Goal: Task Accomplishment & Management: Use online tool/utility

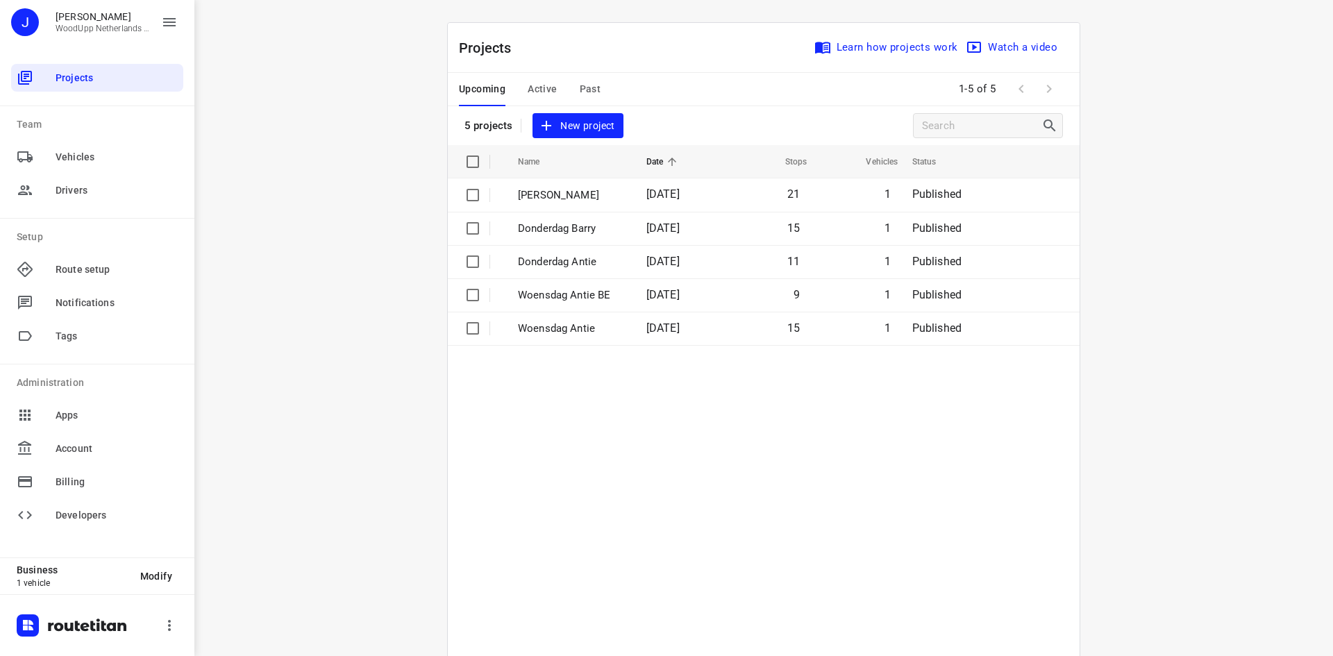
click at [395, 178] on div "i © 2025 Routetitan , © Stadia Maps , © OpenMapTiles © OpenStreetMap contributo…" at bounding box center [763, 328] width 1138 height 656
click at [561, 127] on span "New project" at bounding box center [578, 125] width 74 height 17
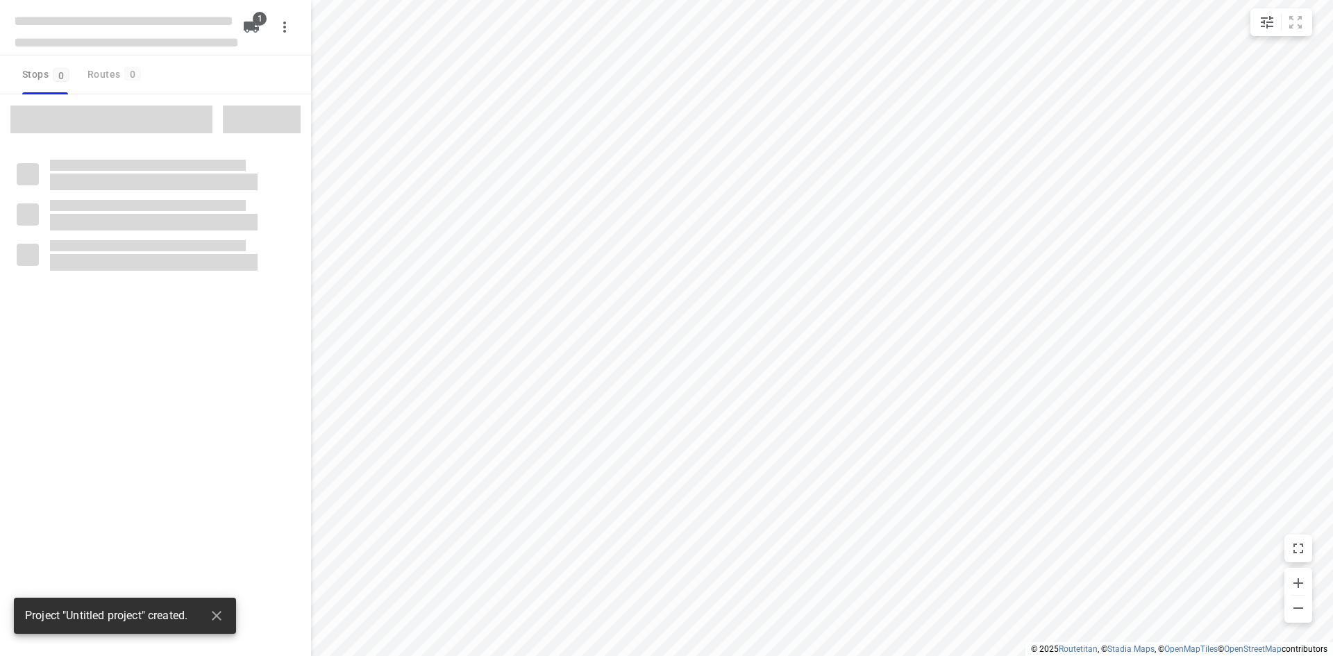
type input "distance"
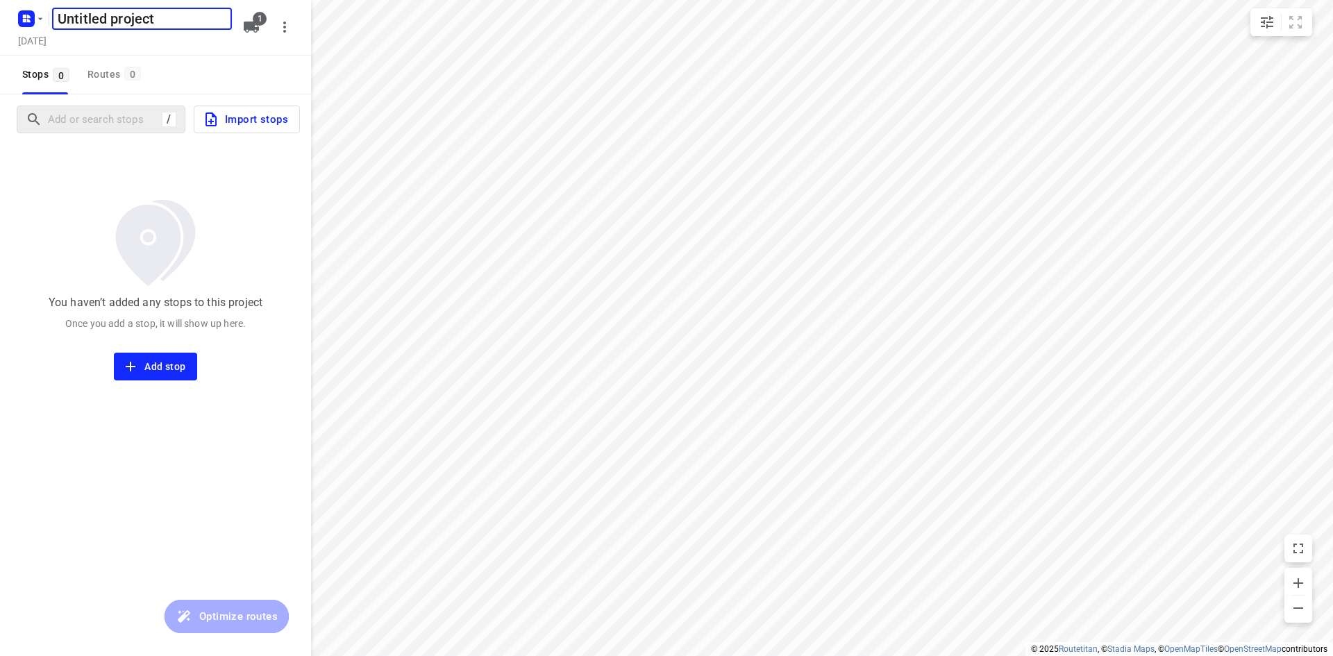
click at [76, 131] on div "/" at bounding box center [101, 120] width 169 height 28
click at [52, 35] on h5 "[DATE]" at bounding box center [32, 41] width 40 height 16
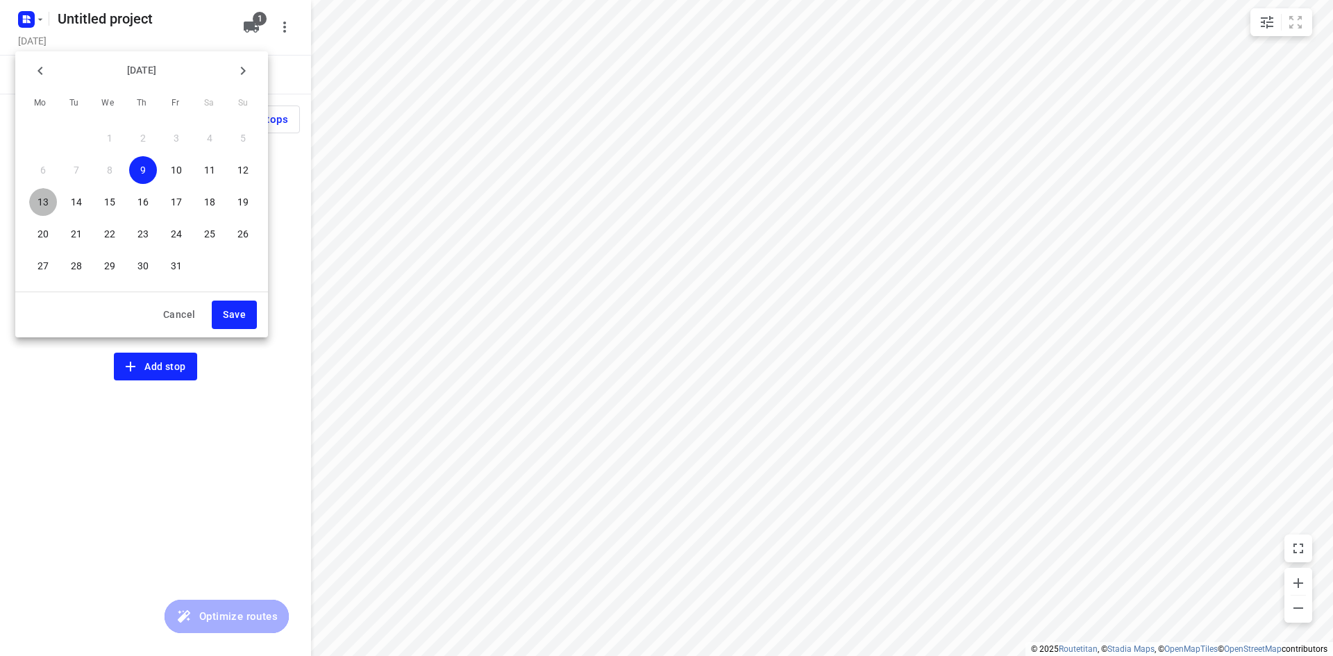
click at [49, 203] on p "13" at bounding box center [42, 202] width 11 height 14
click at [247, 317] on button "Save" at bounding box center [234, 315] width 45 height 28
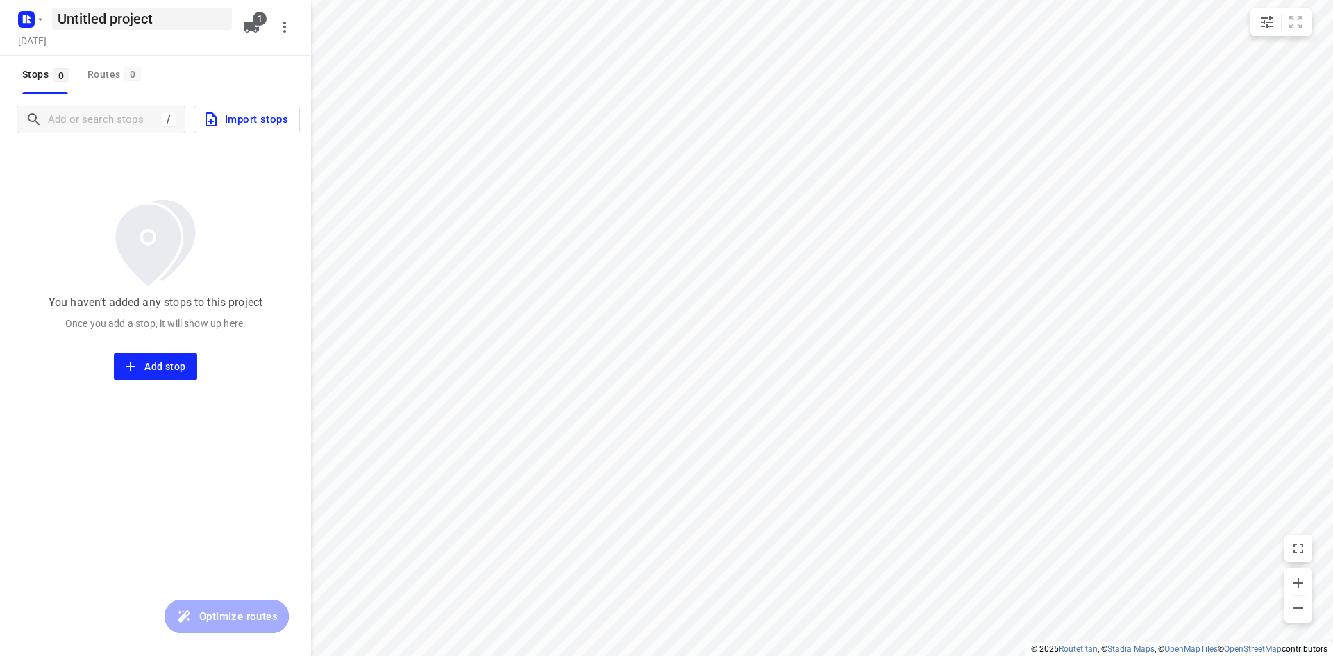
click at [124, 24] on h5 "Untitled project" at bounding box center [142, 19] width 180 height 22
click at [124, 24] on input "Untitled project" at bounding box center [142, 19] width 180 height 22
type input "Maandag Antie"
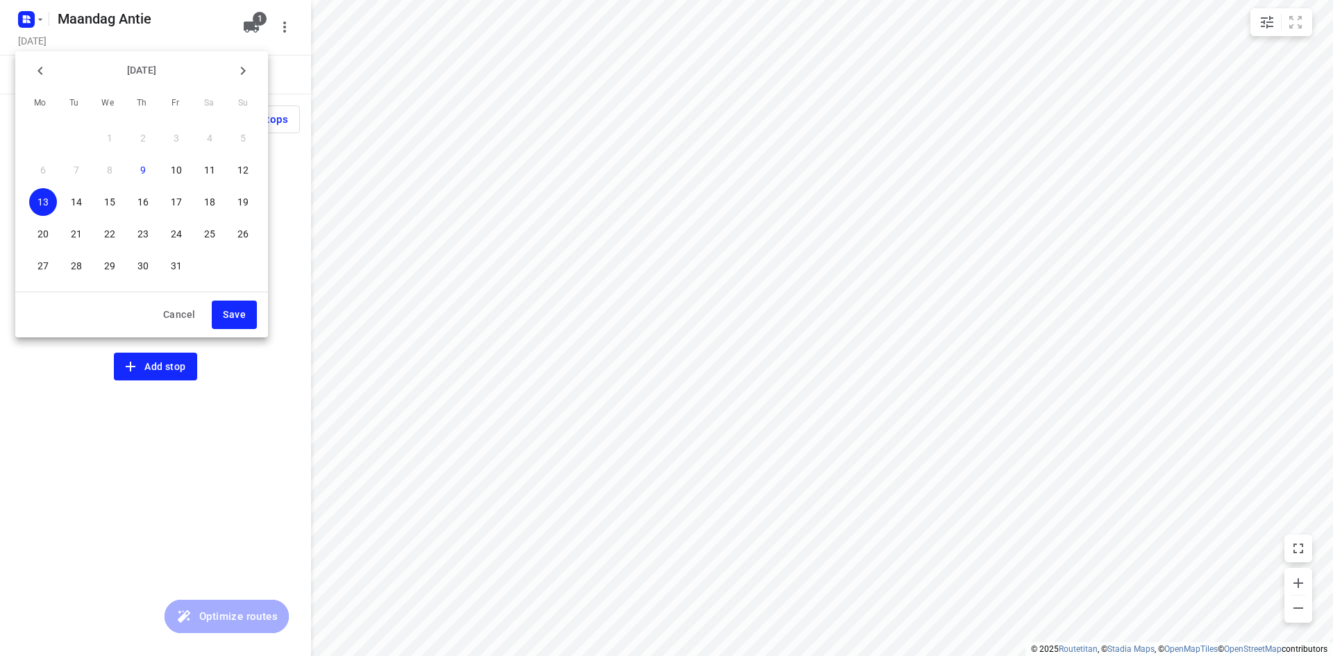
click at [239, 307] on span "Save" at bounding box center [234, 314] width 23 height 17
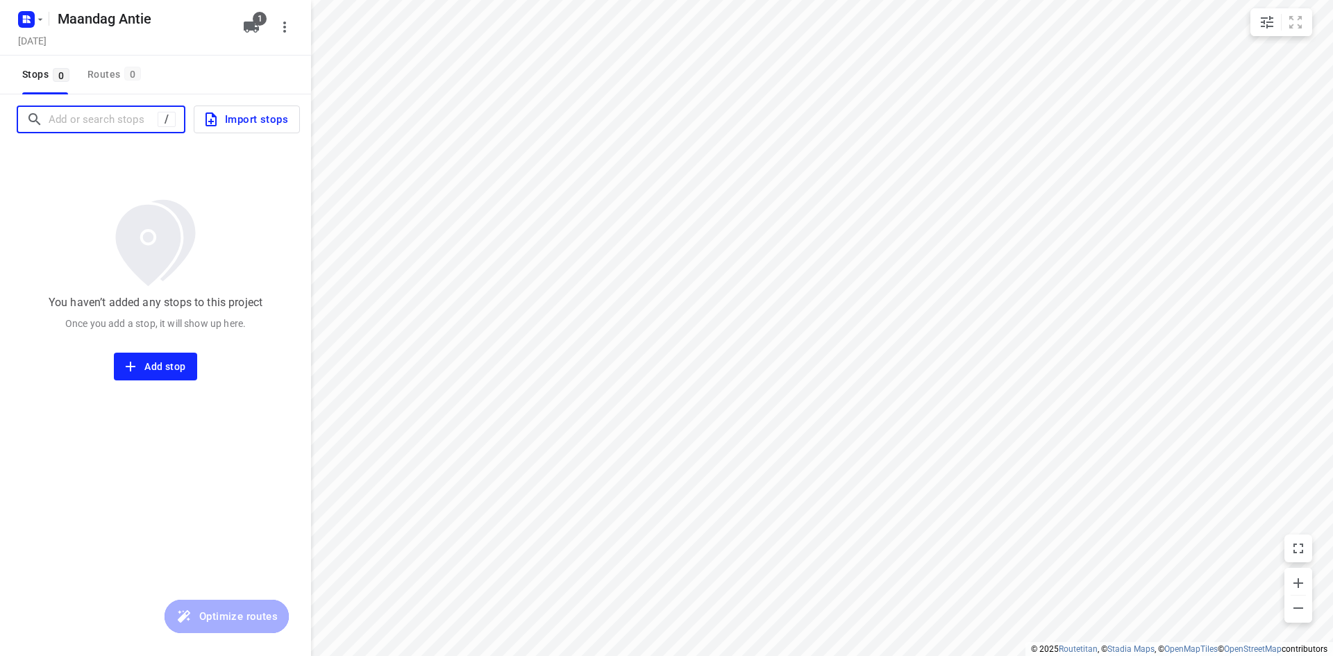
click at [75, 119] on input "Add or search stops" at bounding box center [103, 120] width 109 height 22
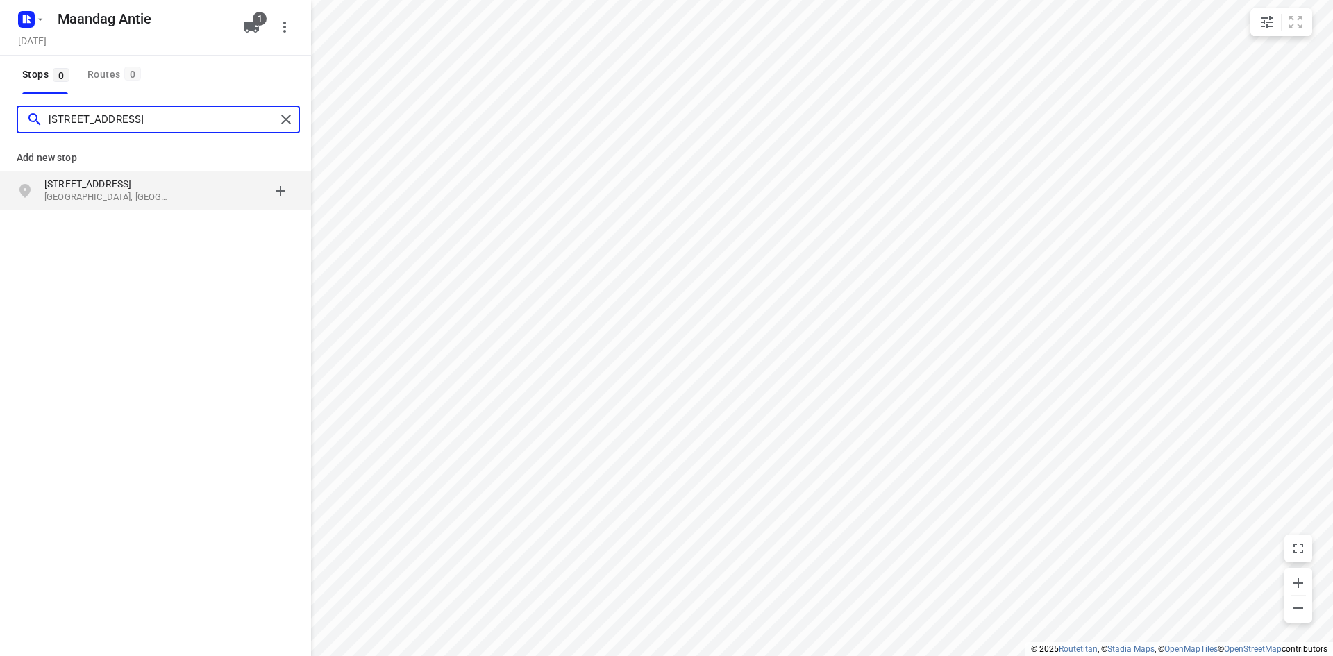
type input "[STREET_ADDRESS]"
click at [86, 183] on p "[STREET_ADDRESS]" at bounding box center [108, 184] width 128 height 14
type input "hoppad 6 geffen"
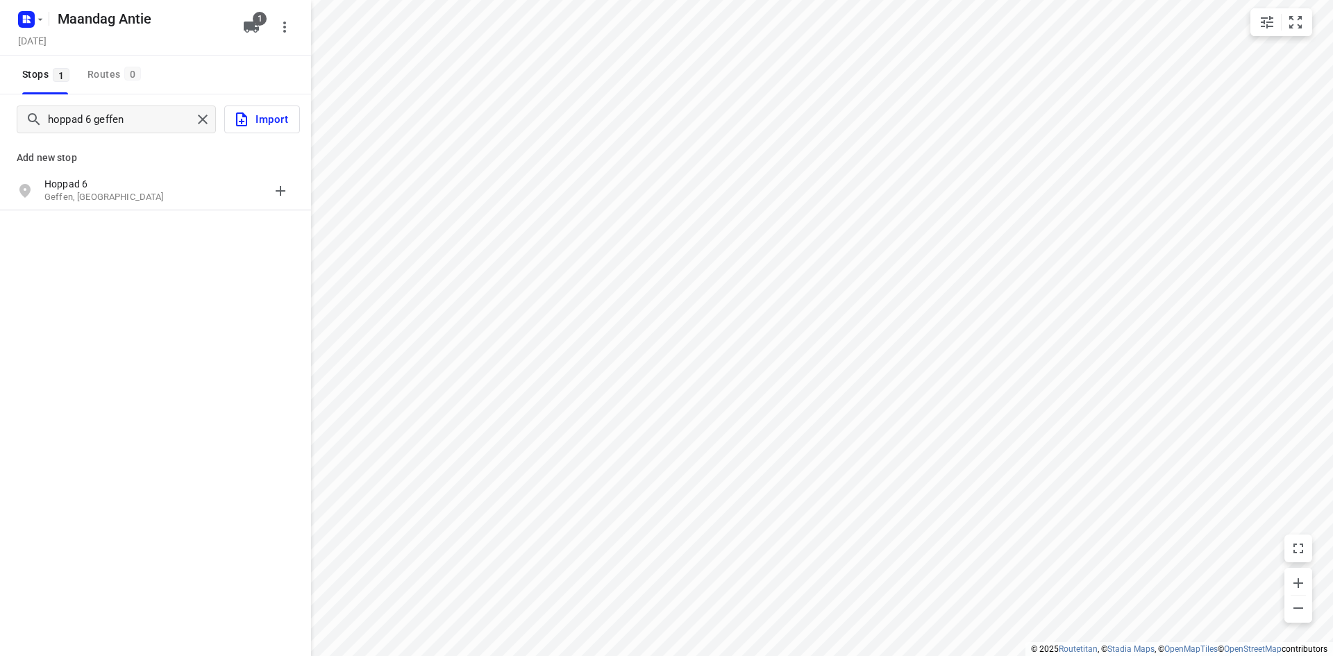
click at [86, 183] on p "Hoppad 6" at bounding box center [108, 184] width 128 height 14
type input "lijsterstraat 33 mill"
click at [86, 183] on p "[STREET_ADDRESS]" at bounding box center [108, 184] width 128 height 14
type input "[PERSON_NAME] 37 den bosch"
click at [88, 185] on p "[PERSON_NAME][STREET_ADDRESS]" at bounding box center [108, 184] width 128 height 14
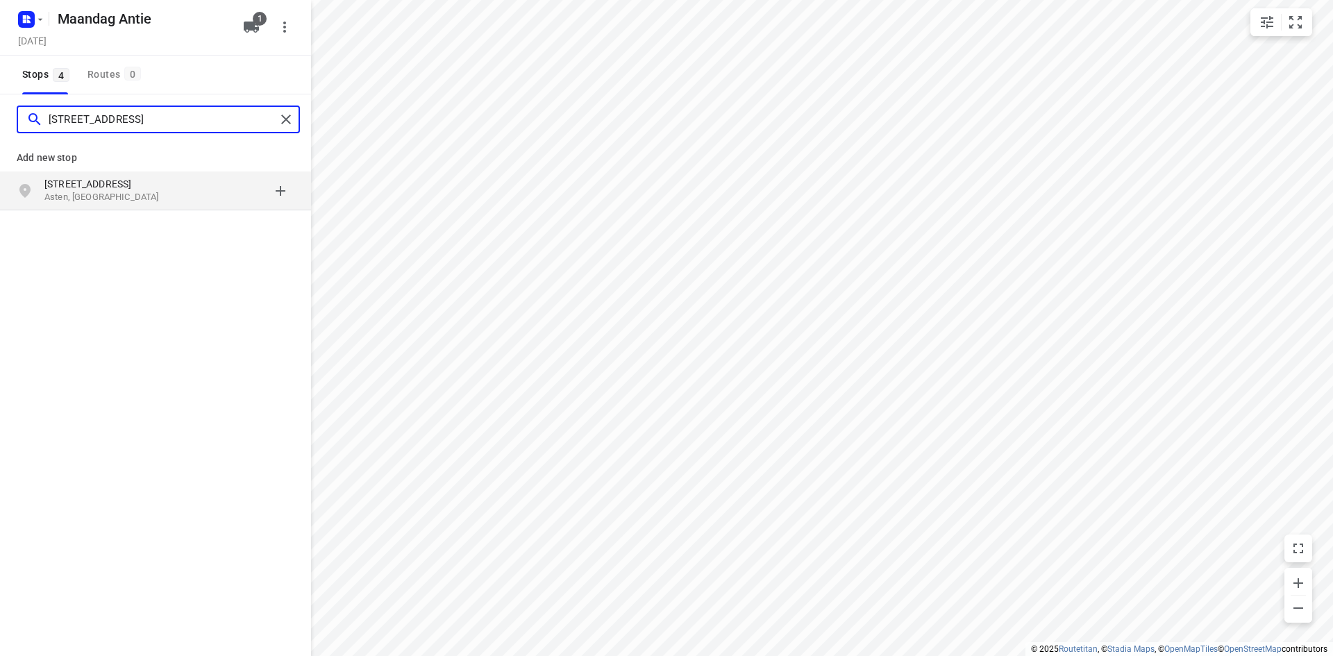
type input "[STREET_ADDRESS]"
click at [83, 187] on p "[STREET_ADDRESS]" at bounding box center [108, 184] width 128 height 14
type input "eijenakker 2a bergeijk"
click at [78, 189] on p "Eijkenakker 2a" at bounding box center [108, 184] width 128 height 14
type input "oeffeltseweg 2c haps"
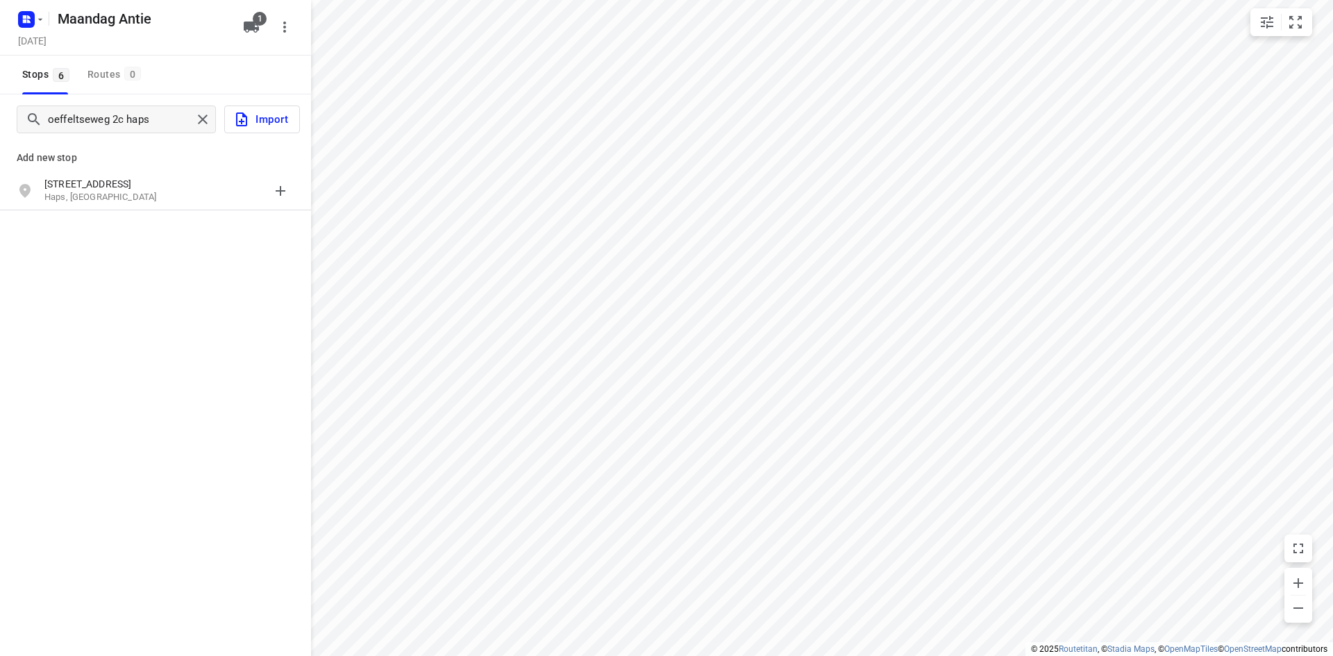
click at [108, 184] on p "[STREET_ADDRESS]" at bounding box center [108, 184] width 128 height 14
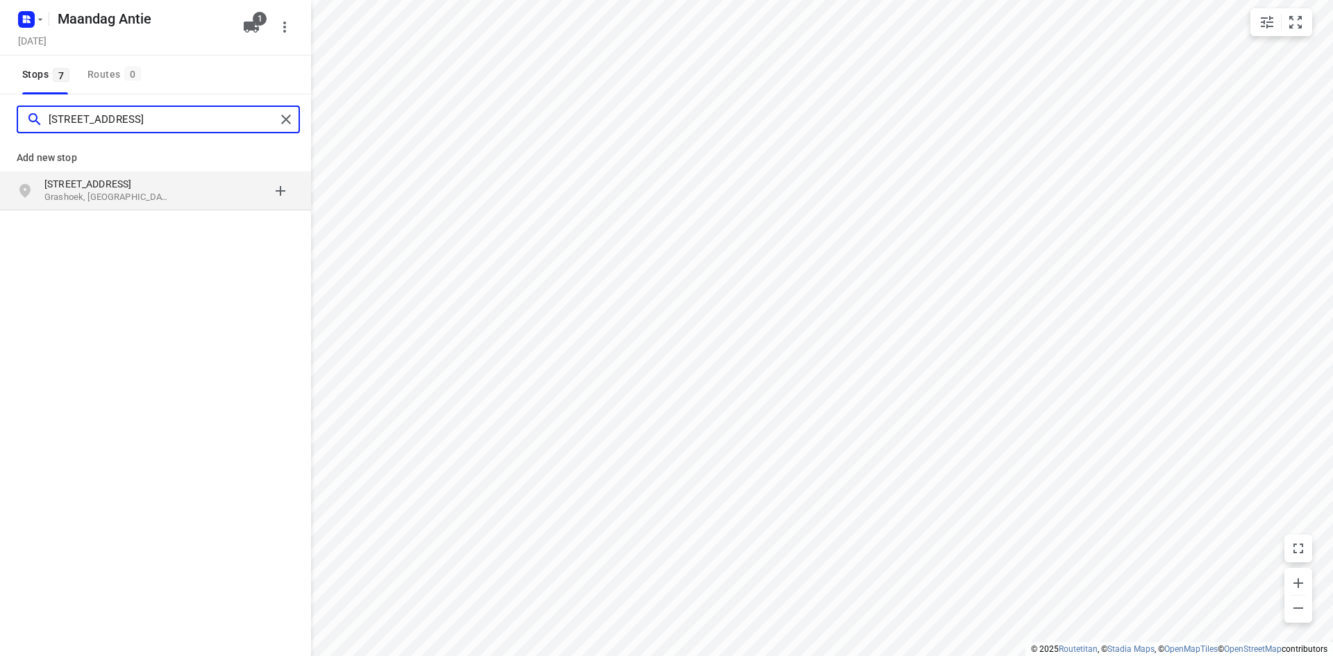
type input "[STREET_ADDRESS]"
click at [106, 197] on p "Grashoek, [GEOGRAPHIC_DATA]" at bounding box center [108, 197] width 128 height 13
type input "deken [STREET_ADDRESS]"
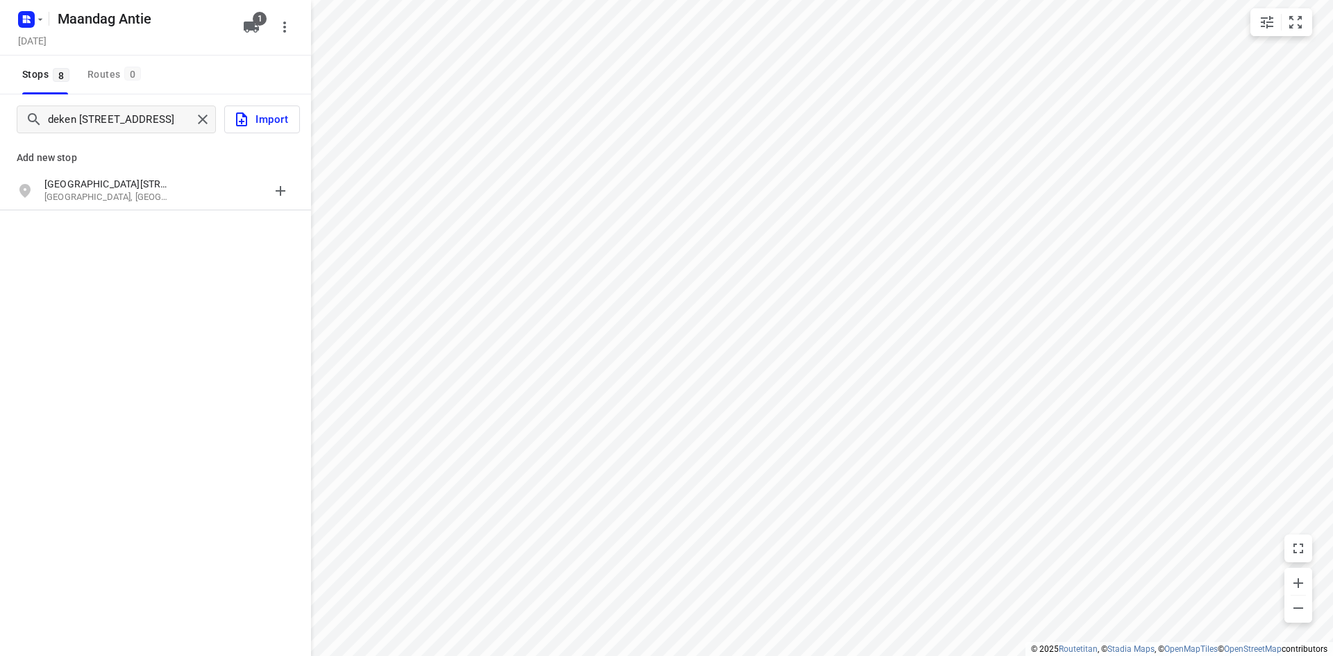
click at [104, 201] on p "[GEOGRAPHIC_DATA], [GEOGRAPHIC_DATA]" at bounding box center [108, 197] width 128 height 13
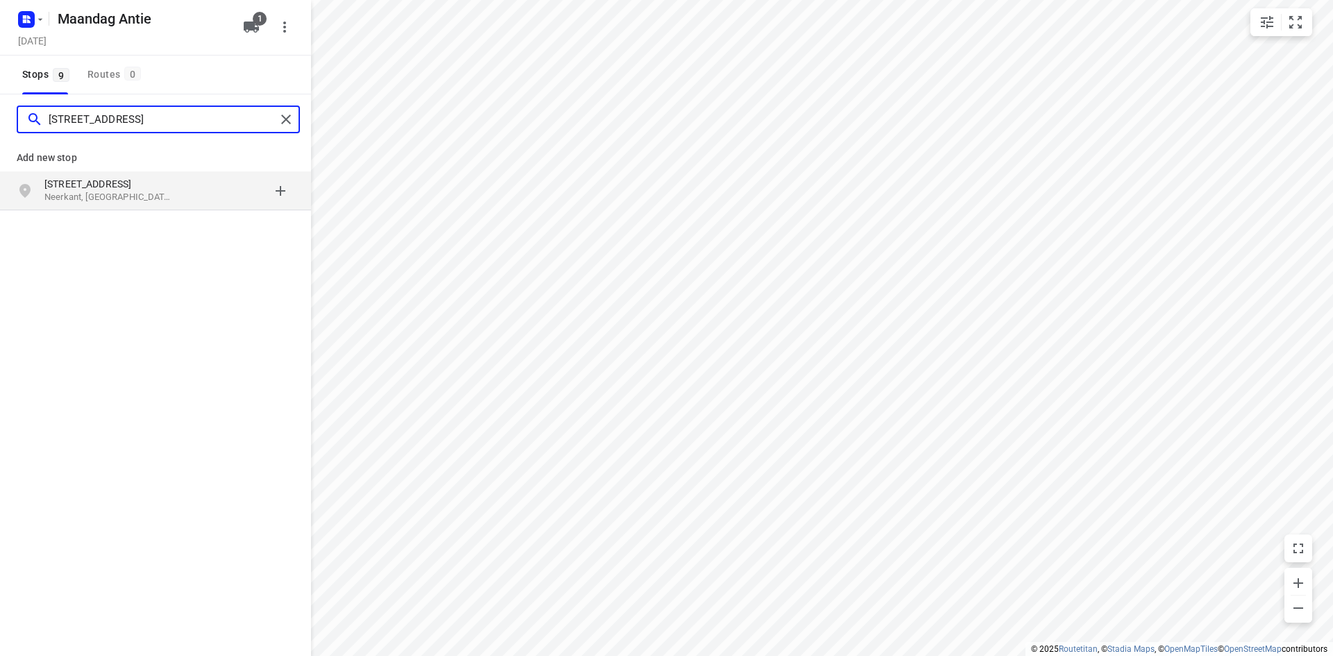
type input "[STREET_ADDRESS]"
click at [95, 193] on p "Neerkant, [GEOGRAPHIC_DATA]" at bounding box center [108, 197] width 128 height 13
type input "[STREET_ADDRESS] simpelveld"
click at [99, 187] on p "[STREET_ADDRESS]" at bounding box center [108, 184] width 128 height 14
type input "meester ps gerbrandysingel 88"
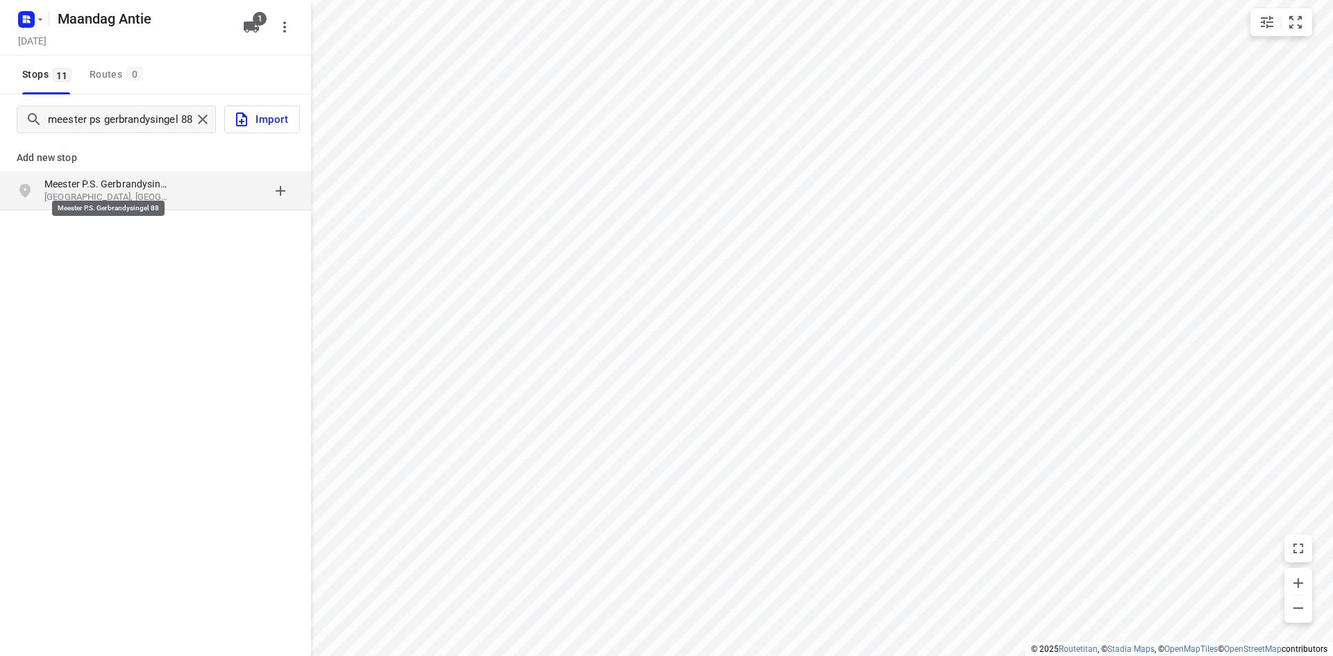
drag, startPoint x: 99, startPoint y: 187, endPoint x: 106, endPoint y: 187, distance: 7.6
click at [106, 187] on p "Meester P.S. Gerbrandysingel 88" at bounding box center [108, 184] width 128 height 14
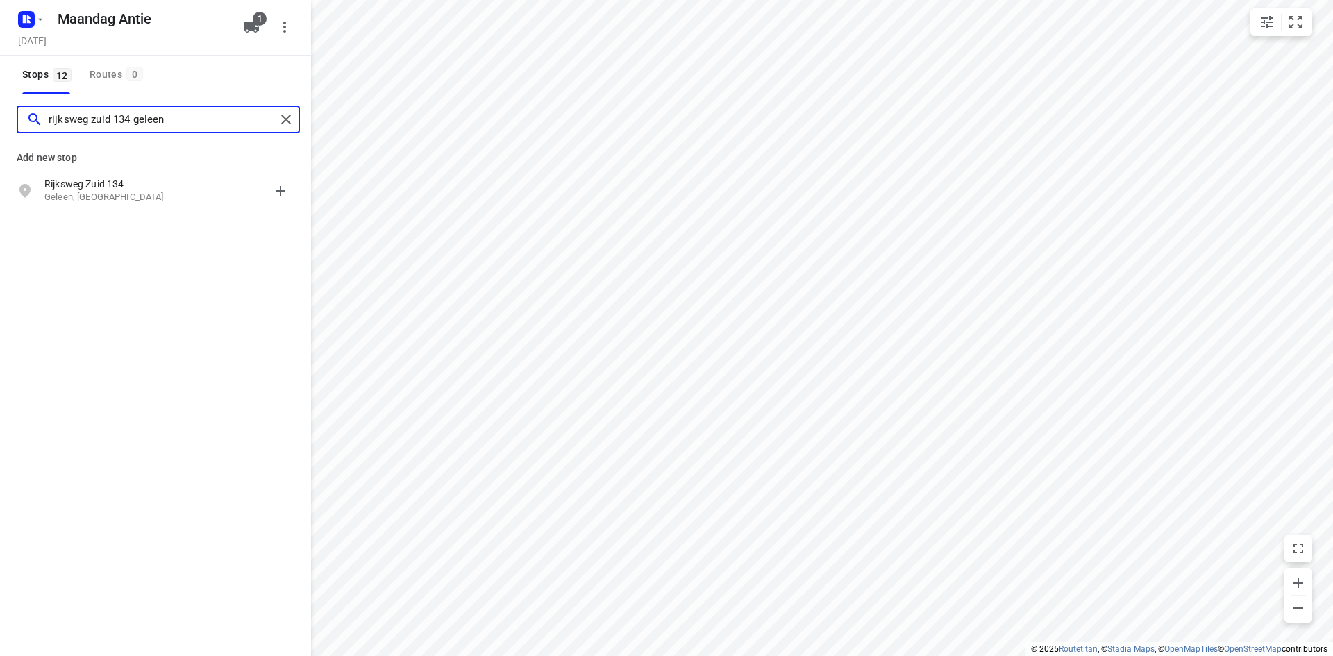
type input "rijksweg zuid 134 geleen"
click at [102, 195] on p "Geleen, [GEOGRAPHIC_DATA]" at bounding box center [108, 197] width 128 height 13
type input "[STREET_ADDRESS]"
click at [103, 195] on p "Landgraaf, [GEOGRAPHIC_DATA]" at bounding box center [108, 197] width 128 height 13
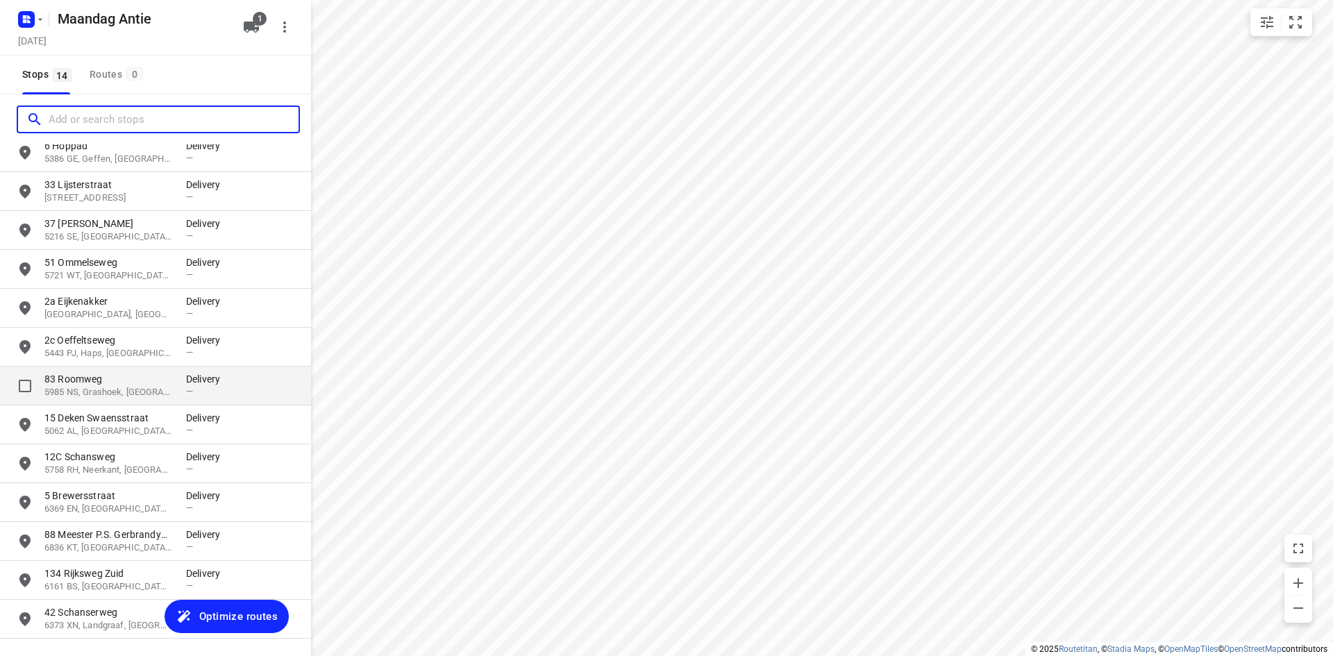
scroll to position [124, 0]
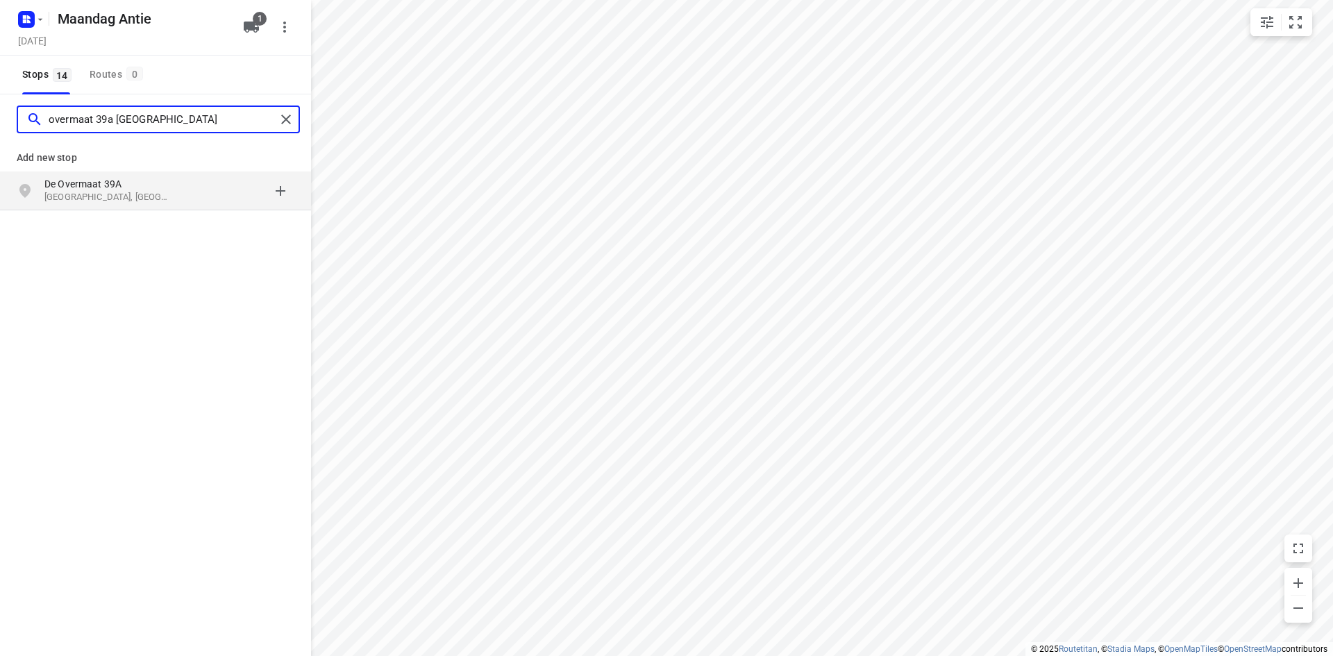
type input "overmaat 39a [GEOGRAPHIC_DATA]"
click at [92, 196] on p "[GEOGRAPHIC_DATA], [GEOGRAPHIC_DATA]" at bounding box center [108, 197] width 128 height 13
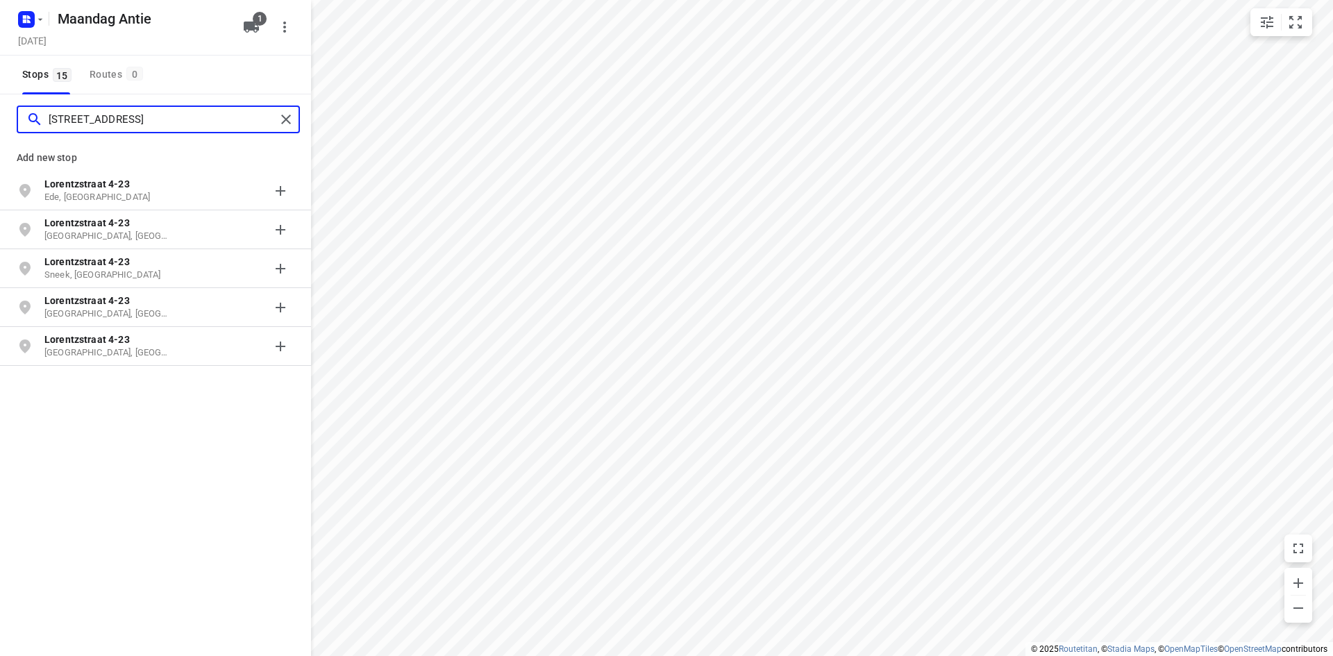
type input "[STREET_ADDRESS]"
click at [92, 196] on p "Ede, [GEOGRAPHIC_DATA]" at bounding box center [108, 197] width 128 height 13
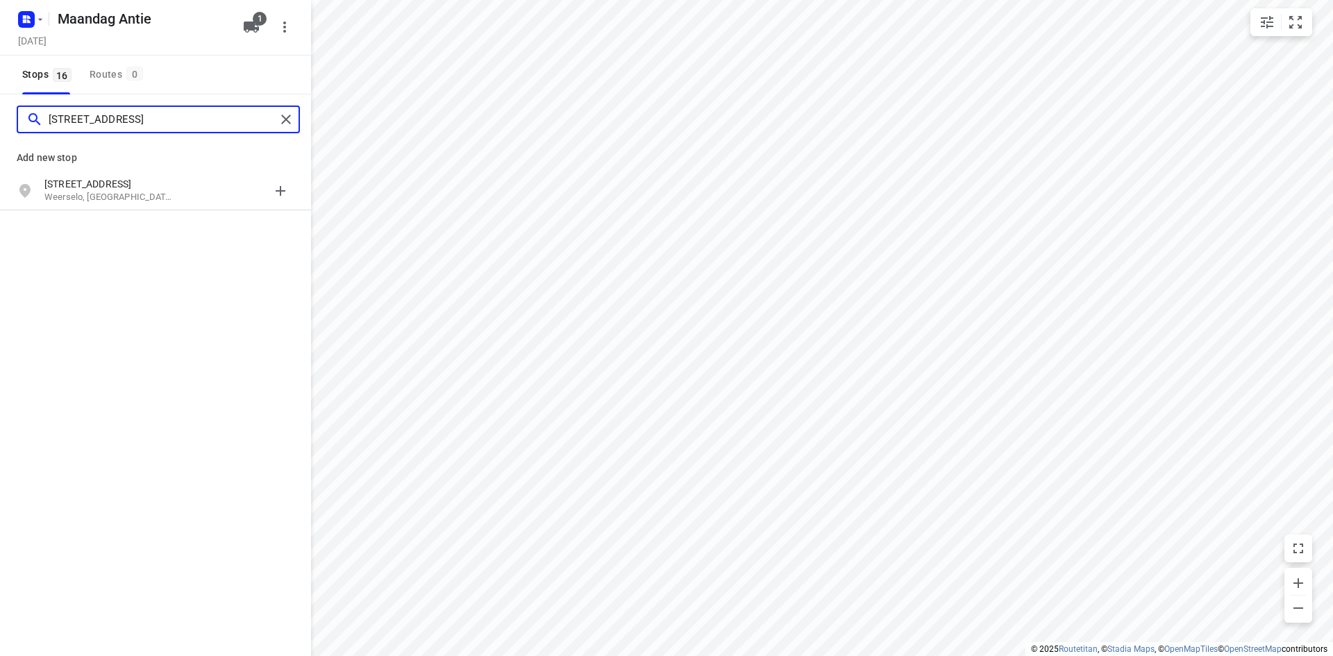
type input "[STREET_ADDRESS]"
click at [92, 196] on p "Weerselo, [GEOGRAPHIC_DATA]" at bounding box center [108, 197] width 128 height 13
type input "[STREET_ADDRESS]"
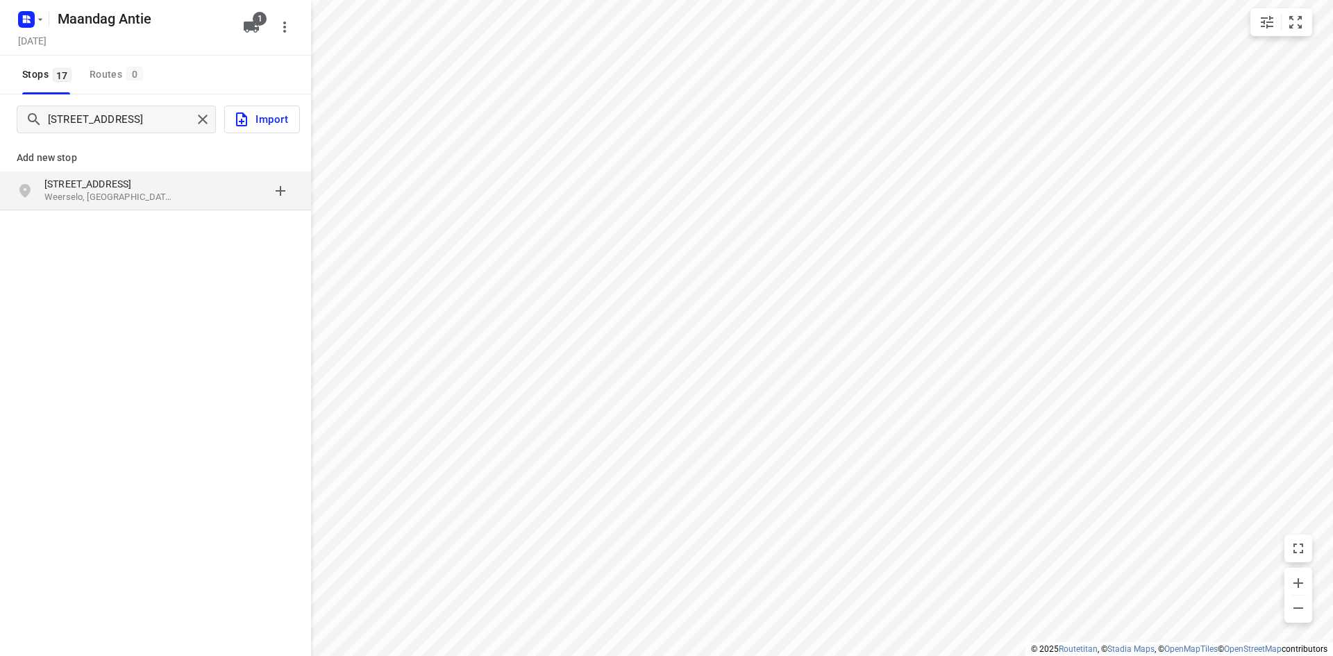
click at [92, 199] on p "Weerselo, [GEOGRAPHIC_DATA]" at bounding box center [108, 197] width 128 height 13
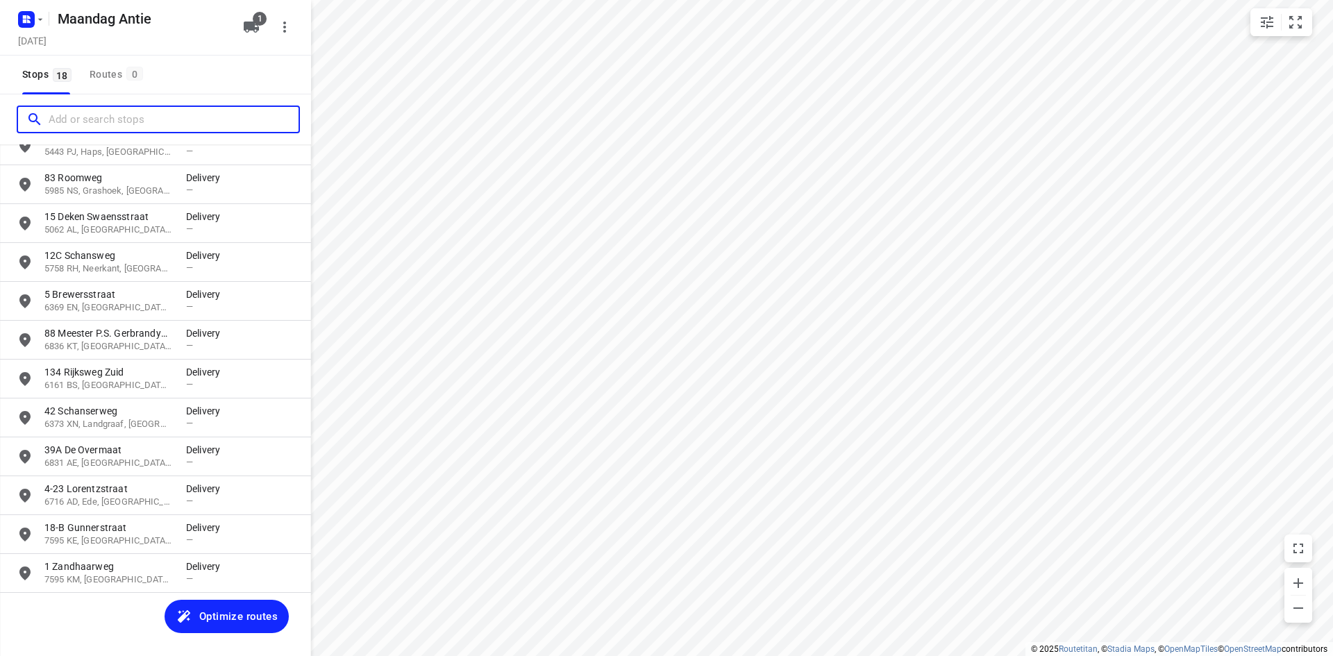
scroll to position [279, 0]
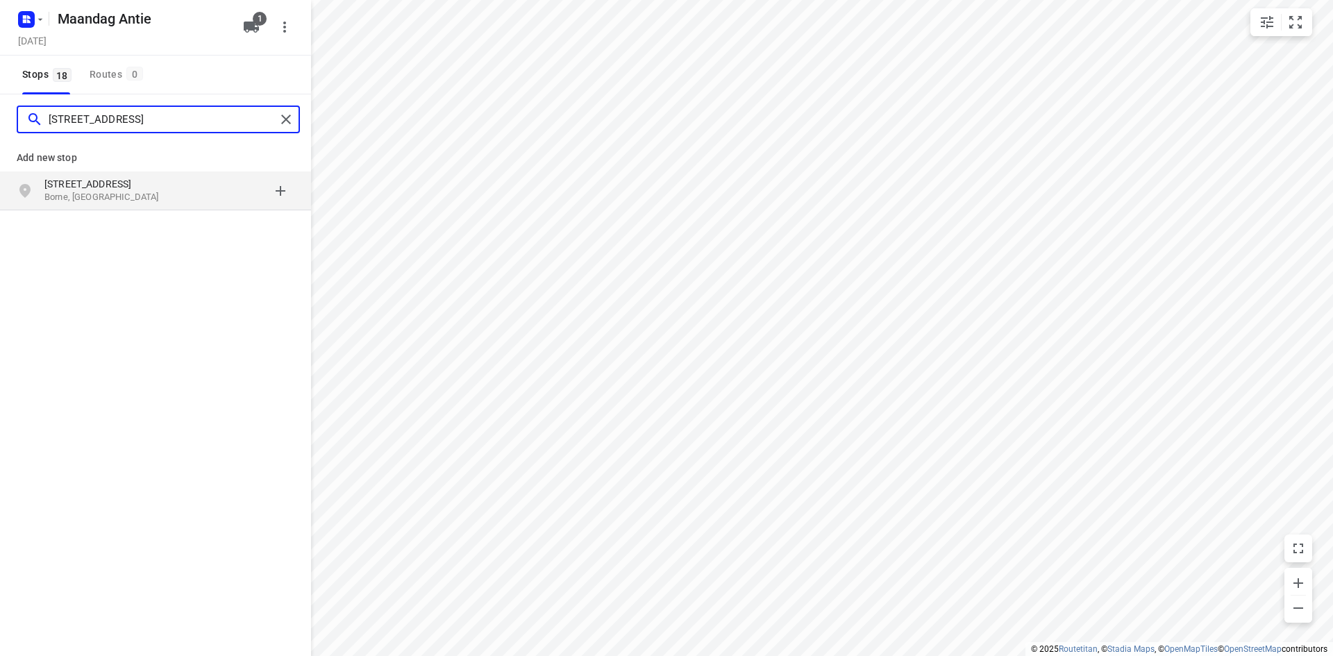
type input "[STREET_ADDRESS]"
click at [91, 209] on div "[STREET_ADDRESS]" at bounding box center [155, 190] width 311 height 39
type input "[STREET_ADDRESS]"
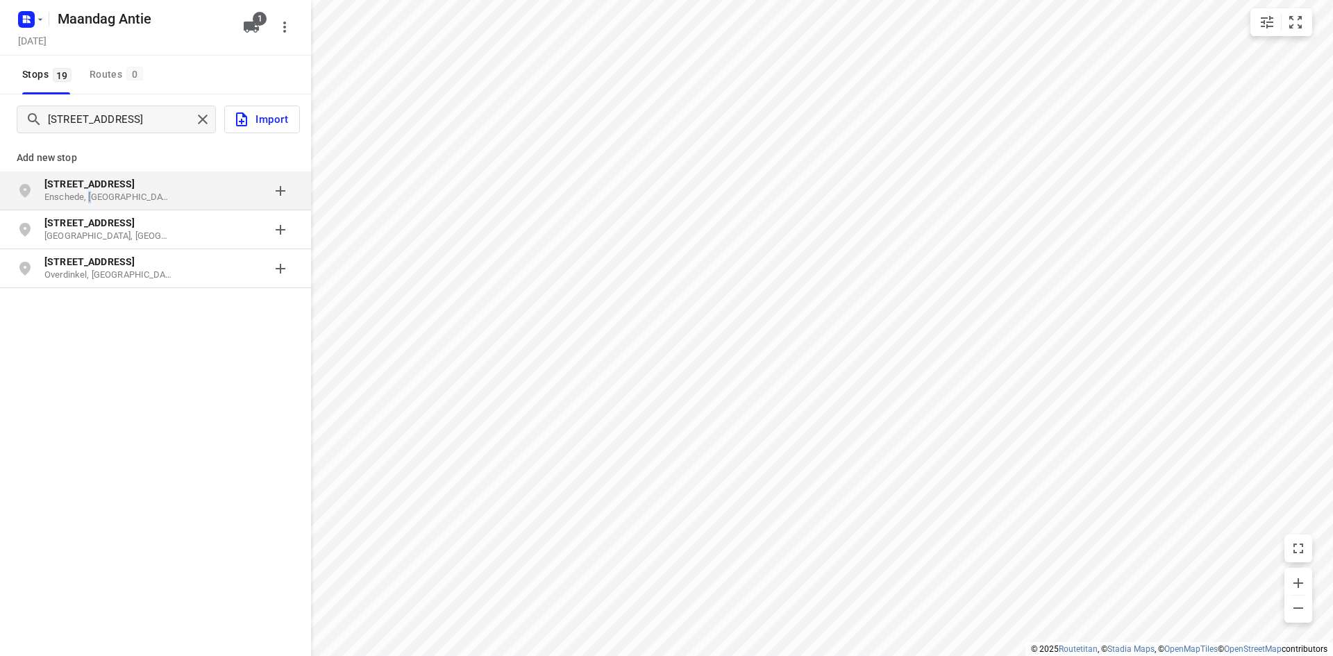
click at [86, 210] on div "[STREET_ADDRESS]" at bounding box center [155, 190] width 311 height 39
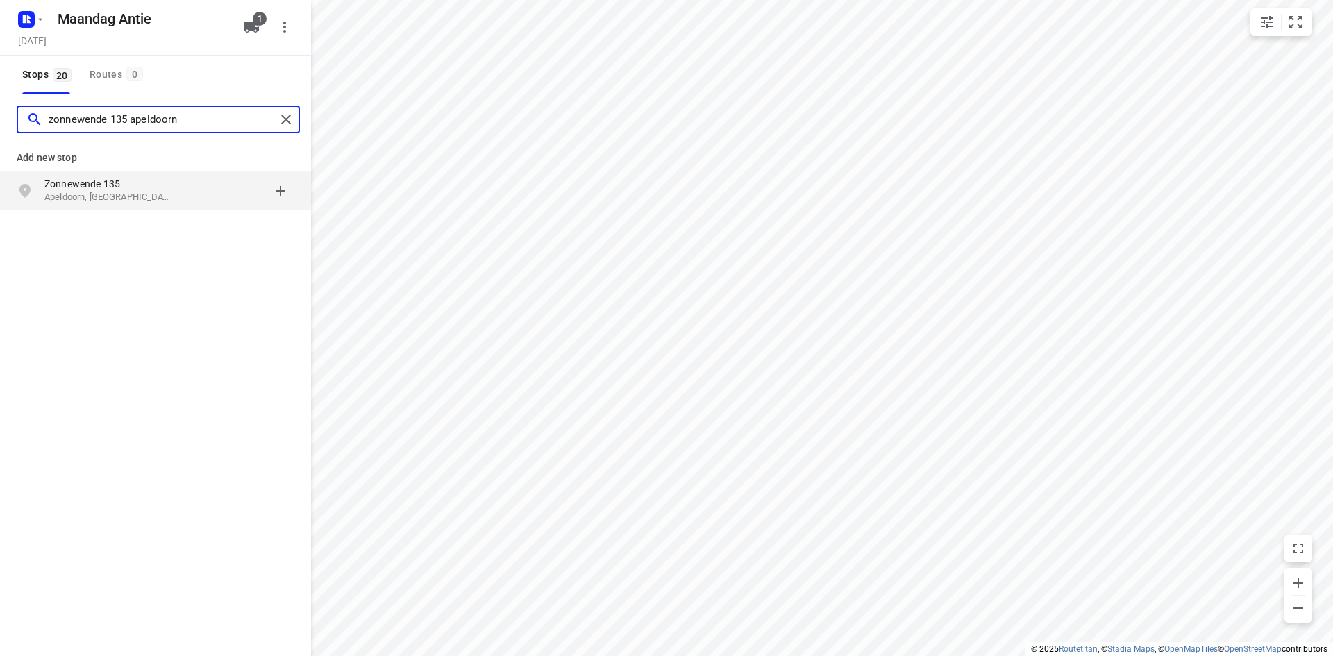
type input "zonnewende 135 apeldoorn"
click at [95, 191] on p "Apeldoorn, [GEOGRAPHIC_DATA]" at bounding box center [108, 197] width 128 height 13
type input "[STREET_ADDRESS]"
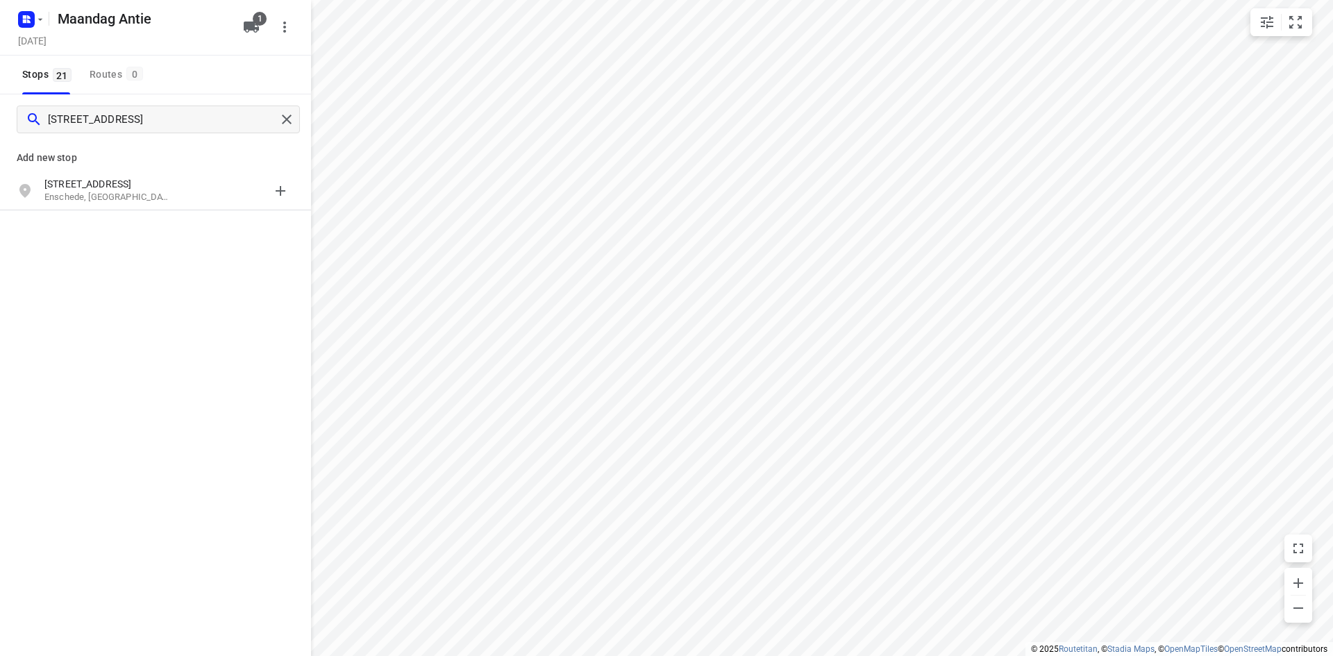
click at [96, 192] on p "Enschede, [GEOGRAPHIC_DATA]" at bounding box center [108, 197] width 128 height 13
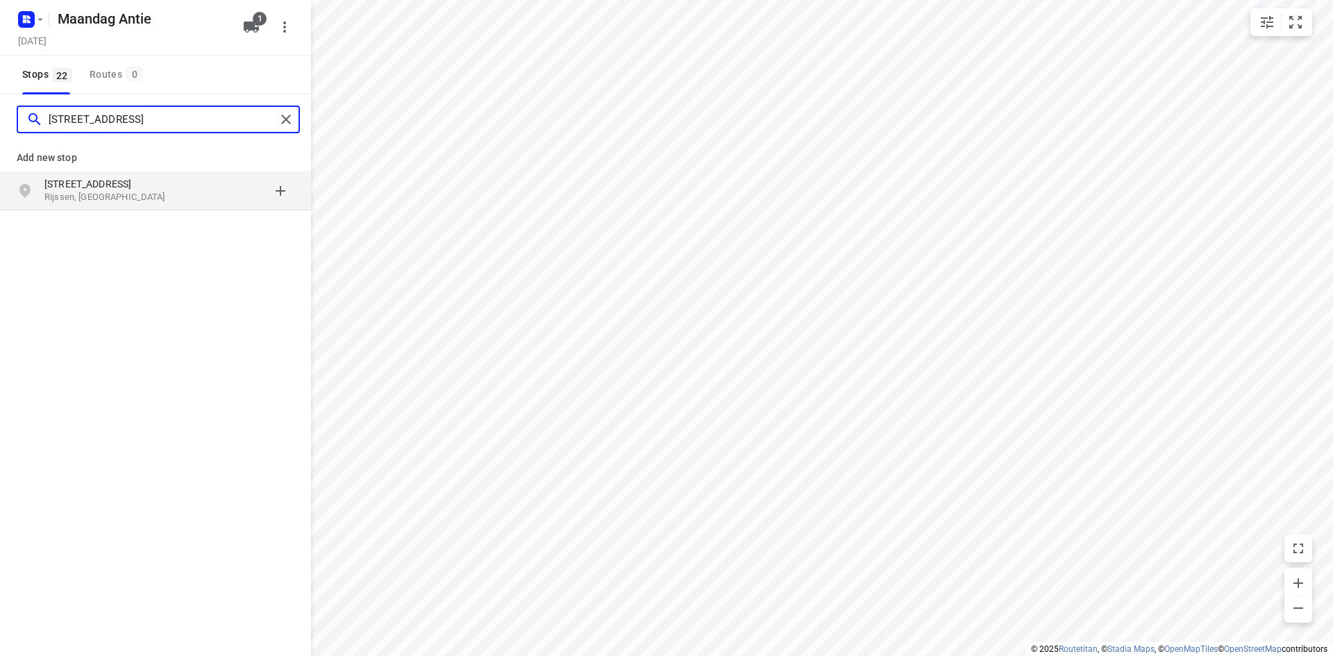
type input "[STREET_ADDRESS]"
click at [112, 200] on p "Rijssen, [GEOGRAPHIC_DATA]" at bounding box center [108, 197] width 128 height 13
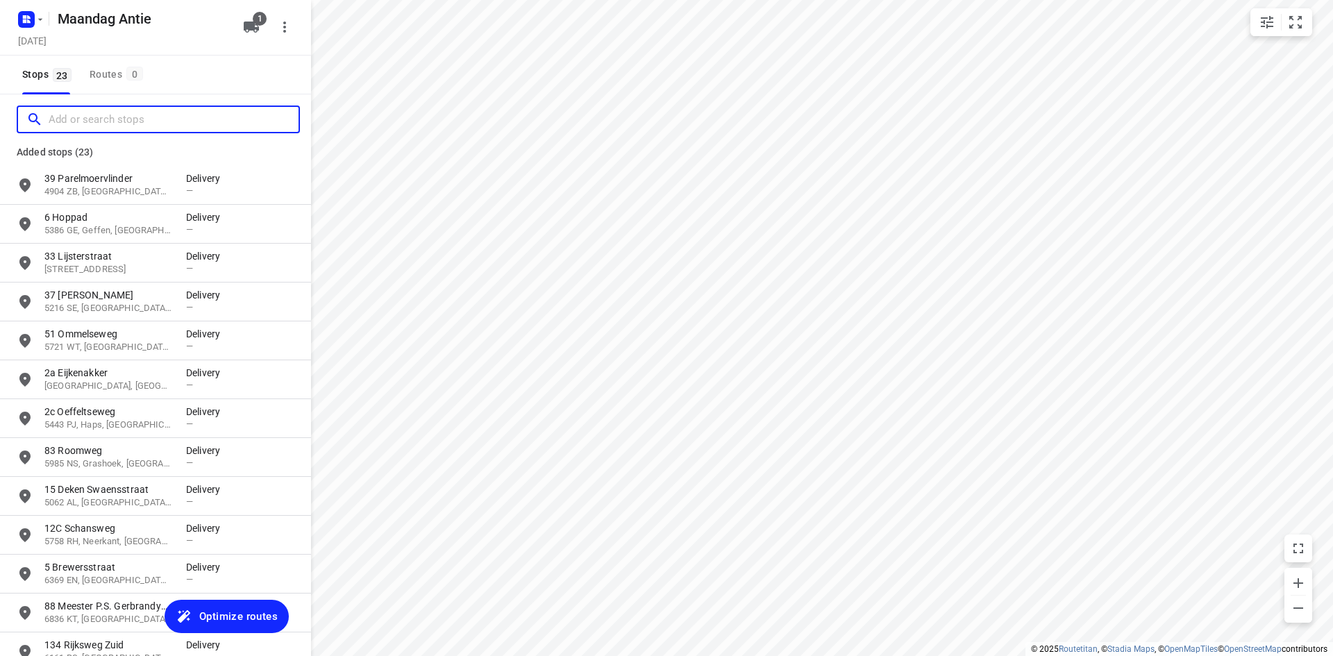
scroll to position [0, 0]
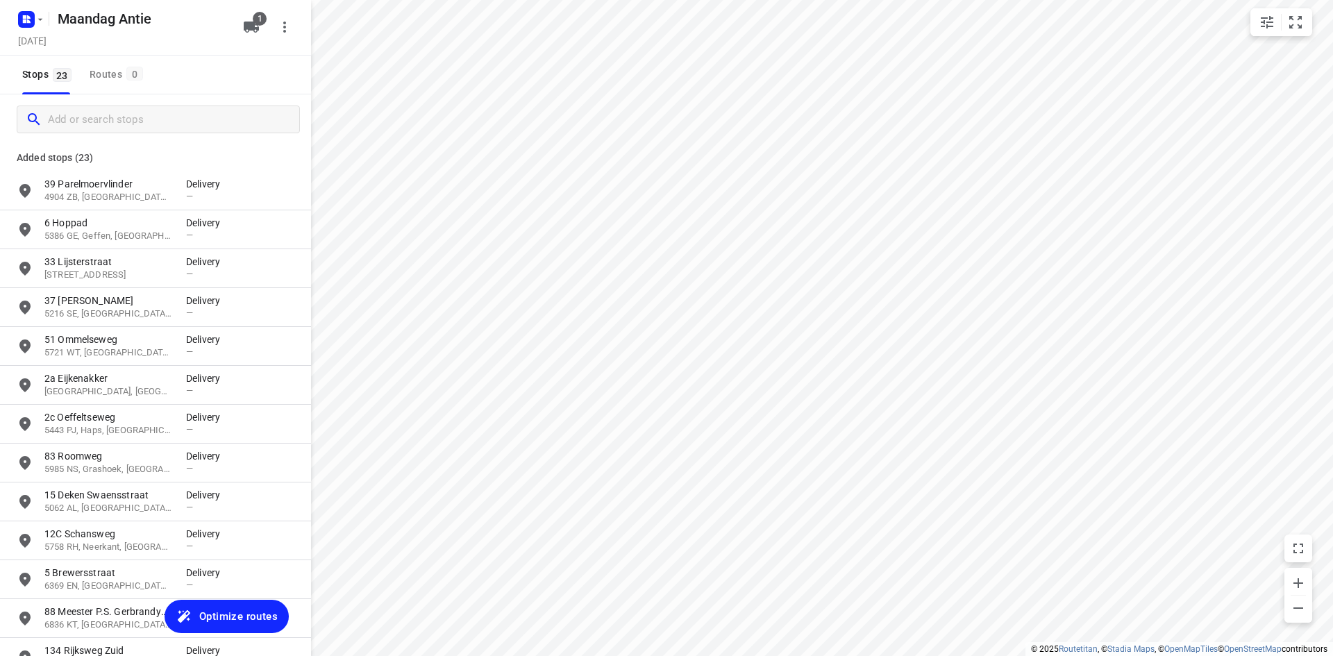
click at [151, 154] on p "Added stops (23)" at bounding box center [156, 157] width 278 height 17
click at [246, 21] on icon "button" at bounding box center [251, 27] width 17 height 17
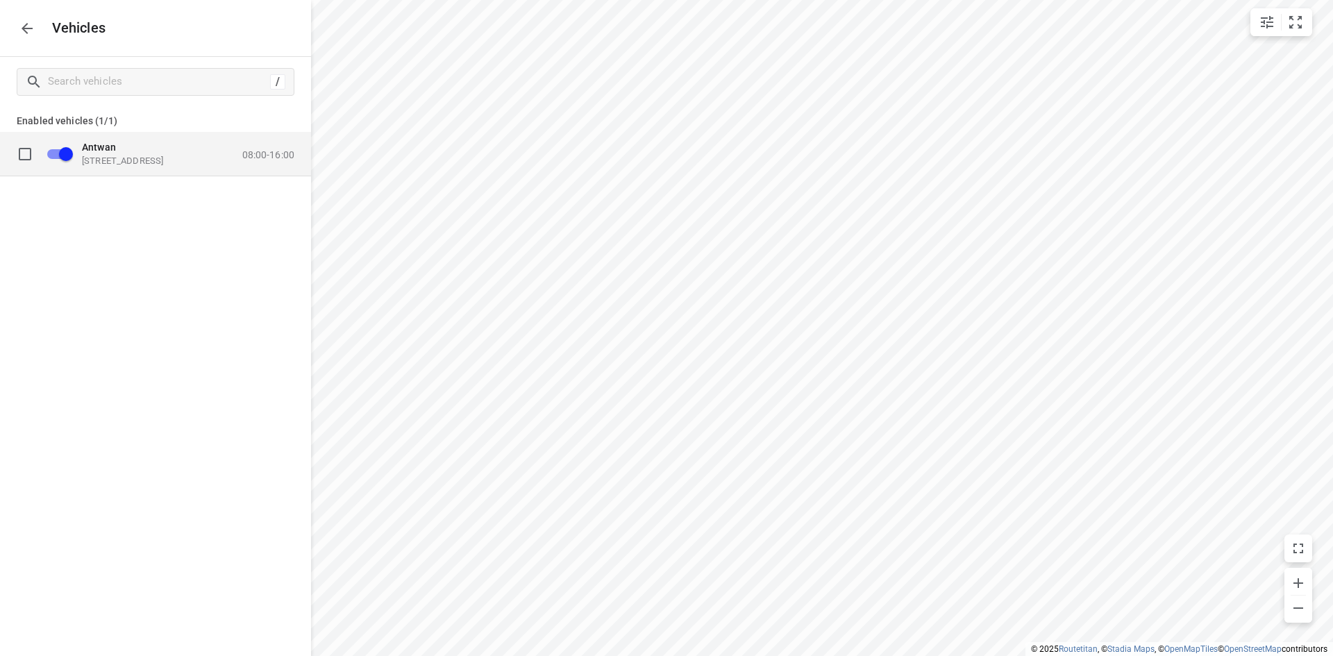
click at [278, 171] on div "Antwan [STREET_ADDRESS] 08:00-16:00" at bounding box center [166, 154] width 255 height 44
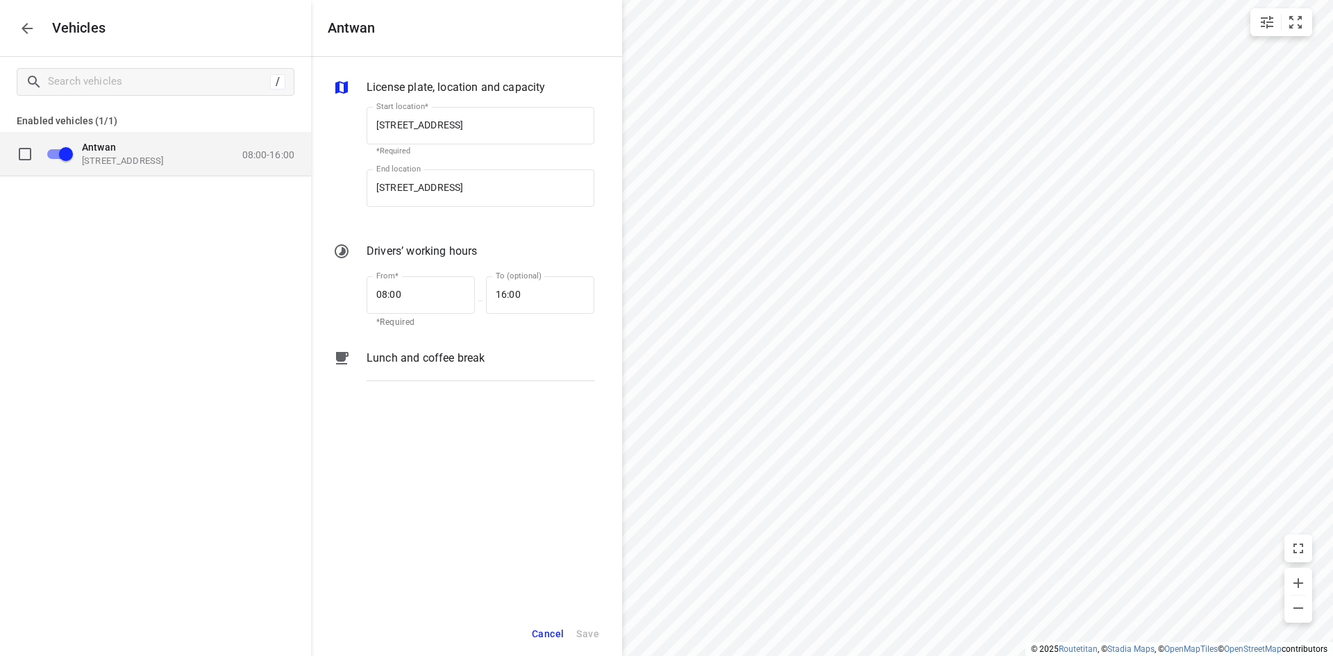
scroll to position [0, 1]
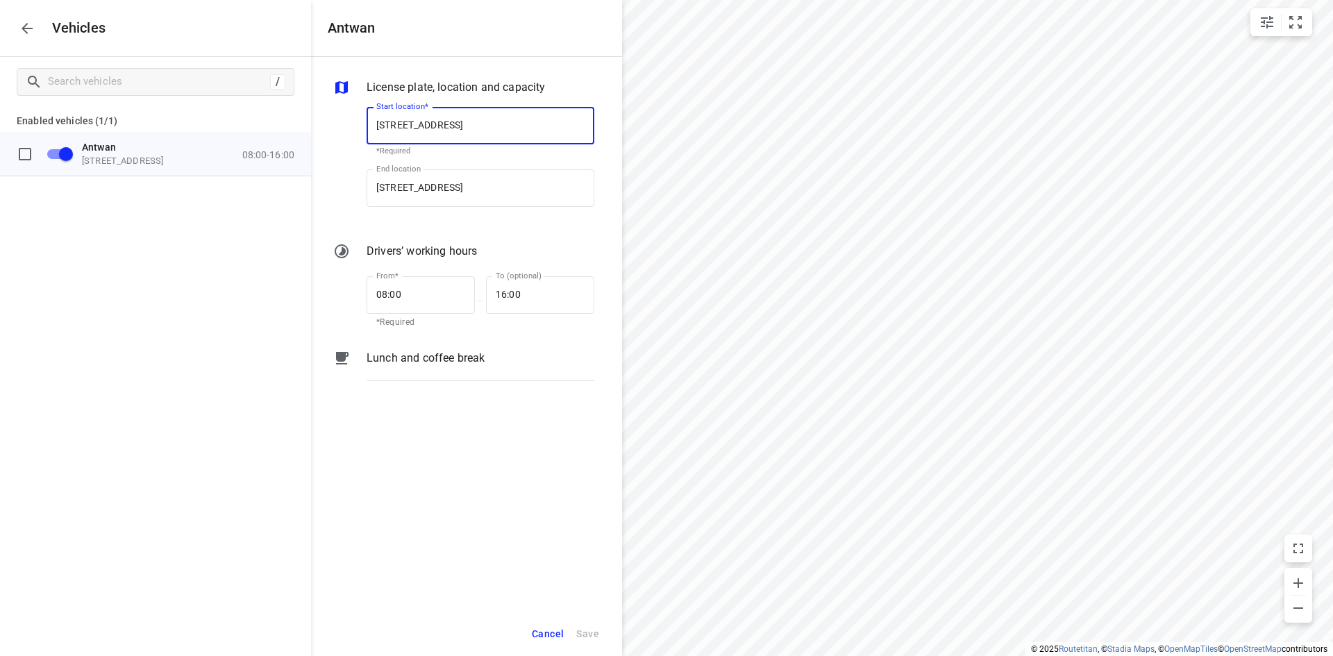
click at [432, 115] on input "[STREET_ADDRESS]" at bounding box center [481, 125] width 228 height 37
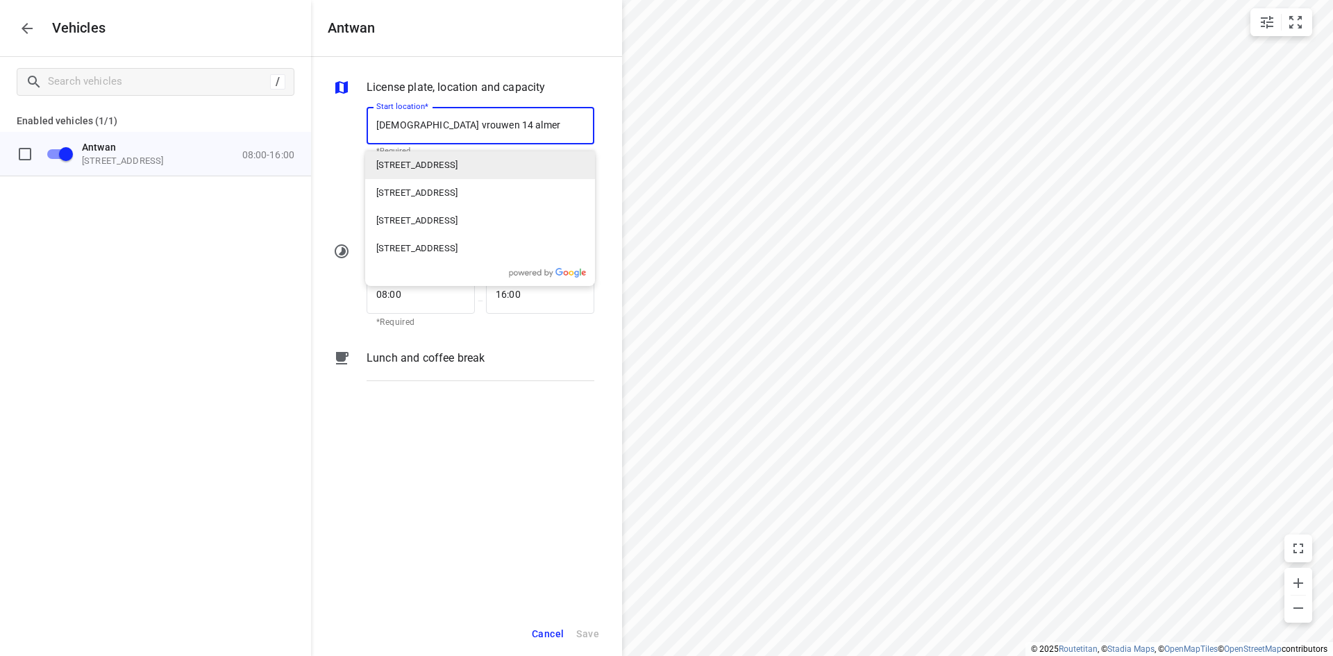
type input "[DEMOGRAPHIC_DATA] vrouwen 14 almere"
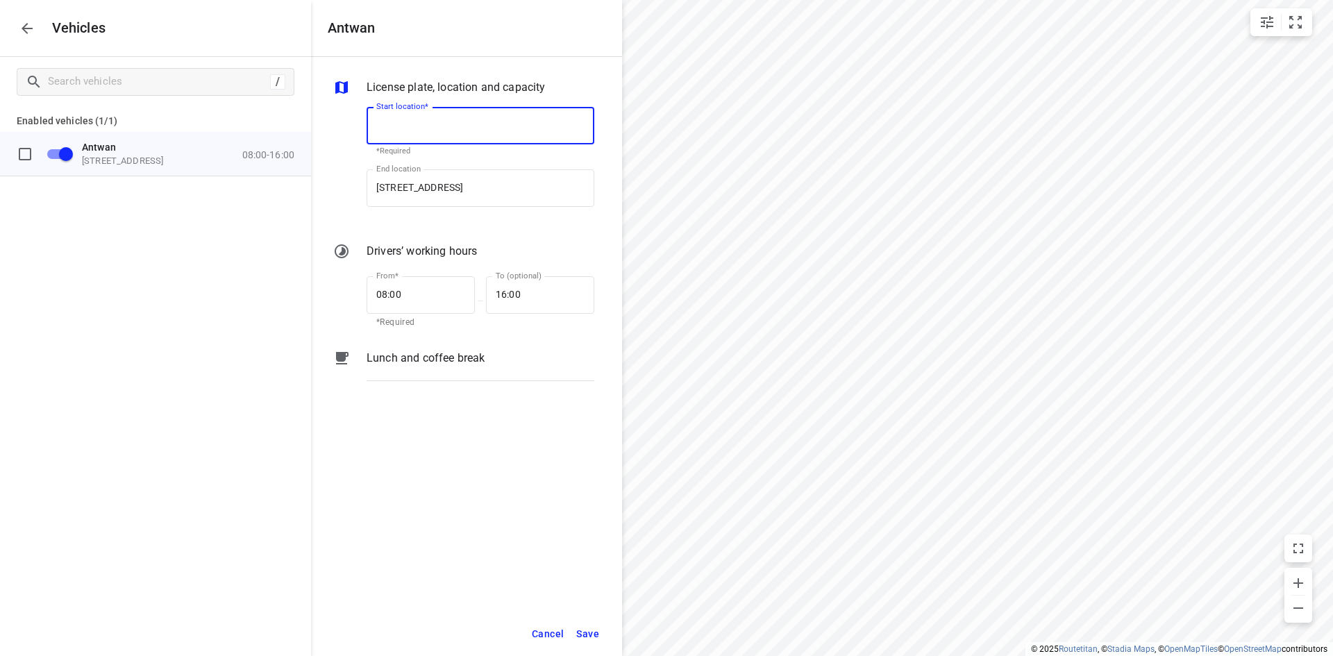
type input "[STREET_ADDRESS]"
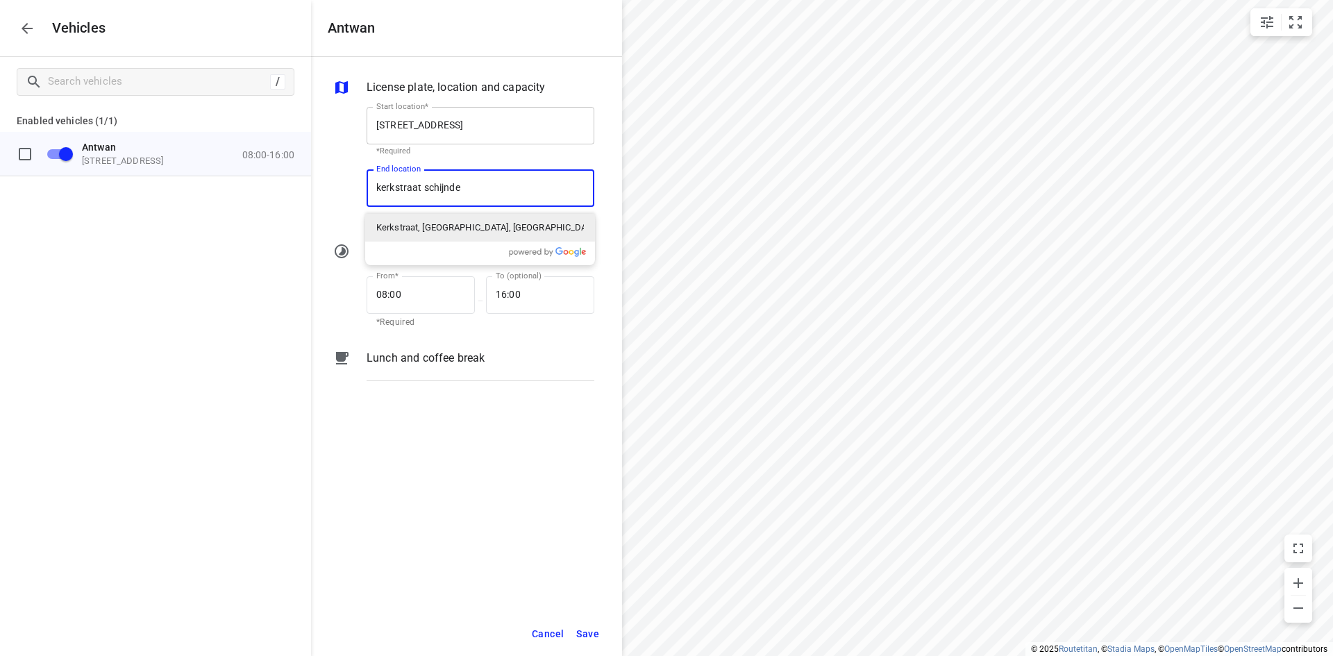
type input "kerkstraat schijndel"
type input "[STREET_ADDRESS]"
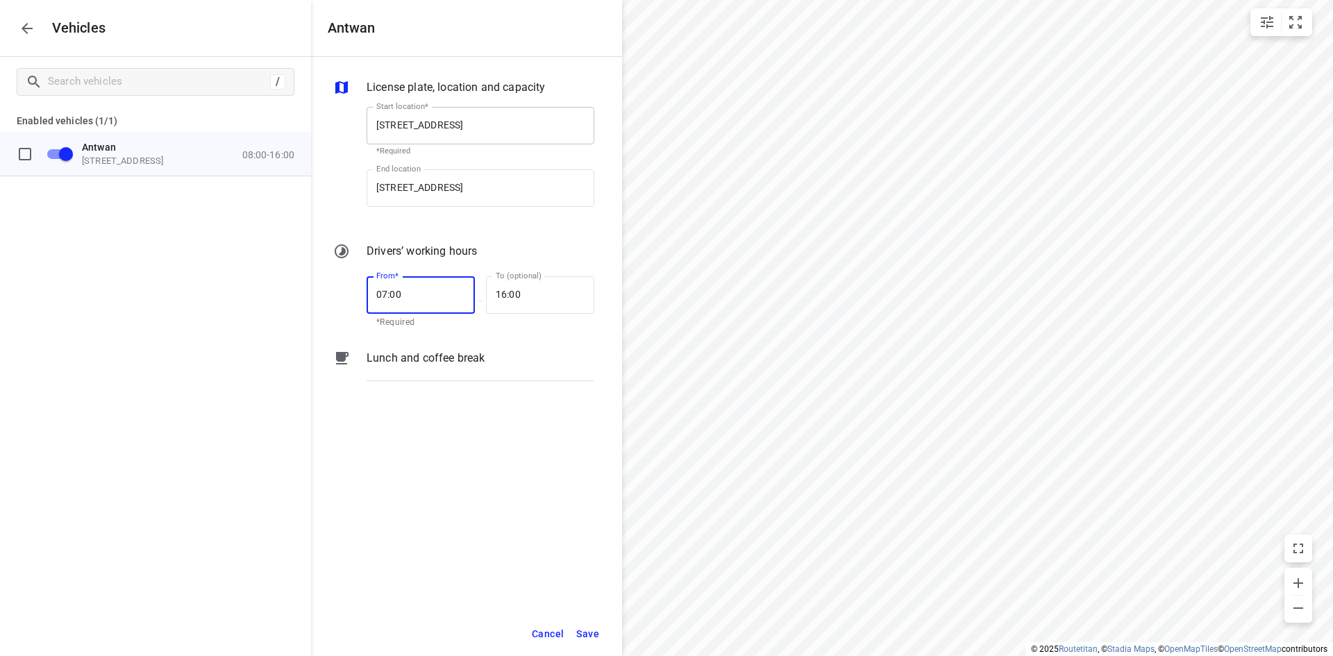
type input "07:00"
type input "18:00"
click at [592, 634] on span "Save" at bounding box center [587, 633] width 23 height 17
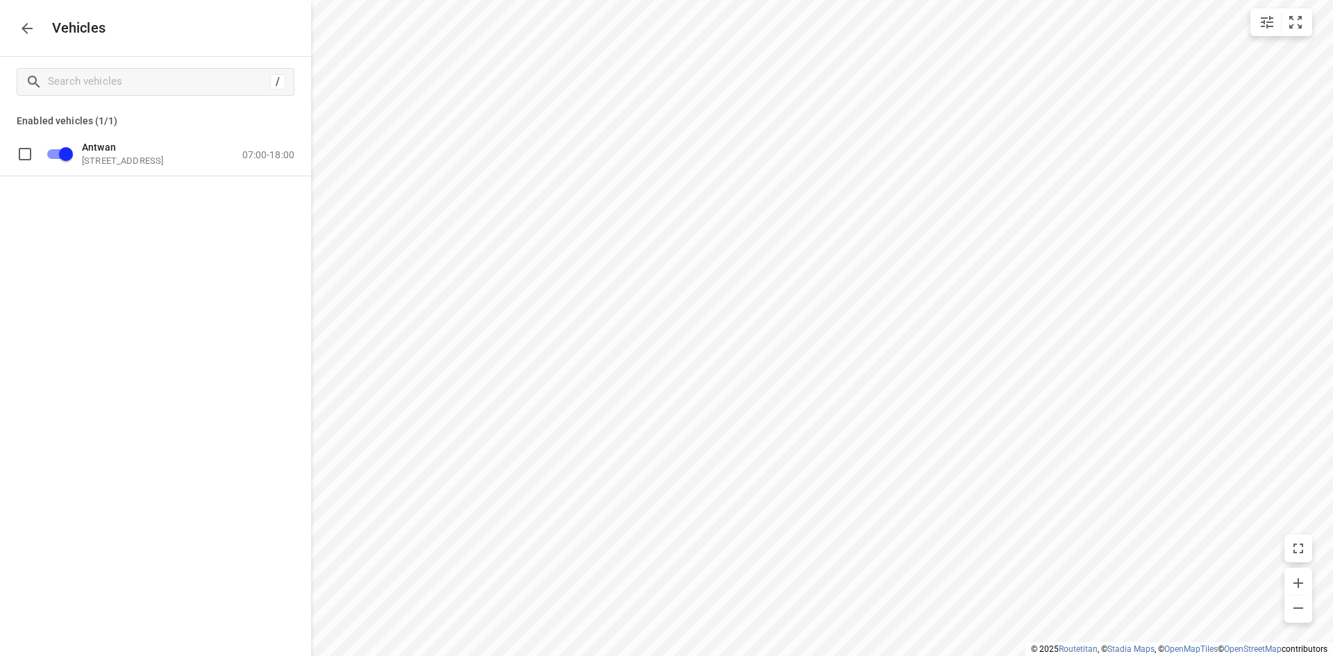
click at [35, 27] on icon "button" at bounding box center [27, 28] width 17 height 17
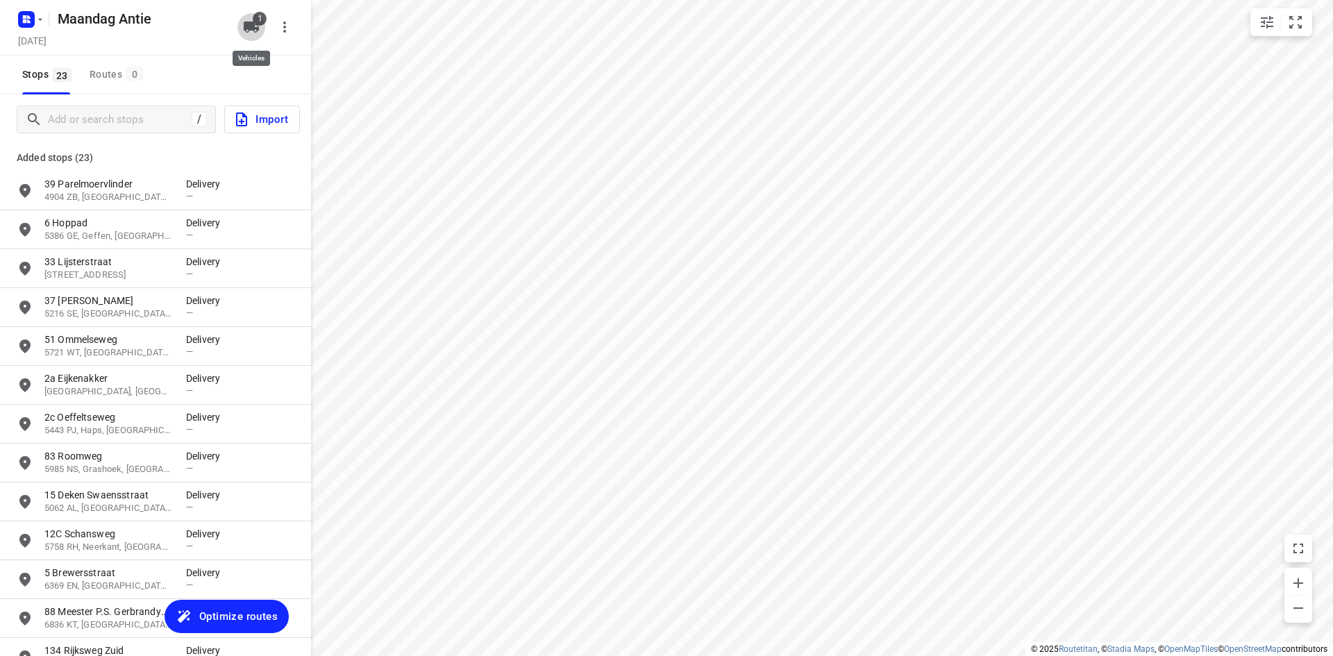
click at [244, 37] on button "1" at bounding box center [251, 27] width 28 height 28
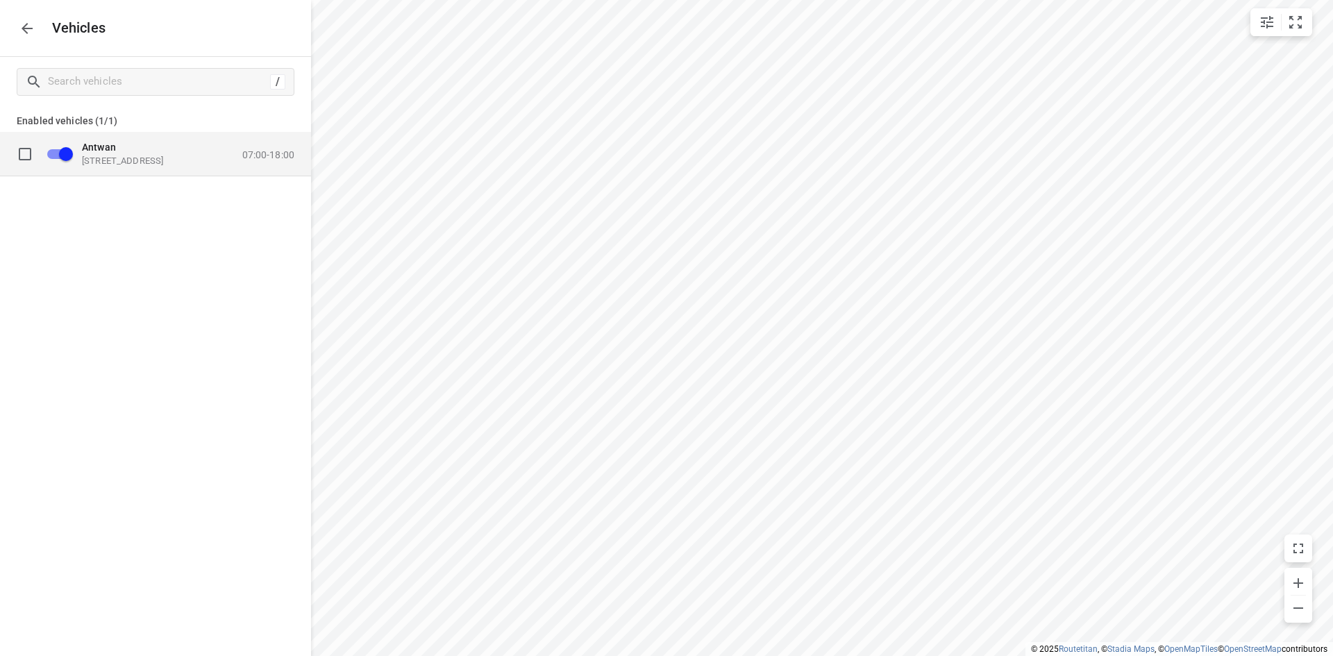
click at [270, 140] on div "Antwan [STREET_ADDRESS] 07:00-18:00" at bounding box center [166, 154] width 255 height 44
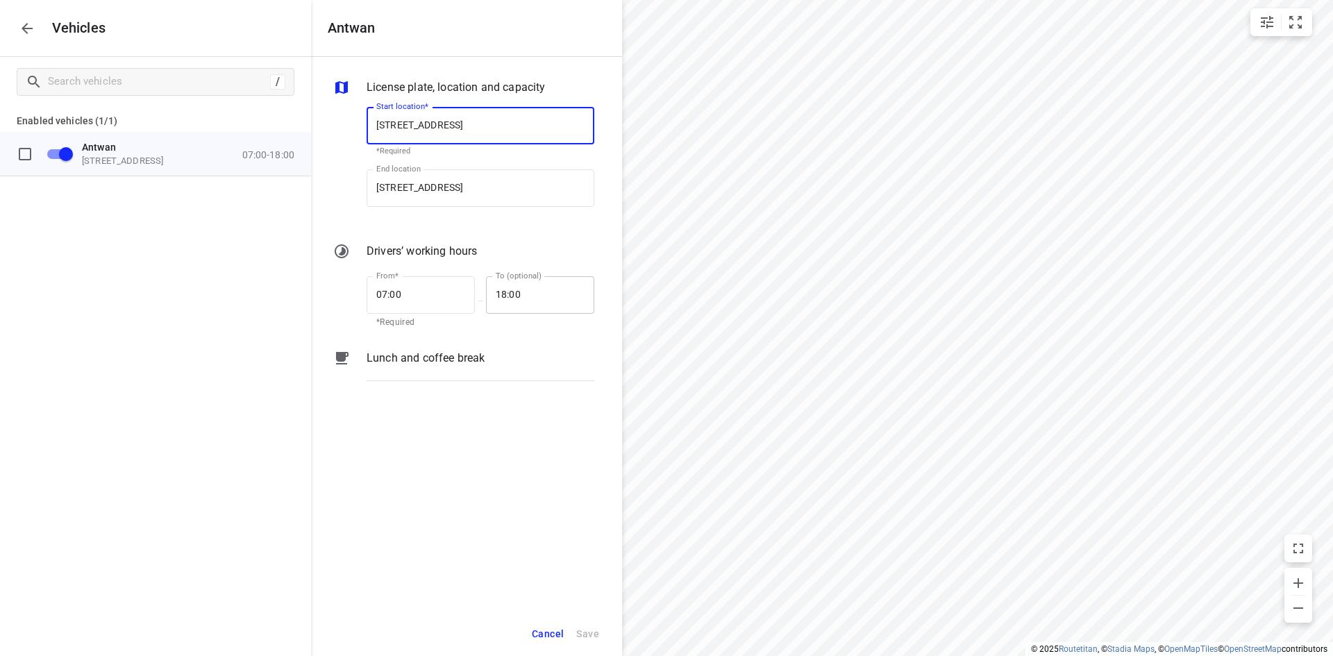
click at [512, 289] on input "18:00" at bounding box center [532, 294] width 93 height 37
type input "17:30"
click at [587, 633] on span "Save" at bounding box center [587, 633] width 23 height 17
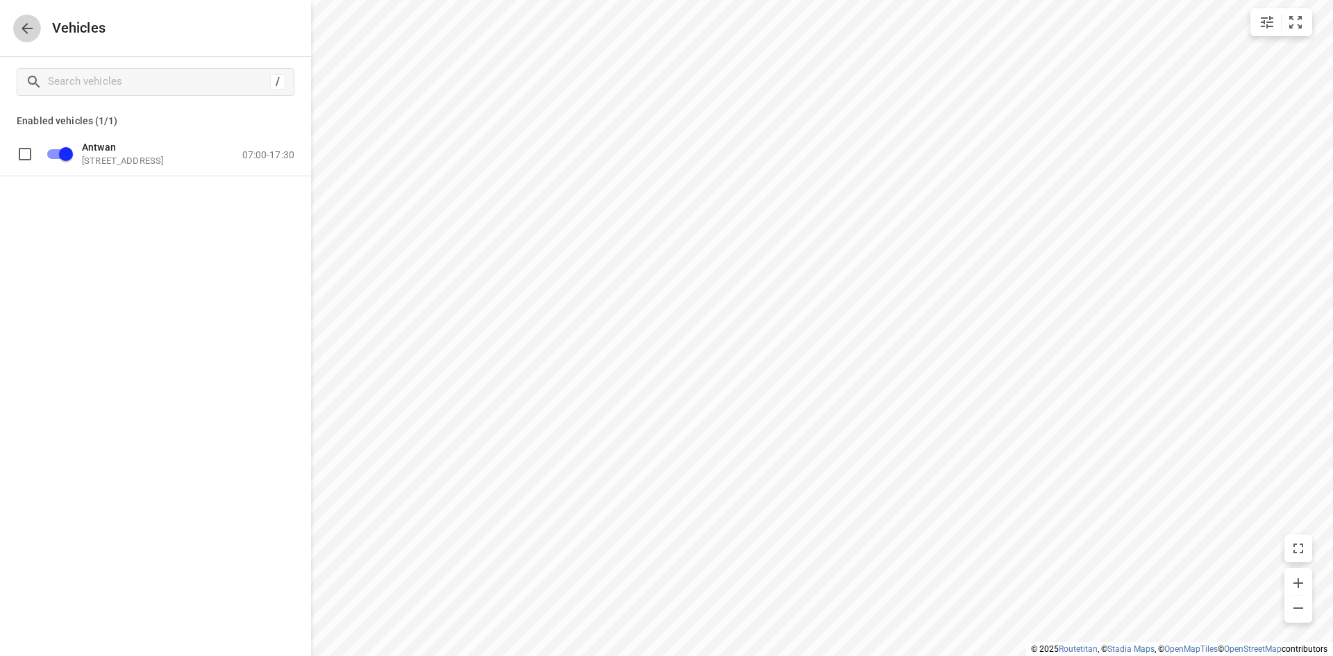
click at [40, 31] on button "button" at bounding box center [27, 29] width 28 height 28
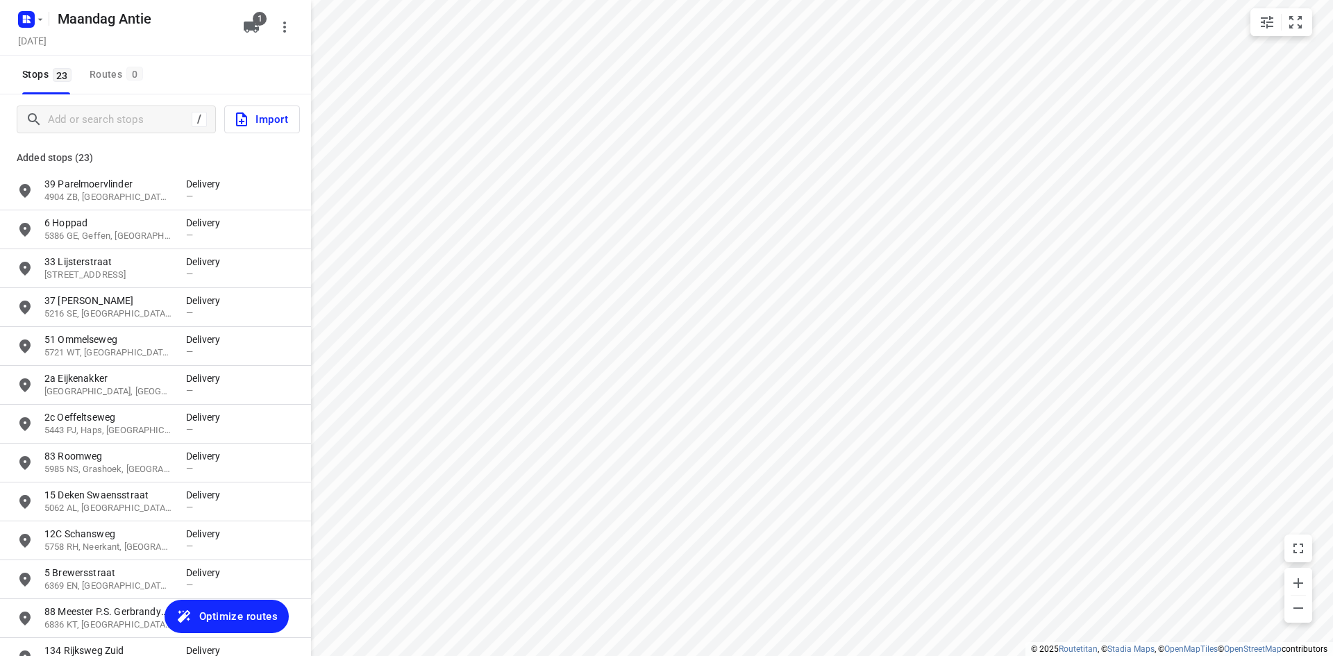
click at [241, 614] on span "Optimize routes" at bounding box center [238, 616] width 78 height 18
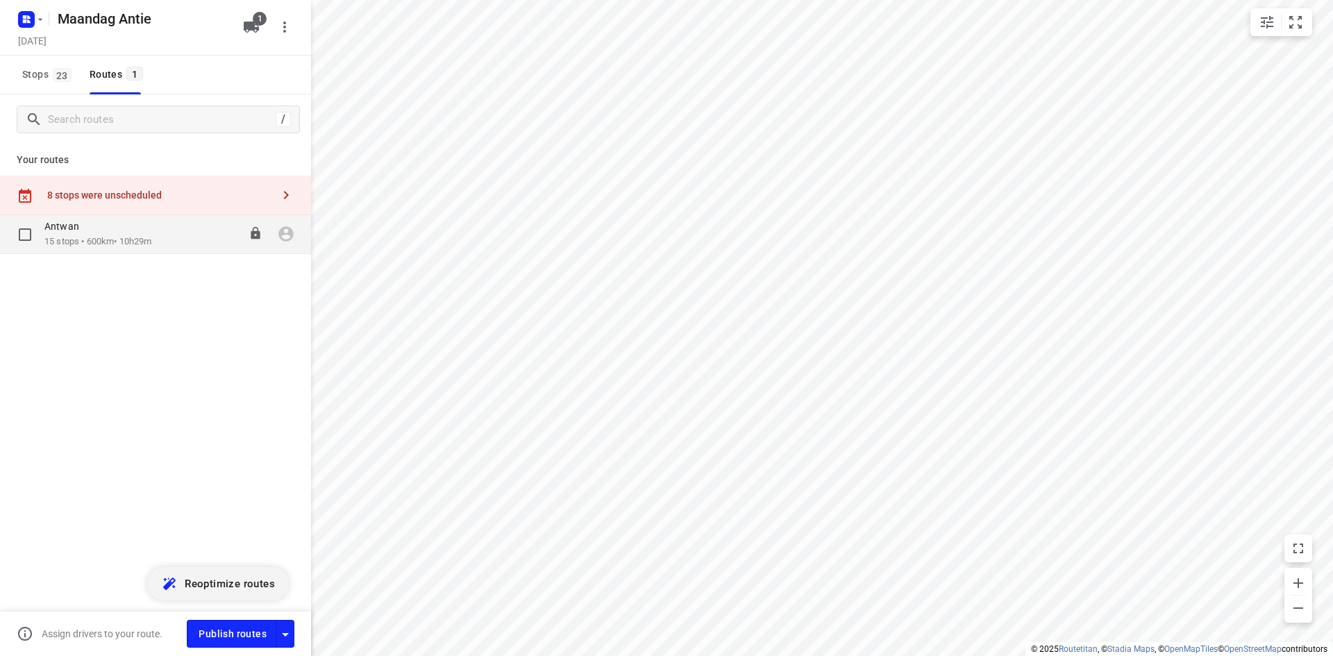
click at [125, 234] on div "Antwan" at bounding box center [97, 227] width 107 height 15
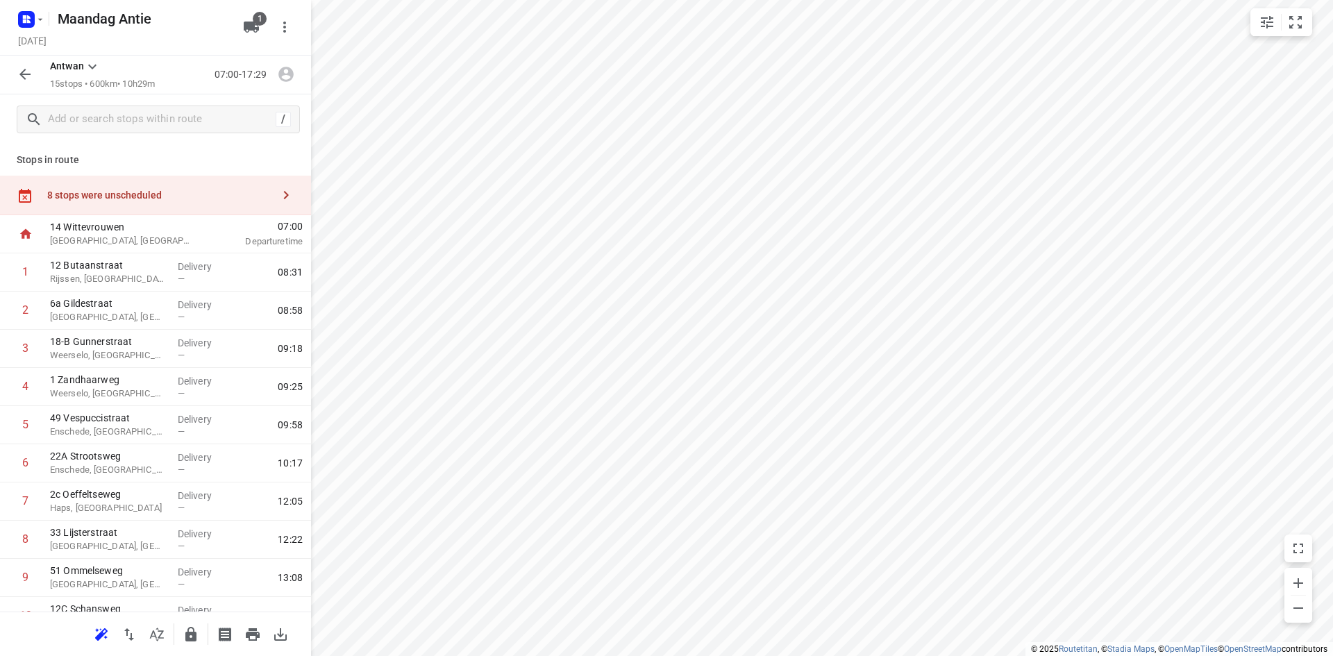
click at [272, 195] on button "button" at bounding box center [286, 195] width 28 height 28
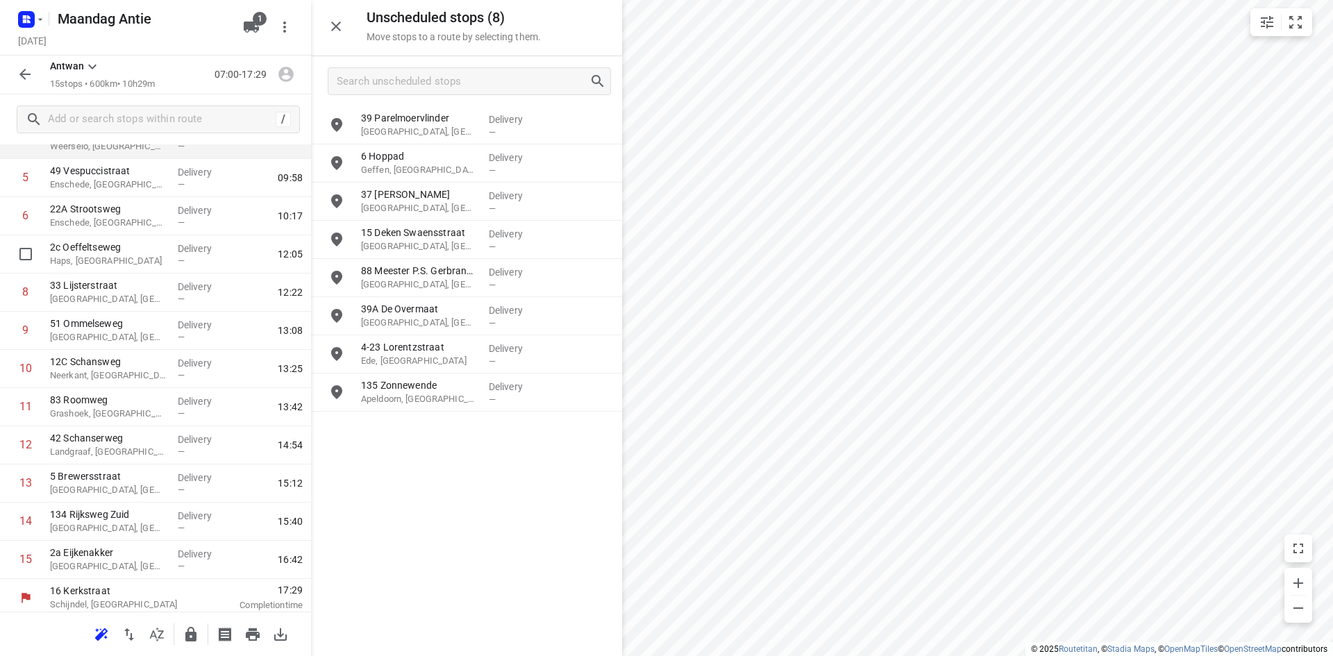
scroll to position [253, 0]
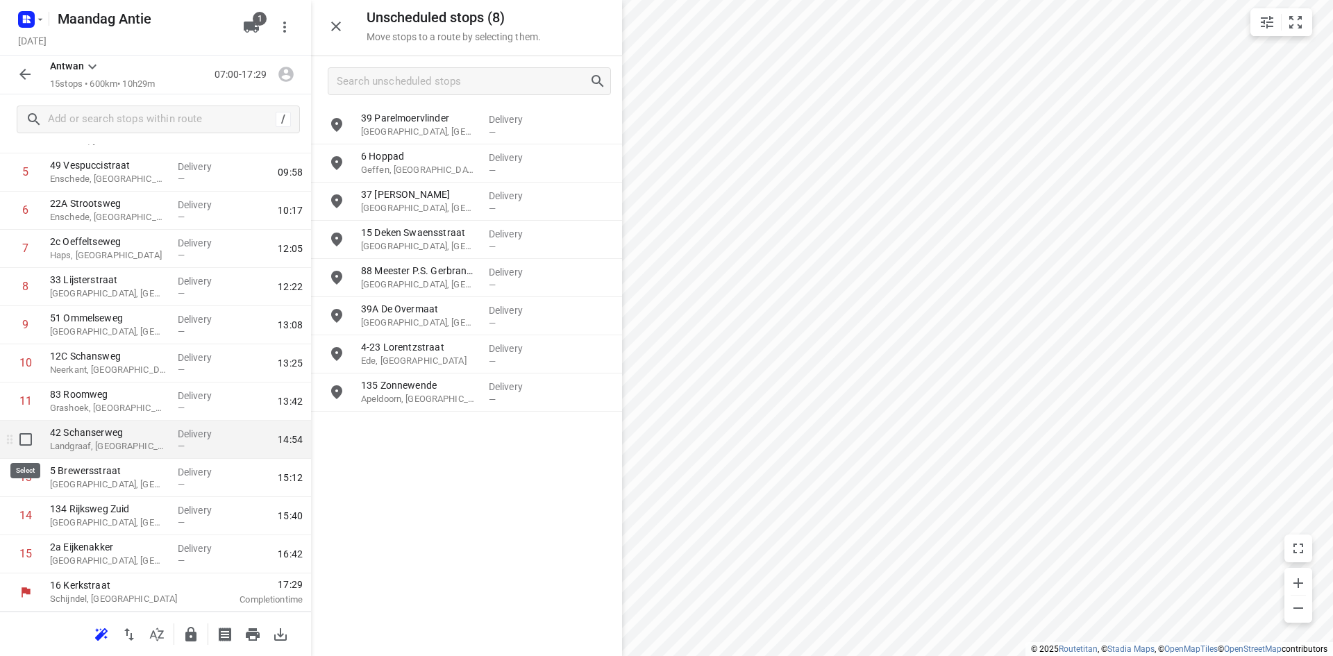
click at [25, 442] on input "checkbox" at bounding box center [26, 440] width 28 height 28
checkbox input "true"
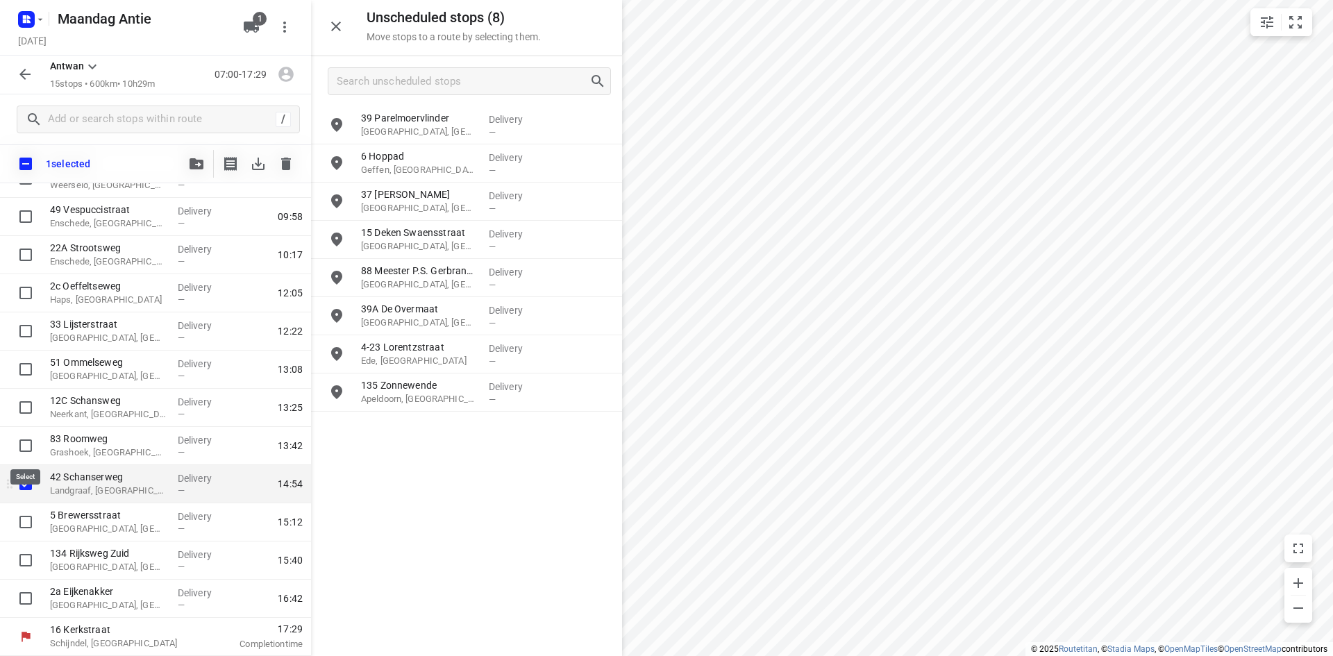
scroll to position [247, 0]
click at [28, 523] on input "checkbox" at bounding box center [26, 522] width 28 height 28
checkbox input "true"
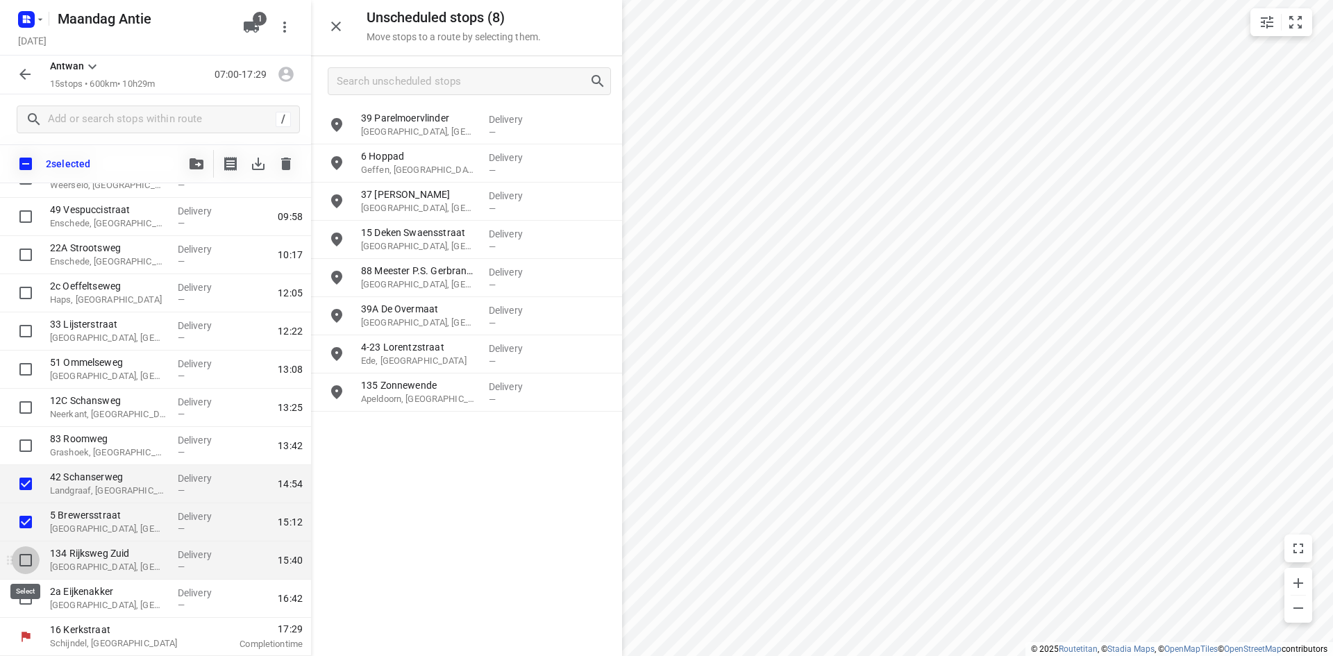
click at [24, 561] on input "checkbox" at bounding box center [26, 560] width 28 height 28
checkbox input "true"
click at [279, 170] on icon "button" at bounding box center [286, 163] width 17 height 17
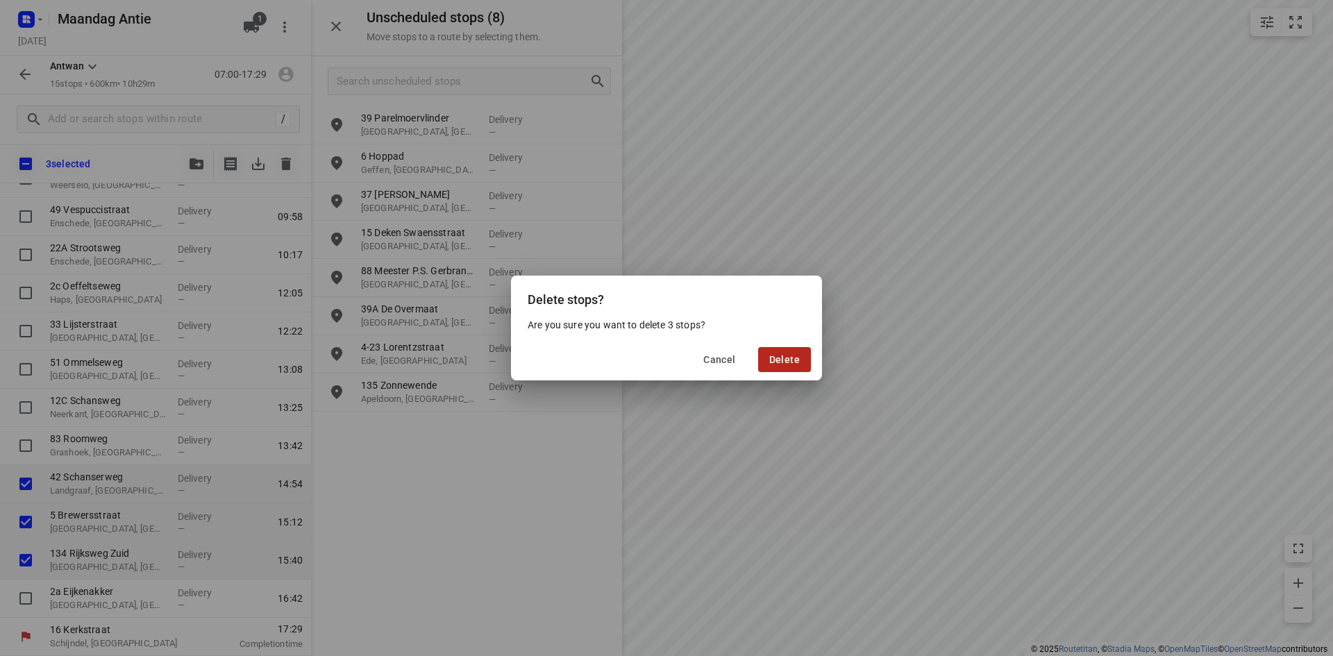
click at [789, 360] on span "Delete" at bounding box center [784, 359] width 31 height 11
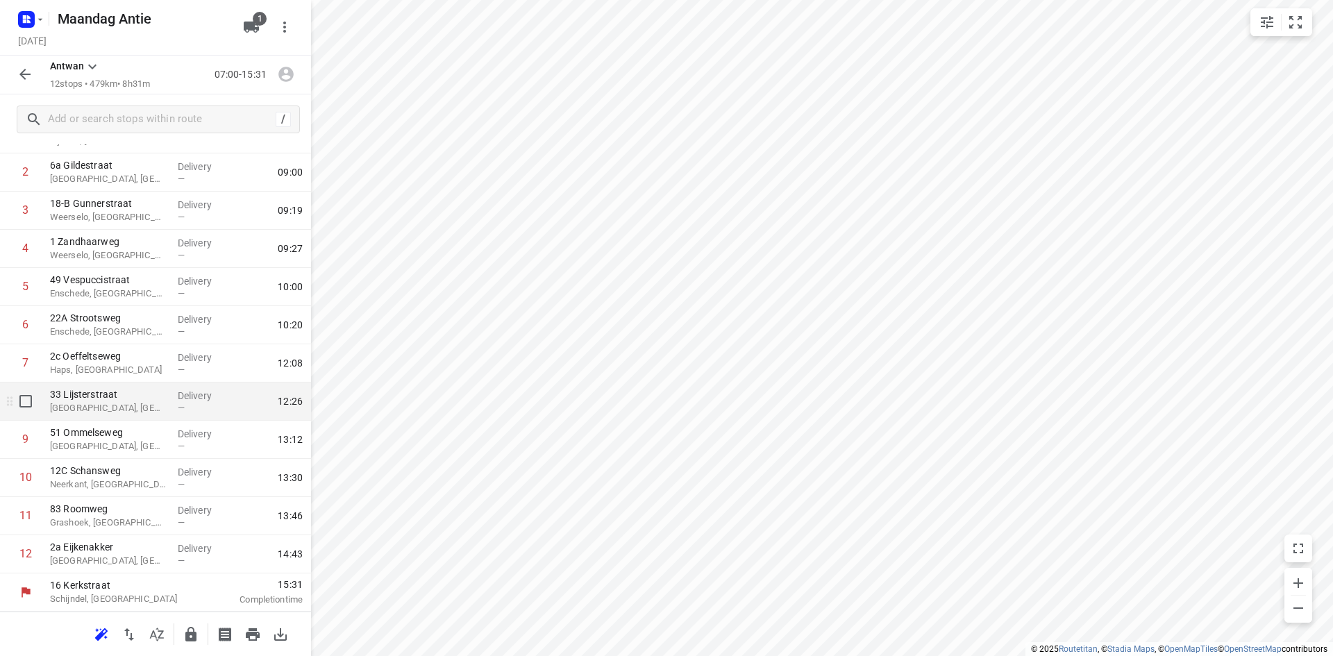
scroll to position [0, 0]
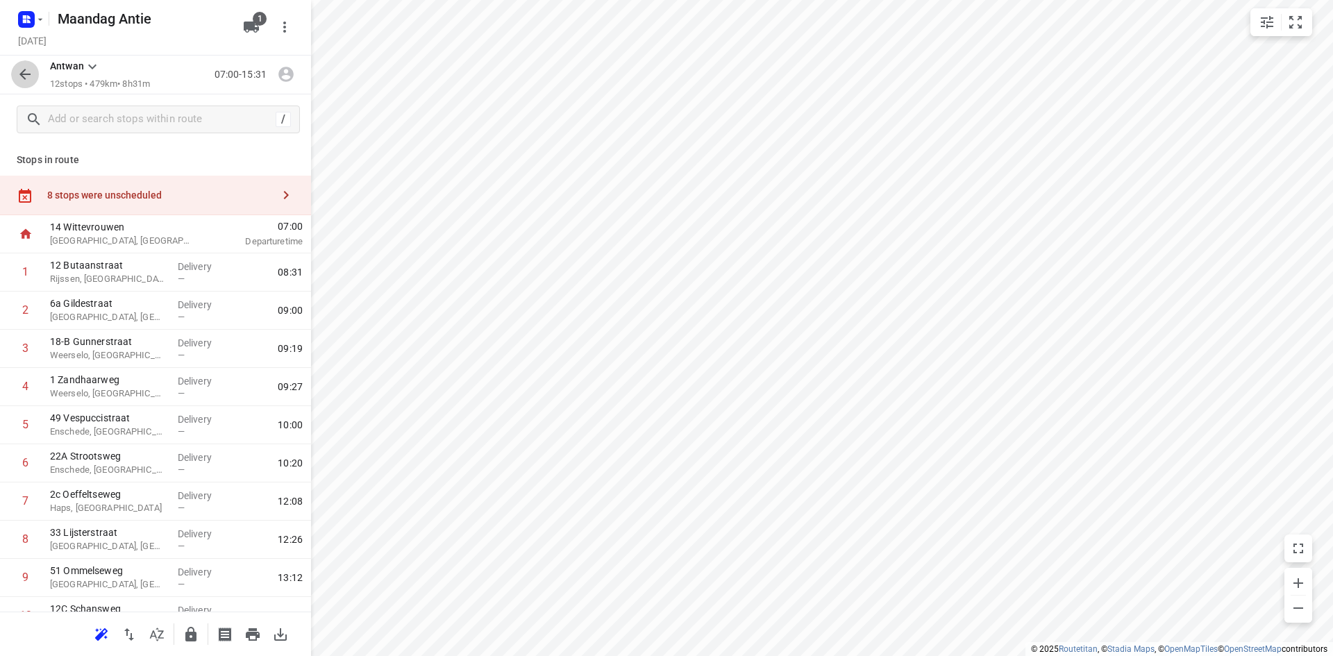
click at [31, 76] on icon "button" at bounding box center [25, 74] width 17 height 17
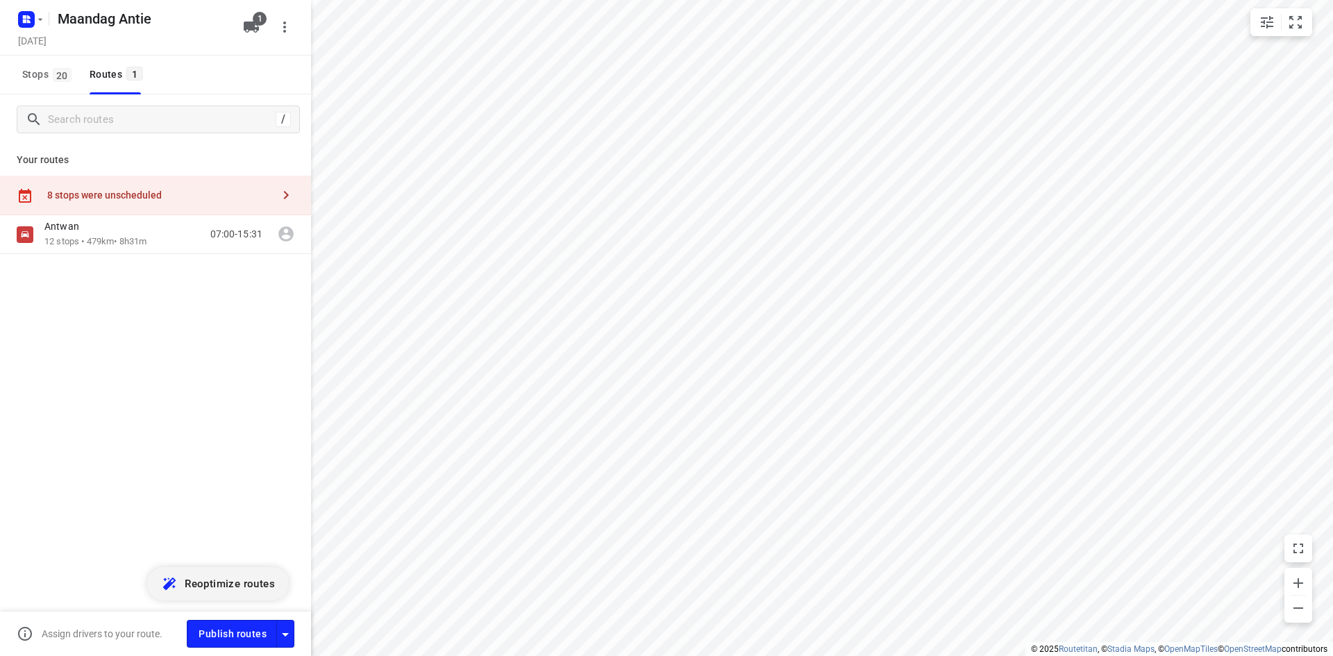
click at [219, 594] on button "Reoptimize routes" at bounding box center [218, 583] width 142 height 33
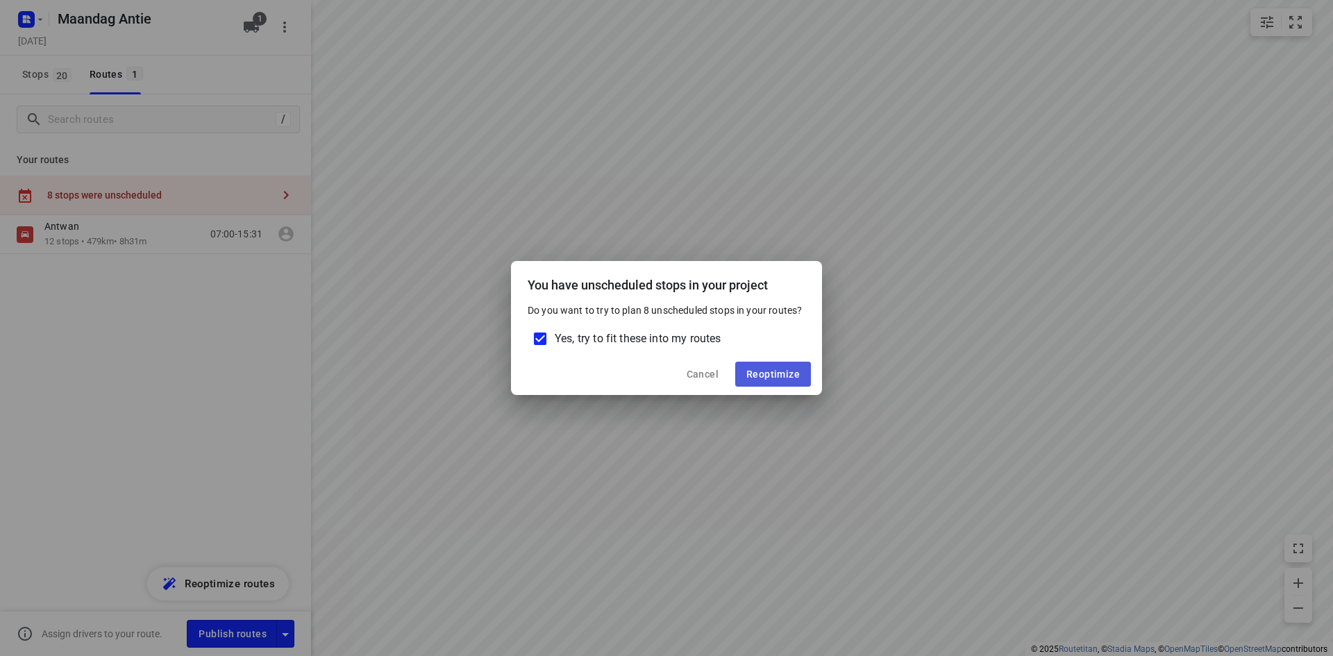
click at [797, 372] on span "Reoptimize" at bounding box center [772, 374] width 53 height 11
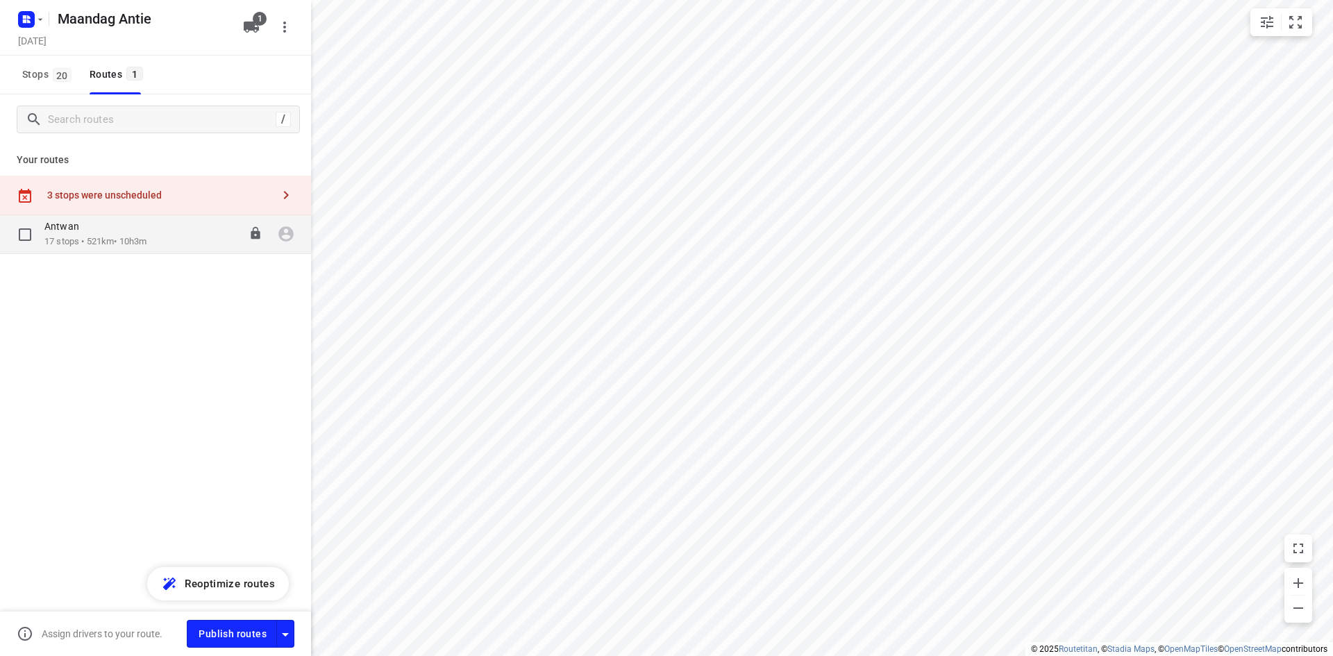
click at [146, 248] on p "17 stops • 521km • 10h3m" at bounding box center [95, 241] width 102 height 13
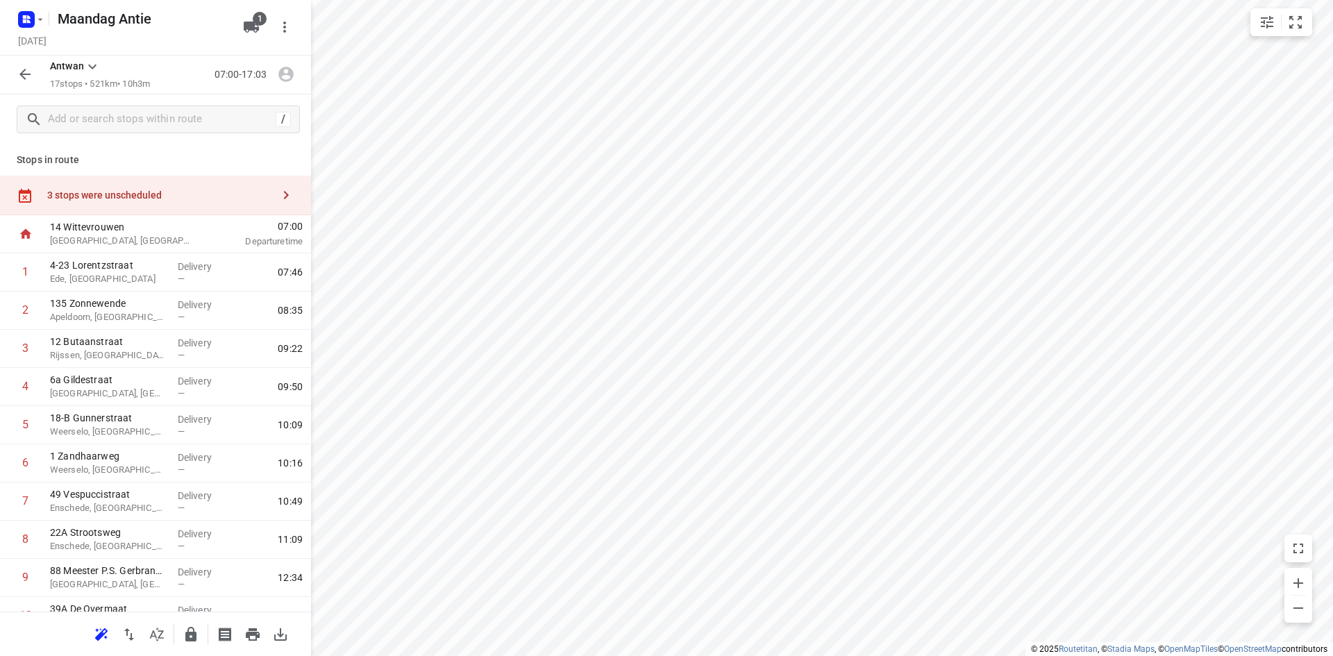
click at [239, 203] on div "3 stops were unscheduled" at bounding box center [155, 196] width 311 height 40
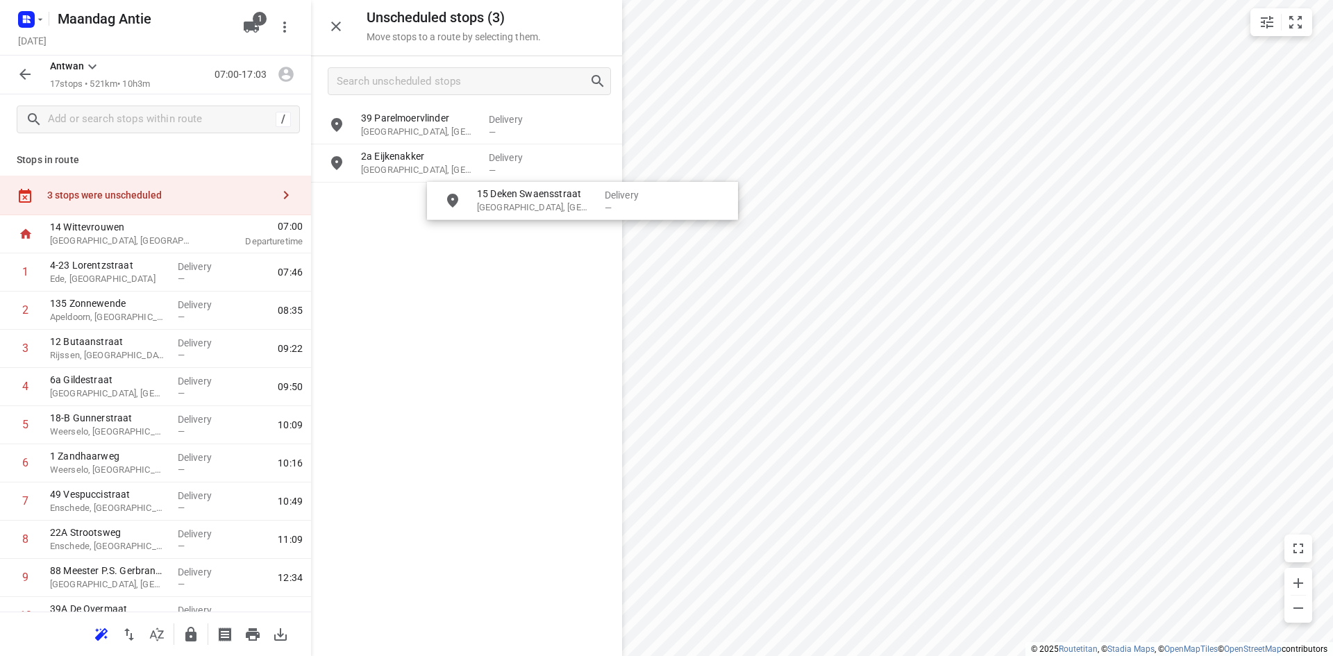
drag, startPoint x: 602, startPoint y: 189, endPoint x: 595, endPoint y: 198, distance: 11.4
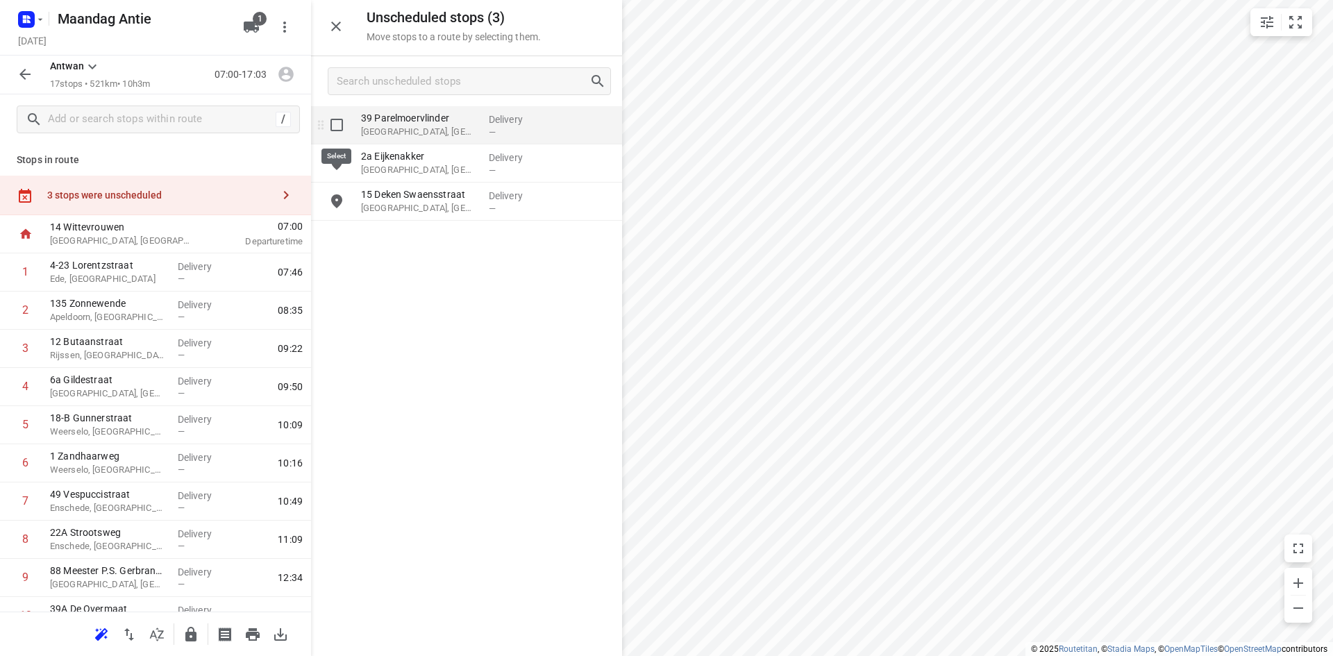
click at [333, 133] on input "grid" at bounding box center [337, 125] width 28 height 28
checkbox input "true"
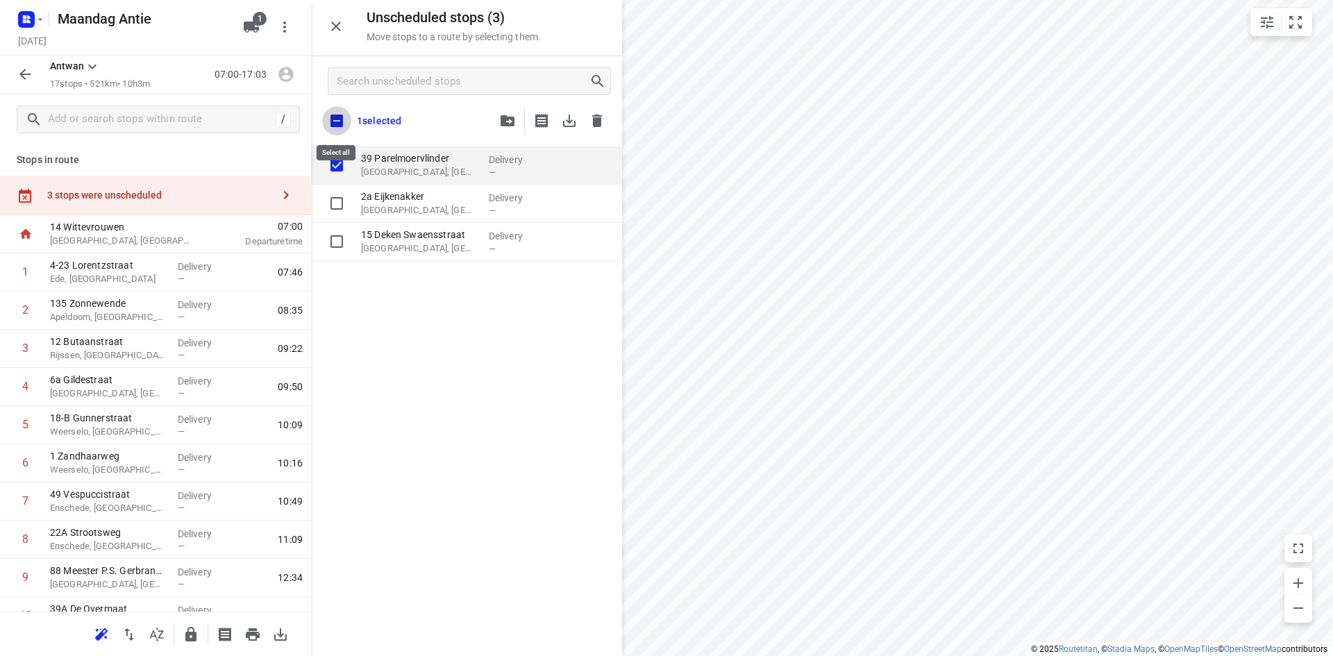
click at [343, 124] on input "checkbox" at bounding box center [336, 120] width 29 height 29
checkbox input "true"
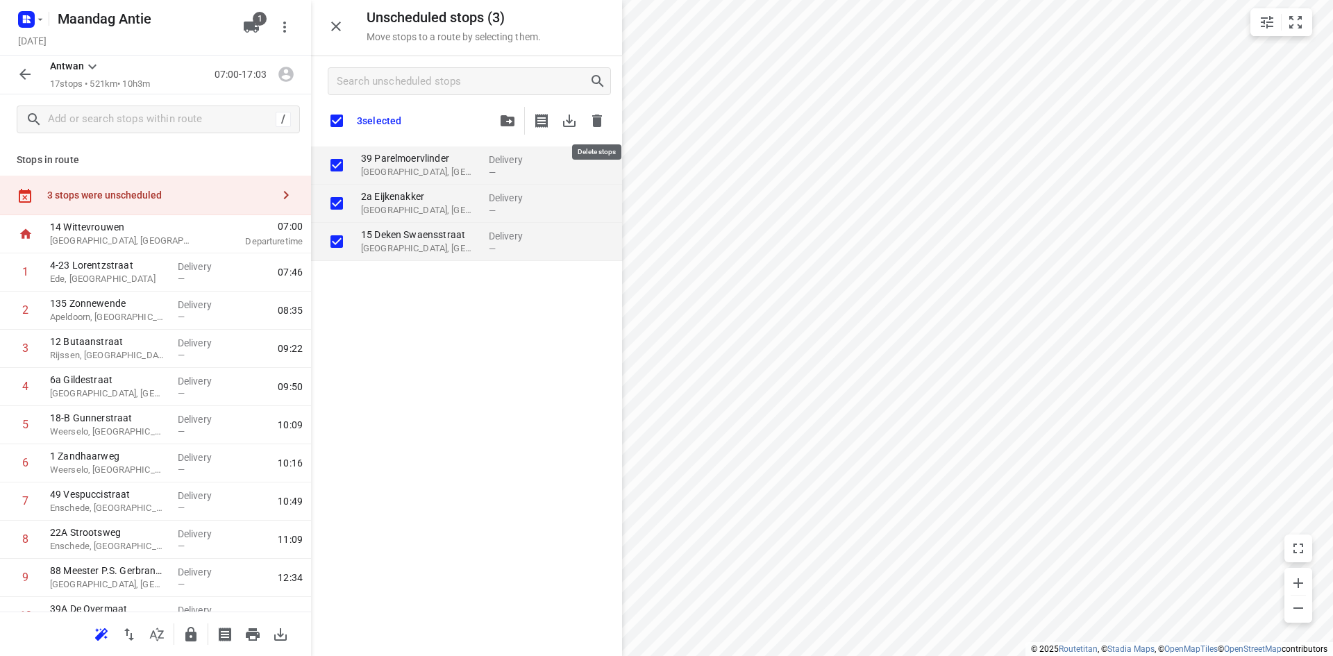
click at [597, 124] on icon "button" at bounding box center [597, 121] width 10 height 12
checkbox input "true"
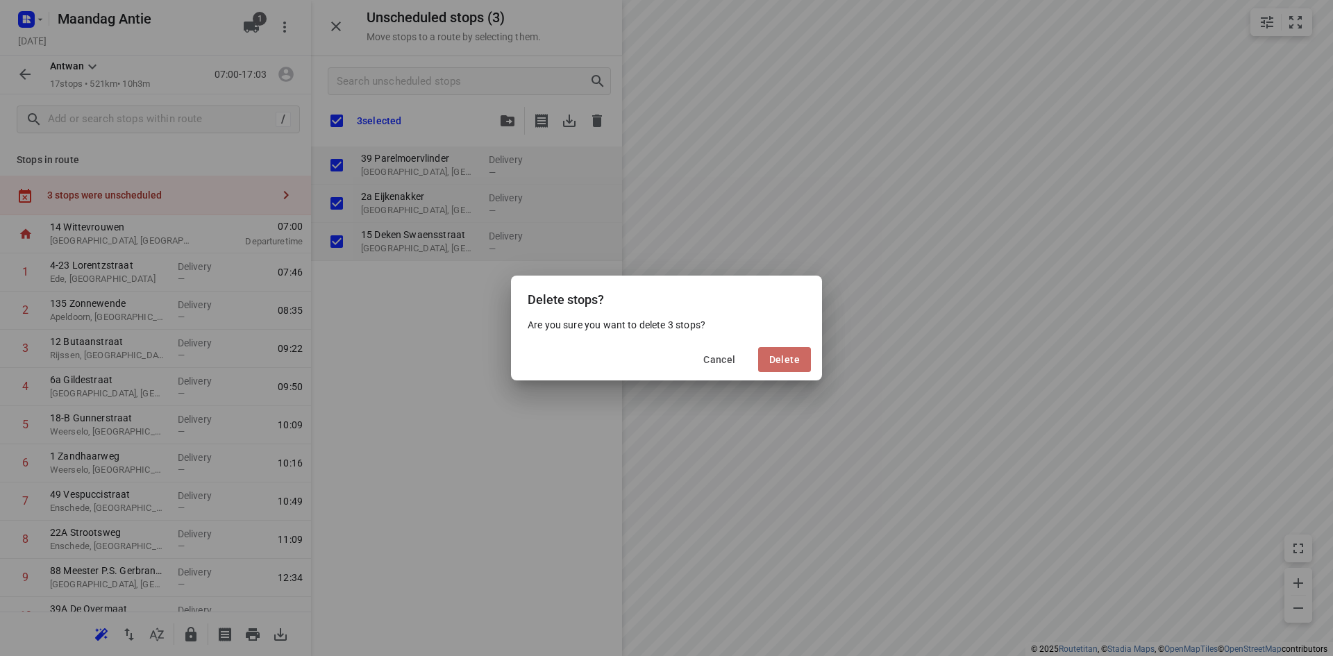
click at [774, 367] on button "Delete" at bounding box center [784, 359] width 53 height 25
checkbox input "true"
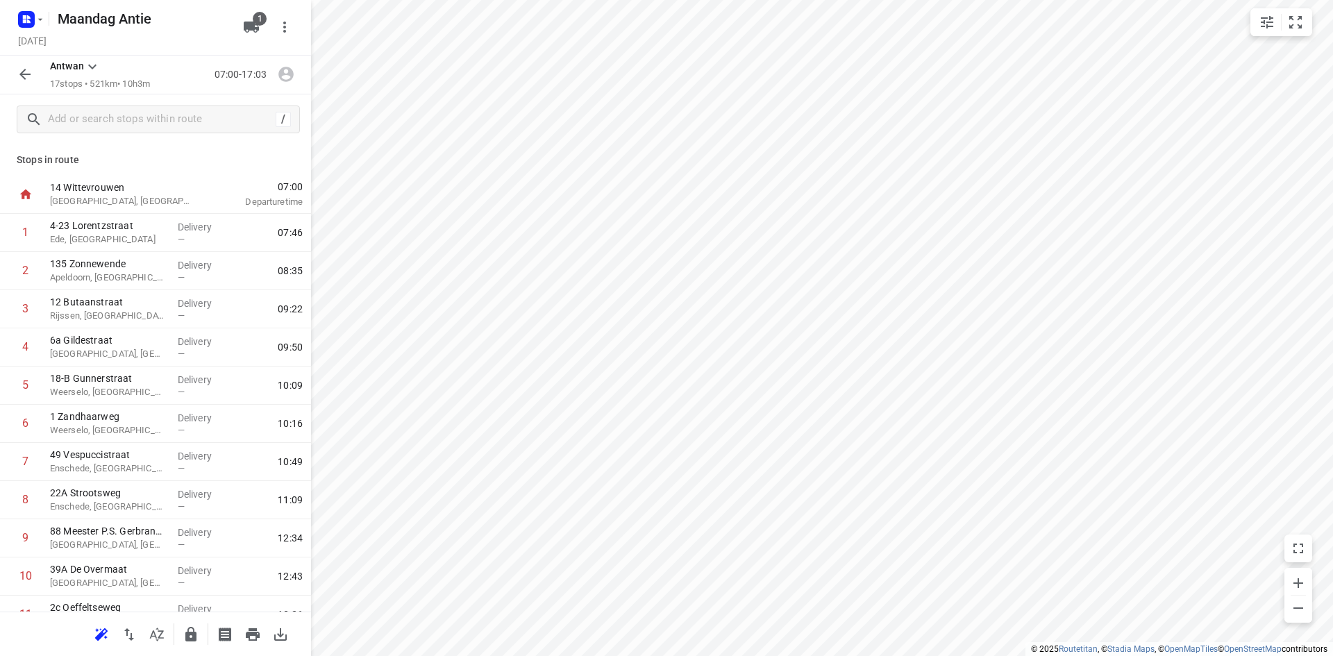
click at [183, 166] on p "Stops in route" at bounding box center [156, 160] width 278 height 15
click at [114, 233] on p "Ede, [GEOGRAPHIC_DATA]" at bounding box center [108, 240] width 117 height 14
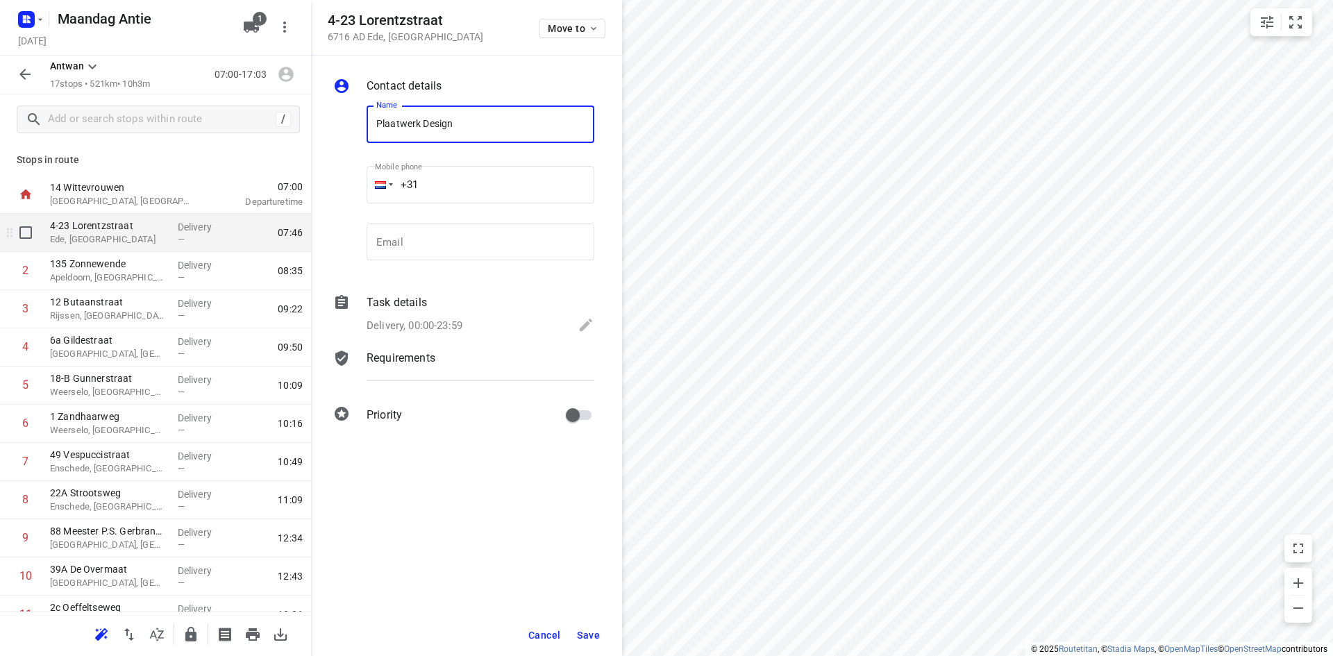
type input "Plaatwerk Design"
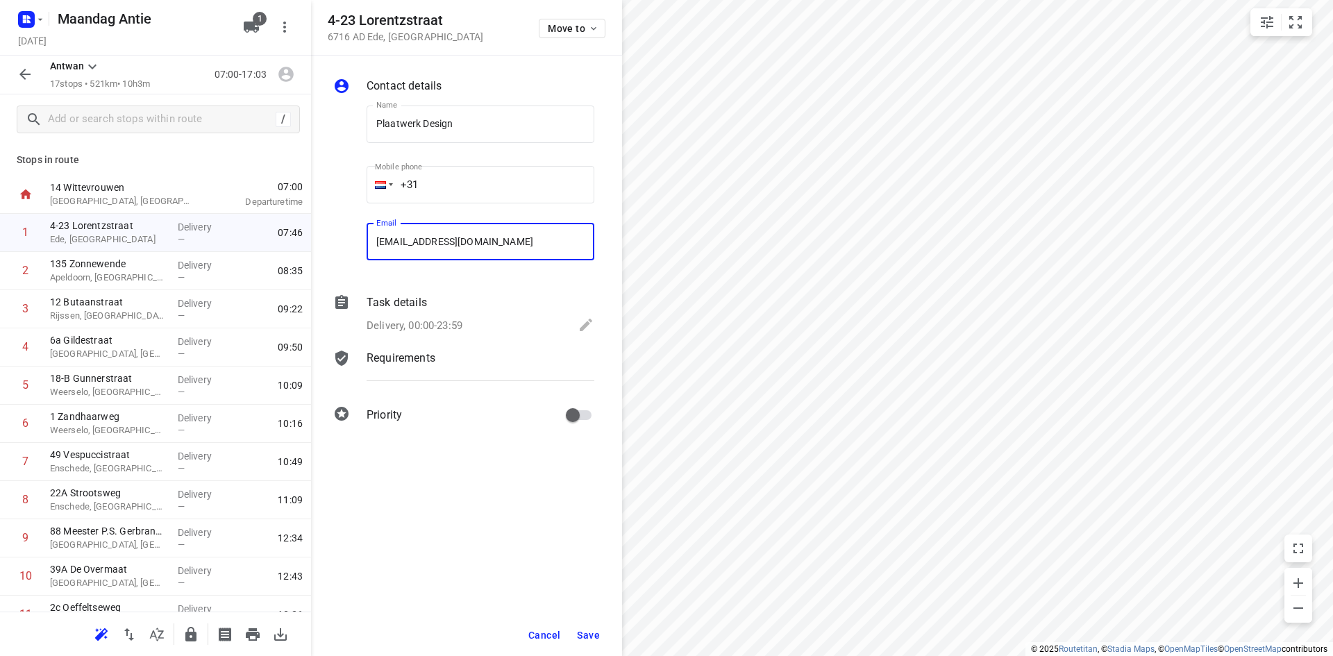
type input "[EMAIL_ADDRESS][DOMAIN_NAME]"
click at [589, 634] on span "Save" at bounding box center [588, 635] width 23 height 11
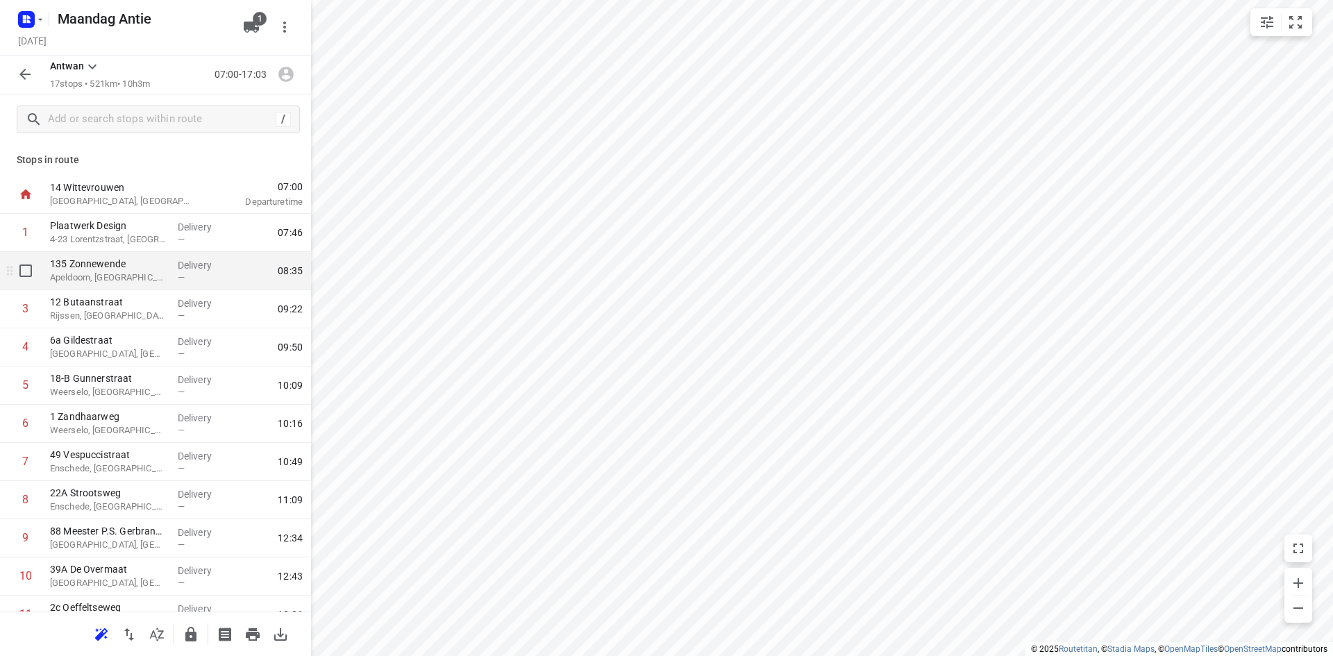
click at [94, 278] on p "Apeldoorn, [GEOGRAPHIC_DATA]" at bounding box center [108, 278] width 117 height 14
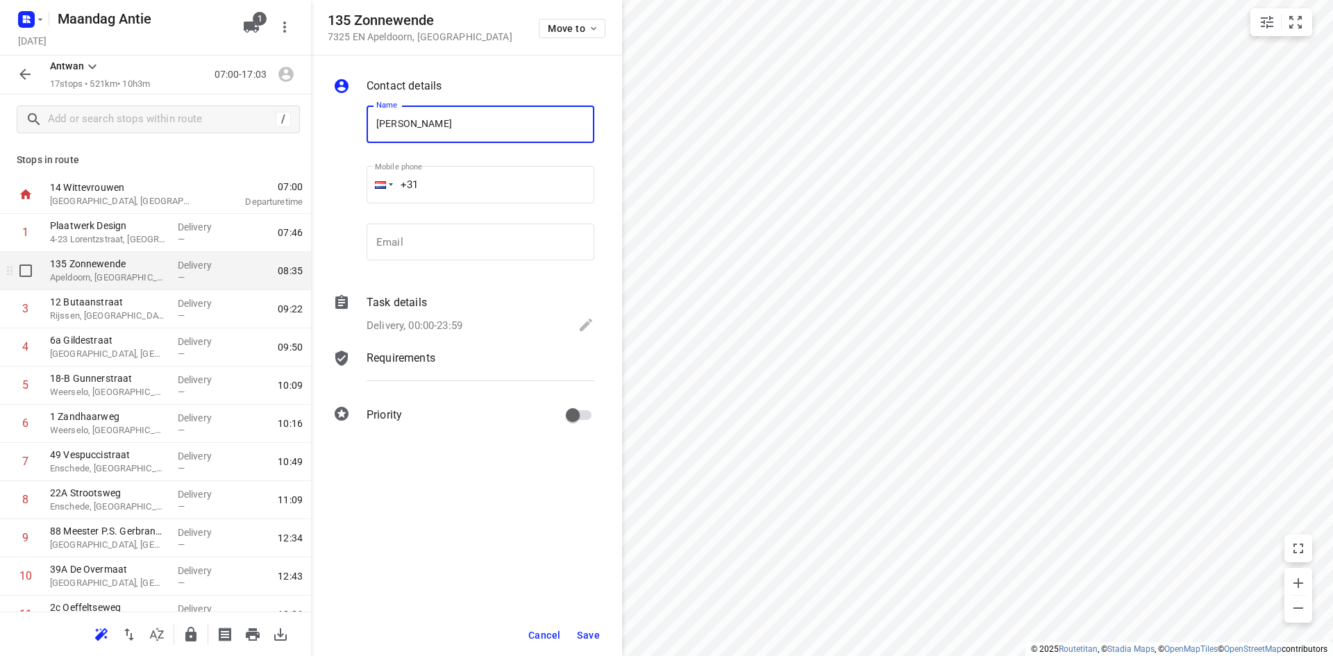
type input "[PERSON_NAME]"
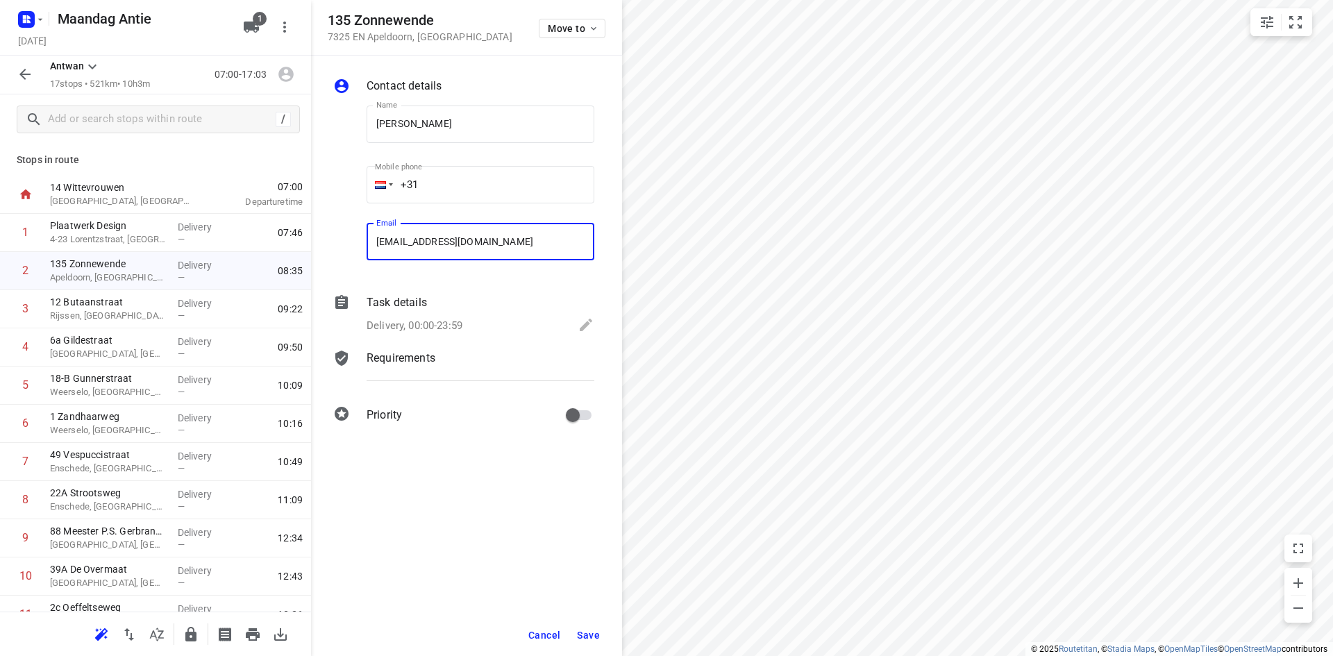
type input "[EMAIL_ADDRESS][DOMAIN_NAME]"
click at [584, 631] on span "Save" at bounding box center [588, 635] width 23 height 11
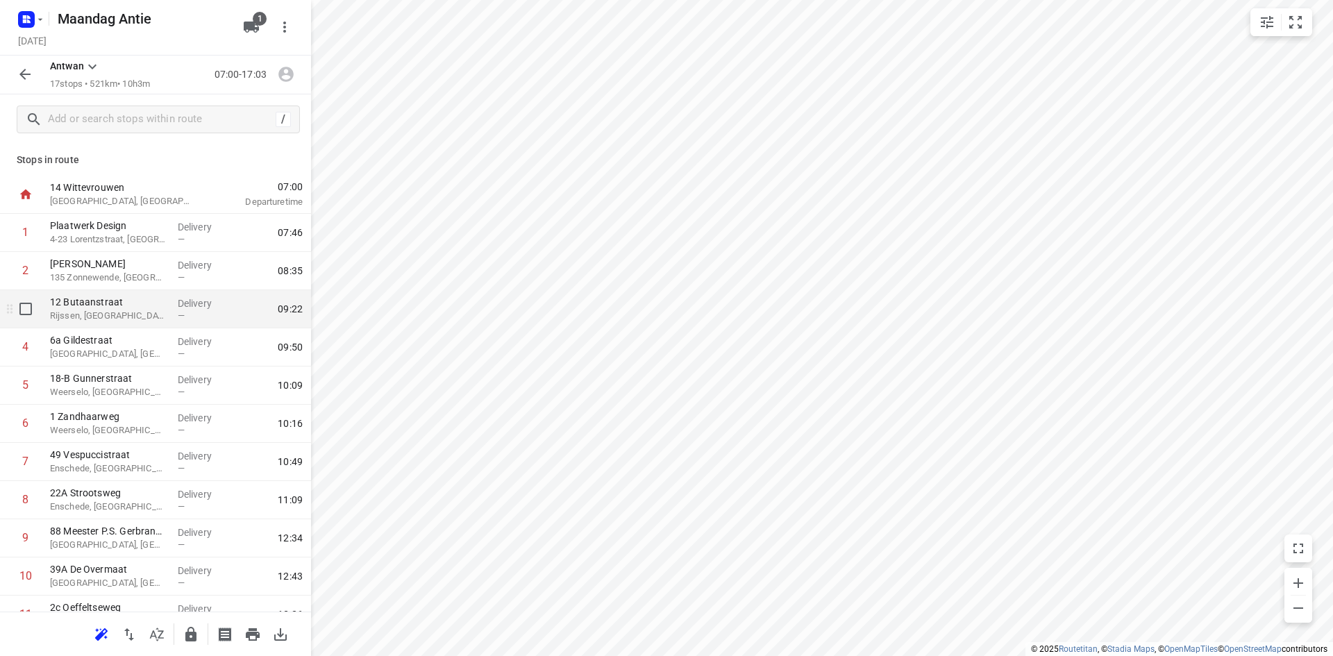
click at [67, 322] on p "Rijssen, [GEOGRAPHIC_DATA]" at bounding box center [108, 316] width 117 height 14
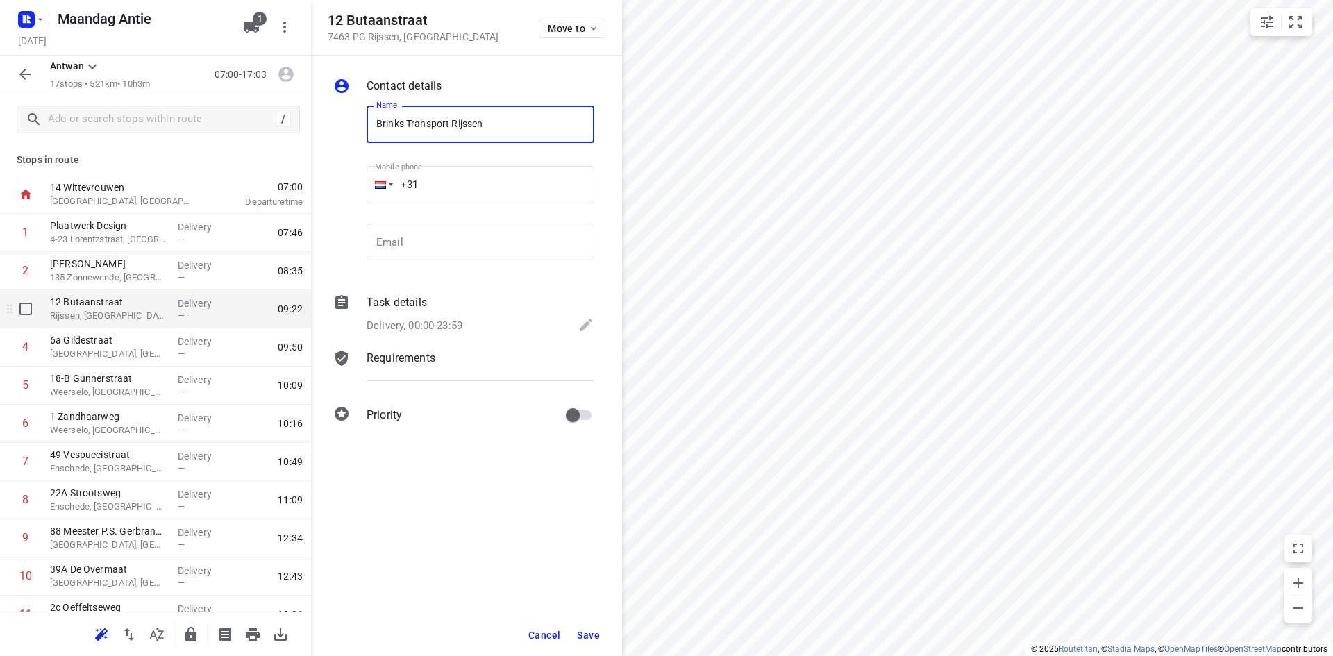
type input "Brinks Transport Rijssen"
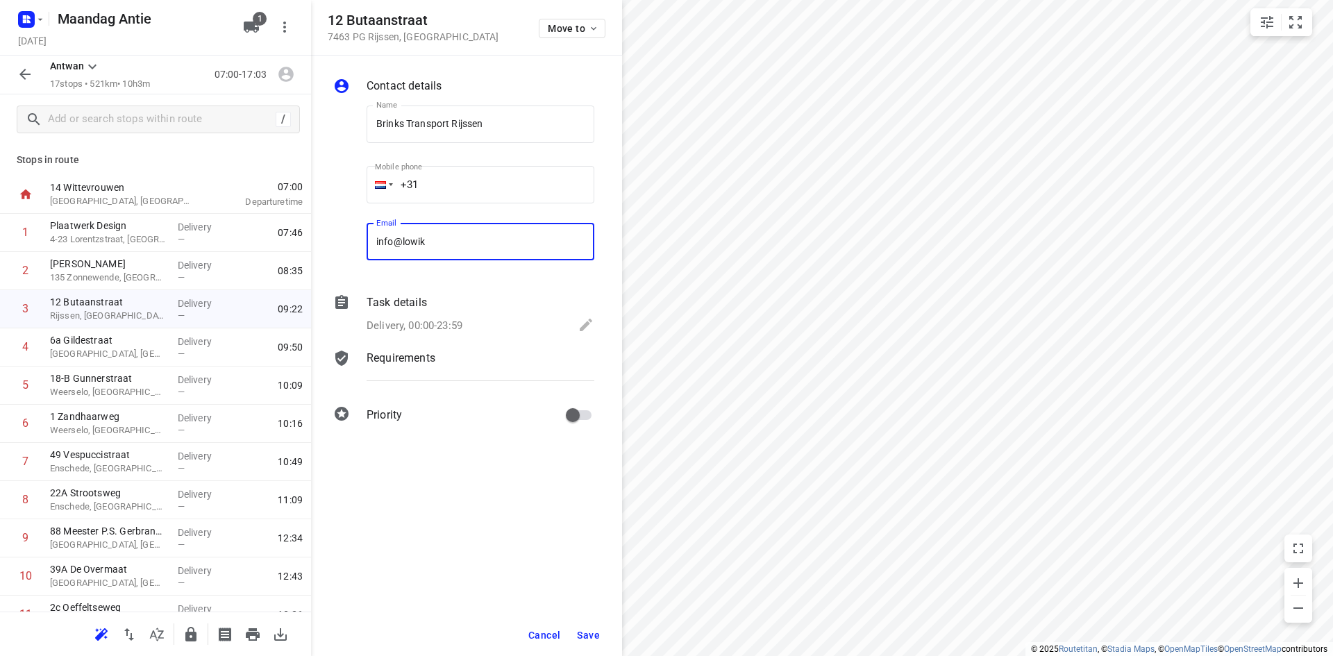
type input "[EMAIL_ADDRESS][DOMAIN_NAME]"
click at [592, 635] on span "Save" at bounding box center [588, 635] width 23 height 11
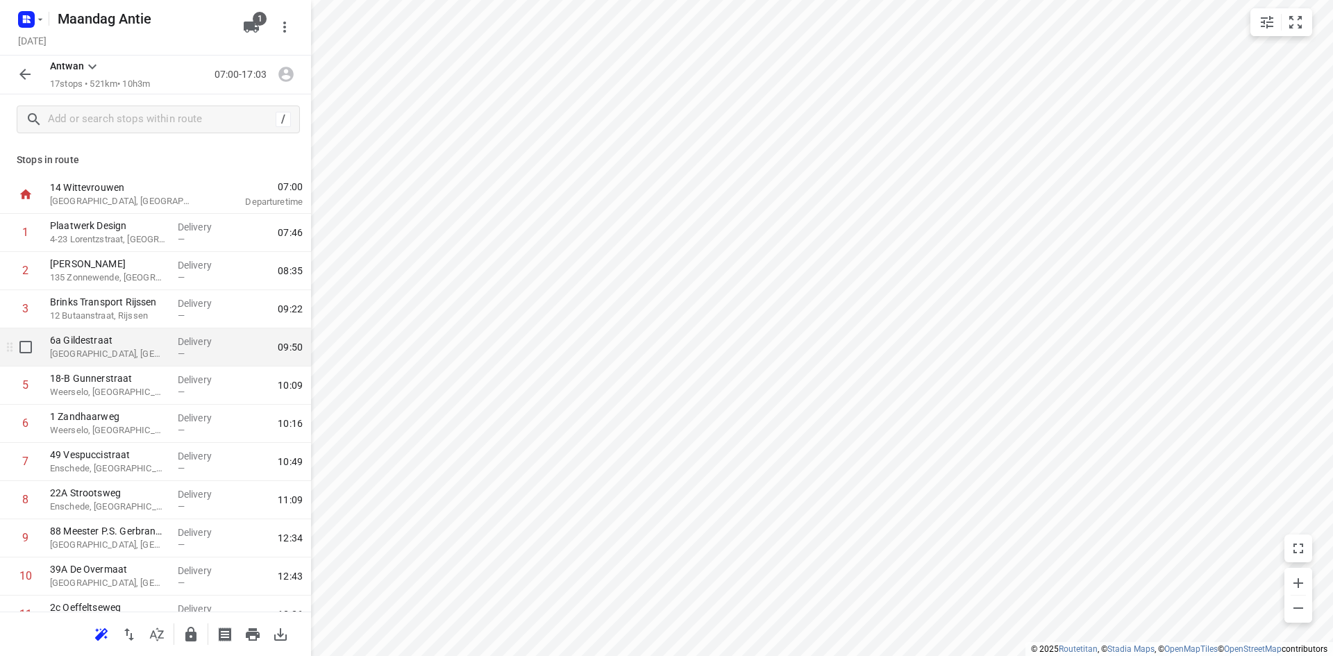
click at [108, 358] on p "[GEOGRAPHIC_DATA], [GEOGRAPHIC_DATA]" at bounding box center [108, 354] width 117 height 14
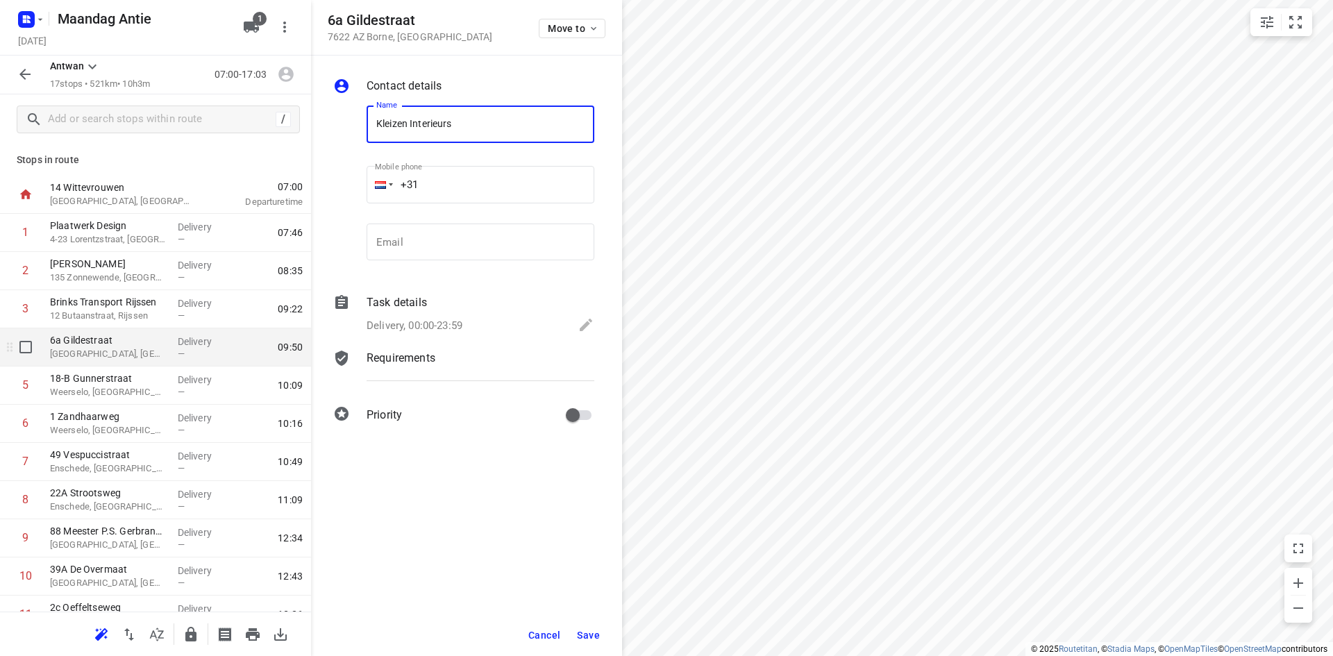
type input "Kleizen Interieurs"
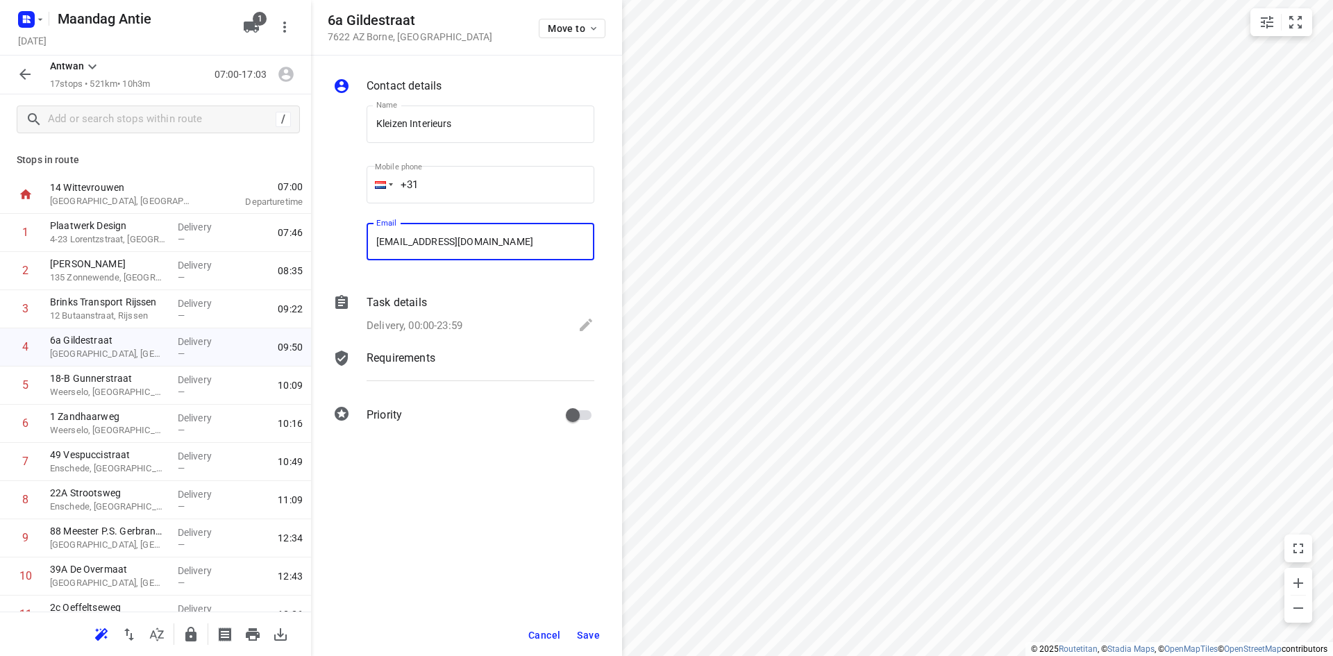
type input "[EMAIL_ADDRESS][DOMAIN_NAME]"
click at [591, 634] on span "Save" at bounding box center [588, 635] width 23 height 11
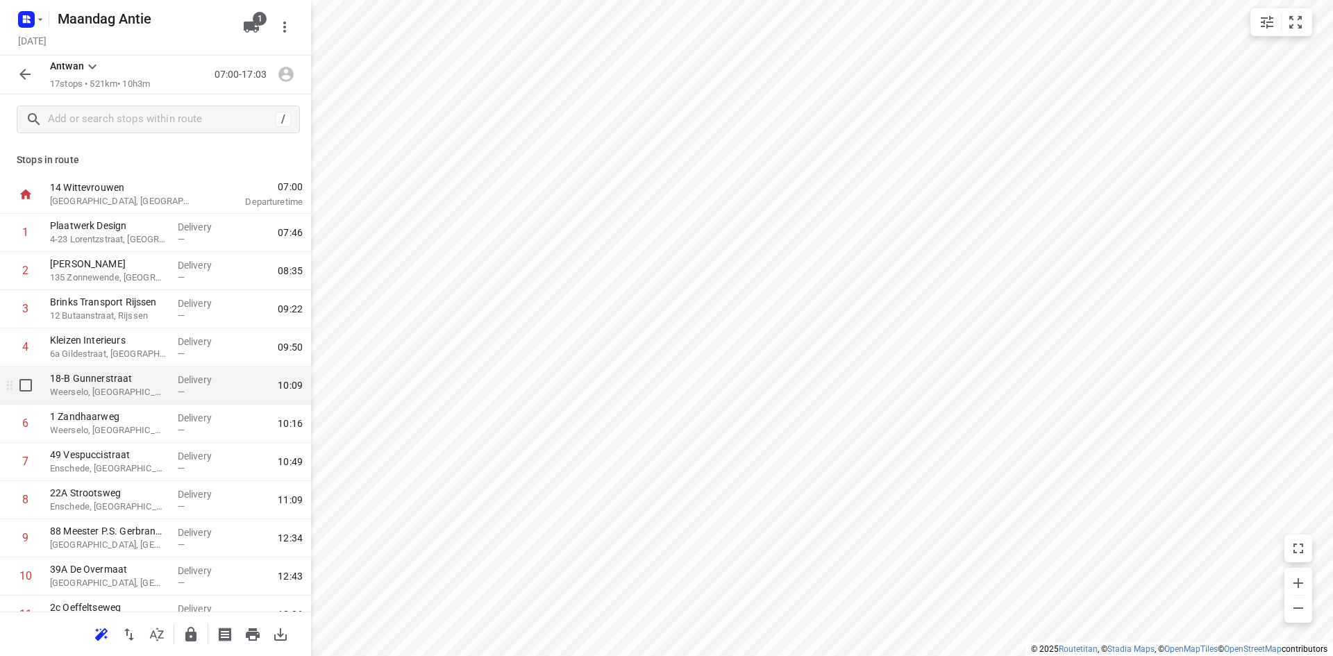
click at [108, 390] on p "Weerselo, [GEOGRAPHIC_DATA]" at bounding box center [108, 392] width 117 height 14
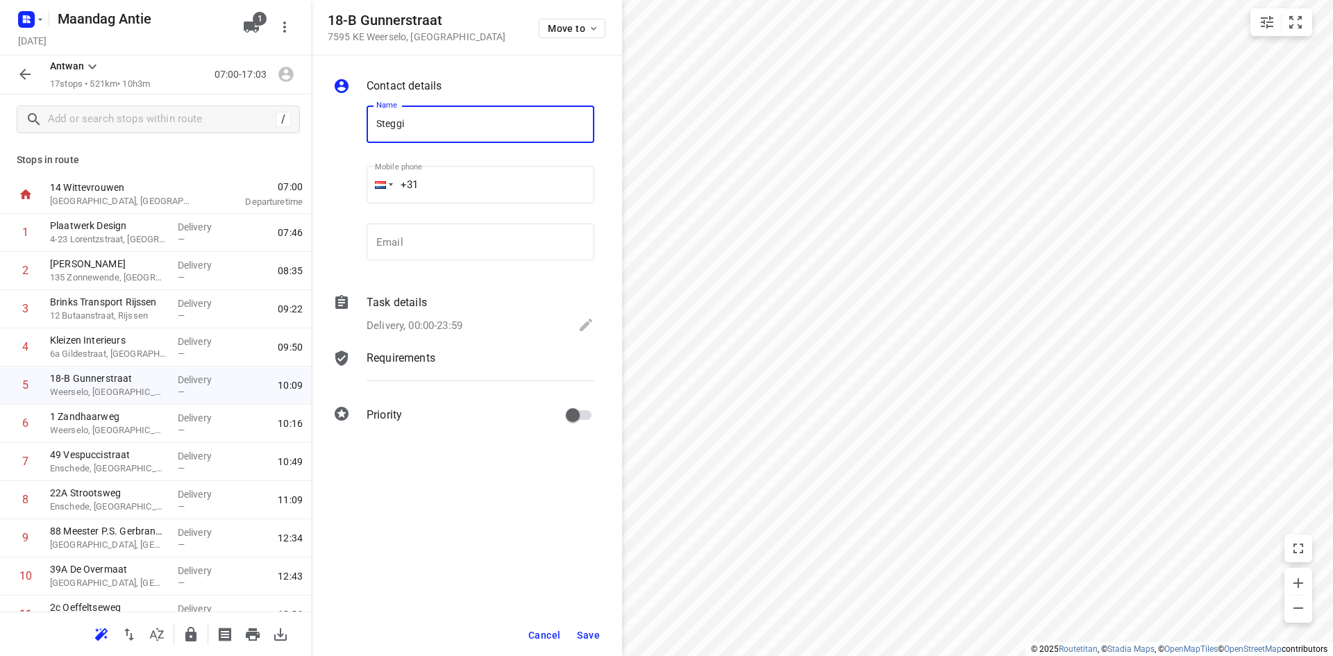
type input "Steggink Interieurs BV"
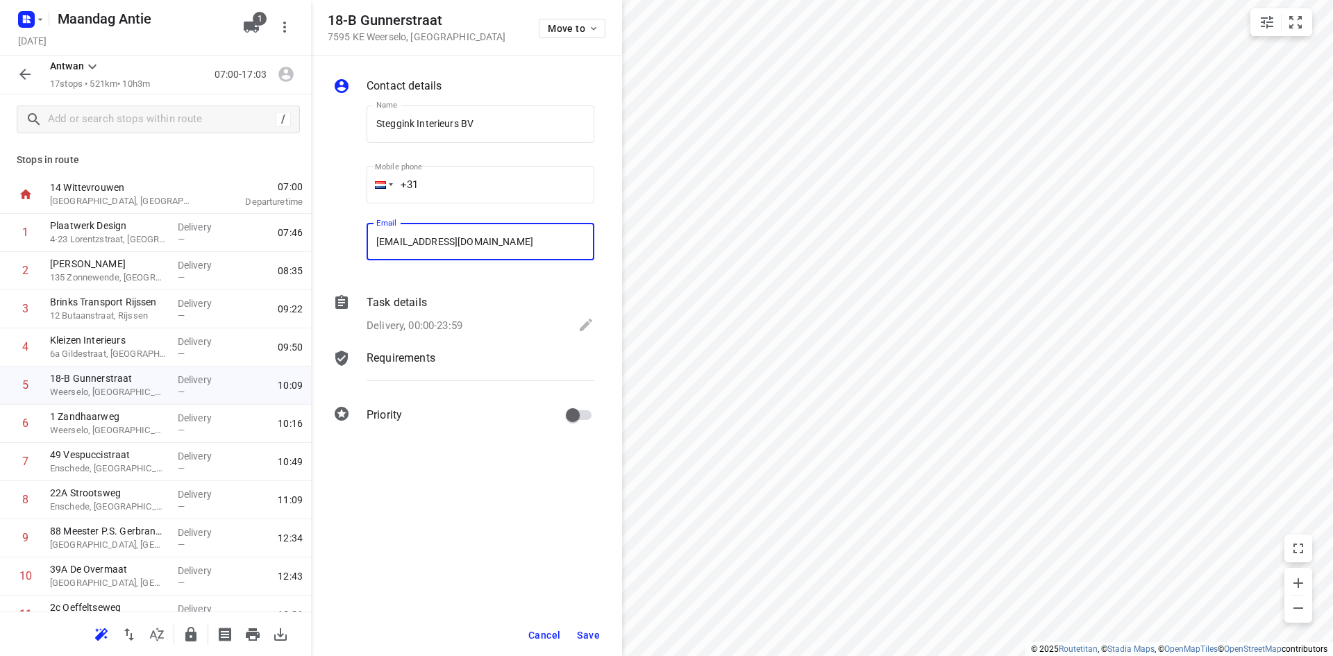
type input "[EMAIL_ADDRESS][DOMAIN_NAME]"
click at [582, 640] on span "Save" at bounding box center [588, 635] width 23 height 11
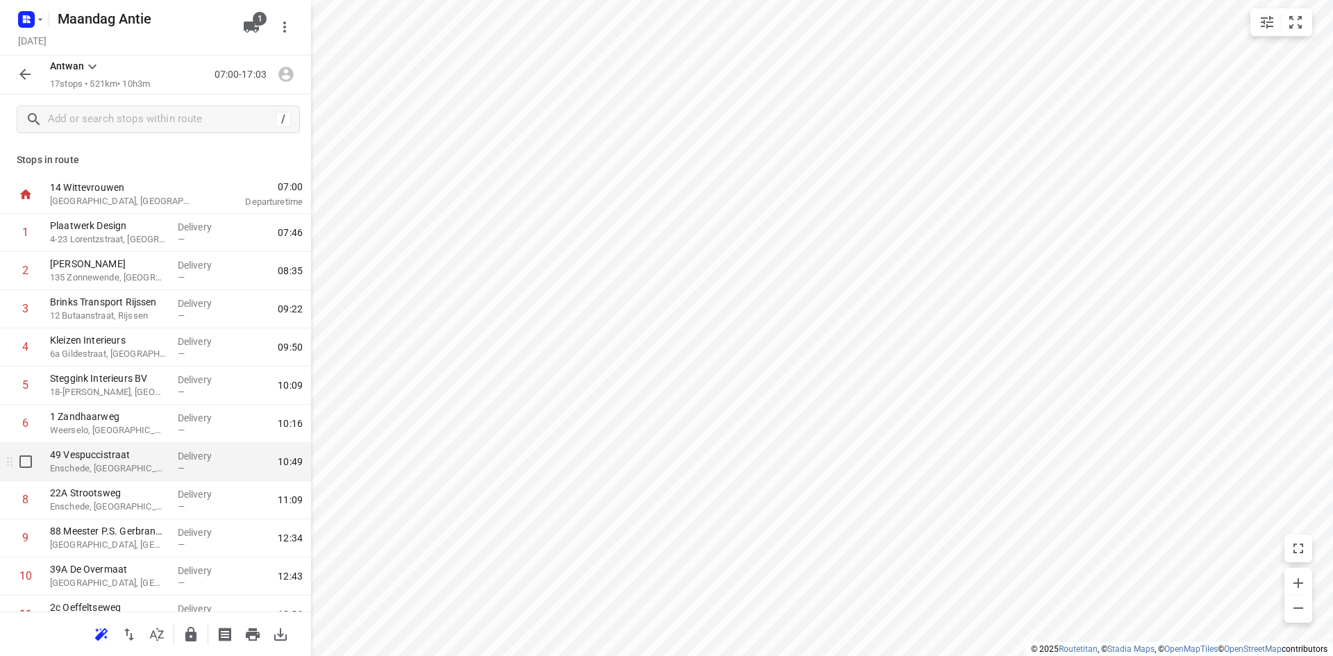
click at [142, 445] on div "[STREET_ADDRESS]" at bounding box center [108, 462] width 128 height 38
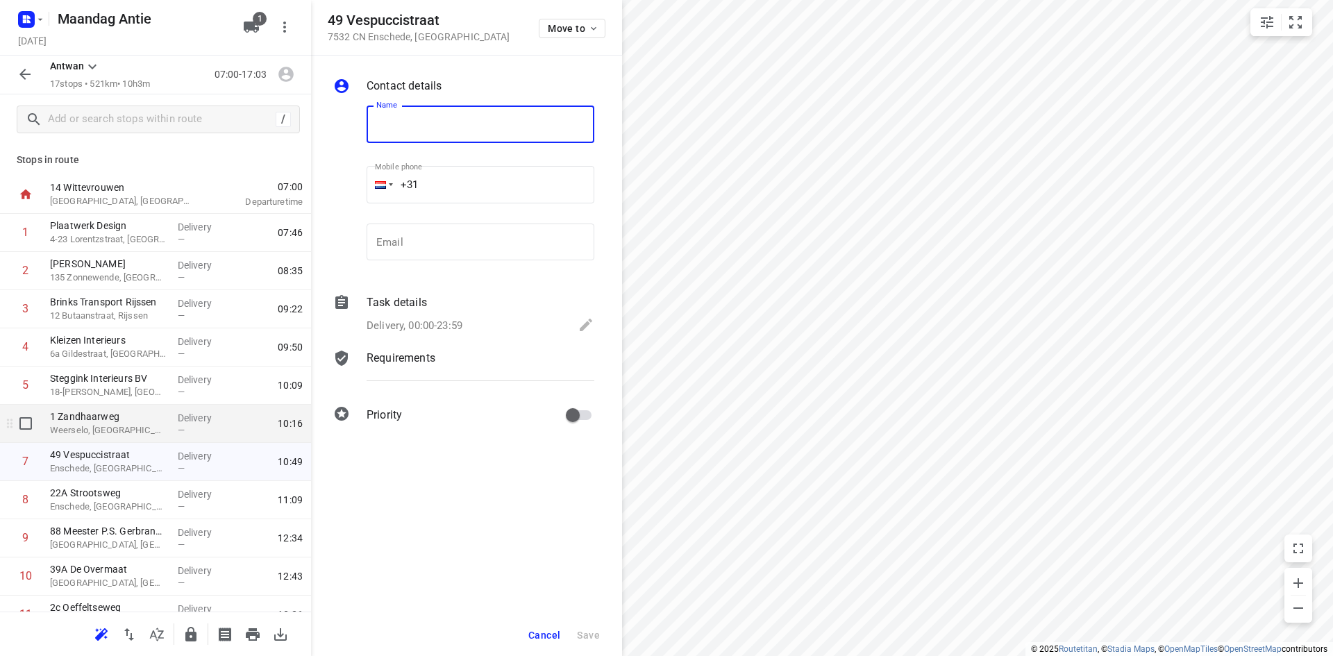
click at [130, 424] on p "Weerselo, [GEOGRAPHIC_DATA]" at bounding box center [108, 430] width 117 height 14
type input "Nijland Interieurs"
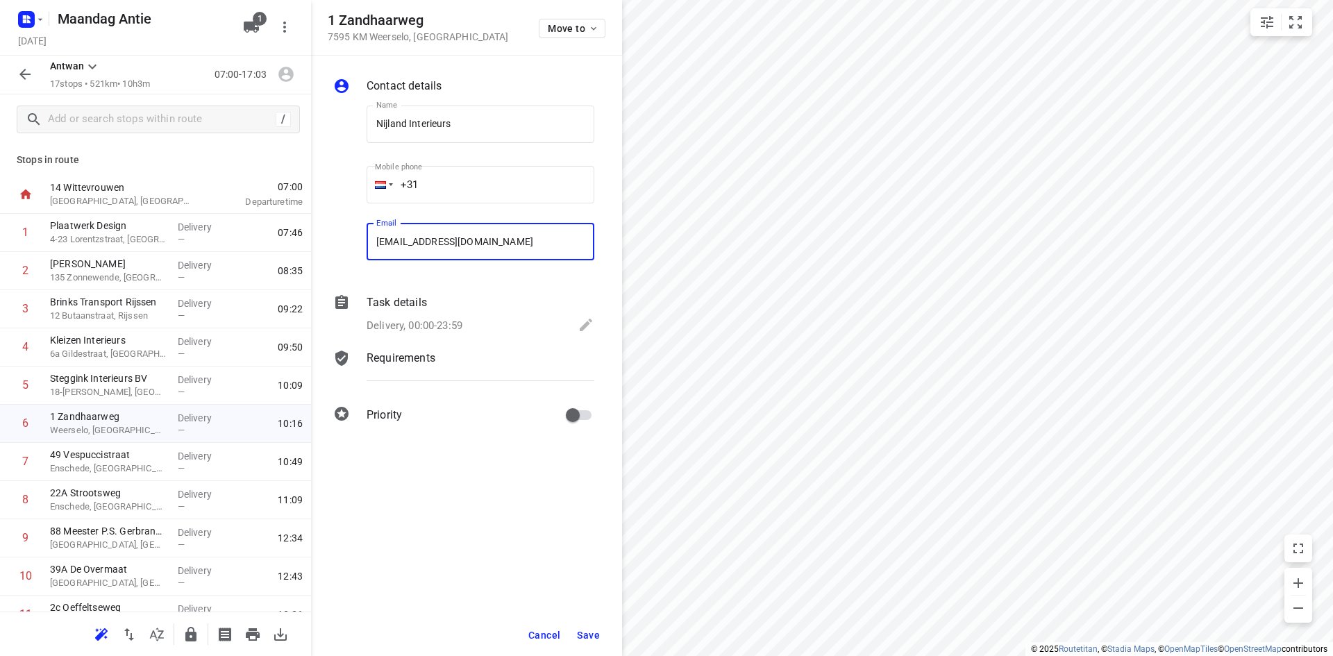
type input "[EMAIL_ADDRESS][DOMAIN_NAME]"
click at [599, 627] on button "Save" at bounding box center [588, 635] width 34 height 25
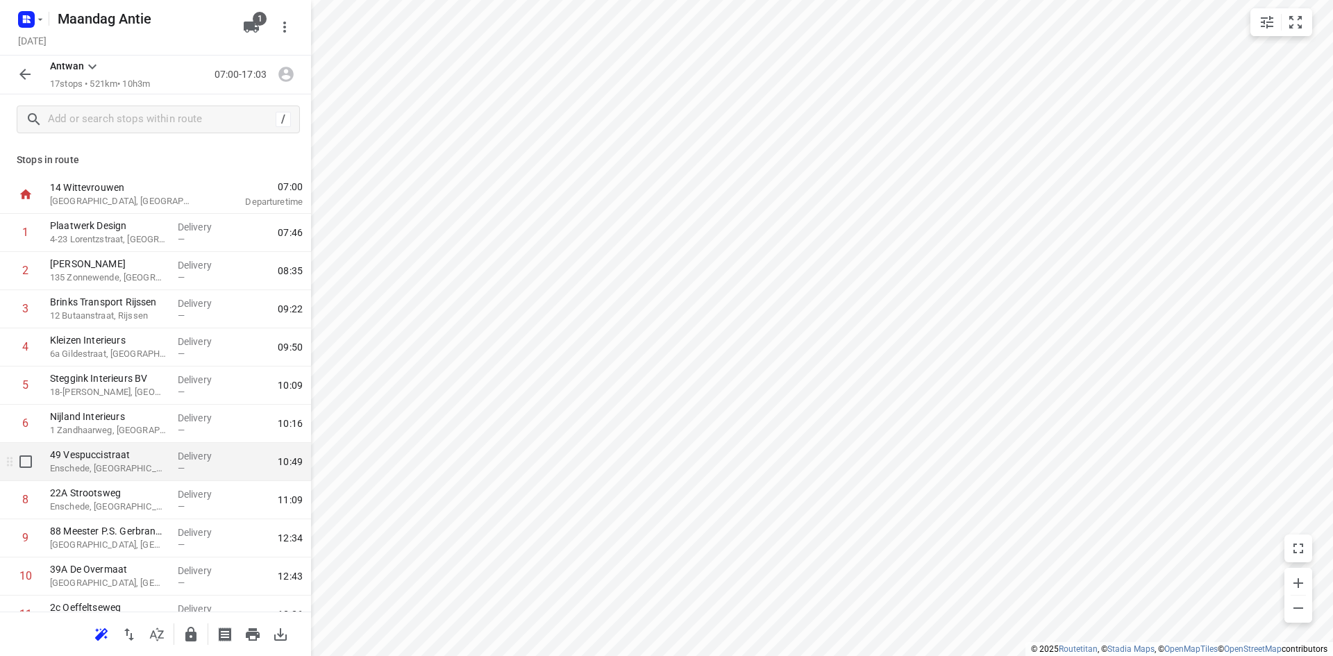
click at [179, 463] on span "—" at bounding box center [181, 468] width 7 height 10
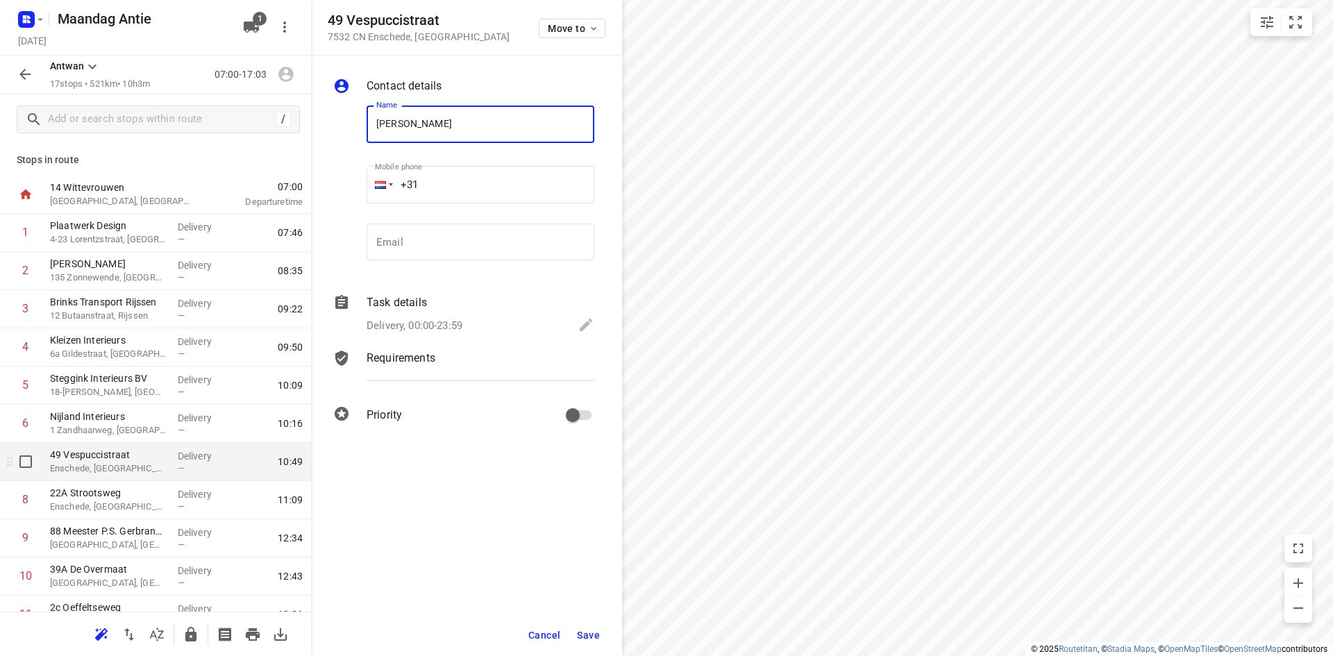
type input "[PERSON_NAME]"
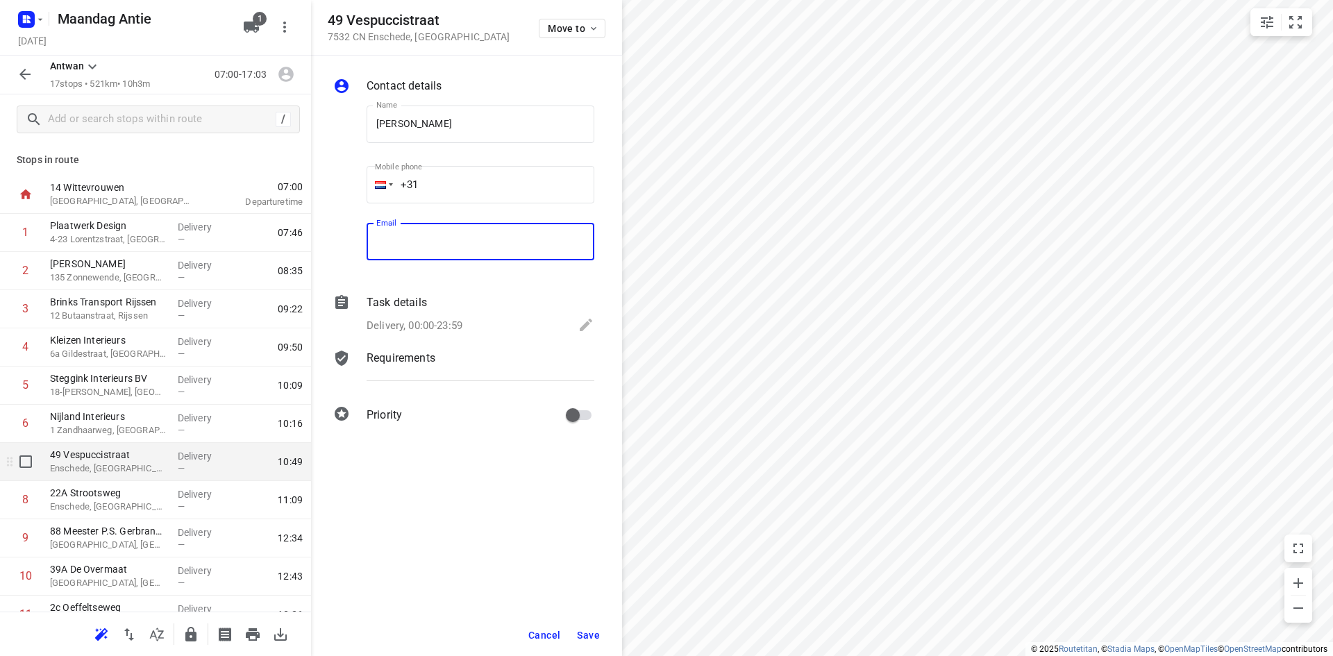
type input "n"
type input "[EMAIL_ADDRESS][DOMAIN_NAME]"
click at [586, 634] on span "Save" at bounding box center [588, 635] width 23 height 11
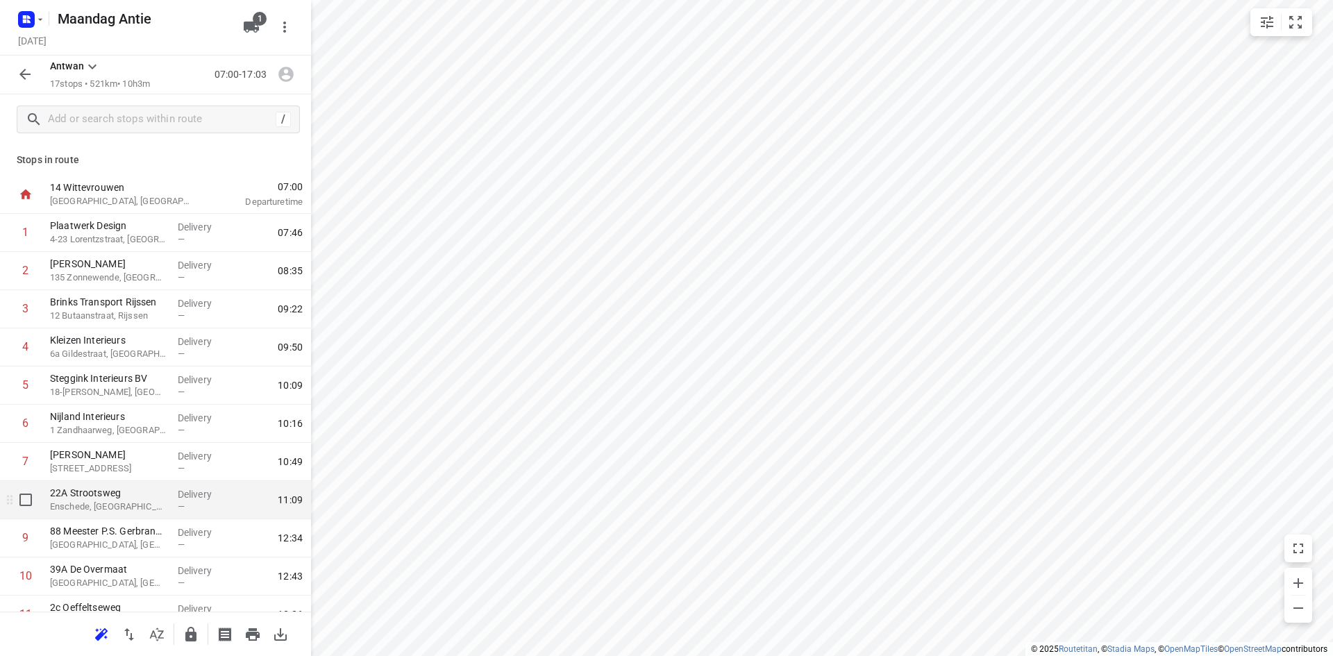
click at [91, 509] on p "Enschede, [GEOGRAPHIC_DATA]" at bounding box center [108, 507] width 117 height 14
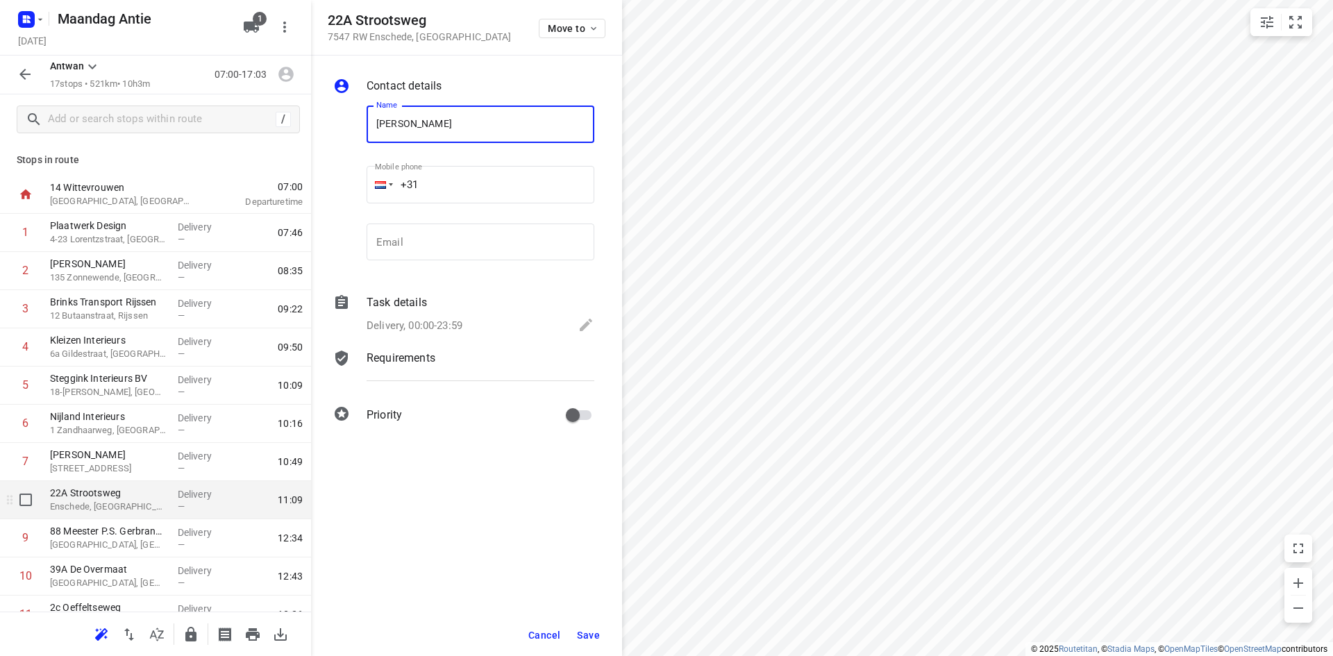
type input "[PERSON_NAME]"
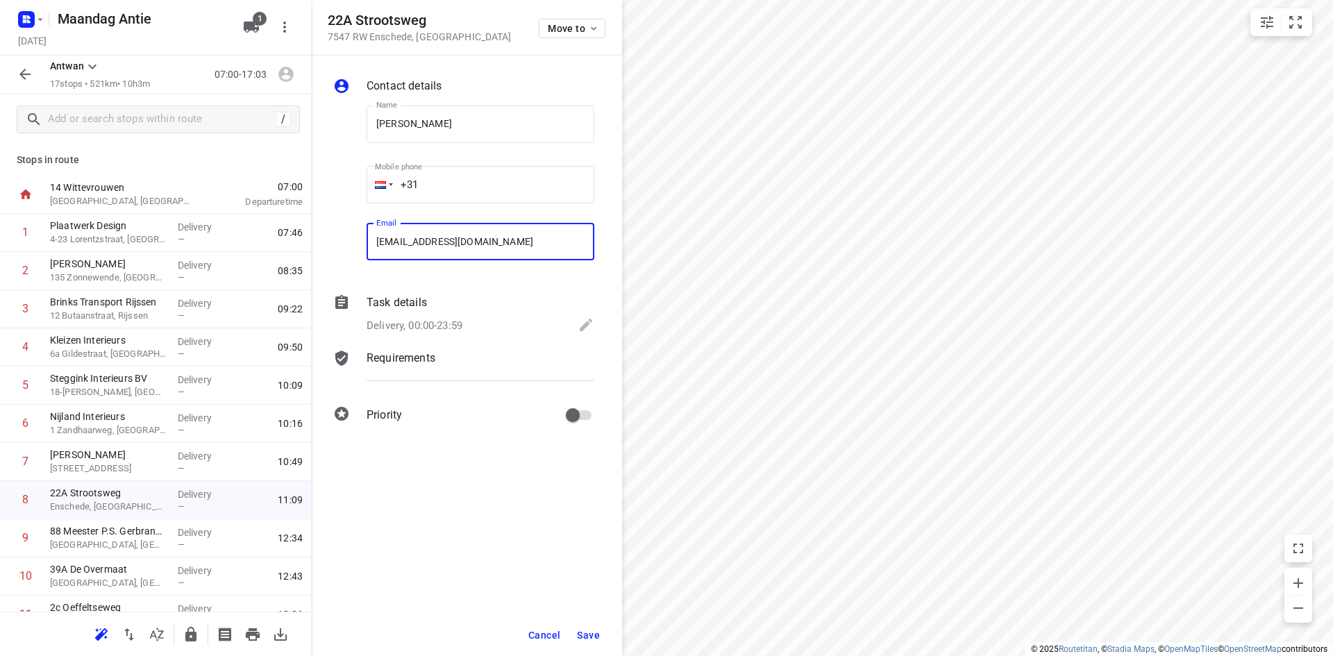
type input "[EMAIL_ADDRESS][DOMAIN_NAME]"
click at [603, 630] on button "Save" at bounding box center [588, 635] width 34 height 25
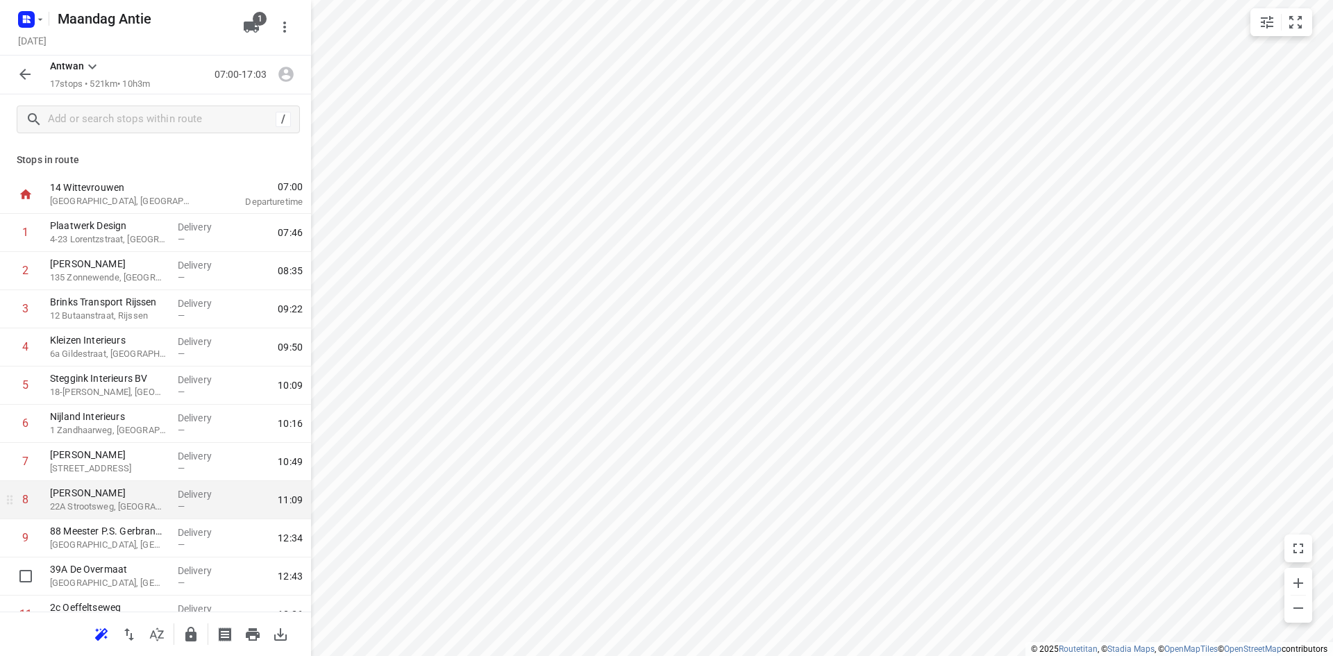
scroll to position [208, 0]
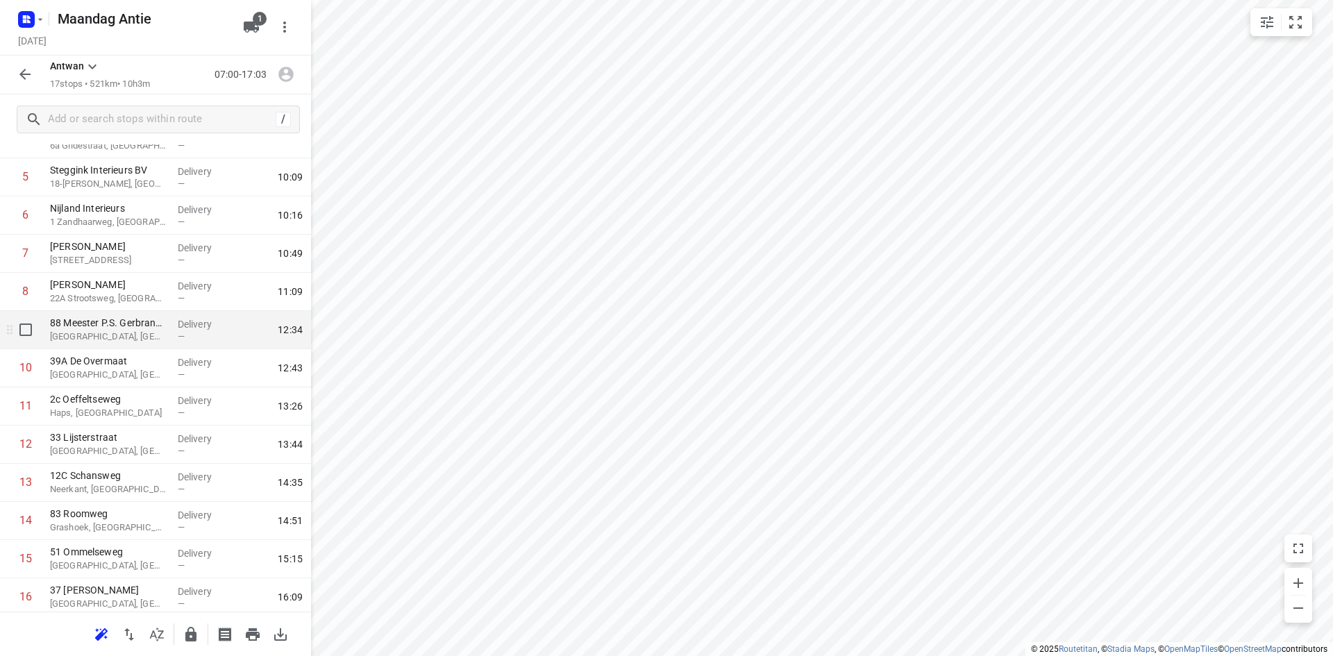
click at [103, 337] on p "[GEOGRAPHIC_DATA], [GEOGRAPHIC_DATA]" at bounding box center [108, 337] width 117 height 14
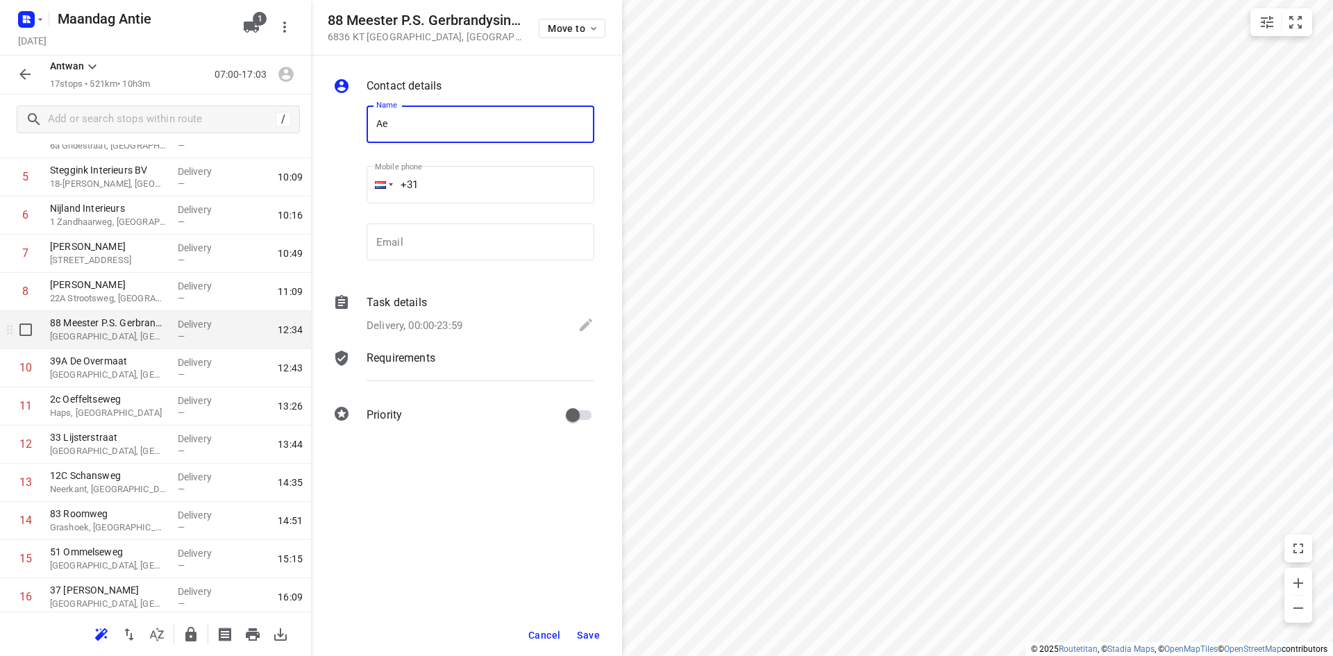
type input "A"
type input "l"
type input "[PERSON_NAME]"
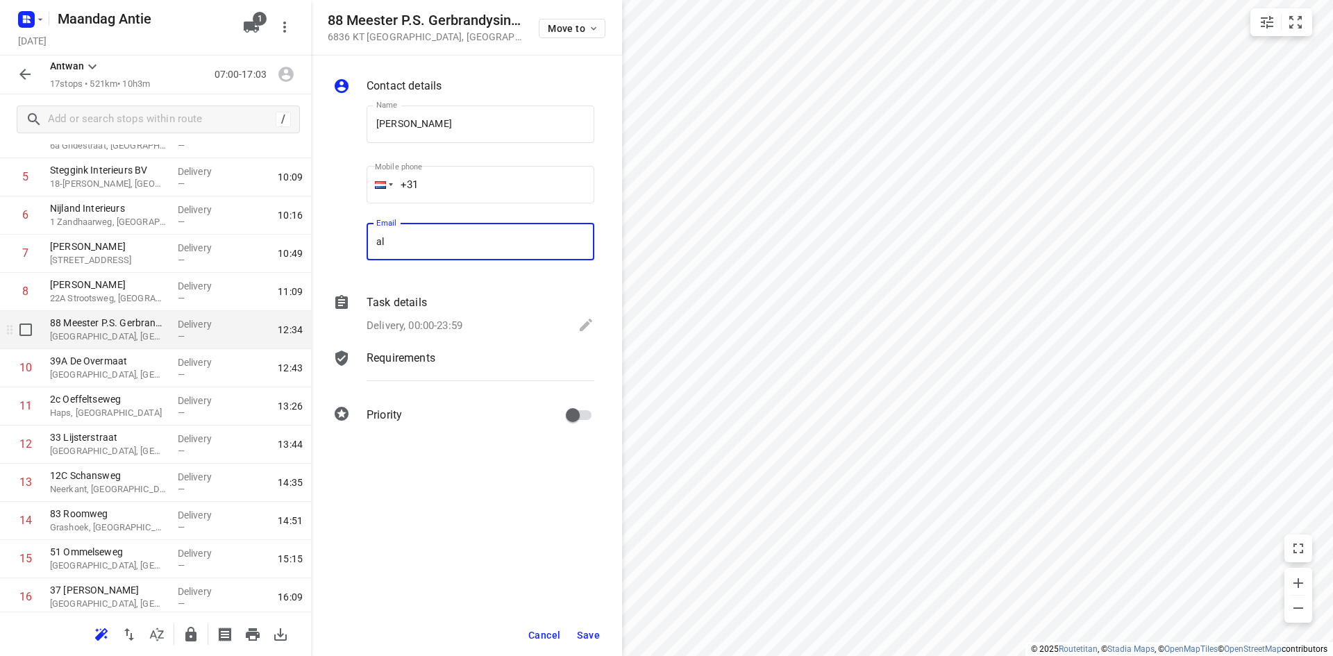
type input "a"
type input "[PERSON_NAME][EMAIL_ADDRESS][DOMAIN_NAME]"
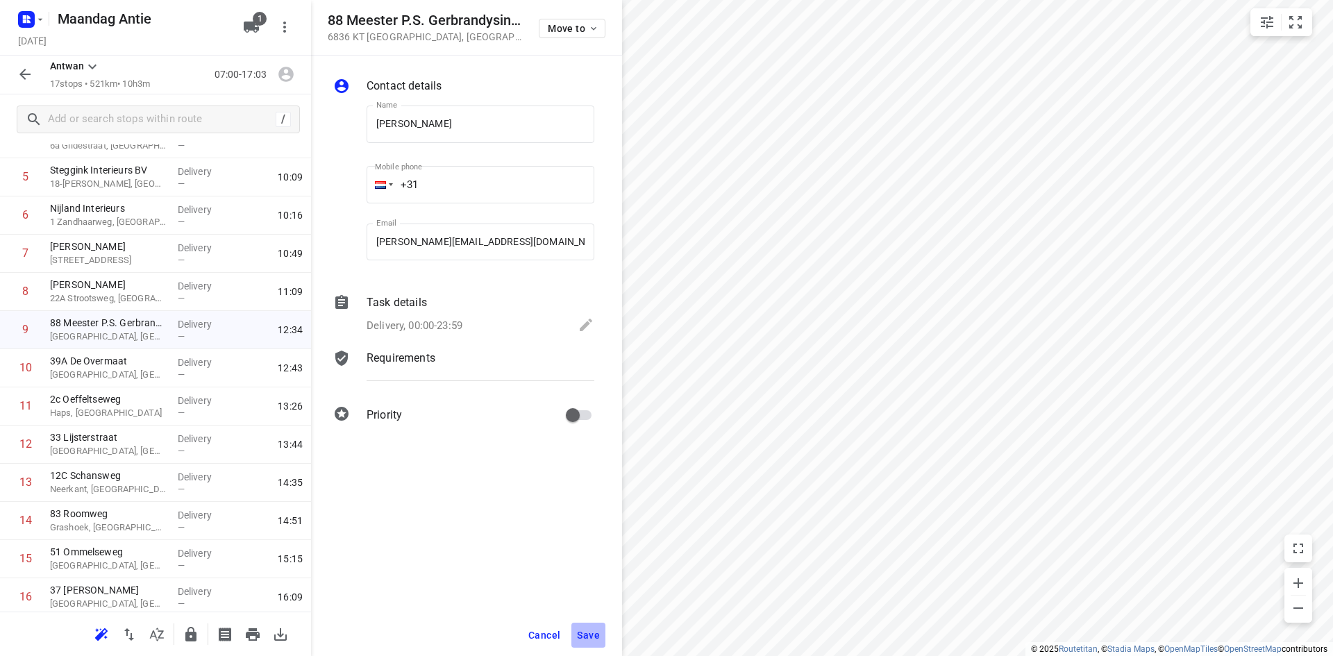
click at [579, 630] on span "Save" at bounding box center [588, 635] width 23 height 11
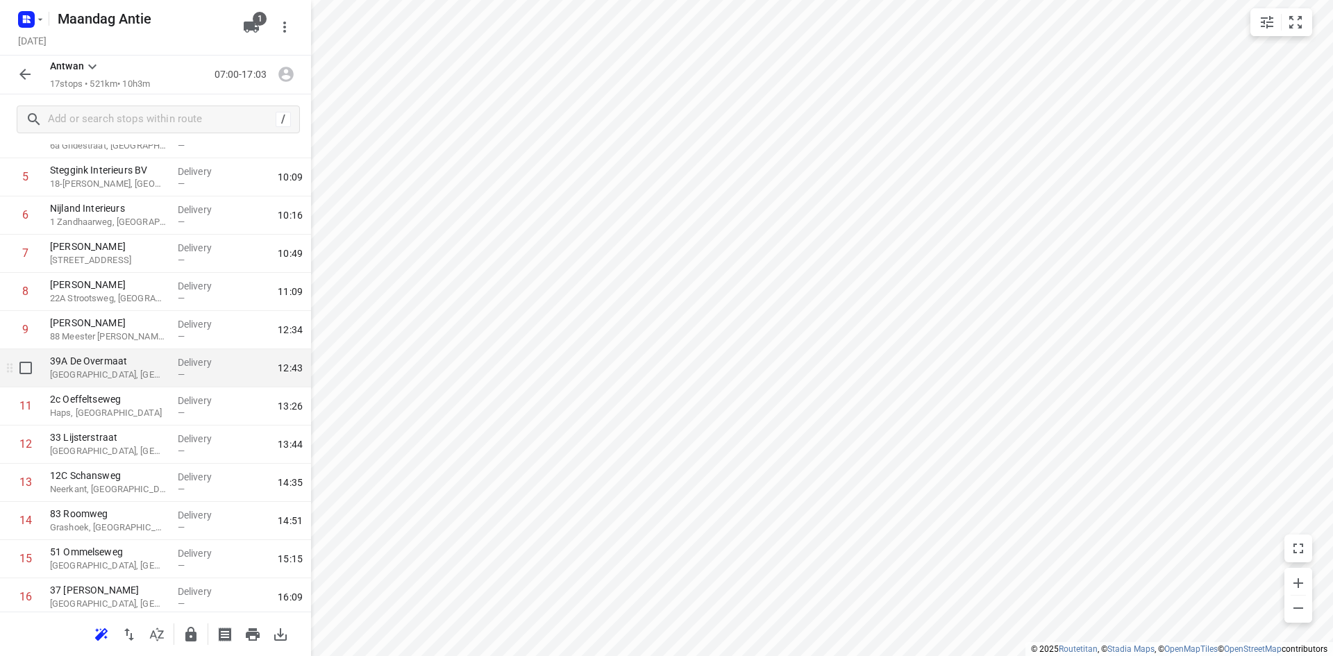
click at [71, 369] on p "[GEOGRAPHIC_DATA], [GEOGRAPHIC_DATA]" at bounding box center [108, 375] width 117 height 14
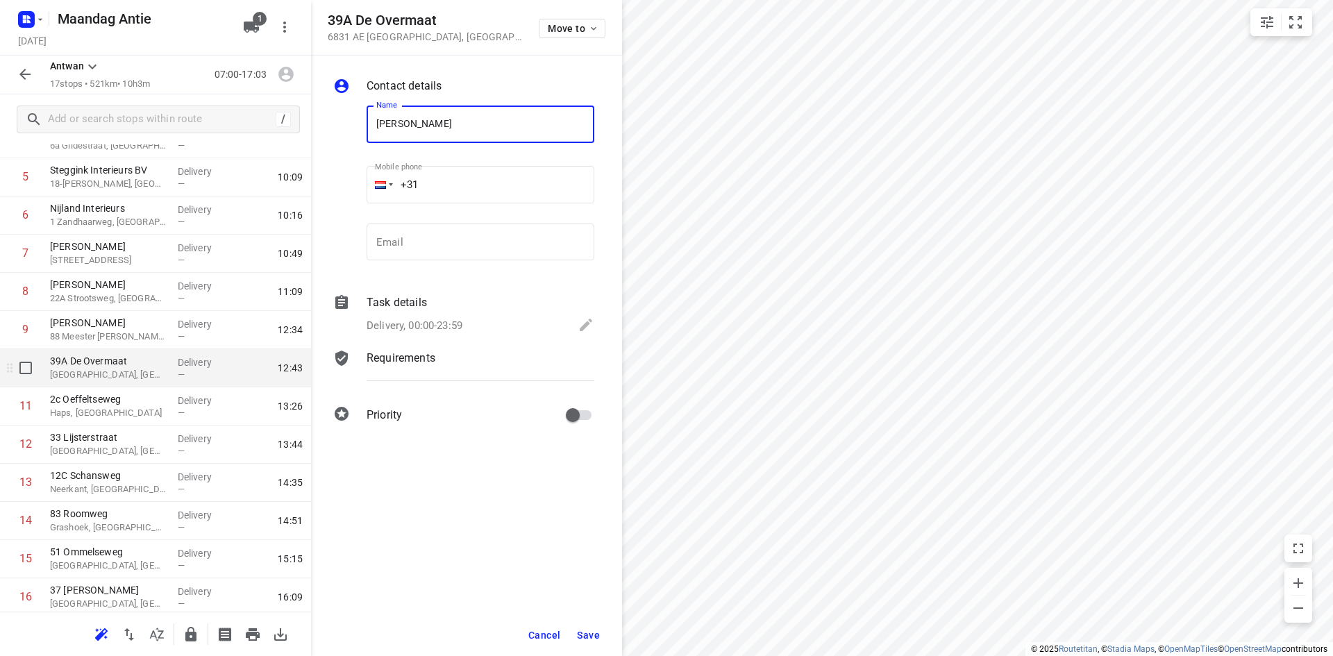
type input "[PERSON_NAME]"
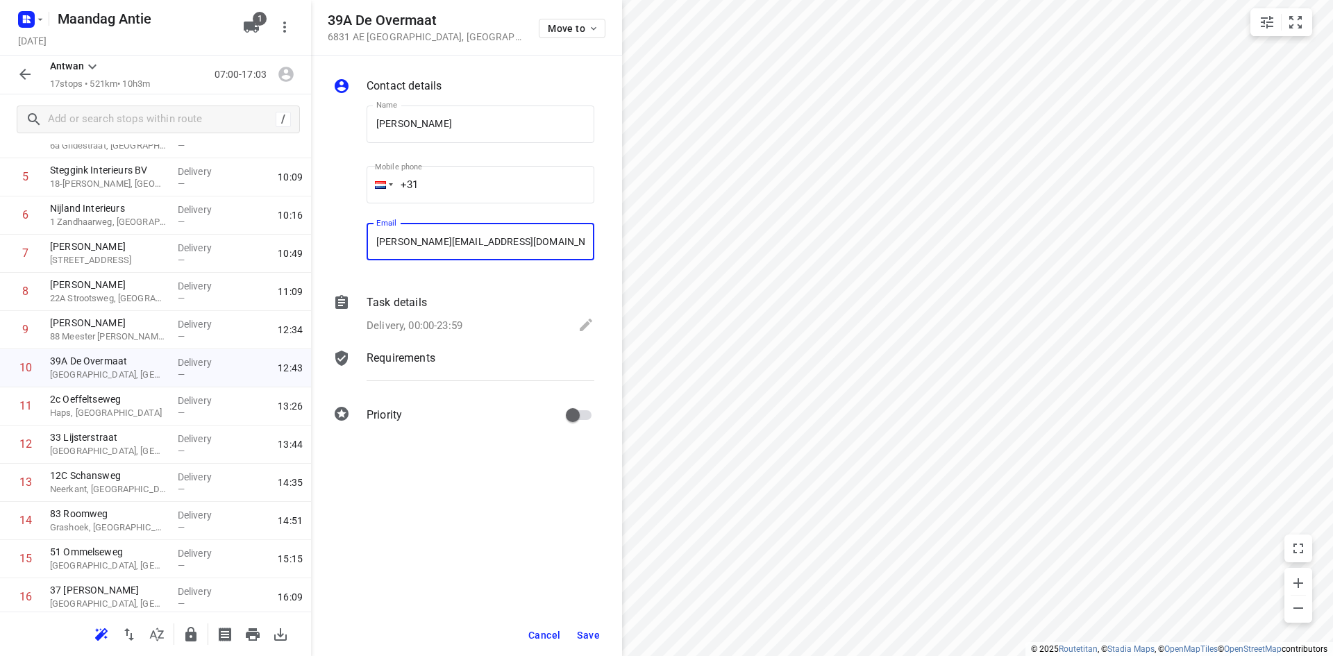
type input "[PERSON_NAME][EMAIL_ADDRESS][DOMAIN_NAME]"
click at [595, 630] on span "Save" at bounding box center [588, 635] width 23 height 11
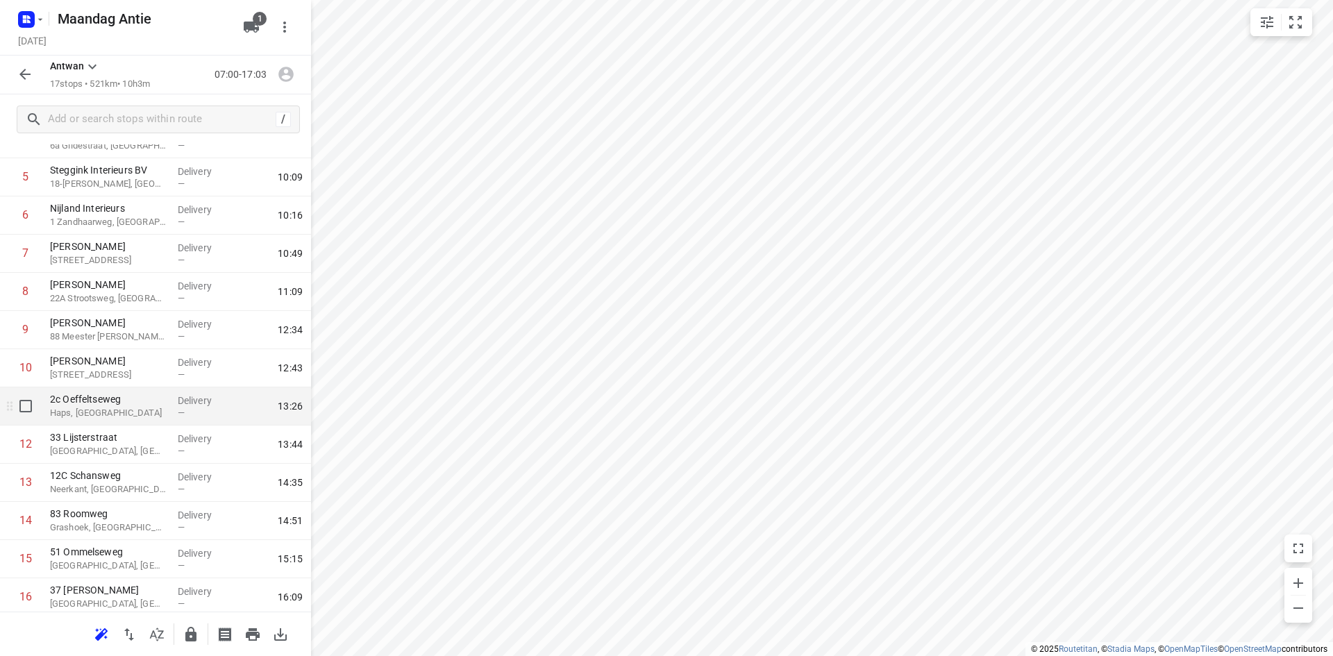
click at [153, 414] on p "Haps, [GEOGRAPHIC_DATA]" at bounding box center [108, 413] width 117 height 14
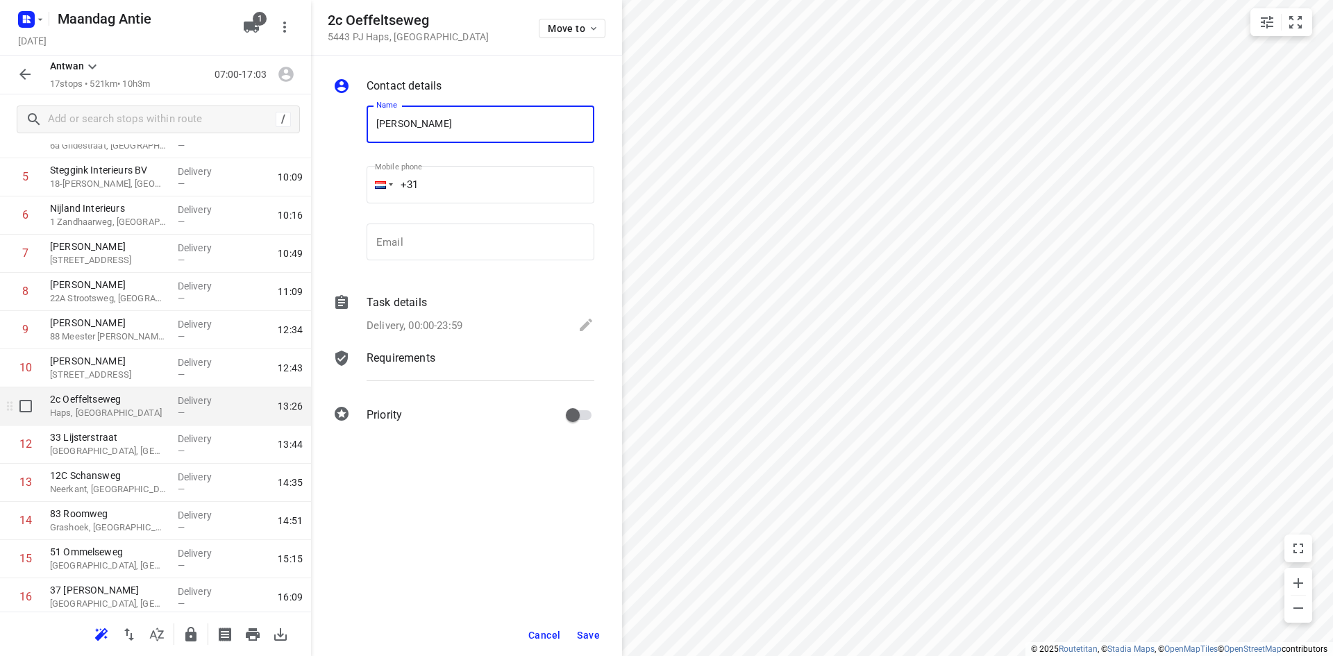
type input "[PERSON_NAME]"
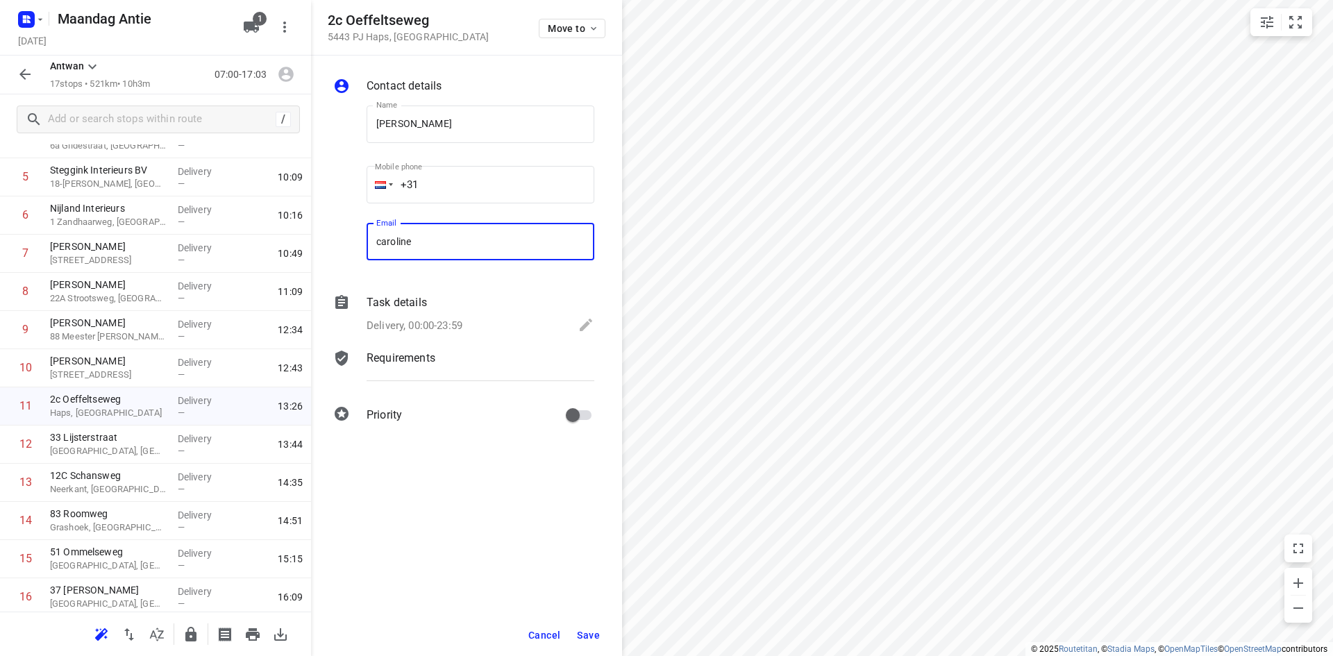
type input "[EMAIL_ADDRESS][DOMAIN_NAME]"
click at [589, 643] on button "Save" at bounding box center [588, 635] width 34 height 25
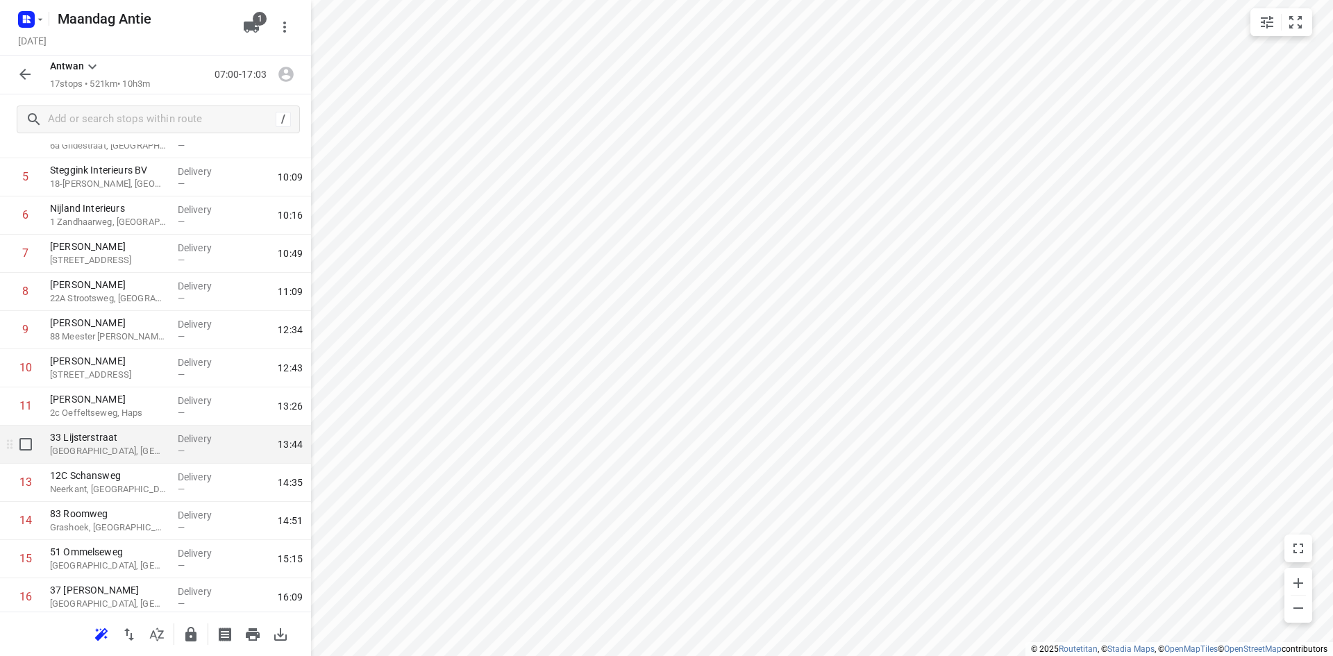
click at [122, 453] on p "[GEOGRAPHIC_DATA], [GEOGRAPHIC_DATA]" at bounding box center [108, 451] width 117 height 14
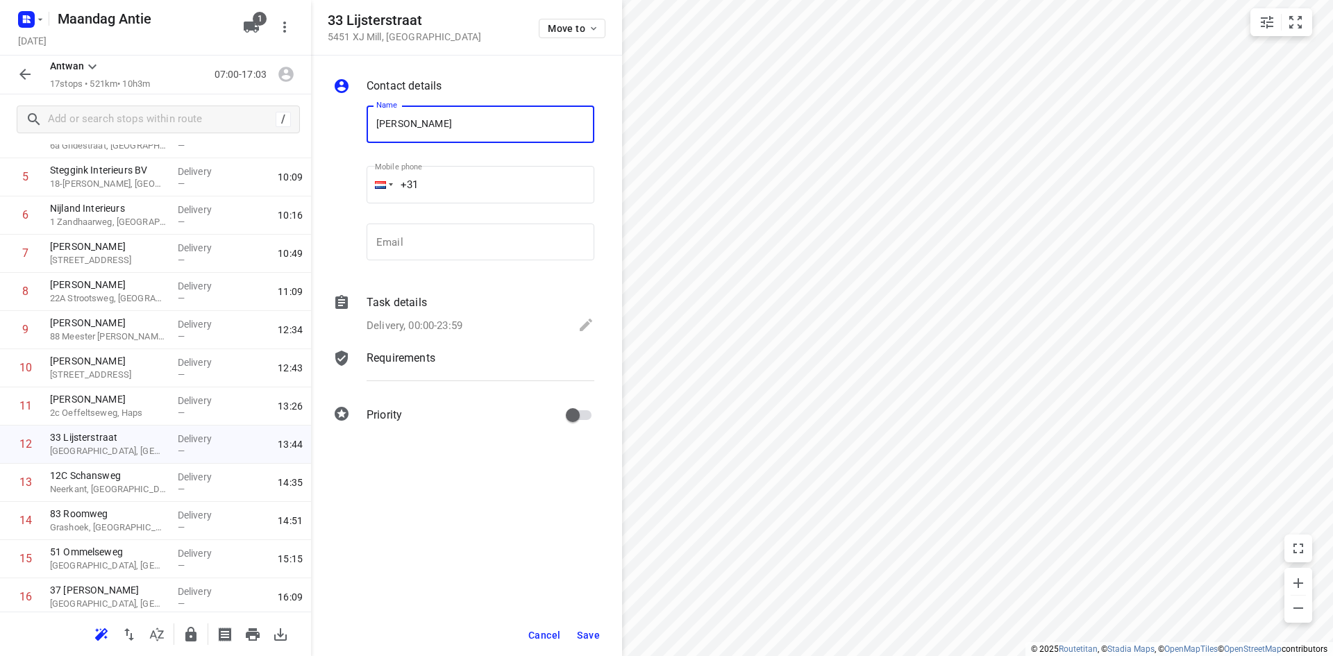
type input "[PERSON_NAME]"
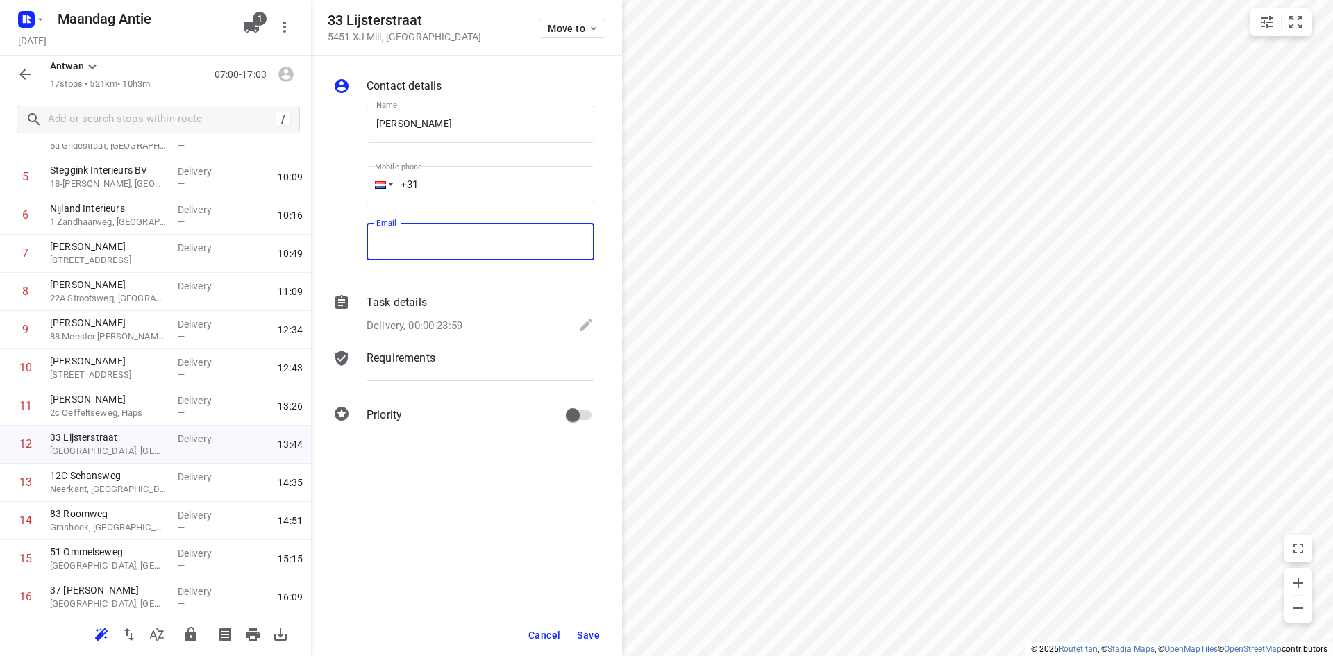
click at [456, 248] on input "email" at bounding box center [481, 242] width 228 height 37
type input "[EMAIL_ADDRESS][DOMAIN_NAME]"
click at [586, 630] on span "Save" at bounding box center [588, 635] width 23 height 11
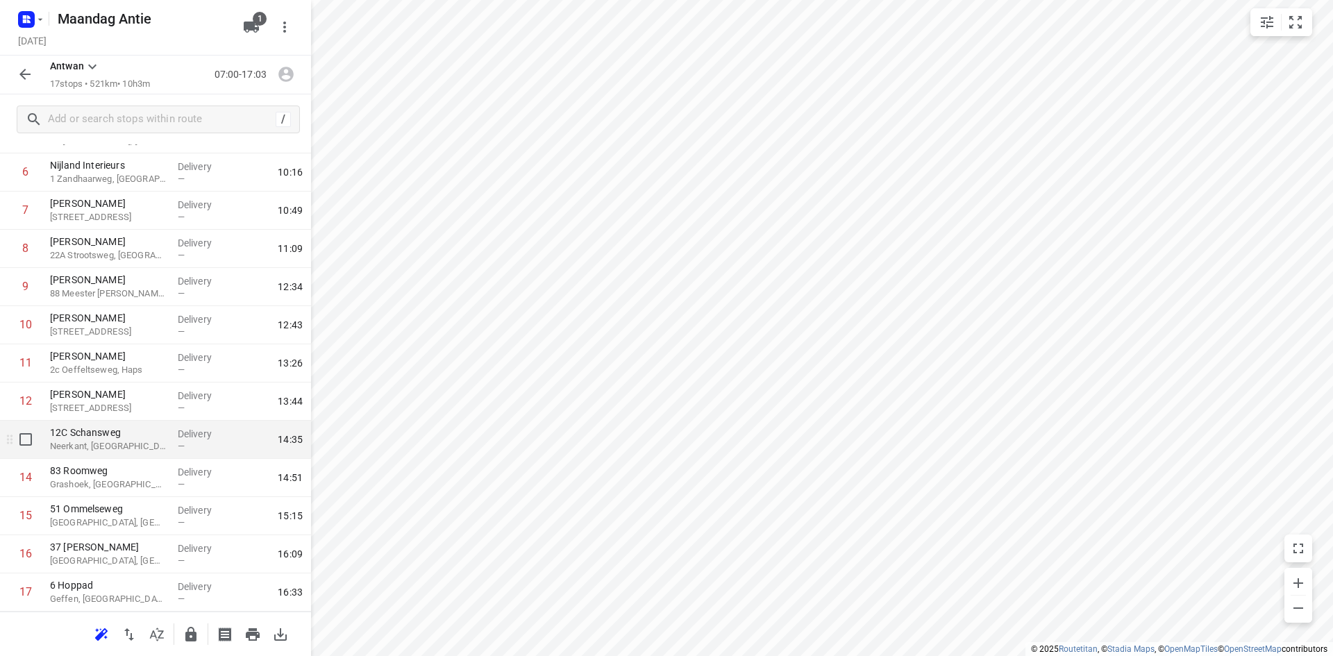
scroll to position [289, 0]
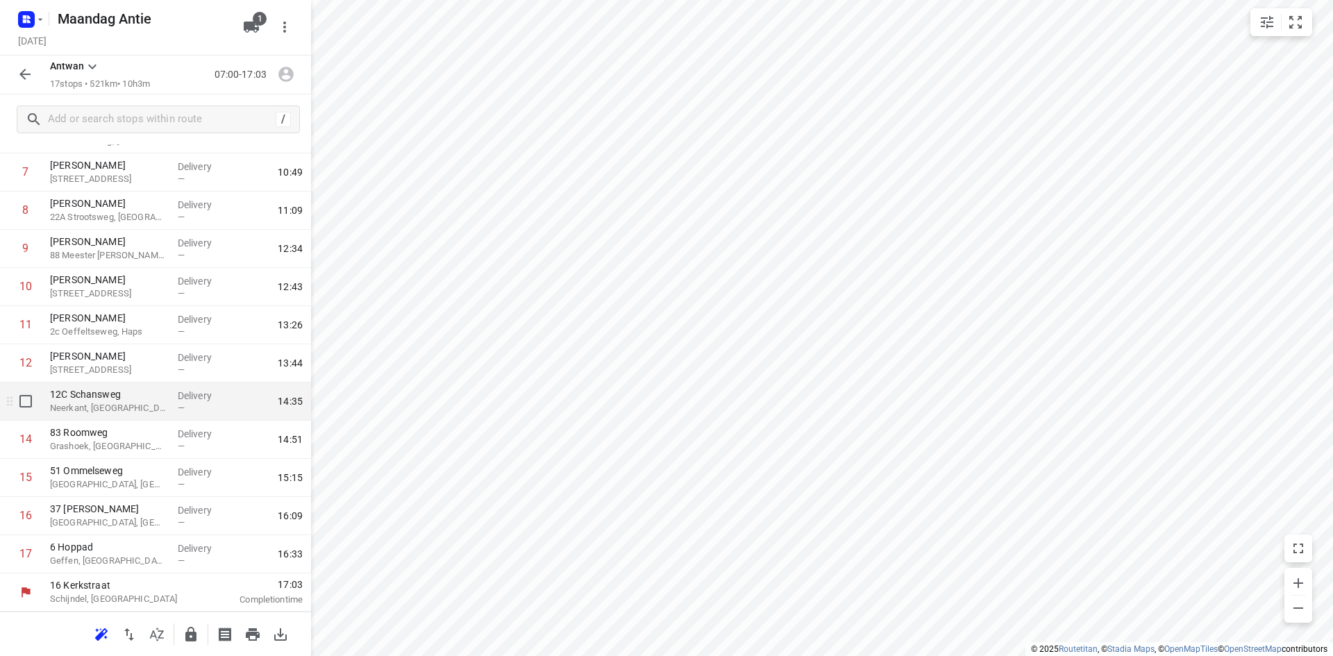
click at [112, 406] on p "Neerkant, [GEOGRAPHIC_DATA]" at bounding box center [108, 408] width 117 height 14
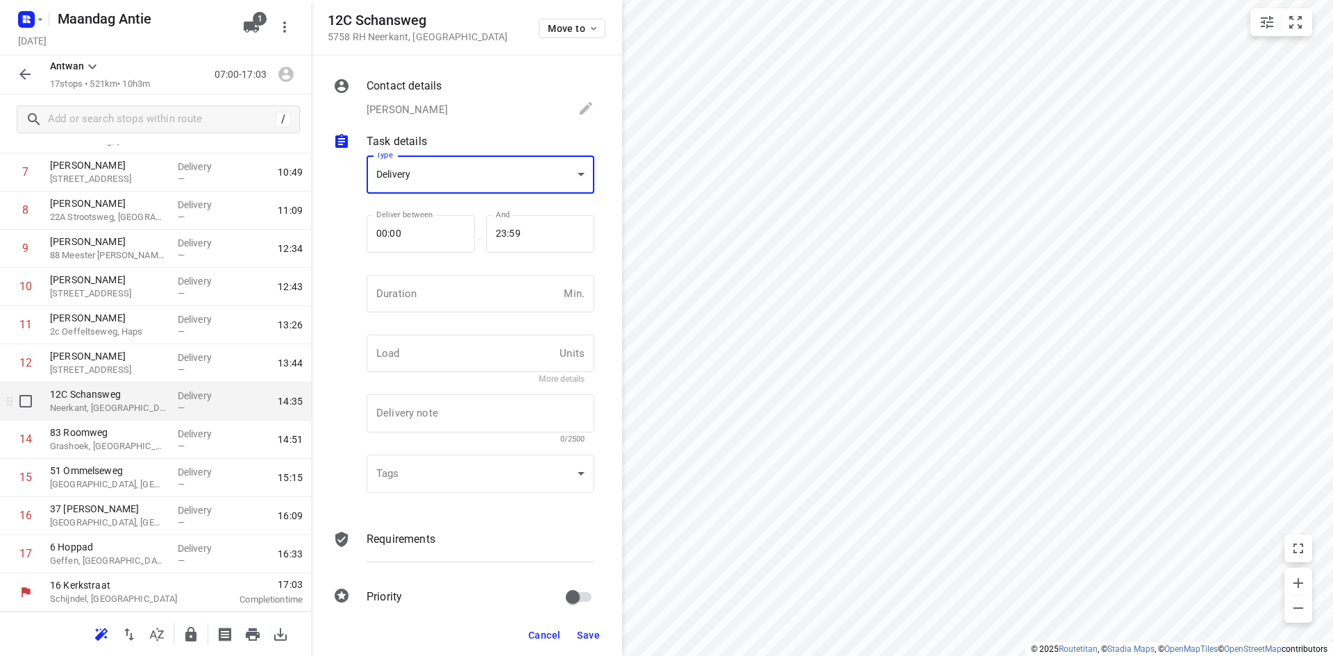
scroll to position [0, 0]
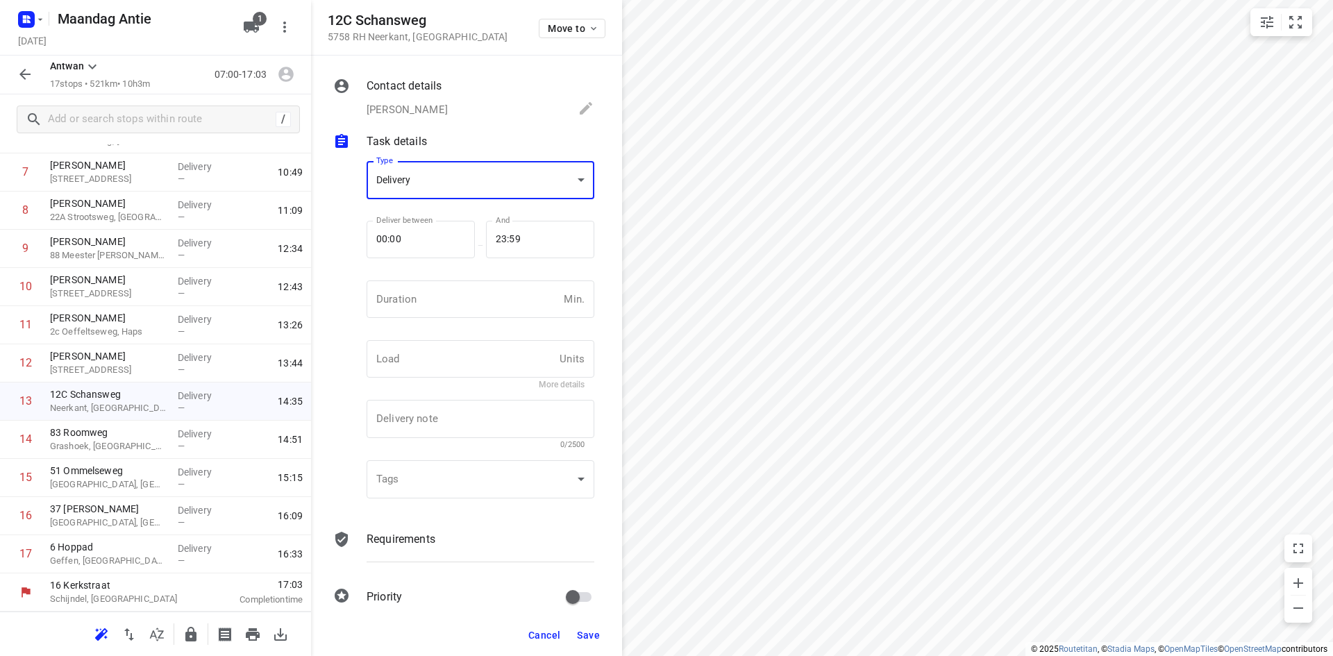
click at [433, 113] on p "[PERSON_NAME]" at bounding box center [407, 110] width 81 height 16
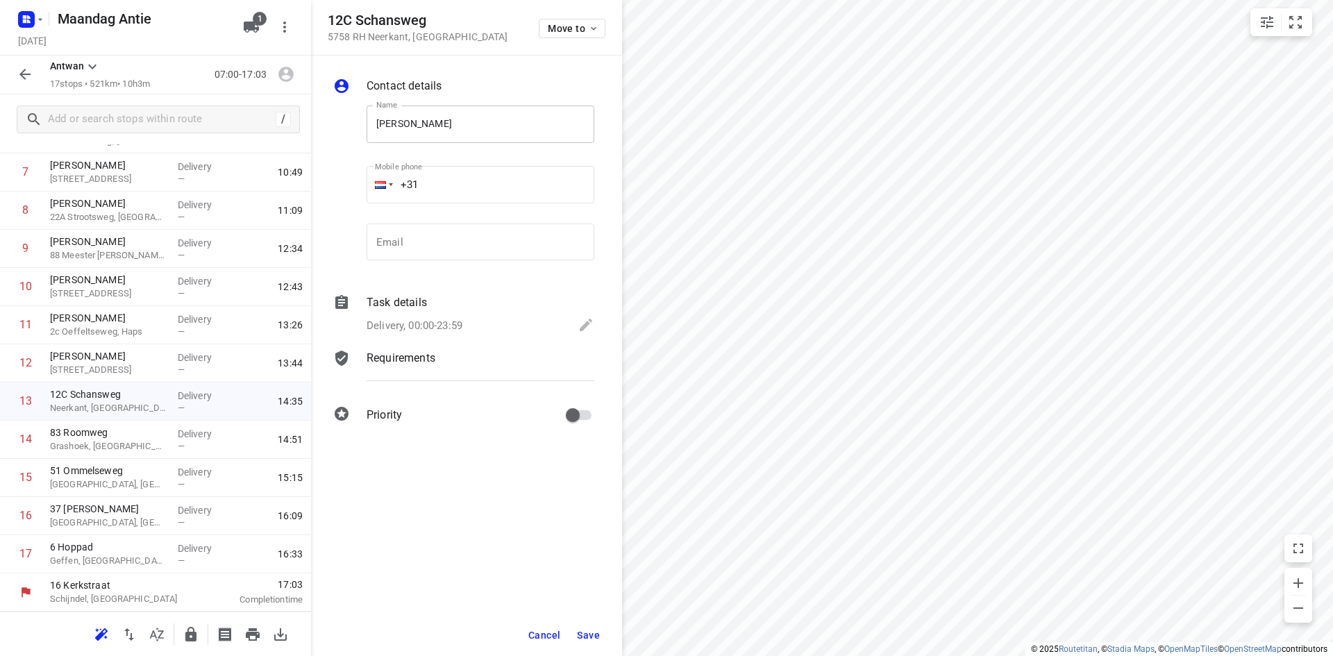
click at [392, 121] on input "[PERSON_NAME]" at bounding box center [481, 124] width 228 height 37
type input "[PERSON_NAME]"
type input "[EMAIL_ADDRESS][DOMAIN_NAME]"
click at [598, 630] on span "Save" at bounding box center [588, 635] width 23 height 11
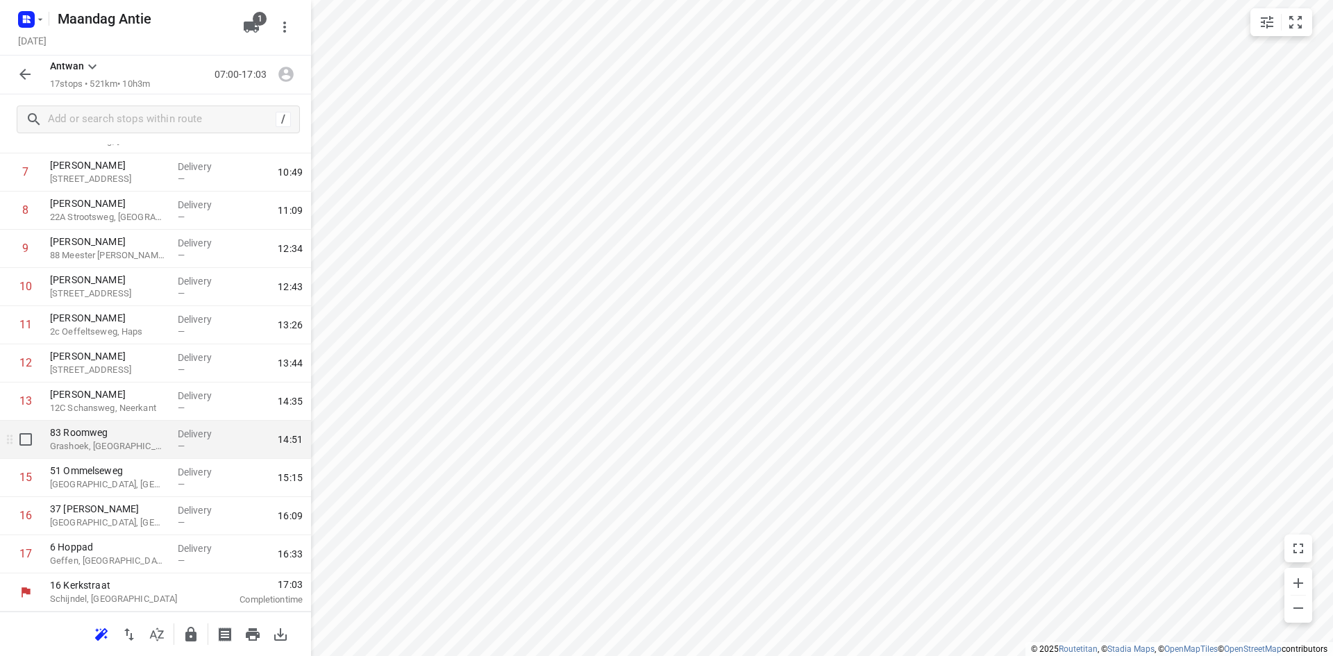
click at [125, 444] on p "Grashoek, [GEOGRAPHIC_DATA]" at bounding box center [108, 446] width 117 height 14
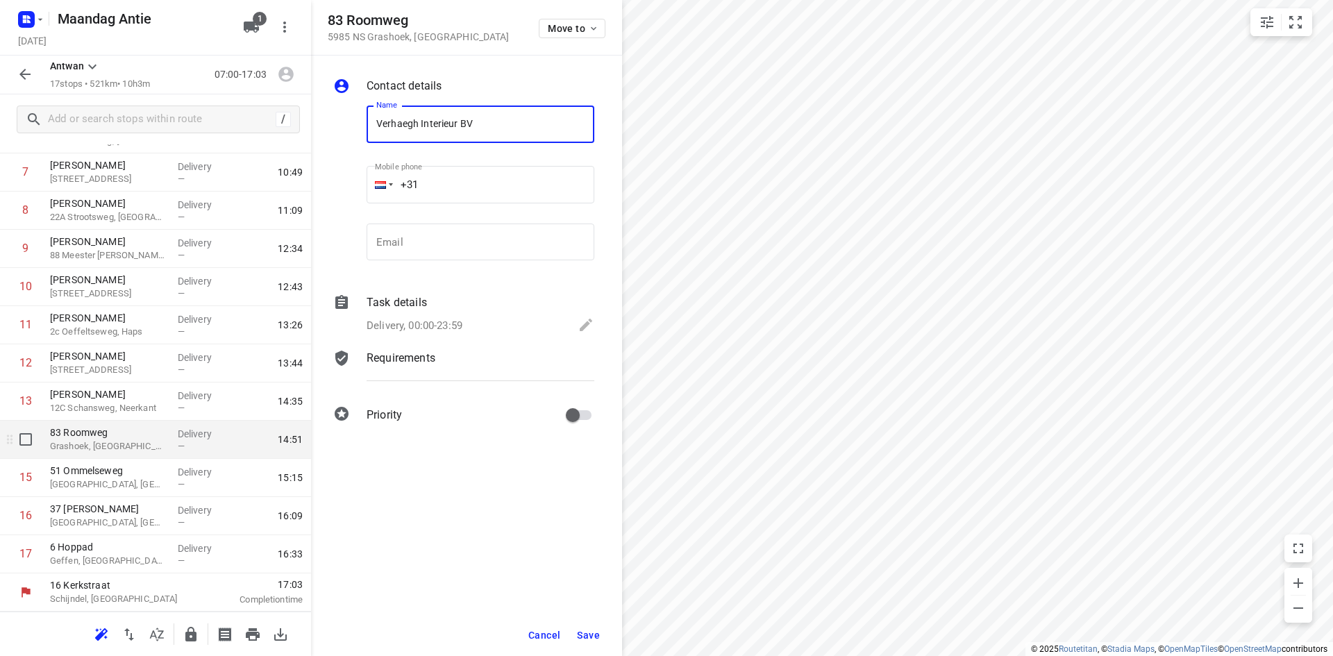
type input "Verhaegh Interieur BV"
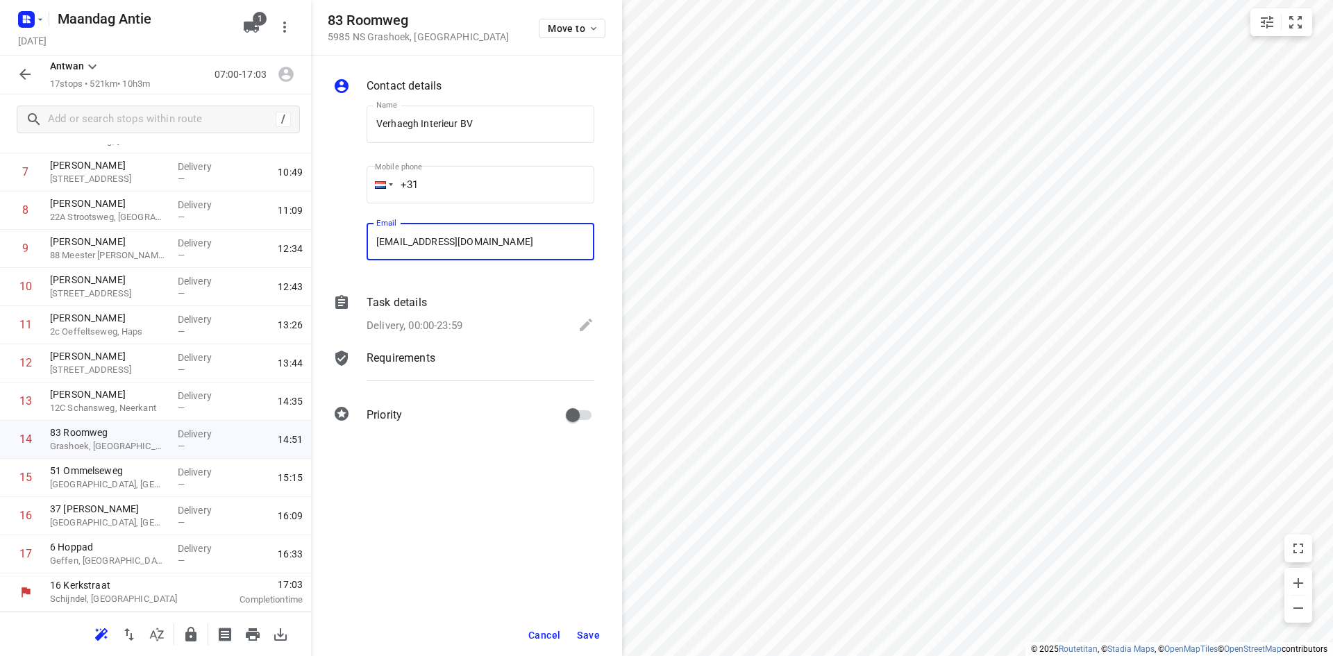
type input "[EMAIL_ADDRESS][DOMAIN_NAME]"
click at [599, 641] on button "Save" at bounding box center [588, 635] width 34 height 25
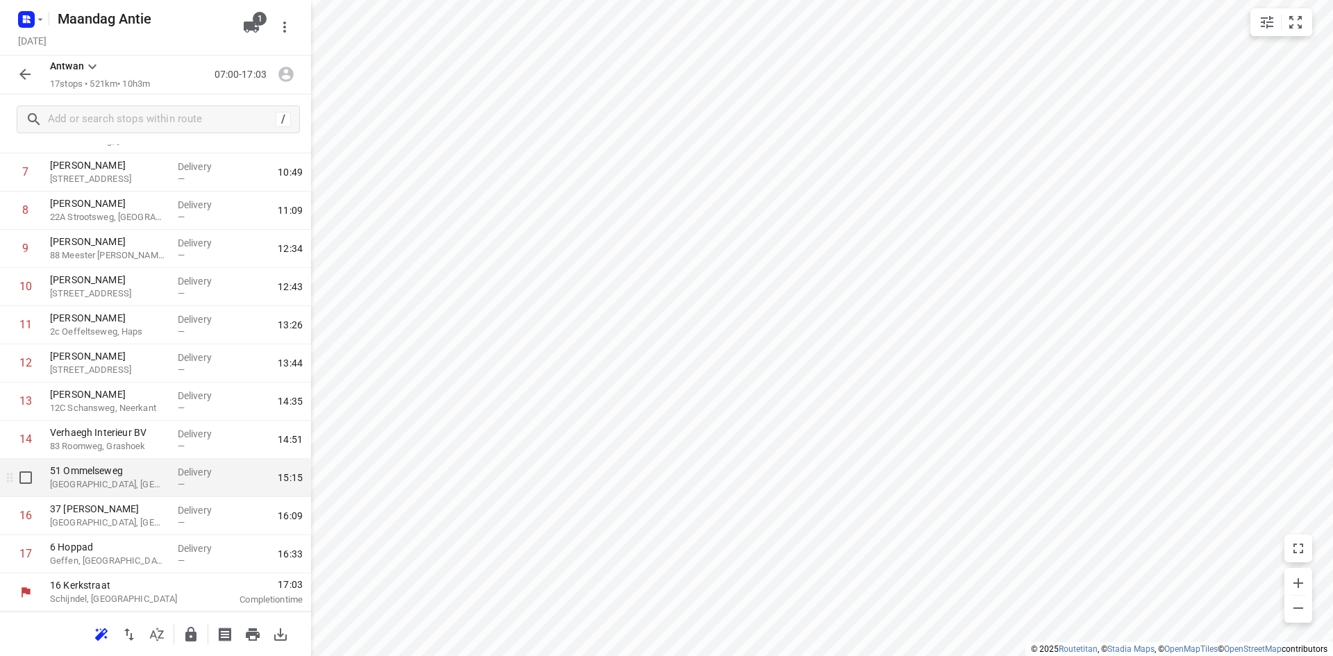
click at [137, 476] on p "51 Ommelseweg" at bounding box center [108, 471] width 117 height 14
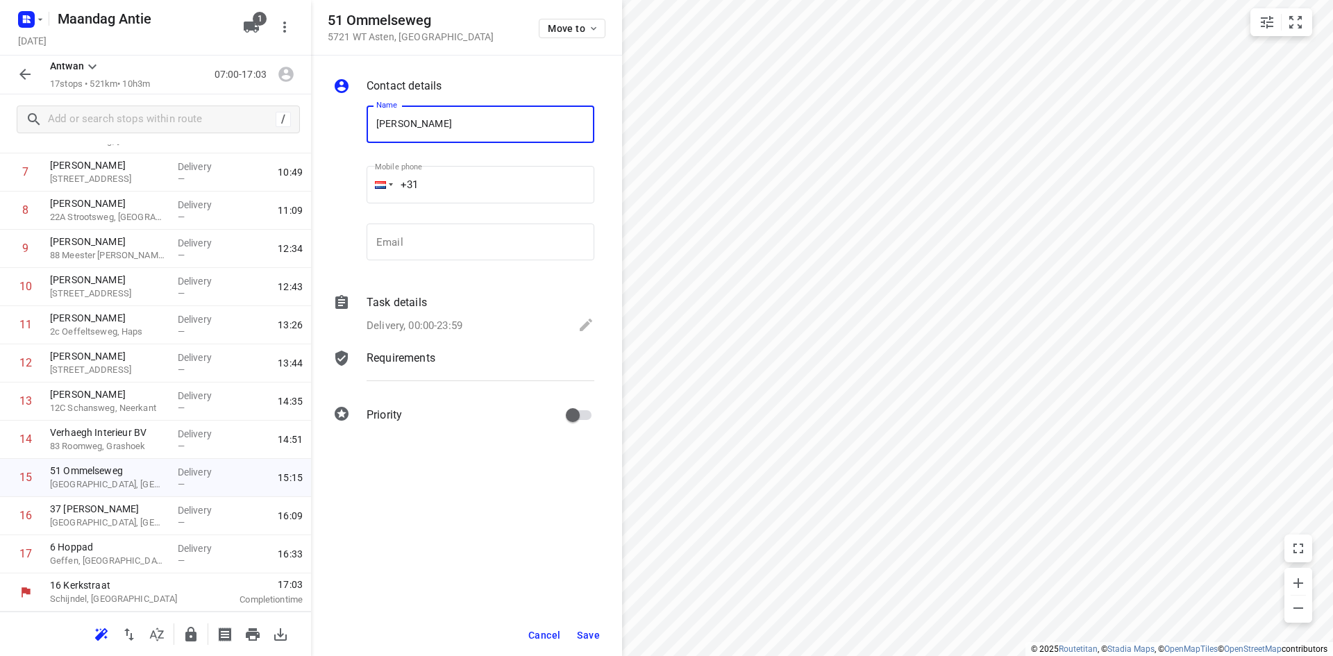
type input "[PERSON_NAME] en Interieur"
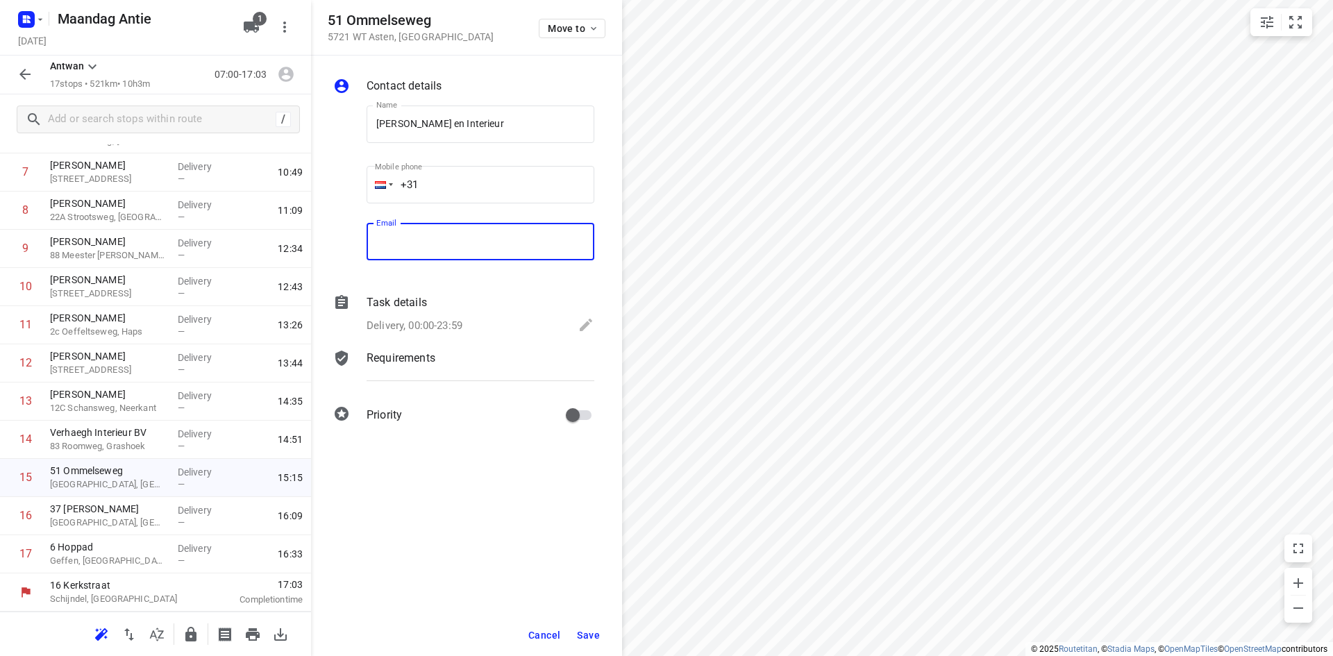
click at [449, 255] on input "email" at bounding box center [481, 242] width 228 height 37
type input "[EMAIL_ADDRESS][DOMAIN_NAME]"
click at [589, 637] on span "Save" at bounding box center [588, 635] width 23 height 11
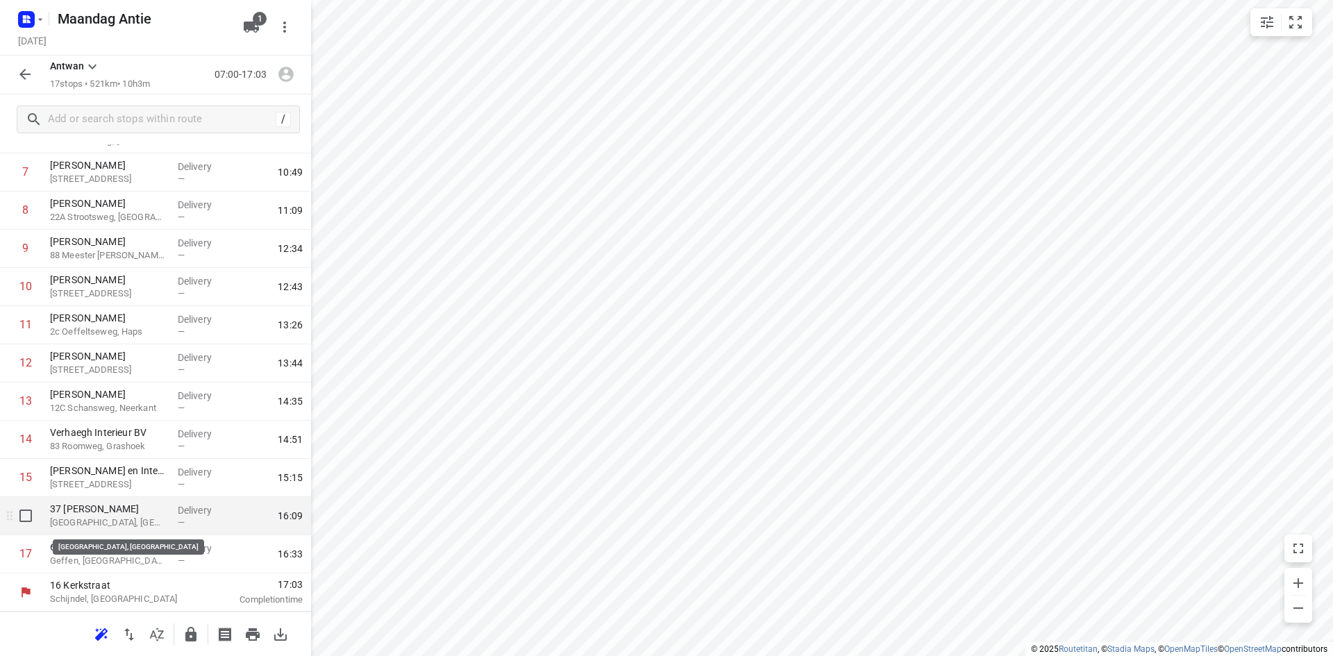
click at [135, 517] on p "[GEOGRAPHIC_DATA], [GEOGRAPHIC_DATA]" at bounding box center [108, 523] width 117 height 14
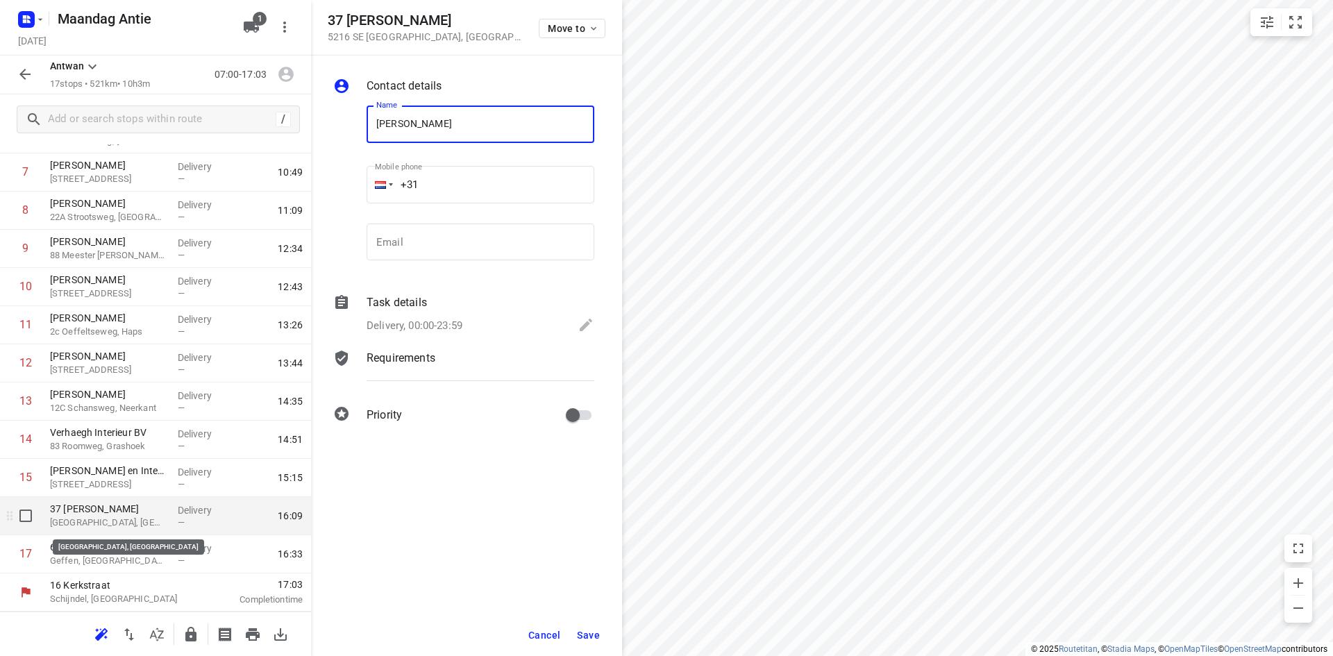
type input "[PERSON_NAME]"
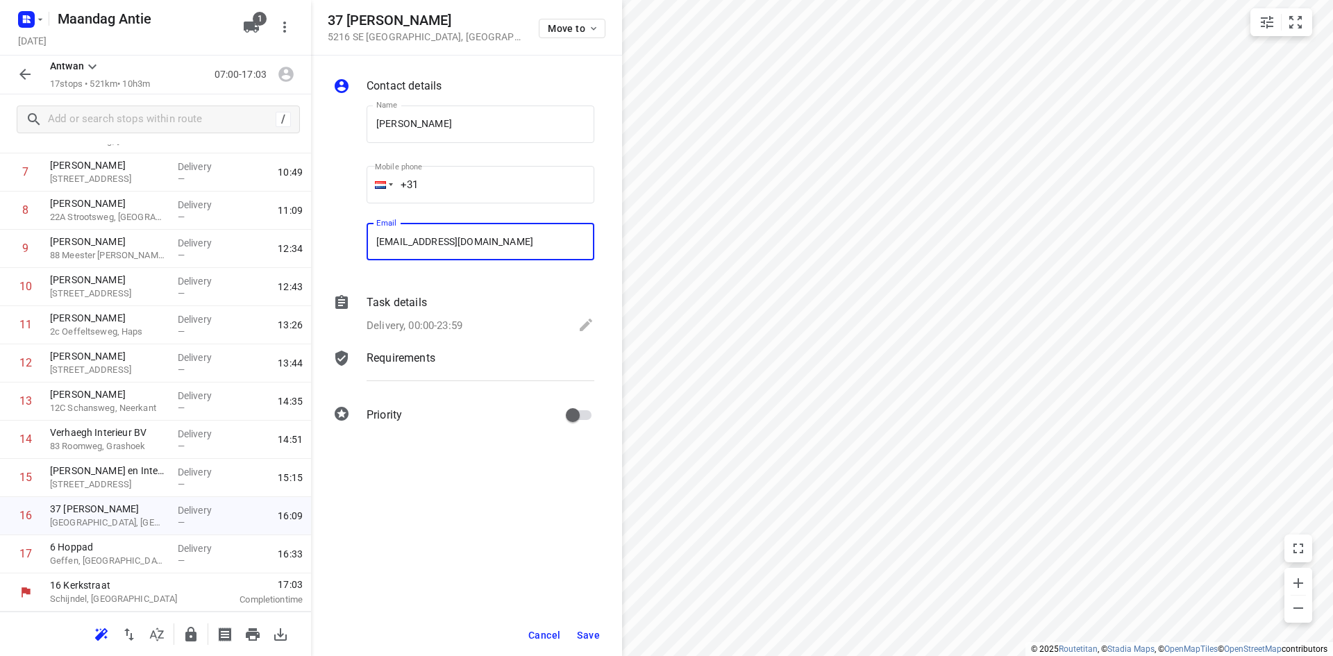
type input "[EMAIL_ADDRESS][DOMAIN_NAME]"
click at [594, 639] on span "Save" at bounding box center [588, 635] width 23 height 11
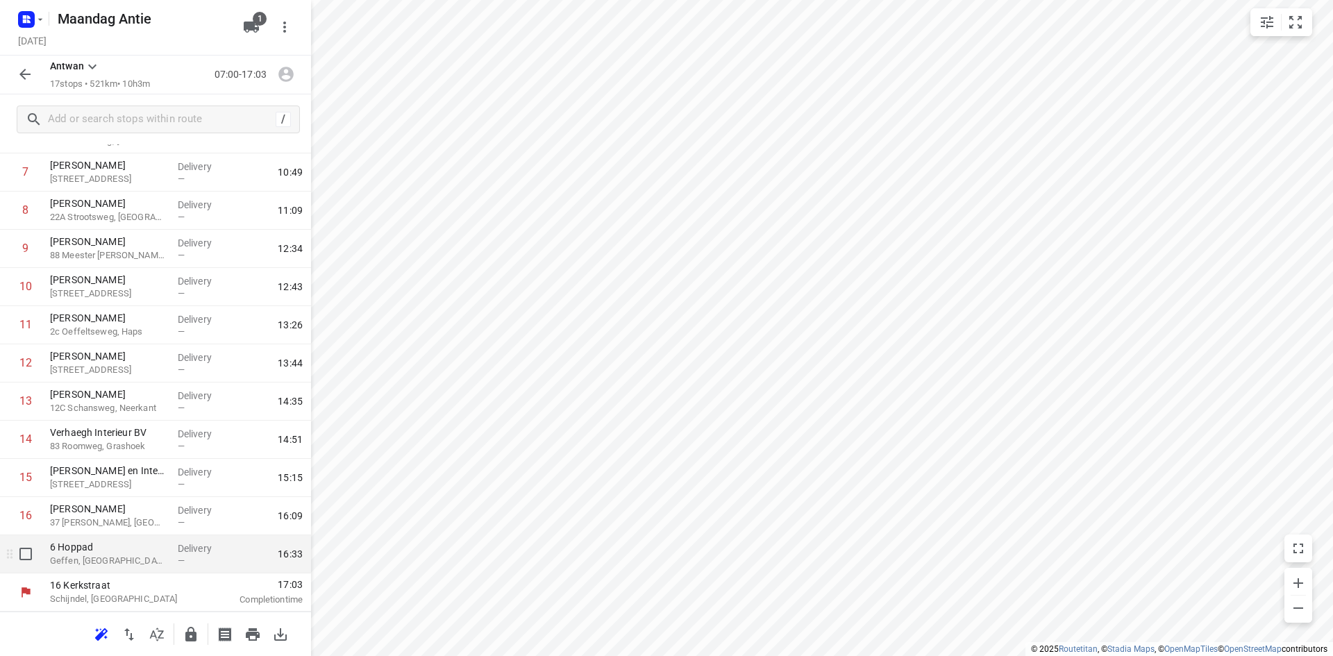
click at [149, 555] on p "Geffen, [GEOGRAPHIC_DATA]" at bounding box center [108, 561] width 117 height 14
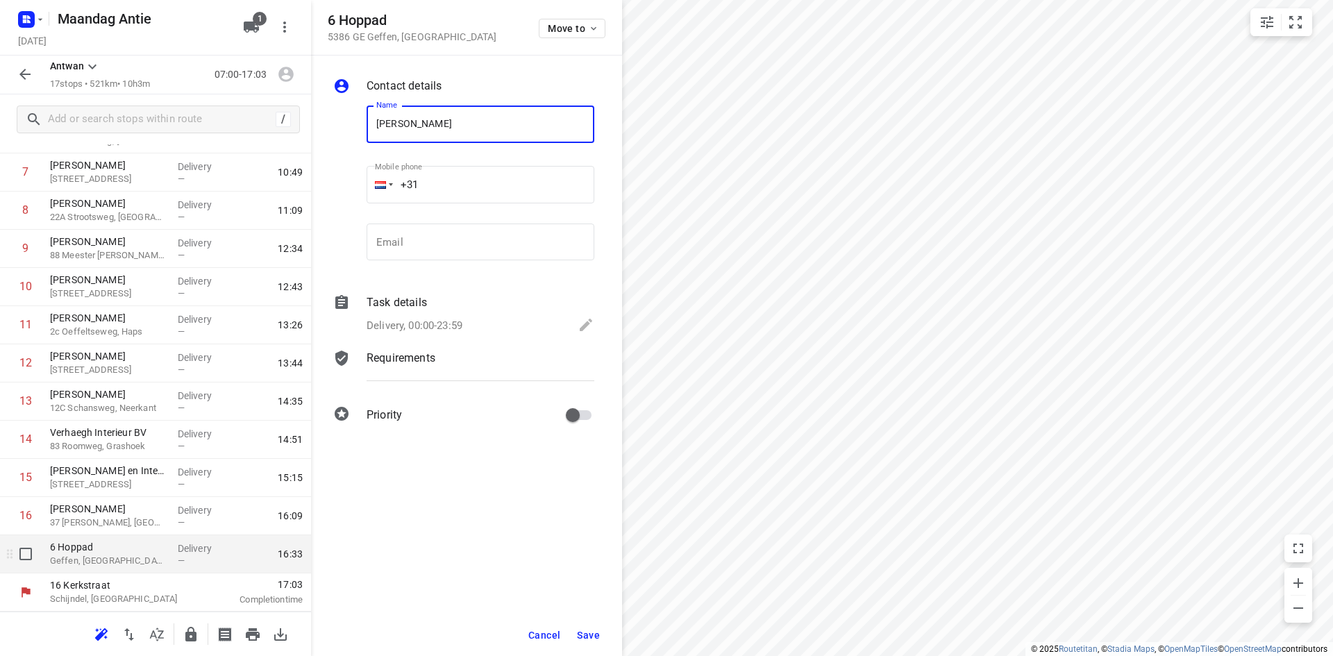
type input "[PERSON_NAME]"
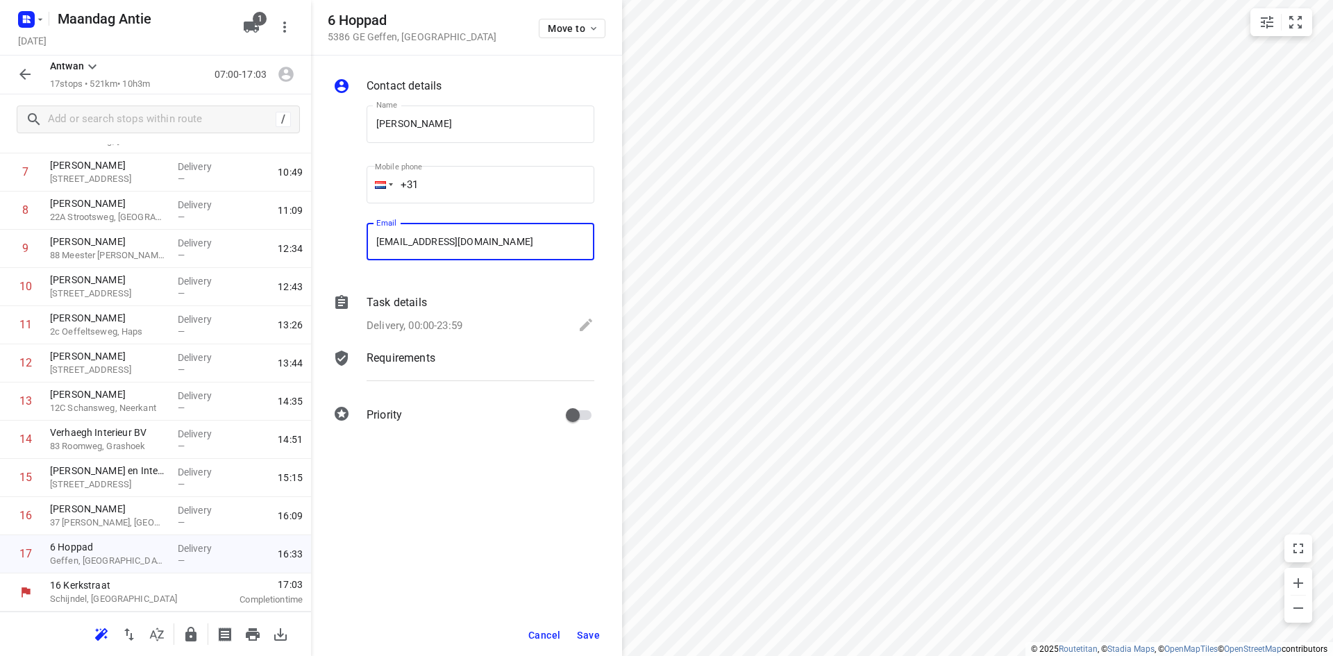
type input "[EMAIL_ADDRESS][DOMAIN_NAME]"
click at [571, 633] on div "Cancel Save" at bounding box center [466, 635] width 311 height 42
click at [578, 631] on span "Save" at bounding box center [588, 635] width 23 height 11
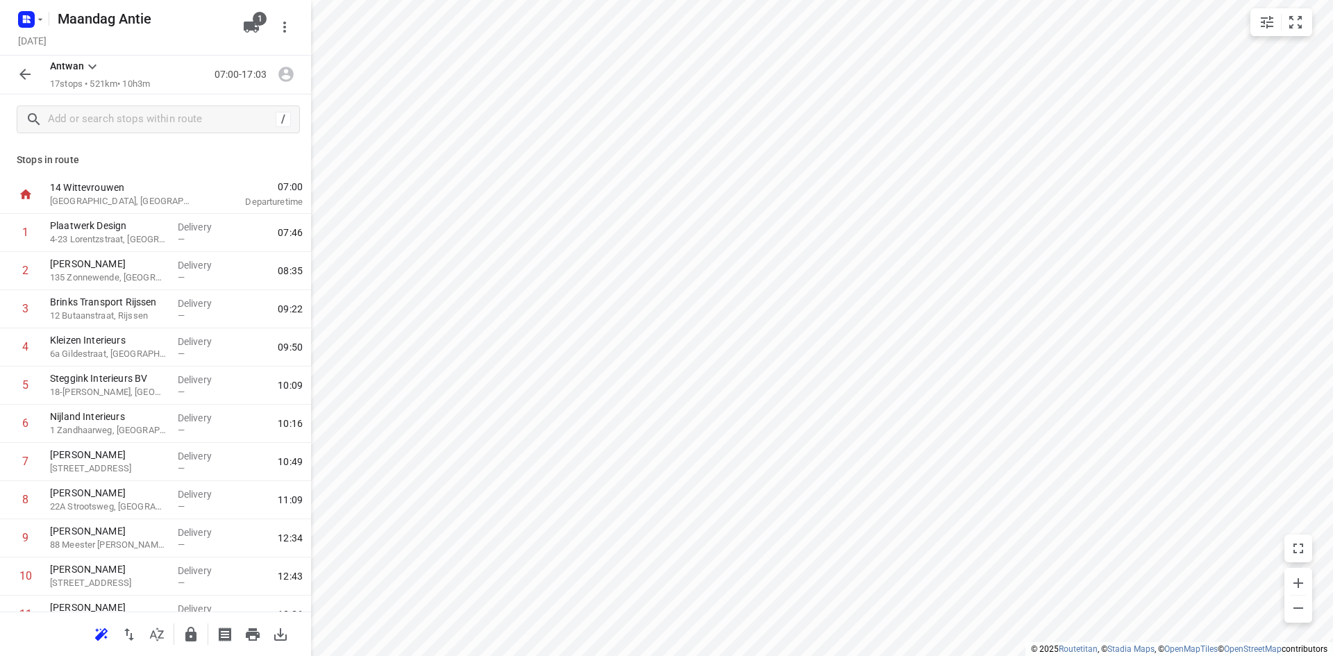
click at [157, 162] on p "Stops in route" at bounding box center [156, 160] width 278 height 15
click at [35, 83] on button "button" at bounding box center [25, 74] width 28 height 28
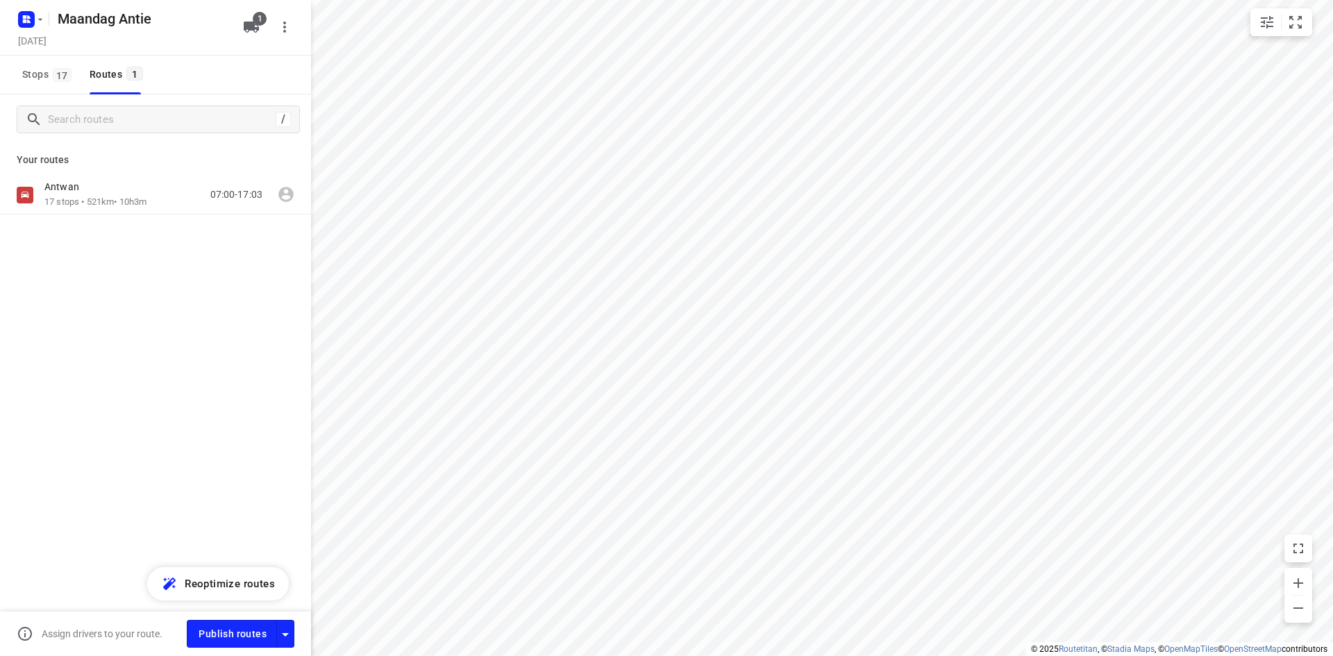
click at [161, 294] on div "Antwan 17 stops • 521km • 10h3m 07:00-17:03" at bounding box center [155, 244] width 311 height 136
click at [249, 278] on div "Antwan 17 stops • 521km • 10h3m 07:00-17:03" at bounding box center [155, 244] width 311 height 136
click at [37, 24] on icon "button" at bounding box center [40, 19] width 11 height 11
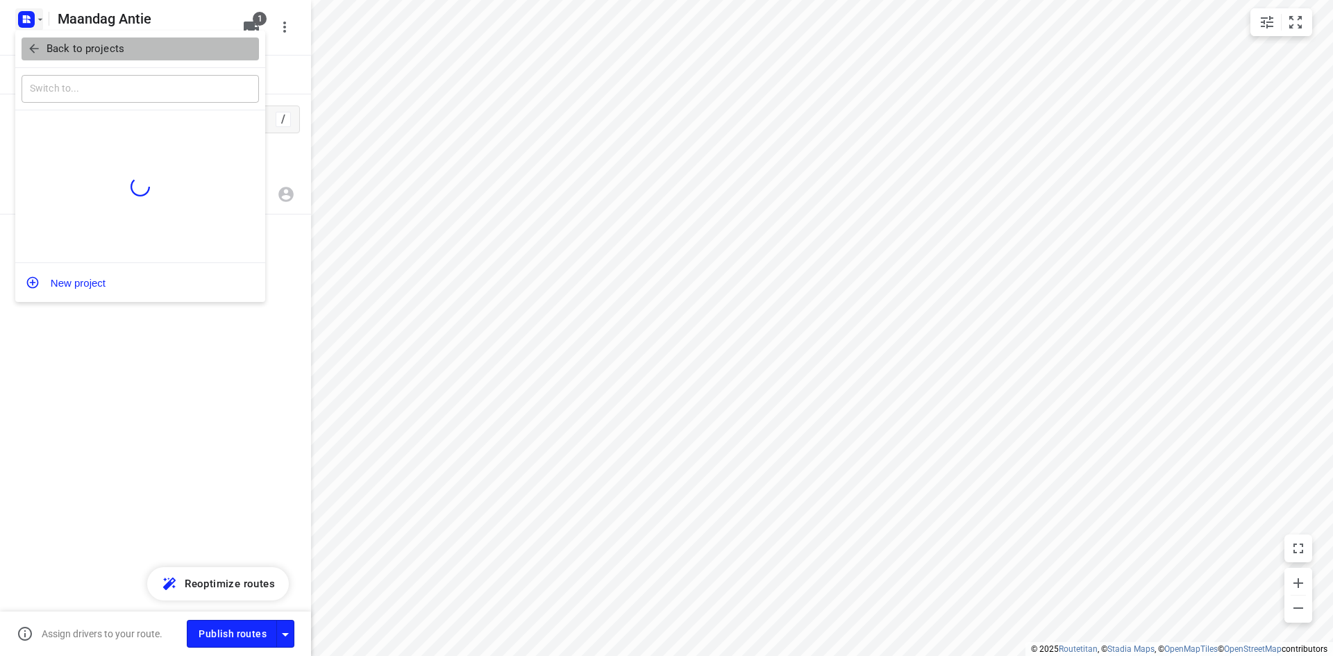
click at [44, 53] on span "Back to projects" at bounding box center [140, 49] width 226 height 16
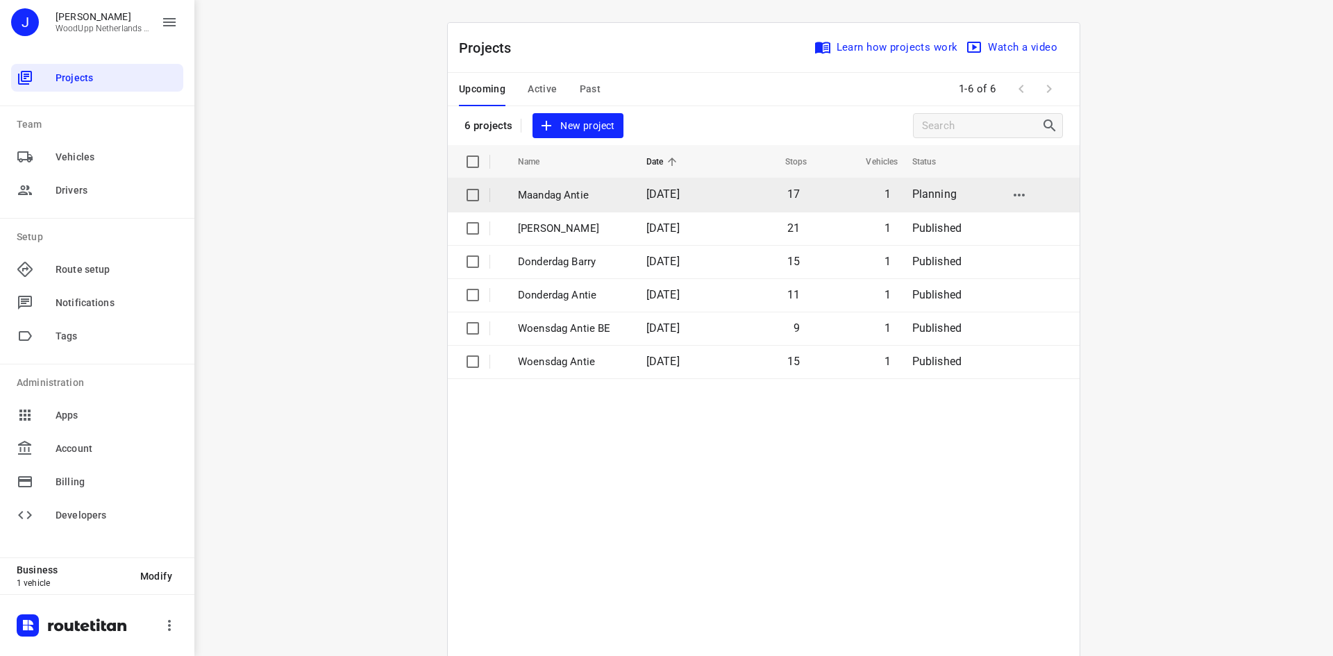
click at [525, 194] on p "Maandag Antie" at bounding box center [572, 195] width 108 height 16
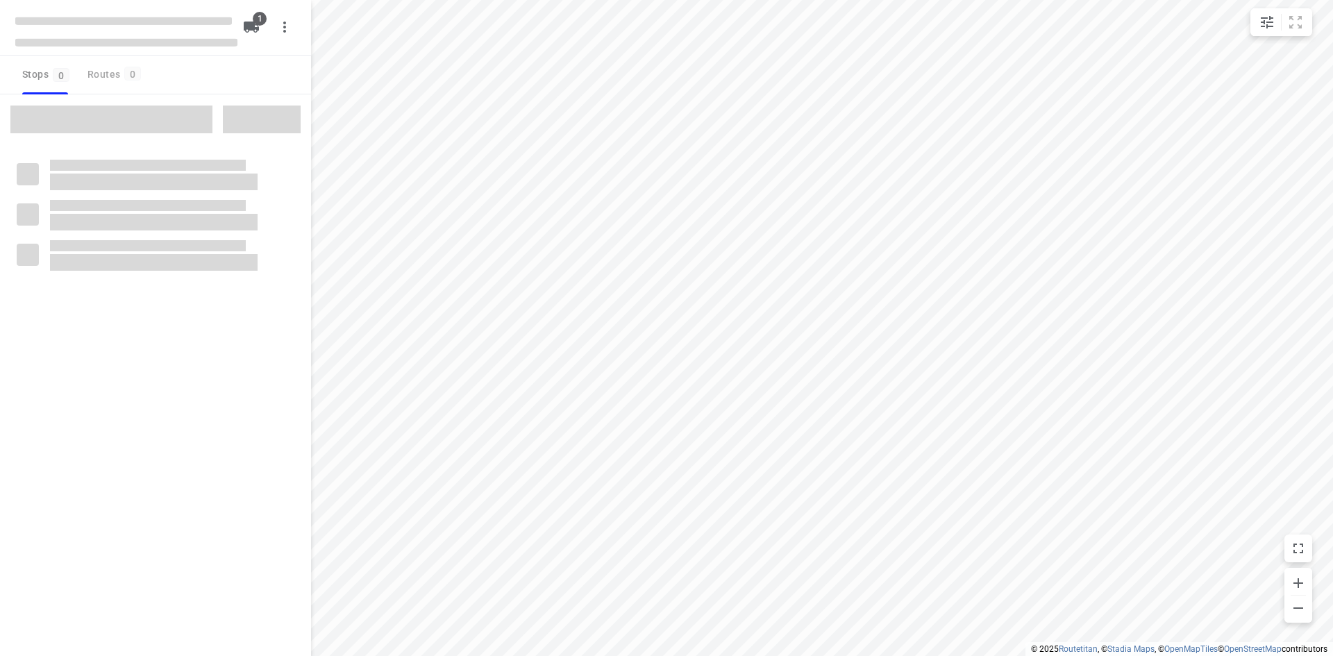
type input "distance"
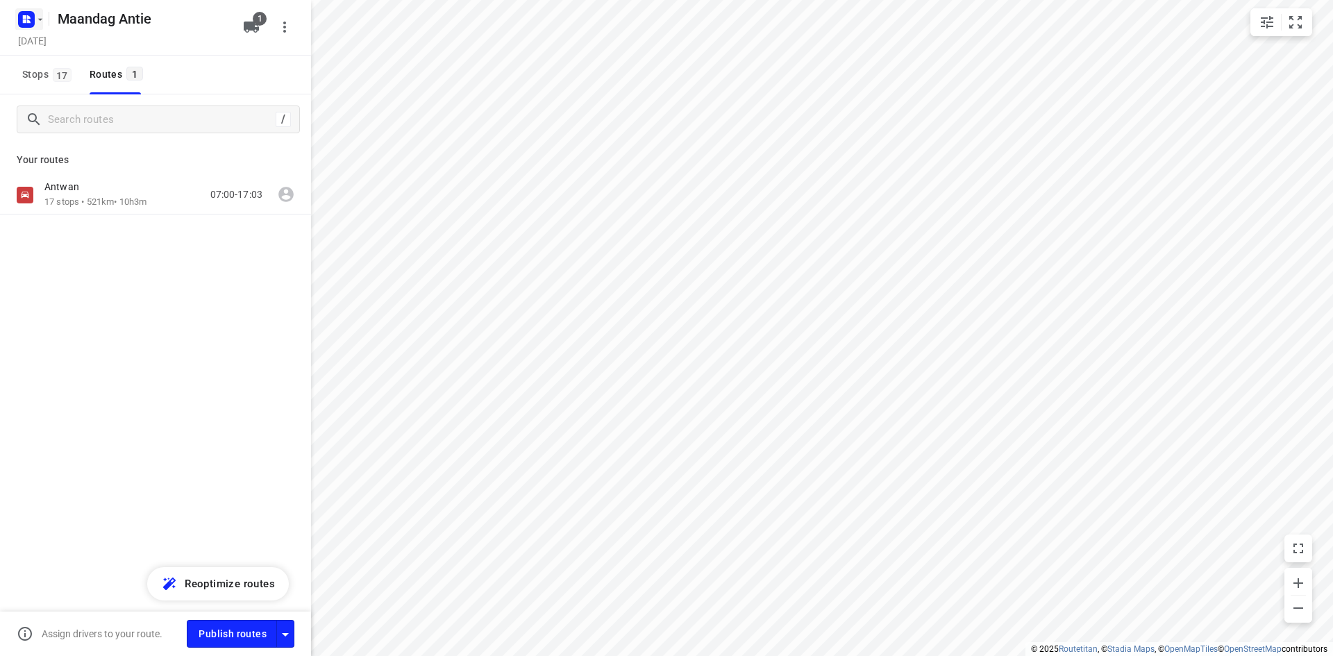
click at [40, 17] on icon "button" at bounding box center [40, 19] width 11 height 11
click at [49, 55] on p "Back to projects" at bounding box center [86, 49] width 78 height 16
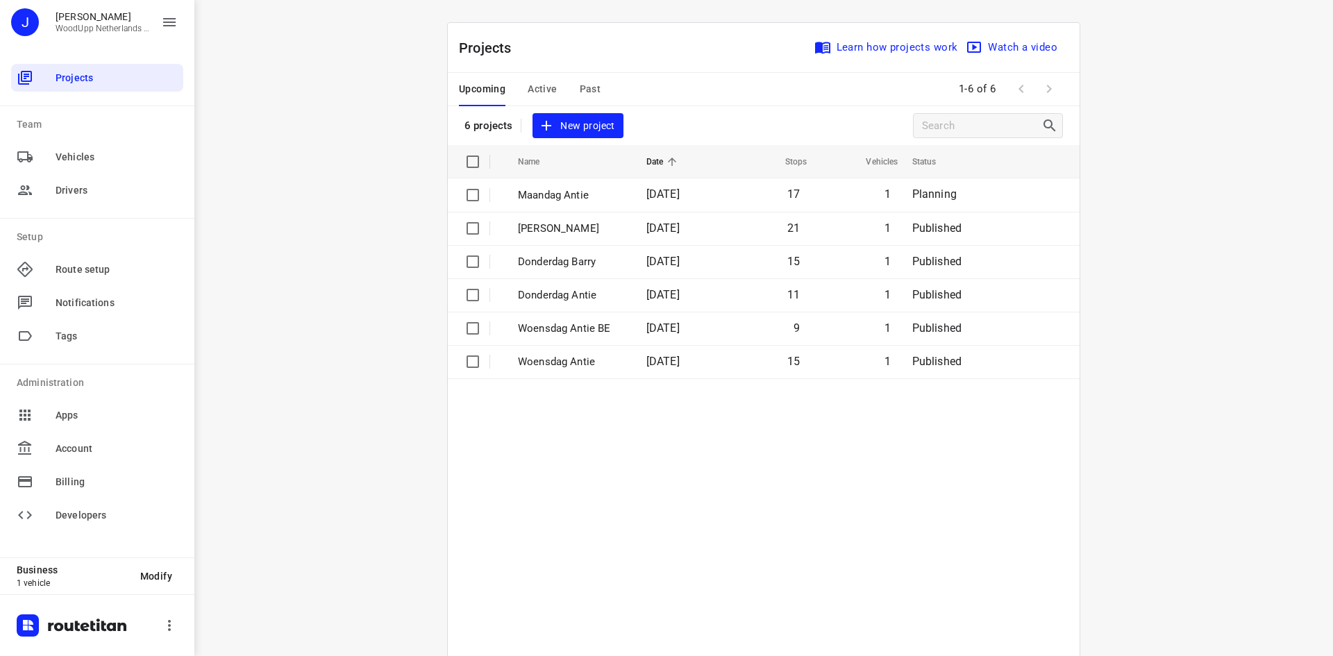
click at [578, 131] on span "New project" at bounding box center [578, 125] width 74 height 17
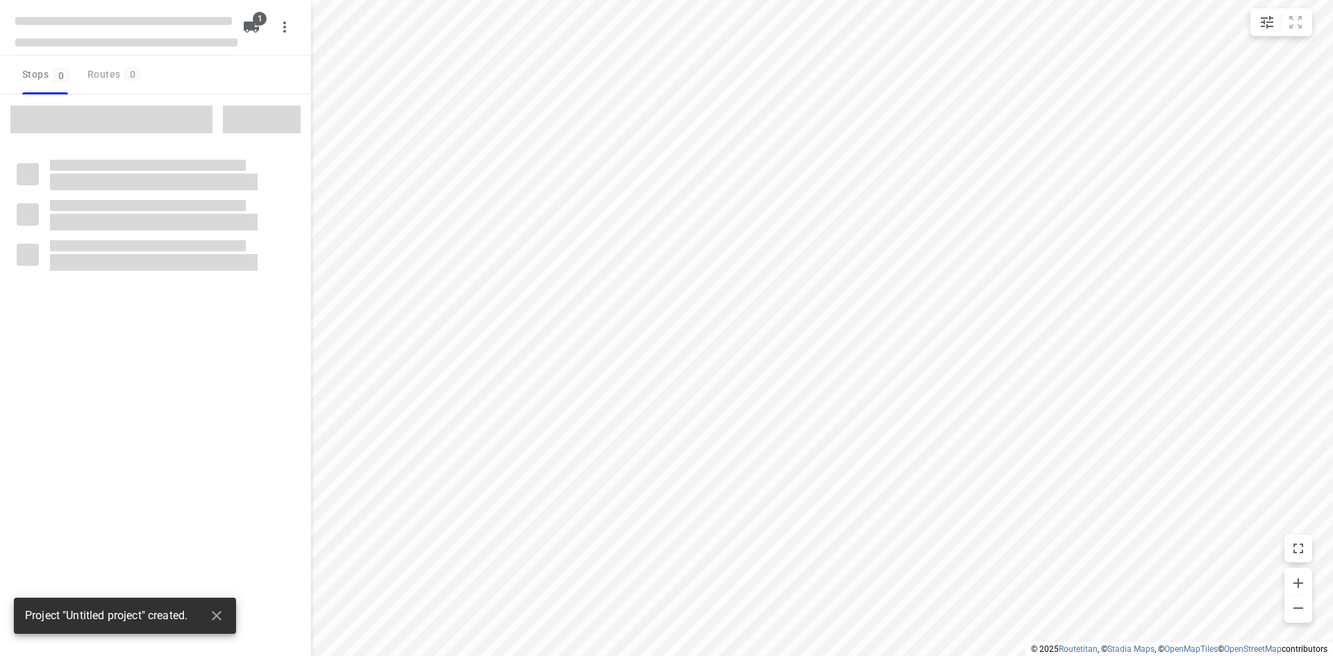
type input "distance"
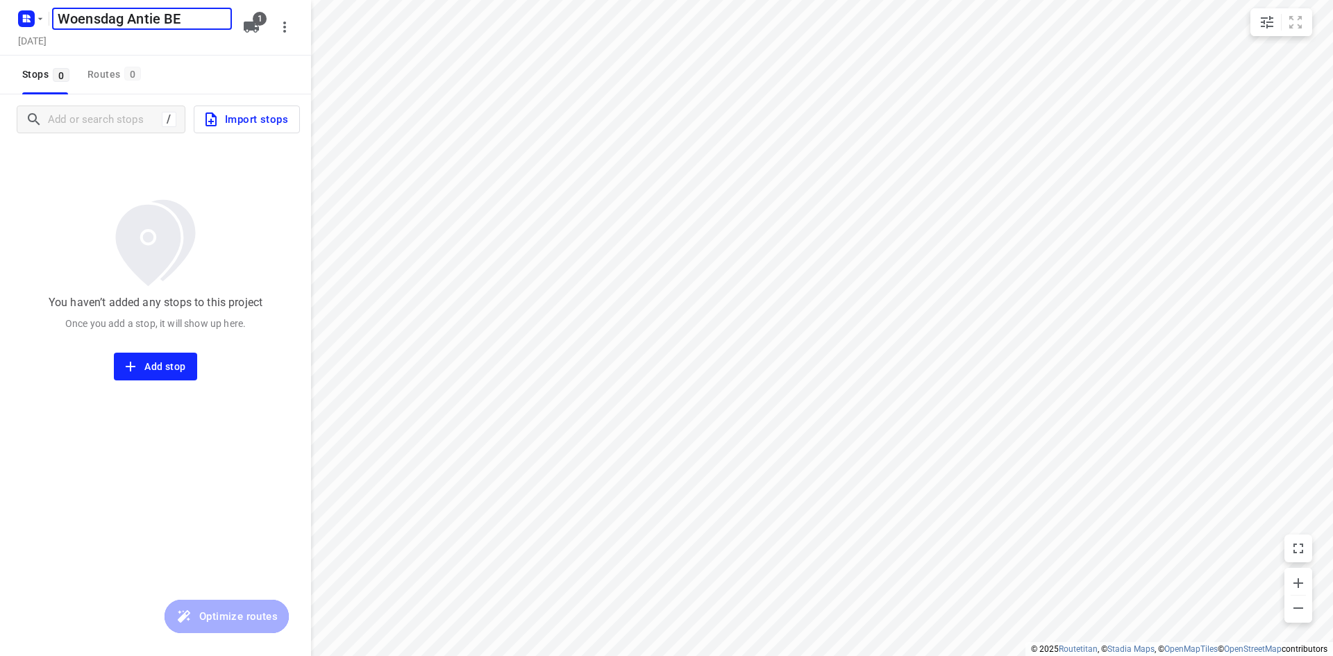
type input "Woensdag Antie BE"
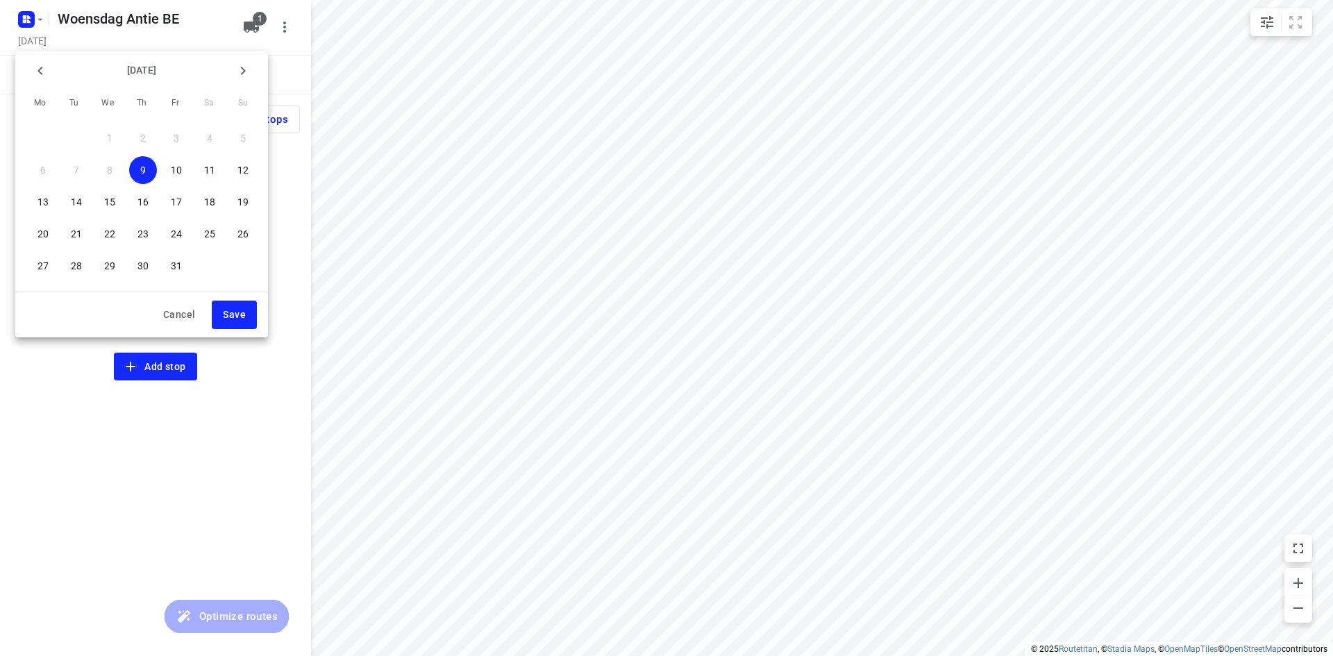
click at [108, 199] on p "15" at bounding box center [109, 202] width 11 height 14
click at [251, 325] on button "Save" at bounding box center [234, 315] width 45 height 28
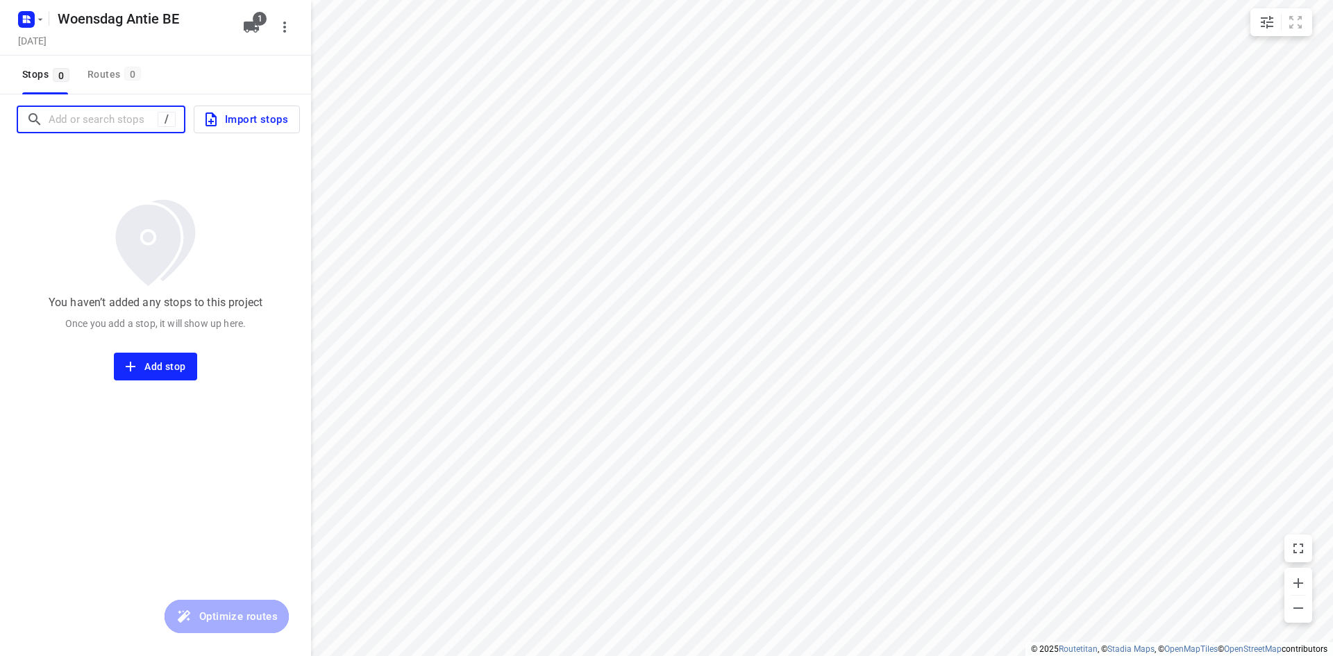
click at [87, 124] on input "Add or search stops" at bounding box center [103, 120] width 109 height 22
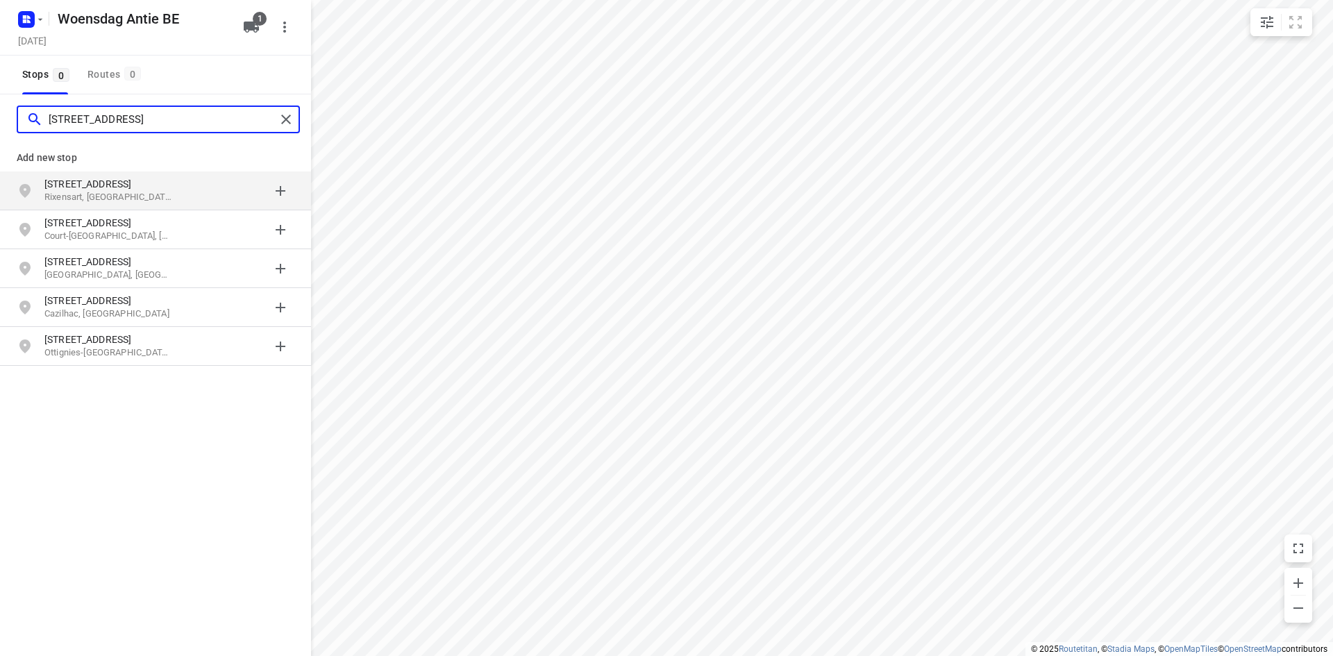
type input "[STREET_ADDRESS]"
click at [97, 187] on p "[STREET_ADDRESS]" at bounding box center [108, 184] width 128 height 14
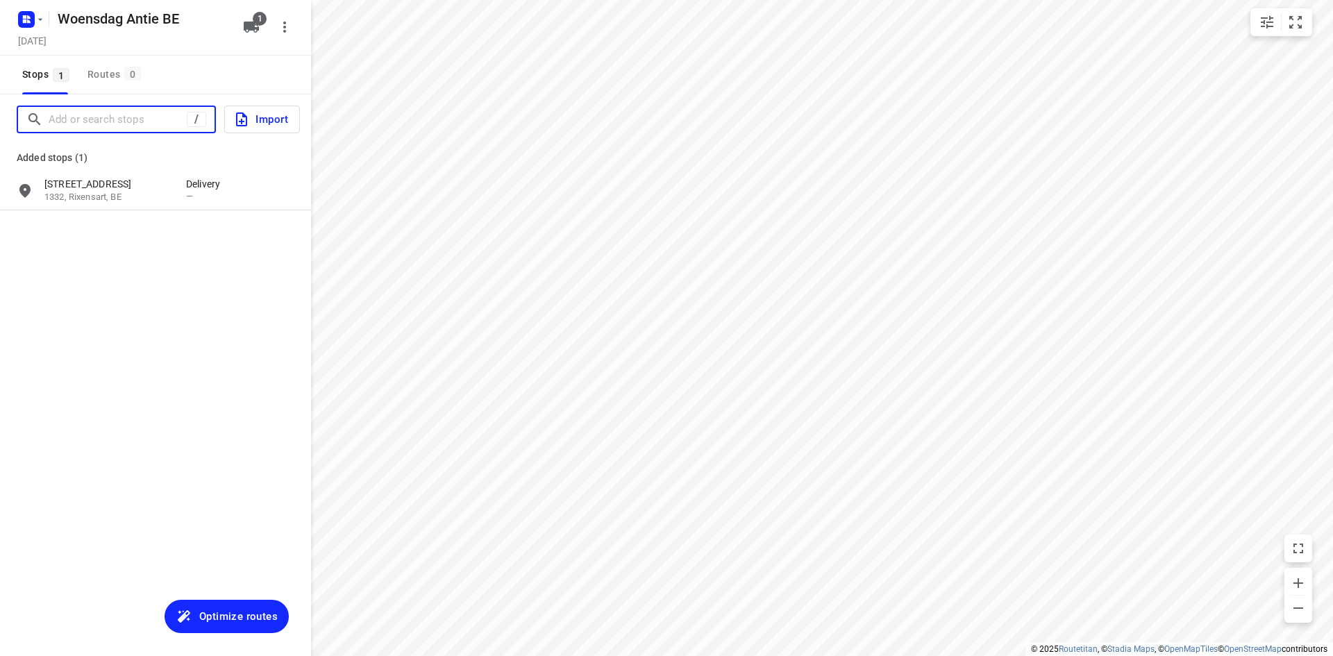
click at [116, 117] on input "Add or search stops" at bounding box center [118, 120] width 138 height 22
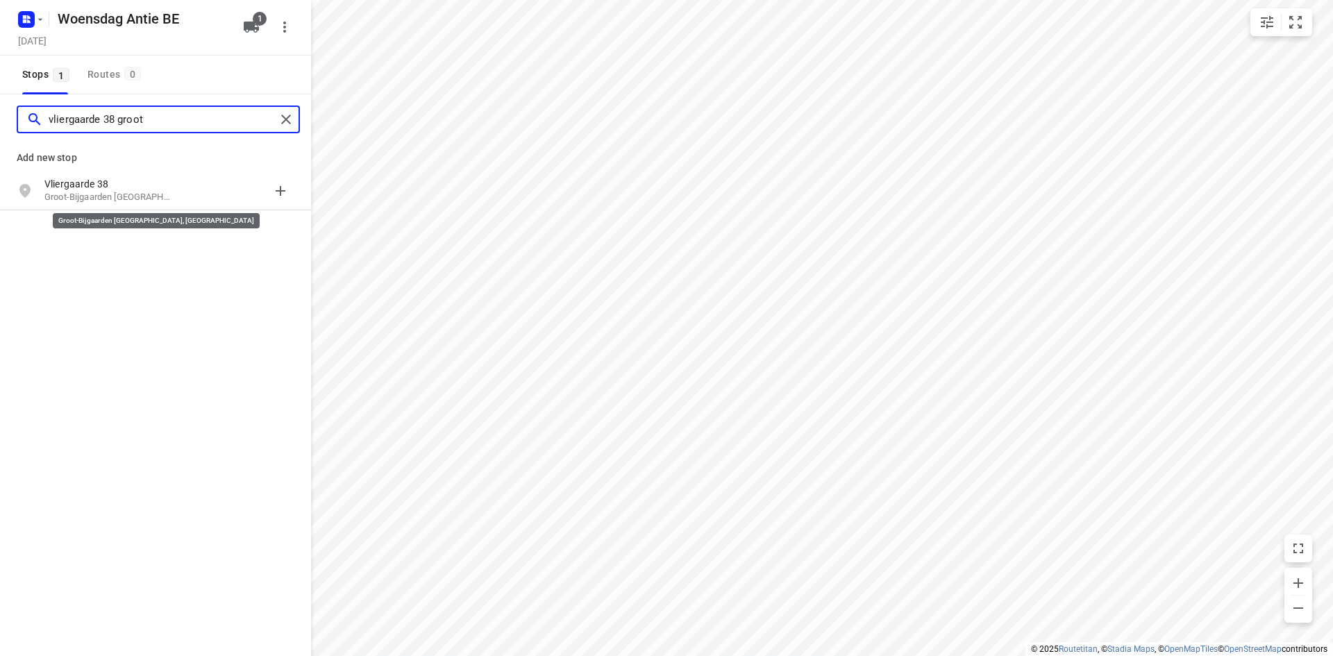
type input "vliergaarde 38 groot"
click at [126, 199] on p "Groot-Bijgaarden [GEOGRAPHIC_DATA], [GEOGRAPHIC_DATA]" at bounding box center [108, 197] width 128 height 13
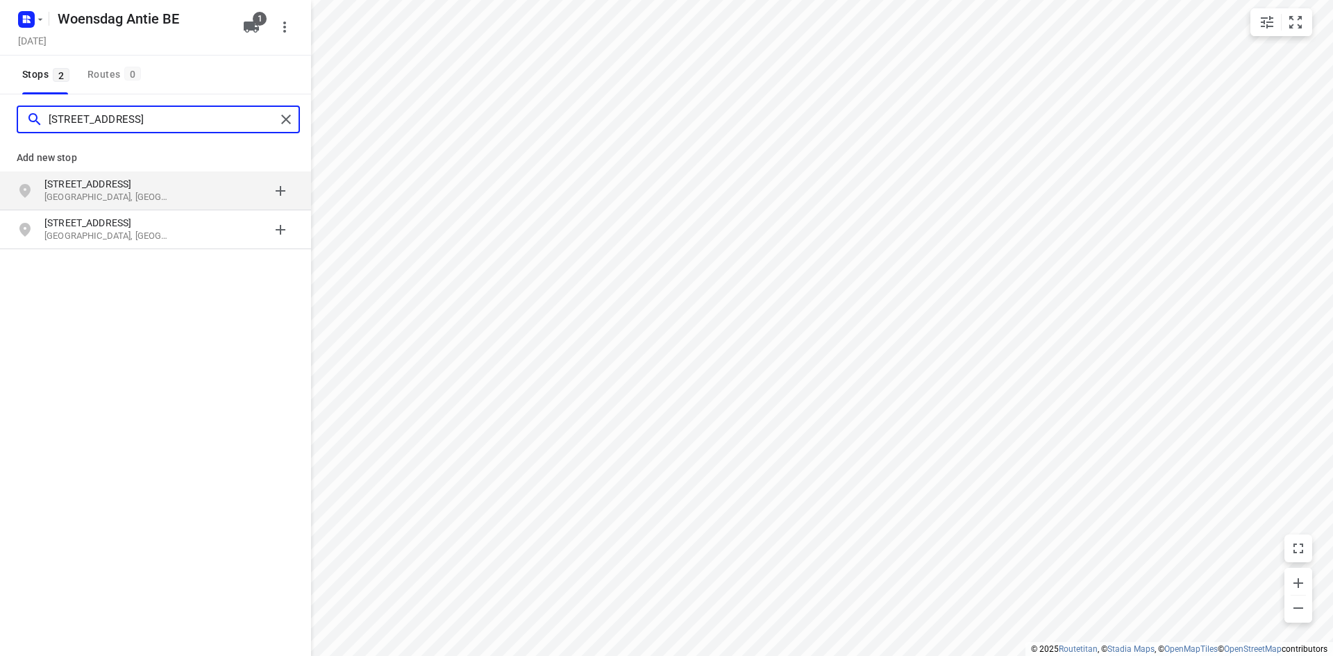
type input "[STREET_ADDRESS]"
click at [119, 192] on p "[GEOGRAPHIC_DATA], [GEOGRAPHIC_DATA]" at bounding box center [108, 197] width 128 height 13
type input "[STREET_ADDRESS]"
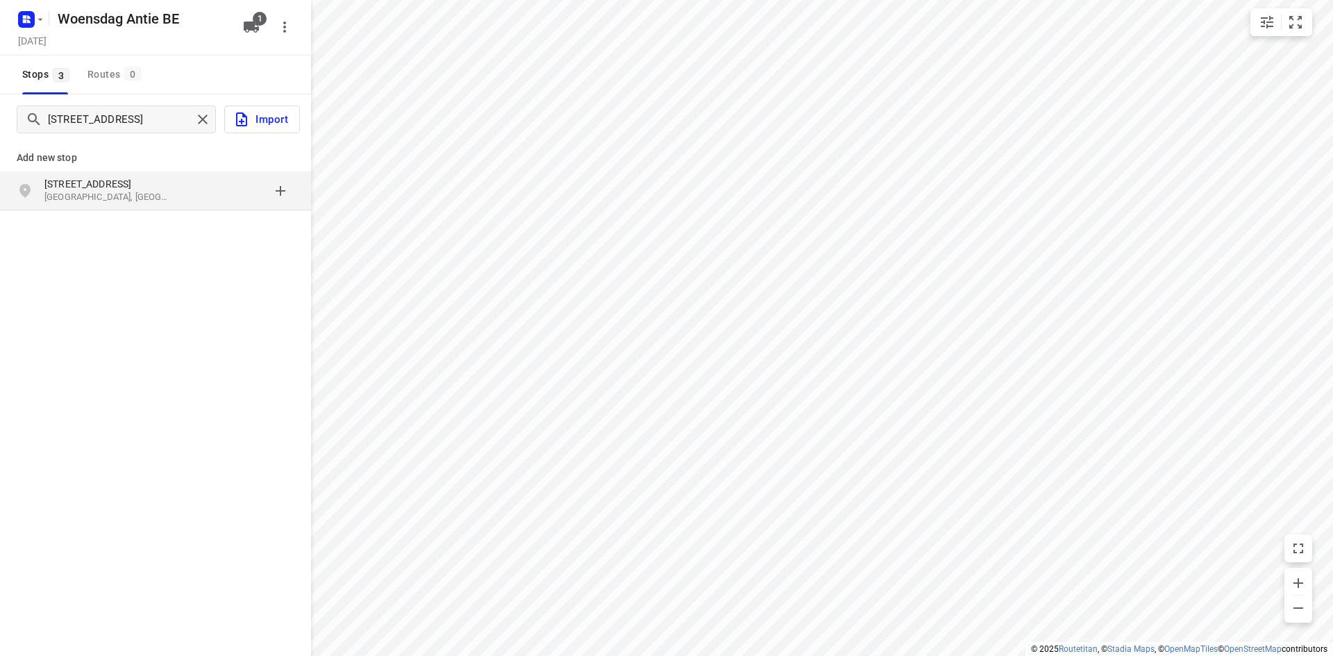
click at [117, 192] on p "[GEOGRAPHIC_DATA], [GEOGRAPHIC_DATA]" at bounding box center [108, 197] width 128 height 13
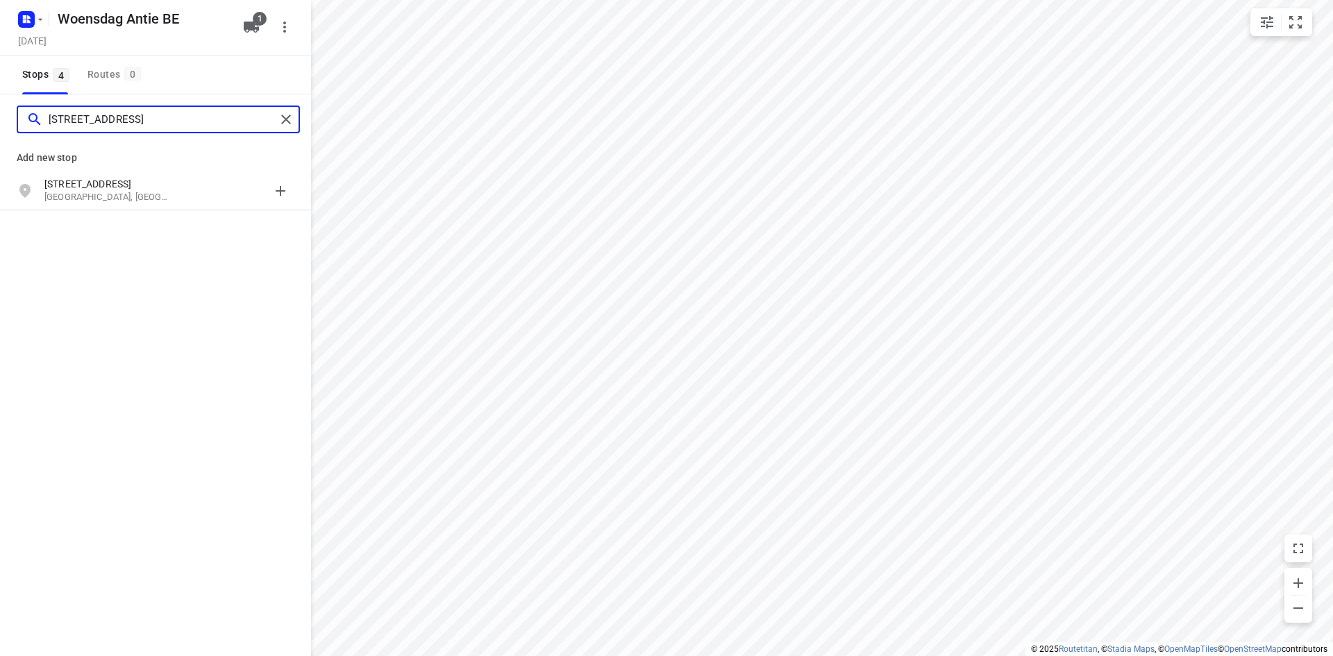
type input "[STREET_ADDRESS]"
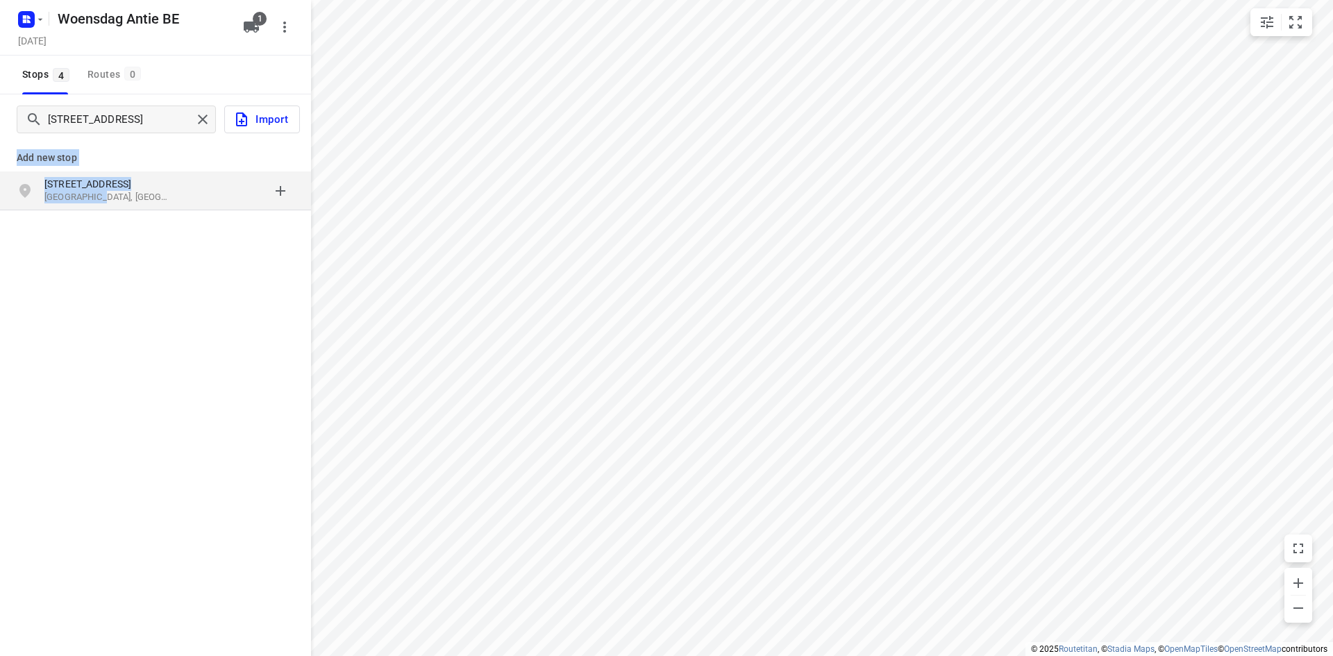
click at [93, 208] on div "Add new stop [STREET_ADDRESS]" at bounding box center [155, 173] width 311 height 80
click at [89, 200] on p "[GEOGRAPHIC_DATA], [GEOGRAPHIC_DATA]" at bounding box center [108, 197] width 128 height 13
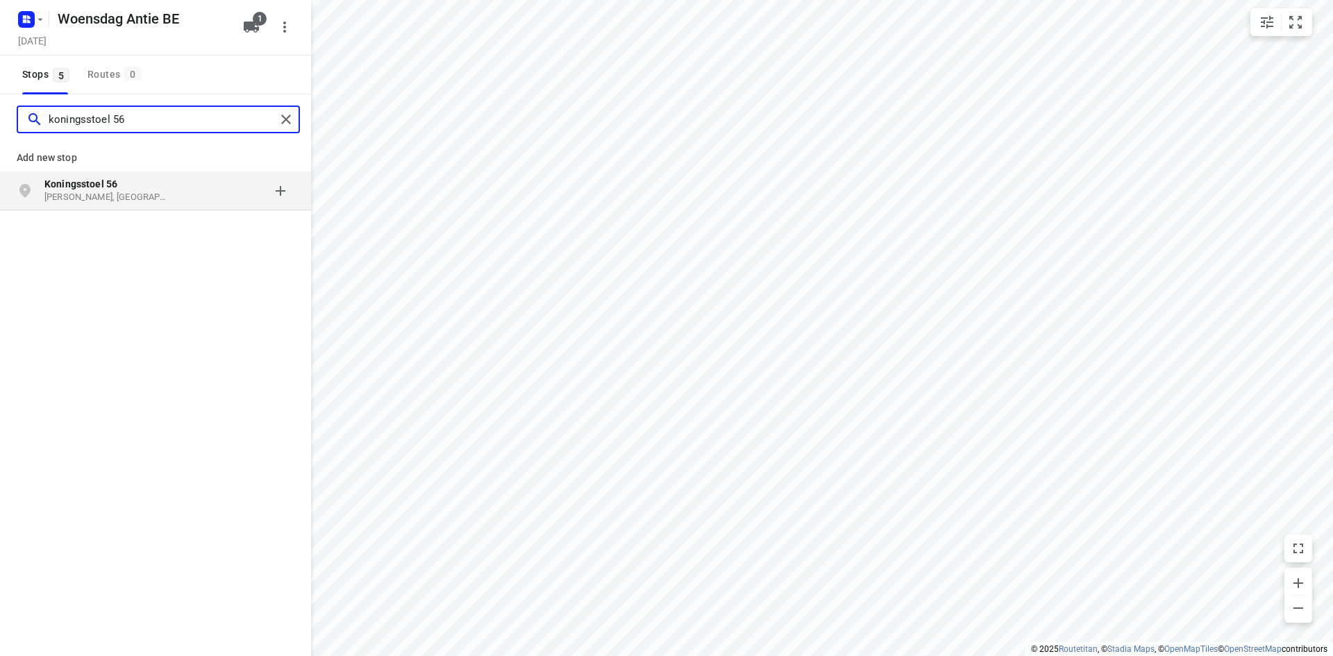
type input "koningsstoel 56"
click at [137, 177] on p "Koningsstoel 56" at bounding box center [108, 184] width 128 height 14
type input "hertvelden 1 sint katelijne waver"
click at [97, 186] on p "Hertvelden 1" at bounding box center [108, 184] width 128 height 14
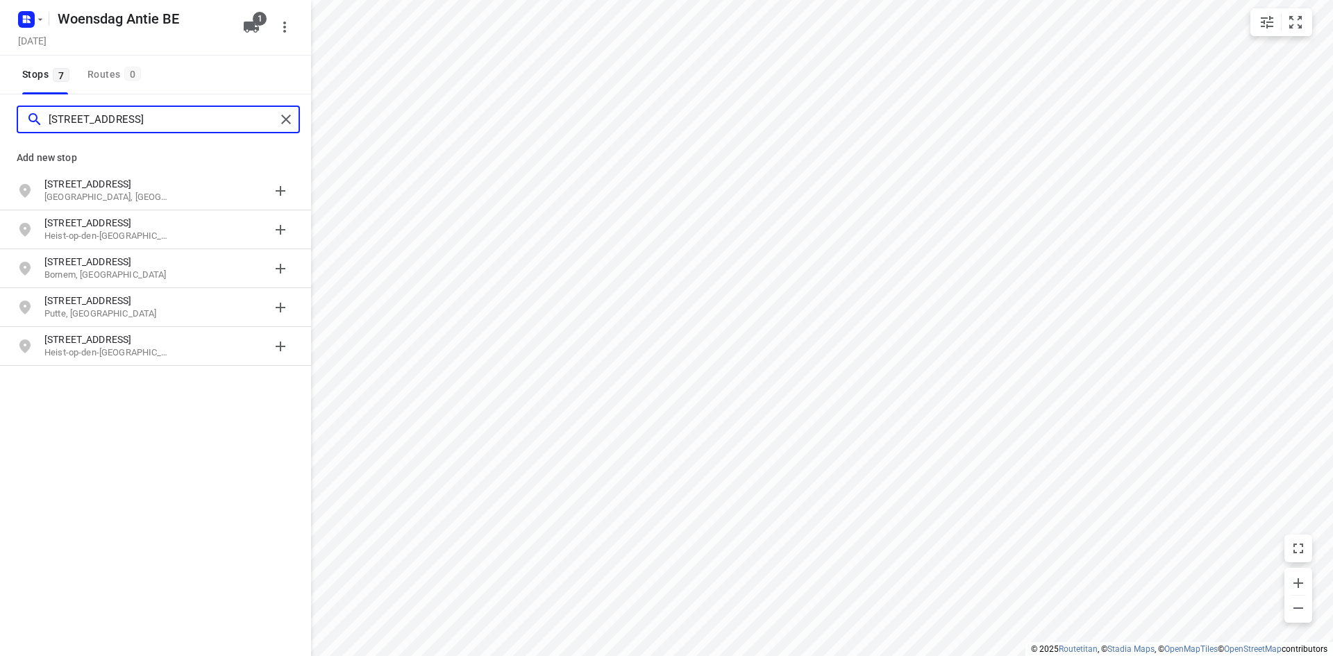
type input "[STREET_ADDRESS]"
click at [112, 190] on p "[STREET_ADDRESS]" at bounding box center [108, 184] width 128 height 14
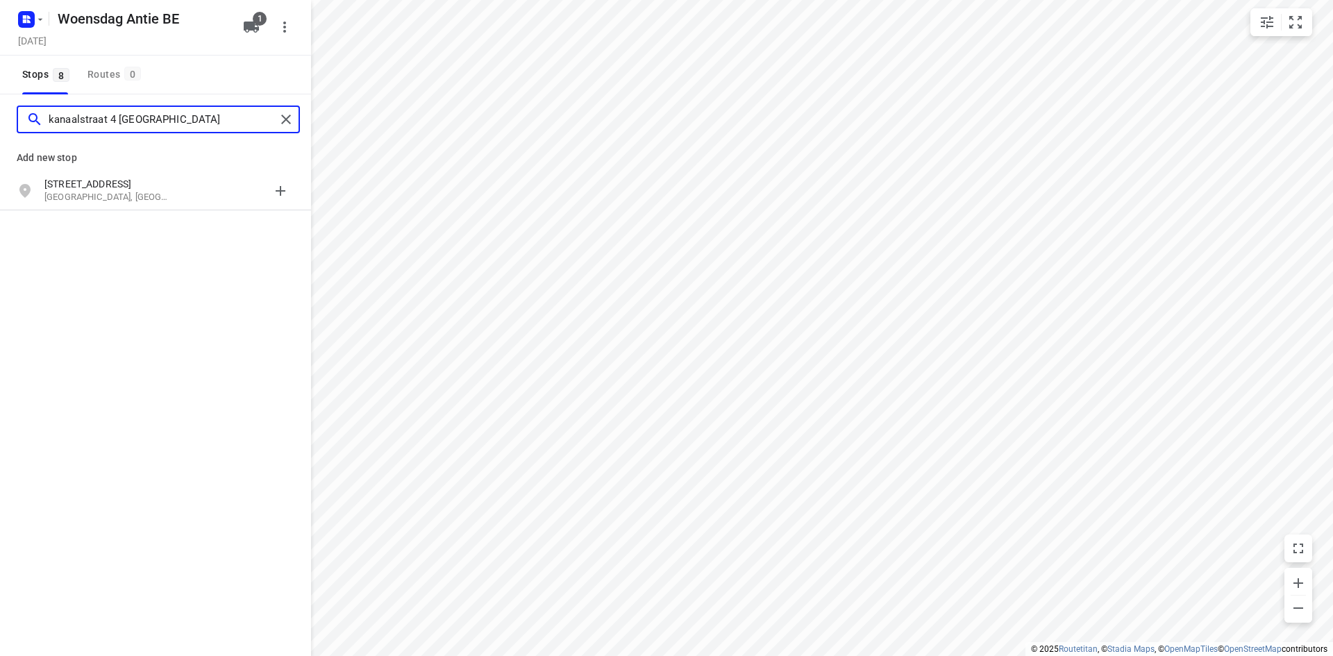
type input "kanaalstraat 4 [GEOGRAPHIC_DATA]"
click at [112, 187] on p "[STREET_ADDRESS]" at bounding box center [108, 184] width 128 height 14
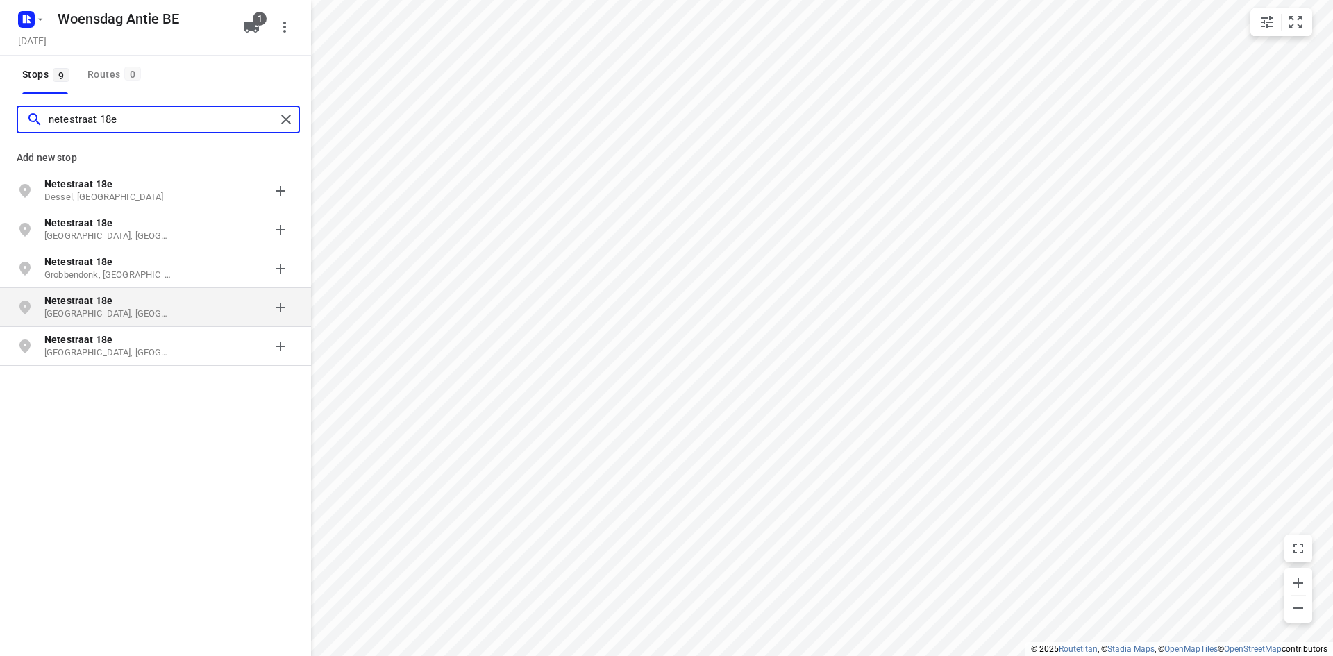
type input "netestraat 18e"
drag, startPoint x: 83, startPoint y: 291, endPoint x: 0, endPoint y: 293, distance: 83.3
click at [0, 293] on div "Netestraat 18e Rumst, [GEOGRAPHIC_DATA]" at bounding box center [155, 307] width 311 height 39
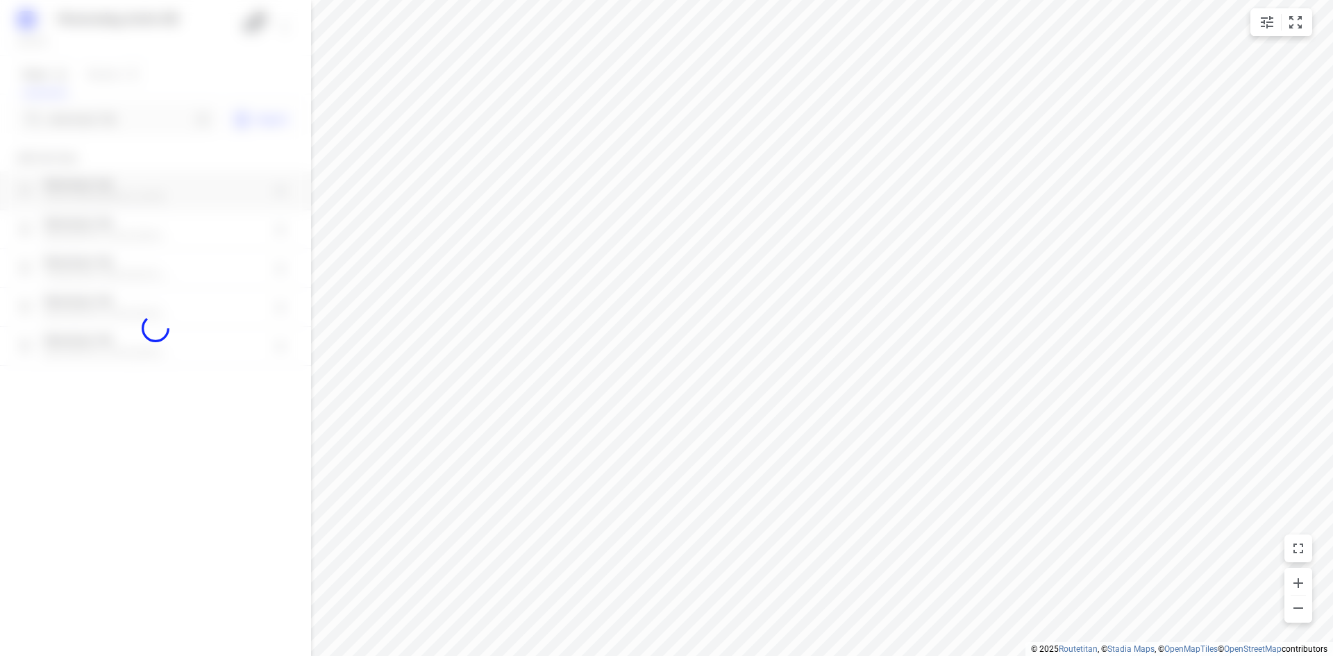
click at [67, 275] on div at bounding box center [155, 328] width 311 height 656
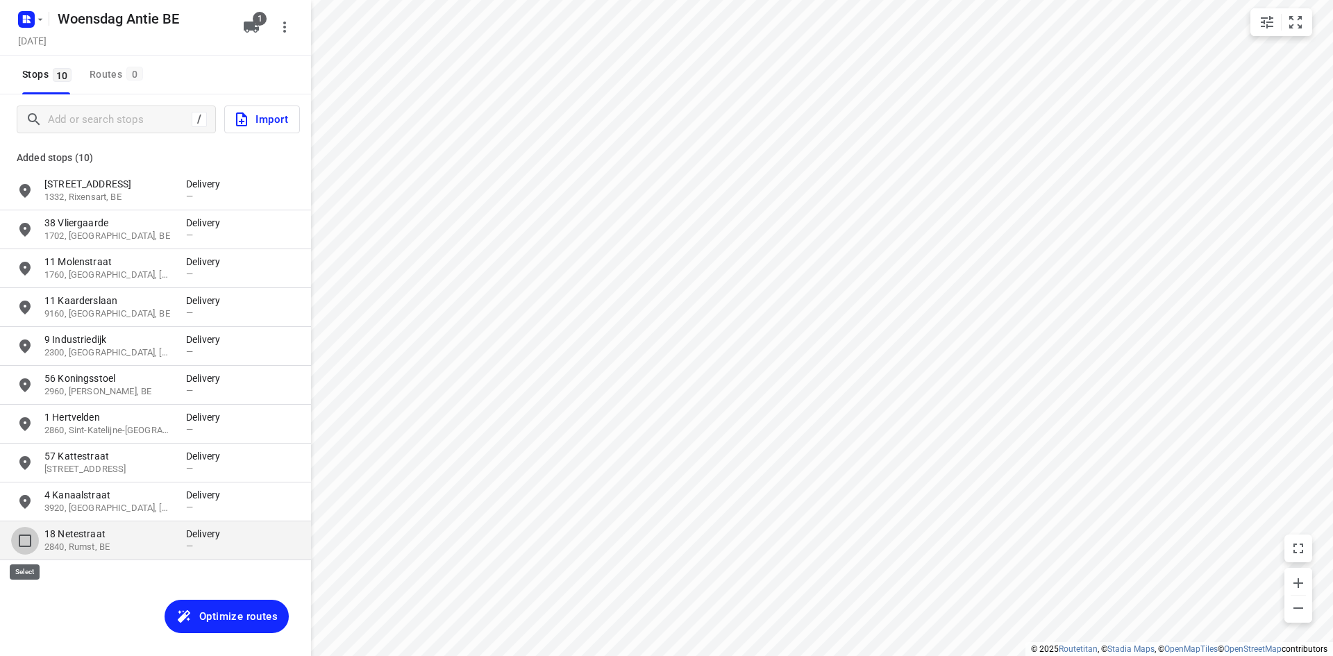
click at [34, 541] on input "grid" at bounding box center [25, 541] width 28 height 28
checkbox input "true"
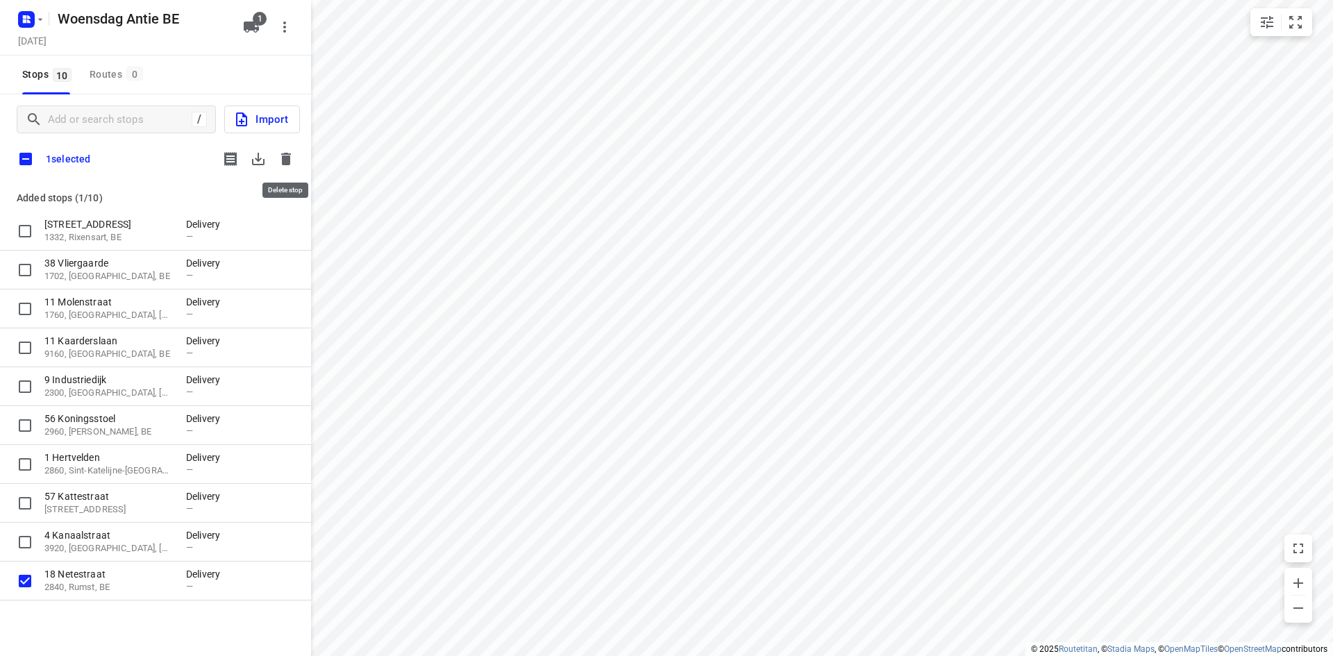
click at [285, 167] on icon "button" at bounding box center [286, 159] width 17 height 17
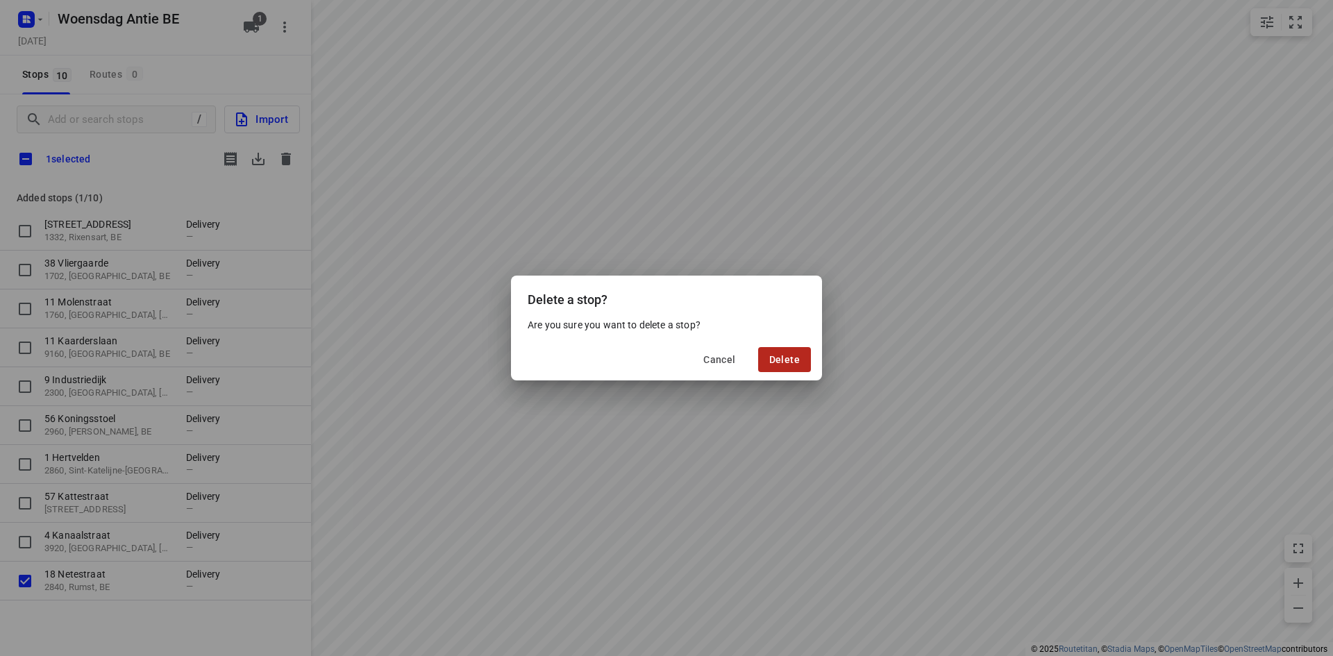
click at [784, 362] on span "Delete" at bounding box center [784, 359] width 31 height 11
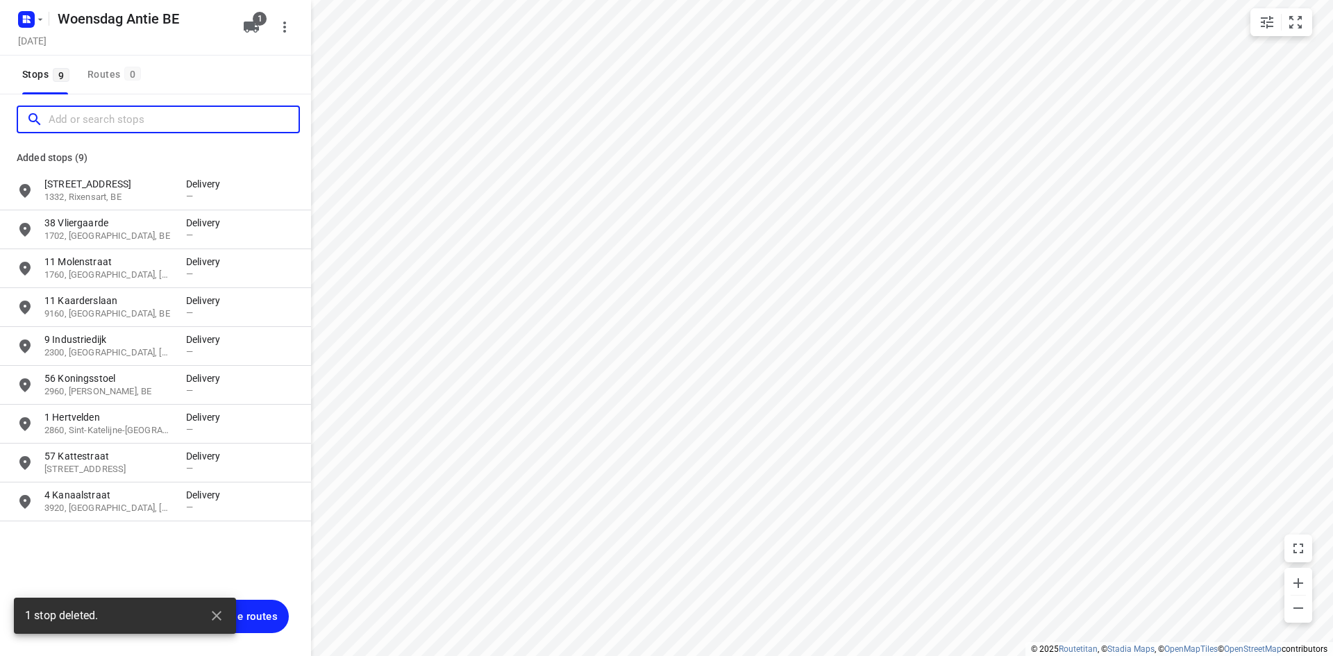
click at [123, 121] on input "Add or search stops" at bounding box center [174, 120] width 250 height 22
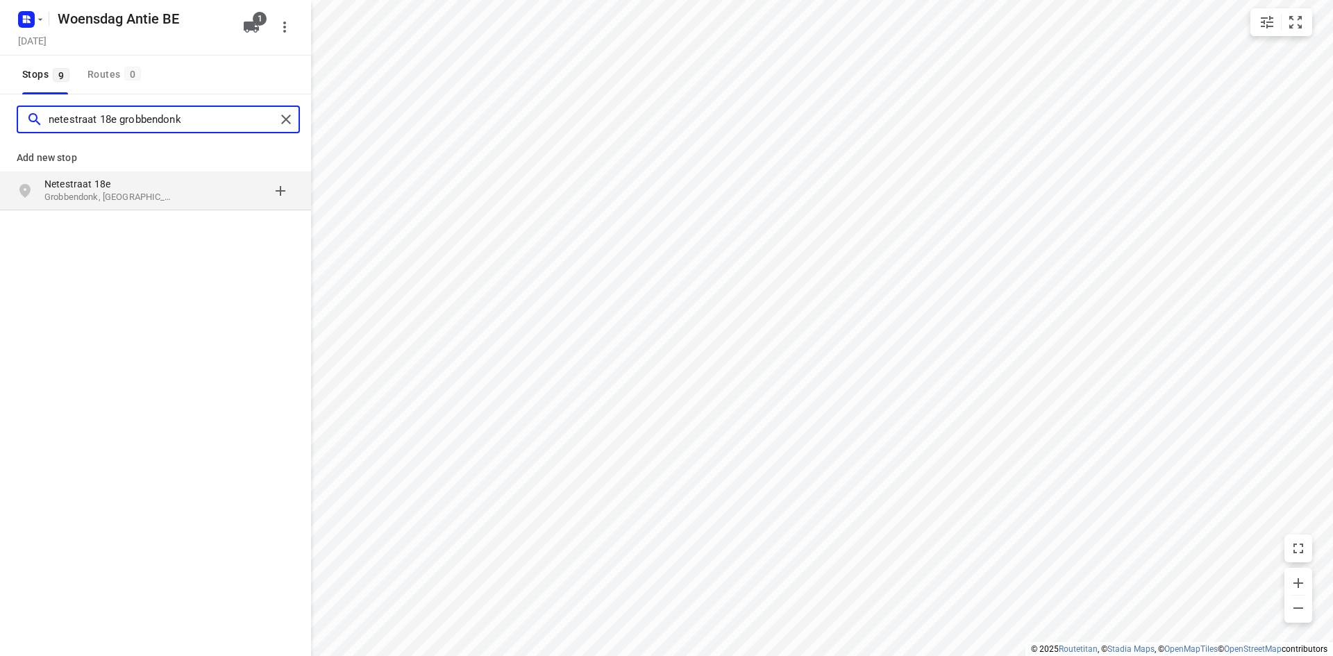
type input "netestraat 18e grobbendonk"
click at [95, 199] on p "Grobbendonk, [GEOGRAPHIC_DATA]" at bounding box center [108, 197] width 128 height 13
type input "[STREET_ADDRESS]"
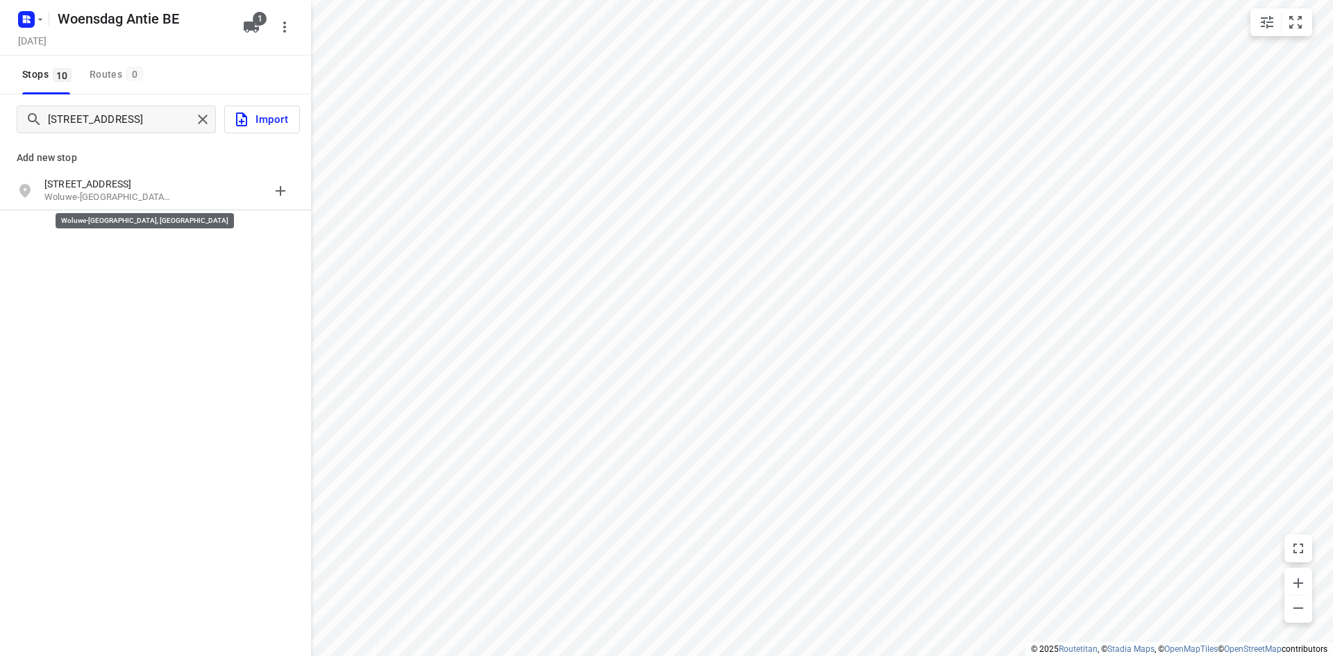
click at [95, 201] on p "Woluwe-[GEOGRAPHIC_DATA], [GEOGRAPHIC_DATA]" at bounding box center [108, 197] width 128 height 13
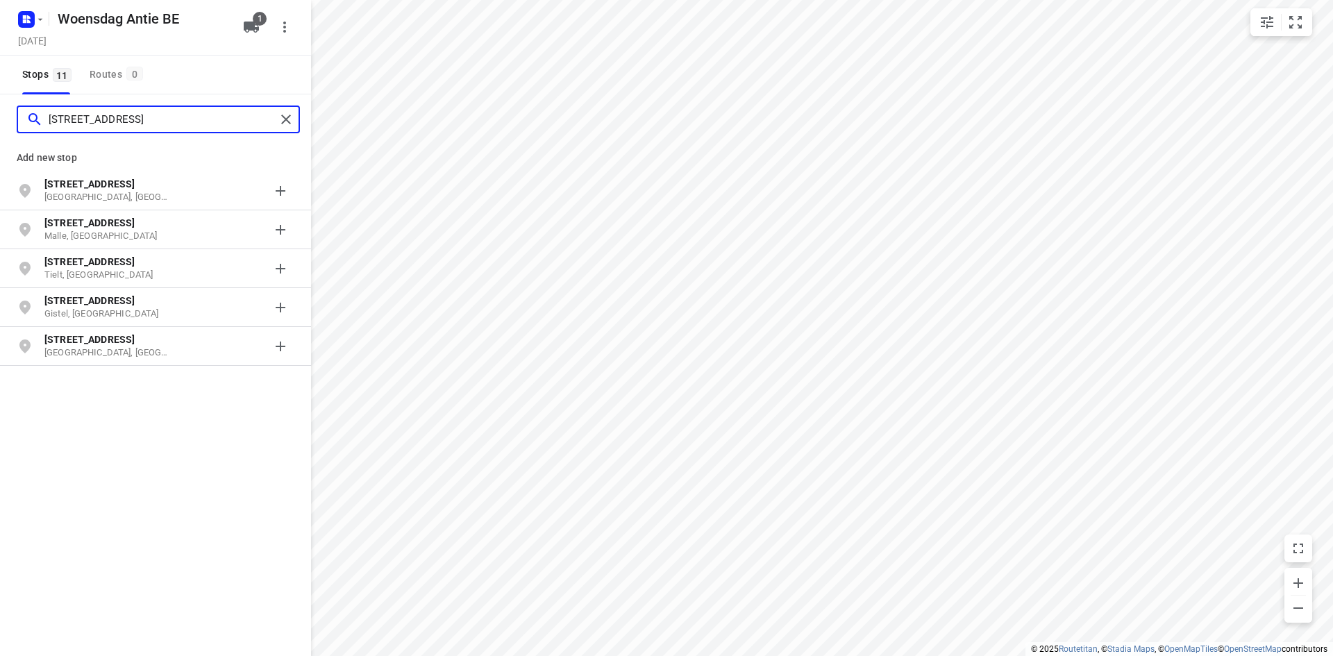
type input "[STREET_ADDRESS]"
click at [95, 201] on p "[GEOGRAPHIC_DATA], [GEOGRAPHIC_DATA]" at bounding box center [108, 197] width 128 height 13
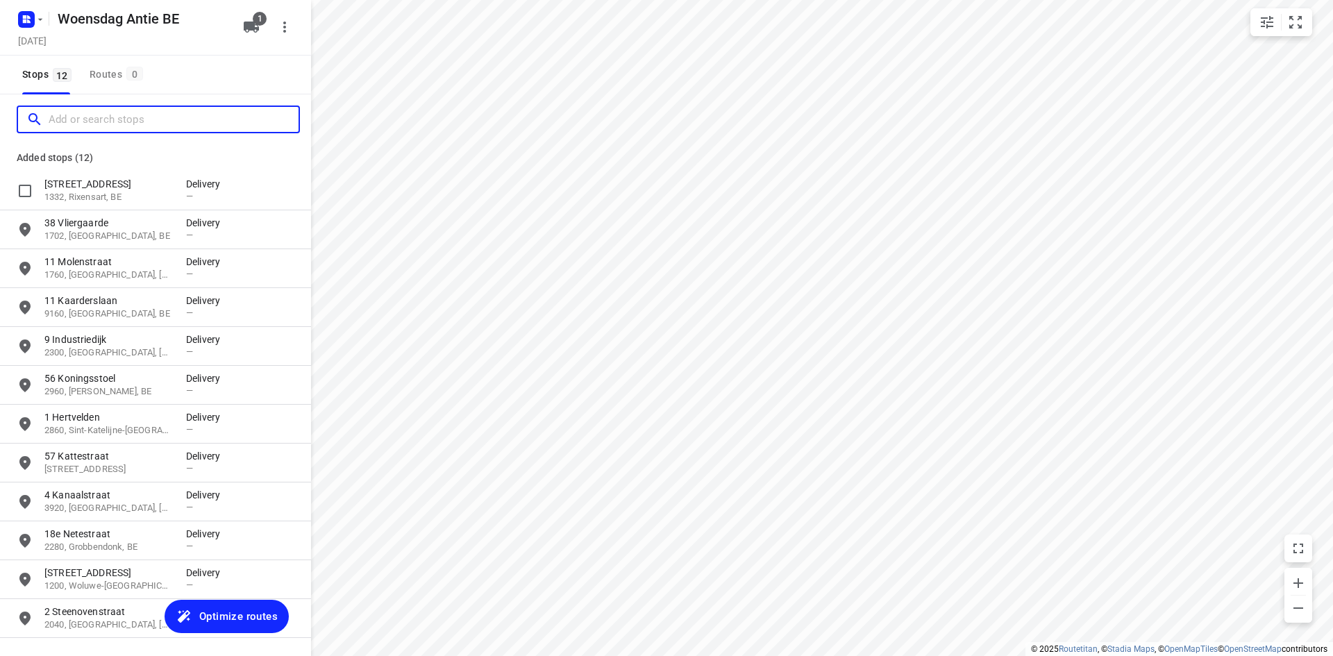
type input "i"
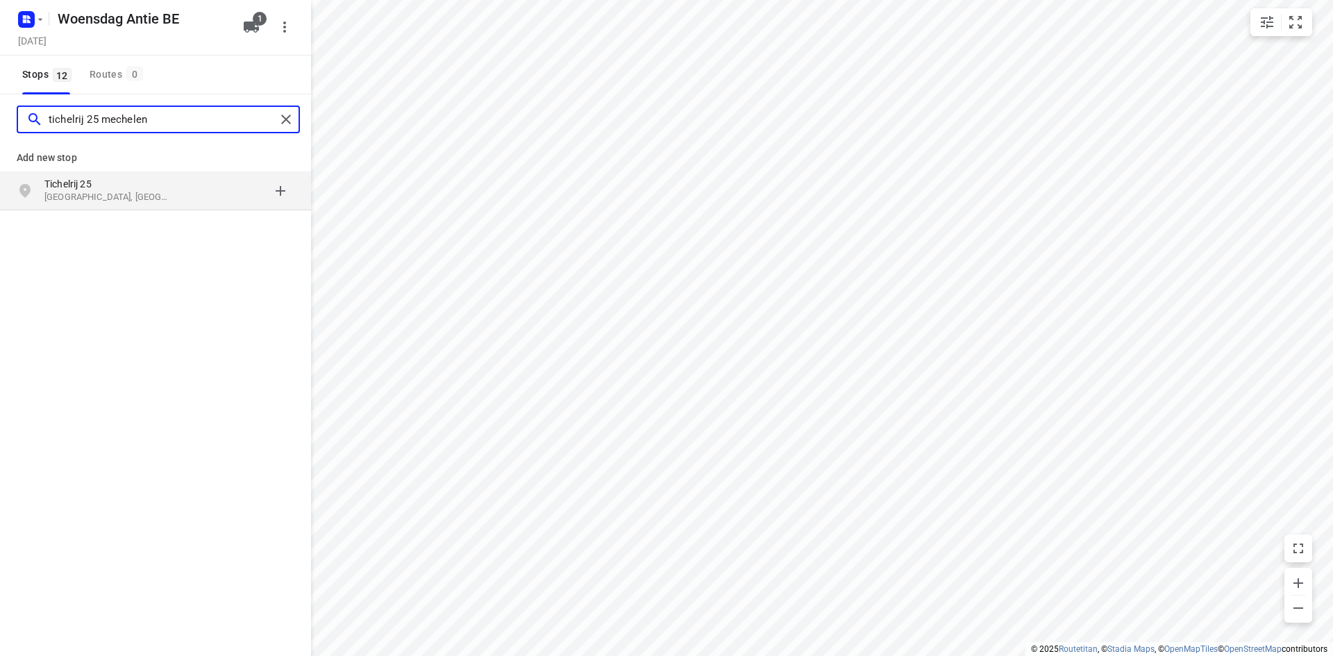
type input "tichelrij 25 mechelen"
click at [101, 203] on p "[GEOGRAPHIC_DATA], [GEOGRAPHIC_DATA]" at bounding box center [108, 197] width 128 height 13
type input "[STREET_ADDRESS][GEOGRAPHIC_DATA]"
click at [82, 189] on p "[STREET_ADDRESS]" at bounding box center [108, 184] width 128 height 14
type input "[STREET_ADDRESS]"
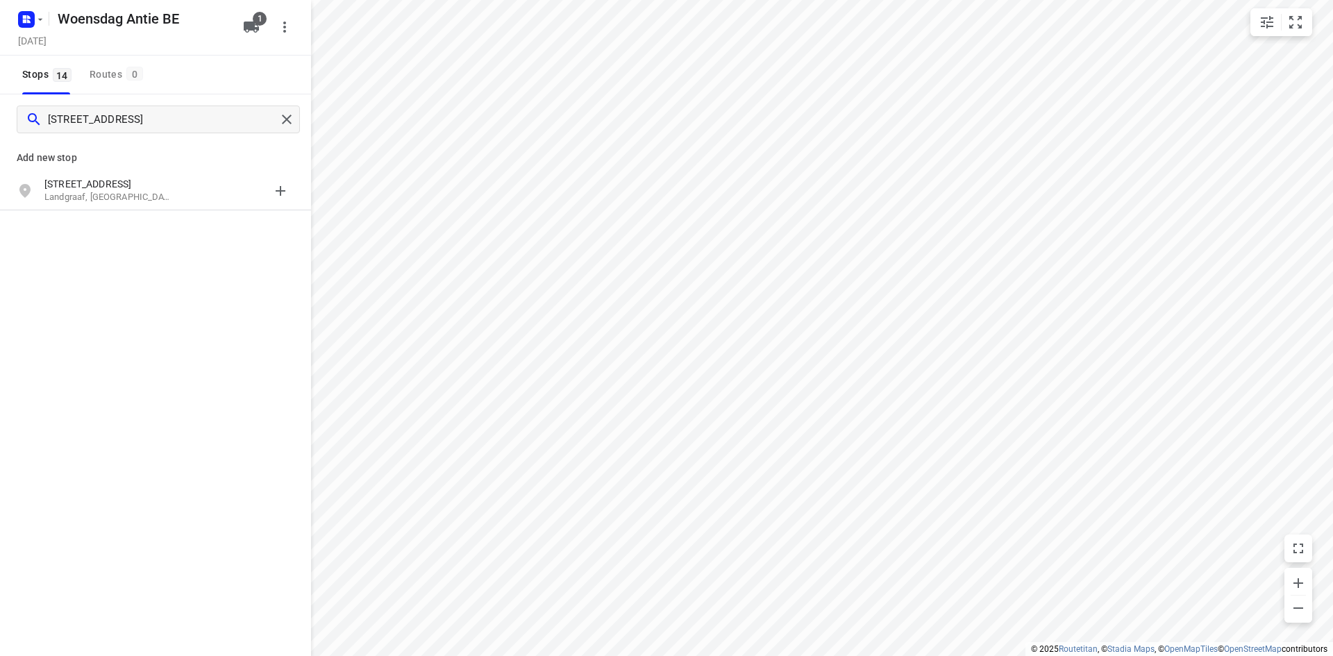
click at [82, 189] on p "[STREET_ADDRESS]" at bounding box center [108, 184] width 128 height 14
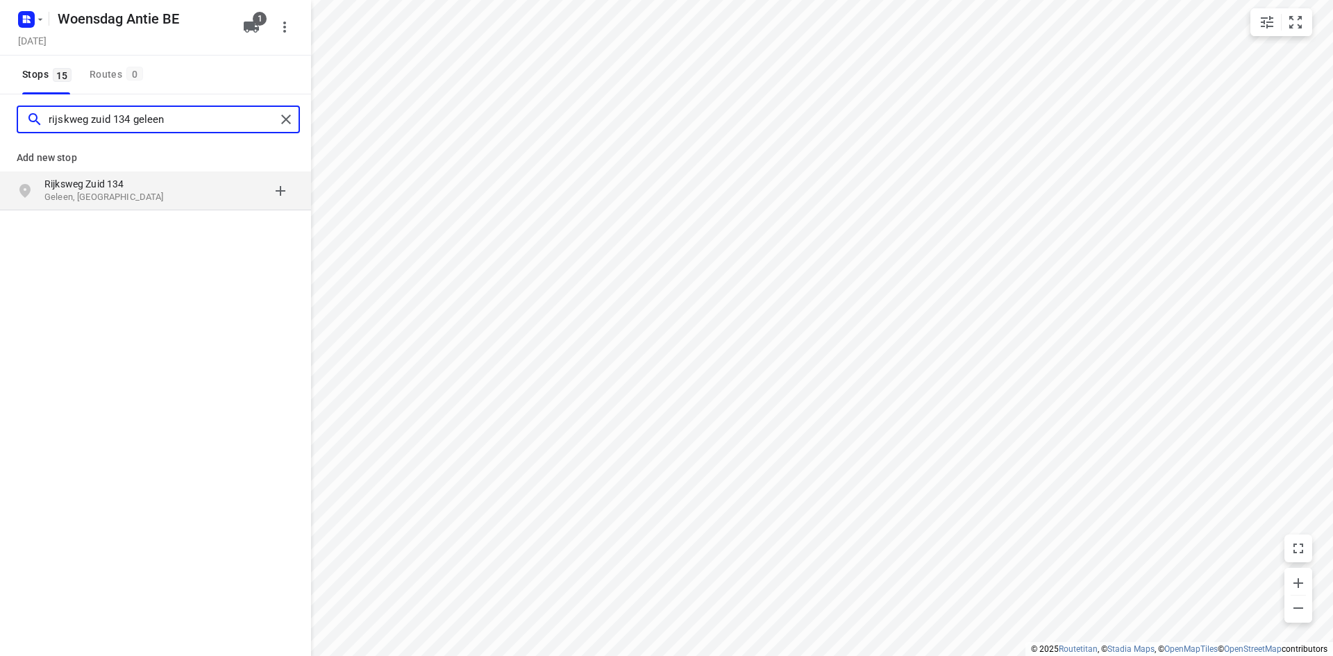
type input "rijskweg zuid 134 geleen"
click at [99, 190] on p "Rijksweg Zuid 134" at bounding box center [108, 184] width 128 height 14
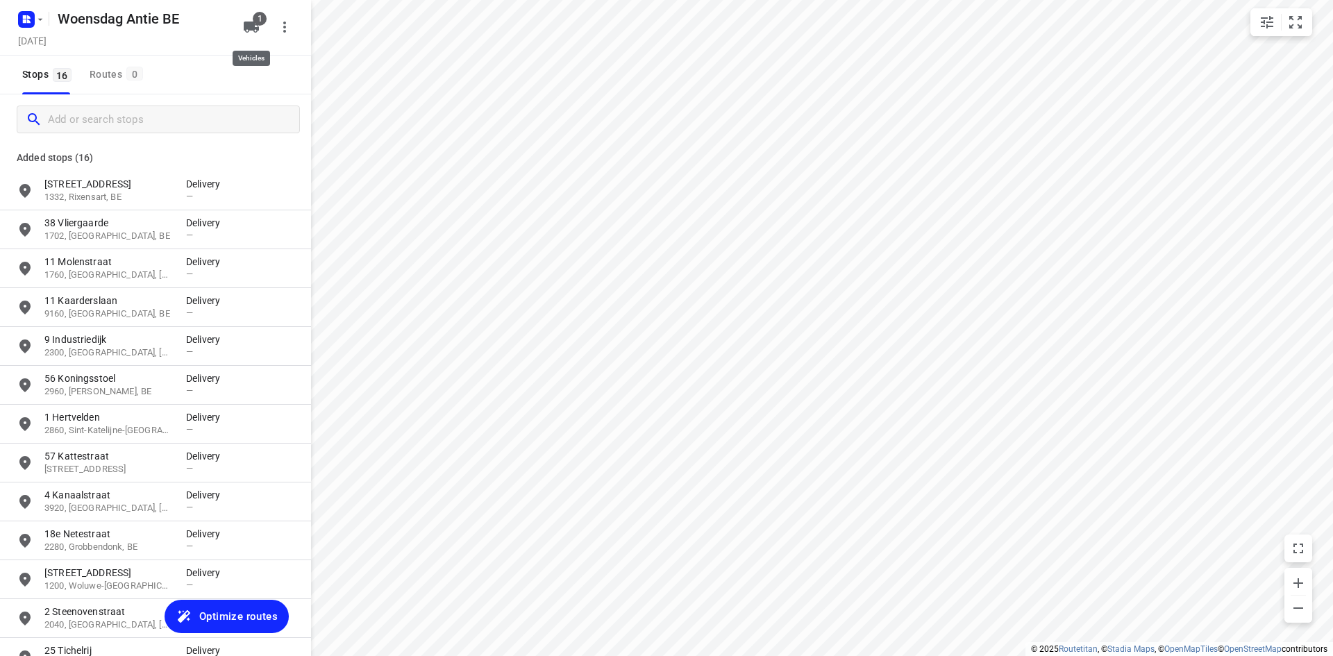
click at [241, 22] on button "1" at bounding box center [251, 27] width 28 height 28
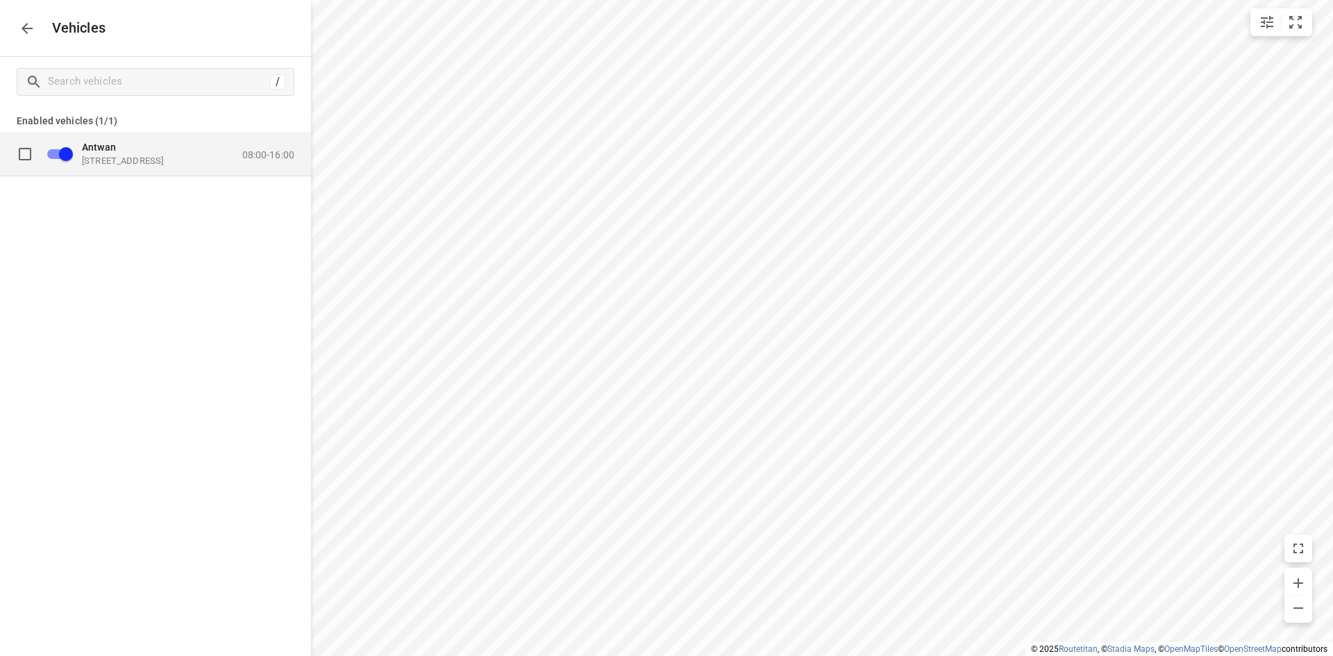
click at [190, 149] on p "Antwan" at bounding box center [151, 146] width 139 height 11
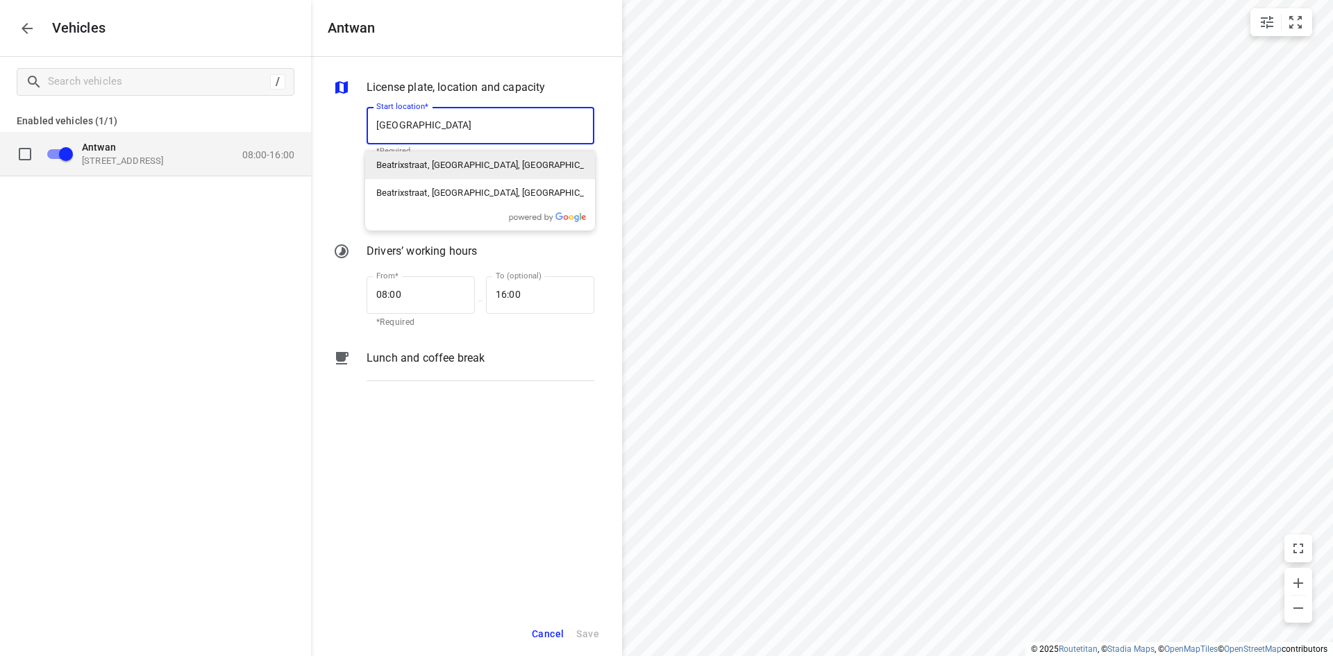
type input "beatrixstraat schijndel"
type input "Beatrixstraat, [GEOGRAPHIC_DATA], [GEOGRAPHIC_DATA]"
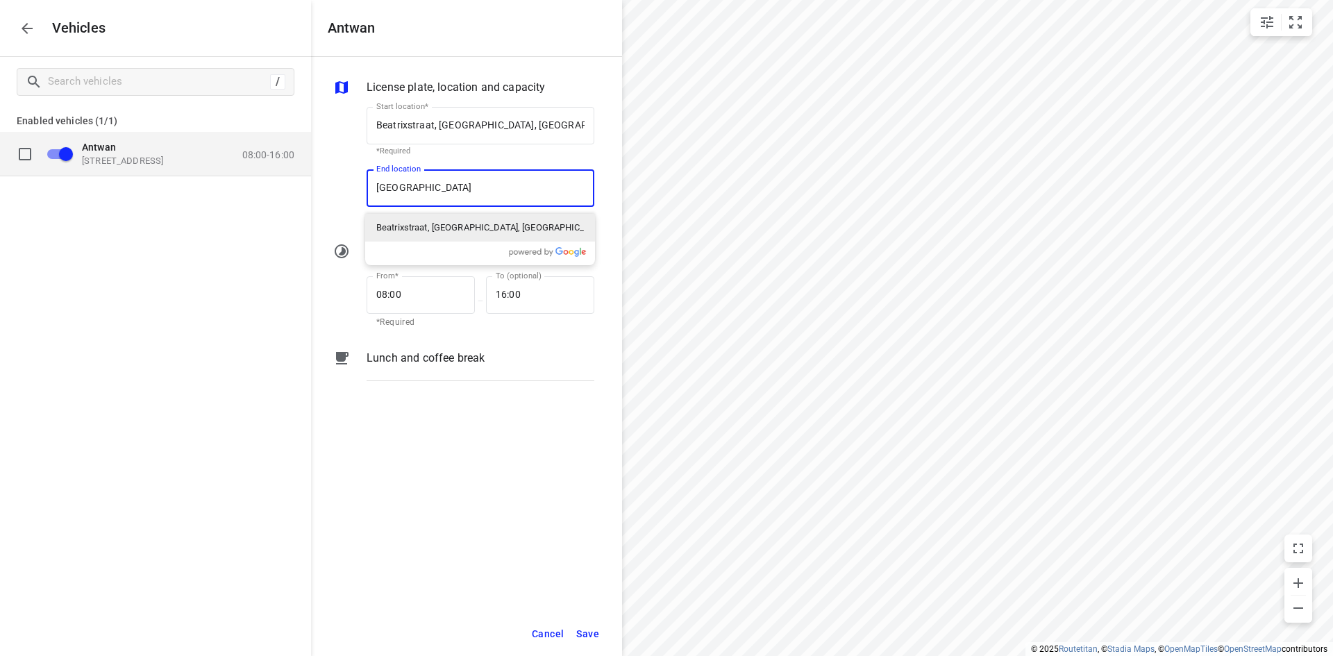
type input "beatrixstraat schijndel"
type input "Beatrixstraat, [GEOGRAPHIC_DATA], [GEOGRAPHIC_DATA]"
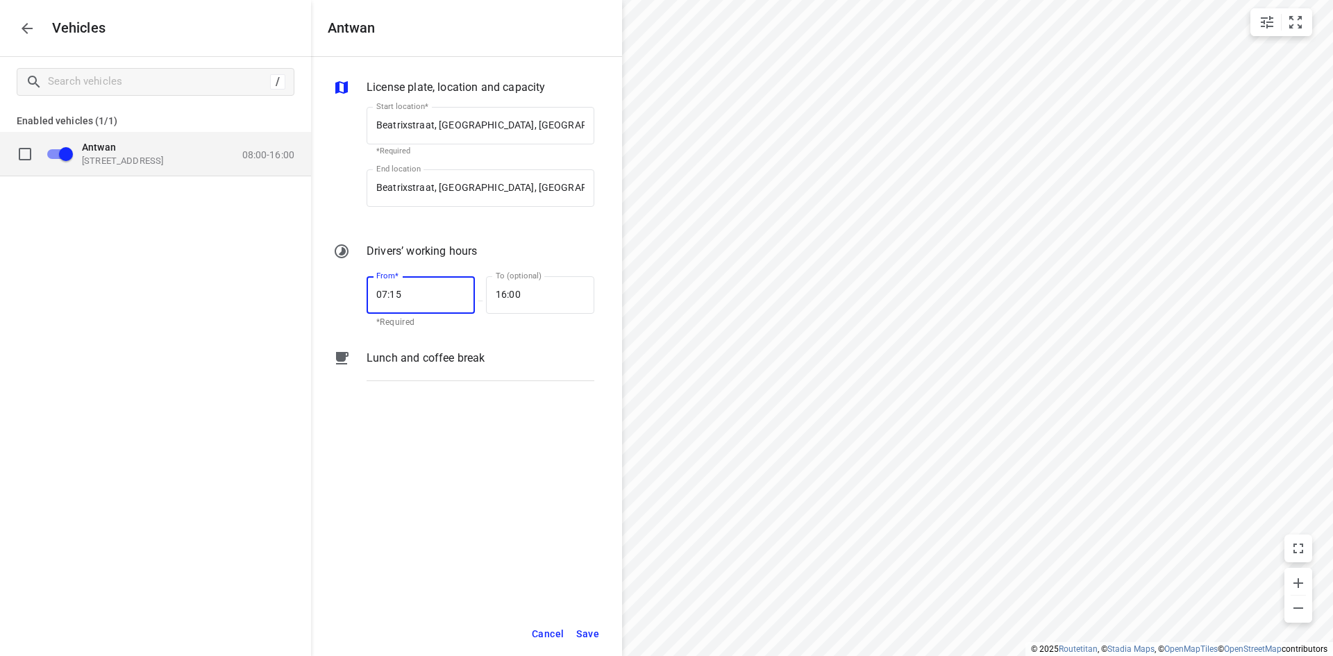
type input "07:15"
type input "1_:__"
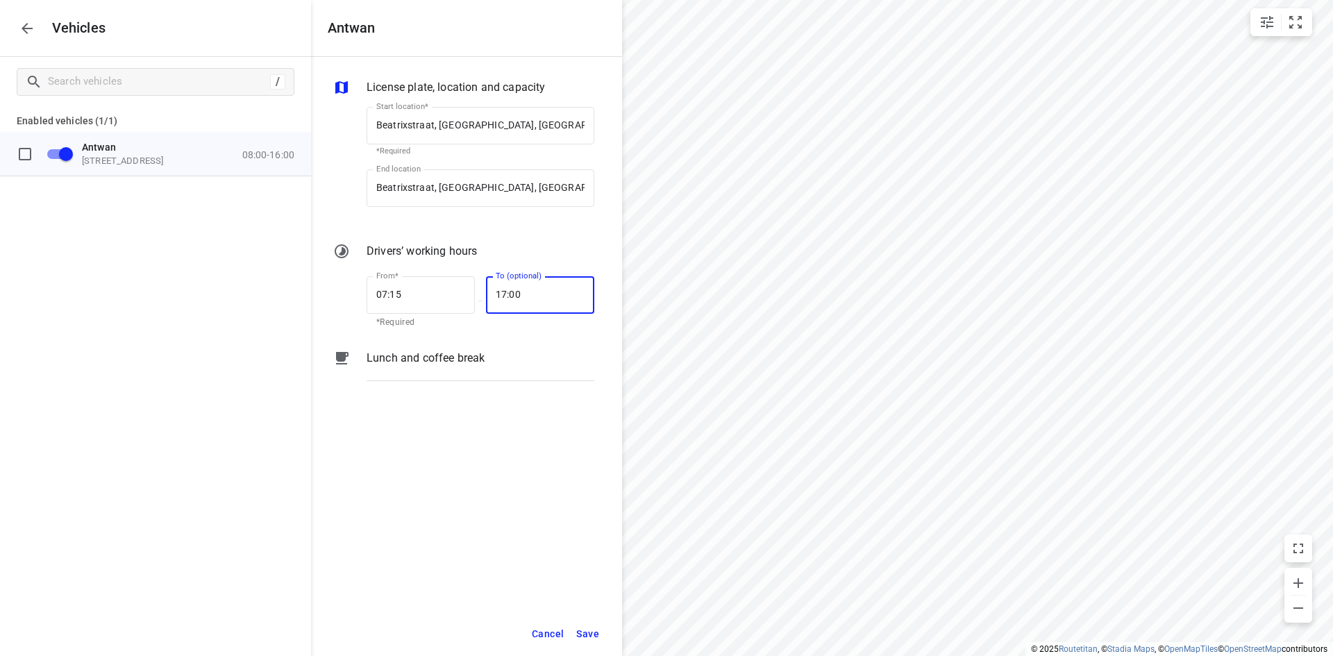
type input "17:00"
click at [585, 635] on span "Save" at bounding box center [587, 633] width 23 height 17
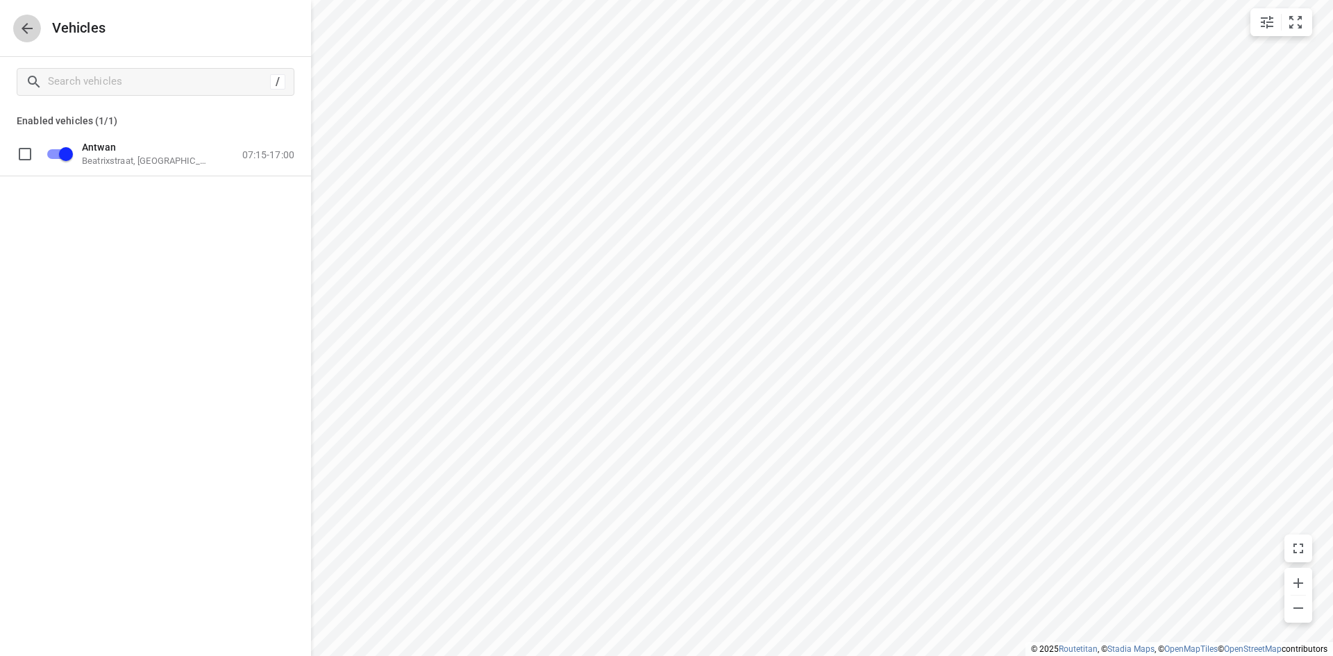
drag, startPoint x: 25, startPoint y: 28, endPoint x: 105, endPoint y: 117, distance: 120.0
click at [27, 27] on icon "button" at bounding box center [27, 28] width 17 height 17
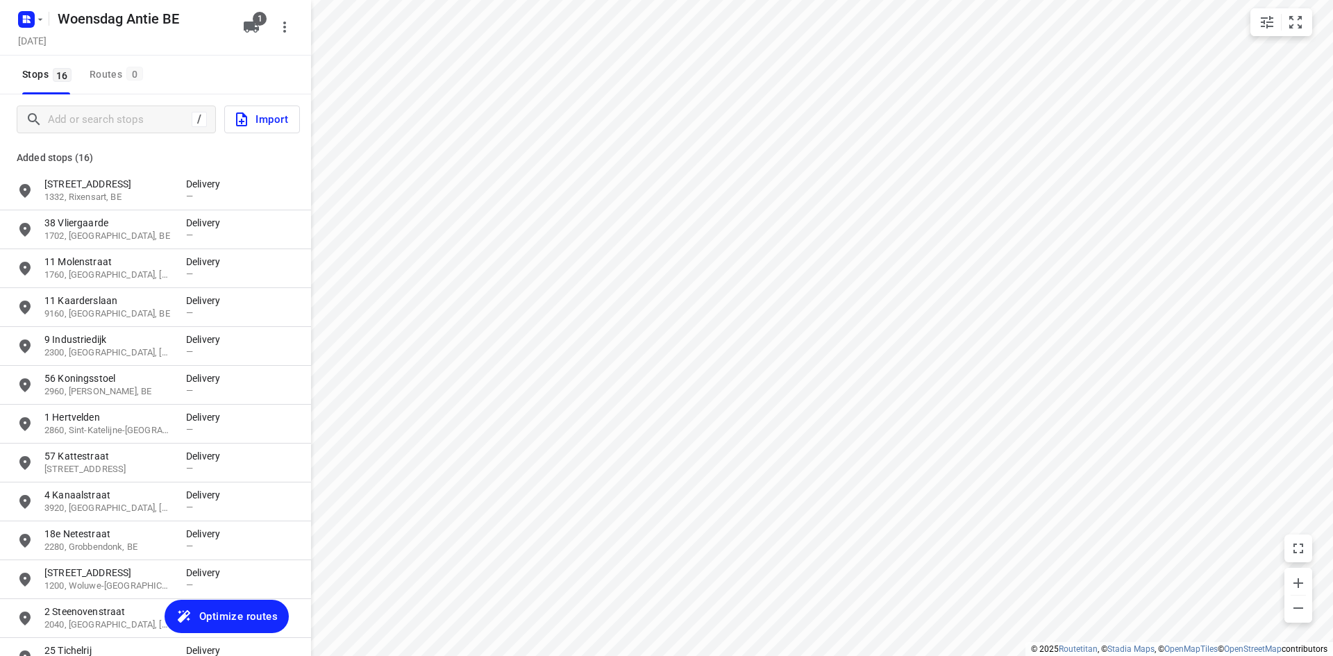
click at [244, 614] on span "Optimize routes" at bounding box center [238, 616] width 78 height 18
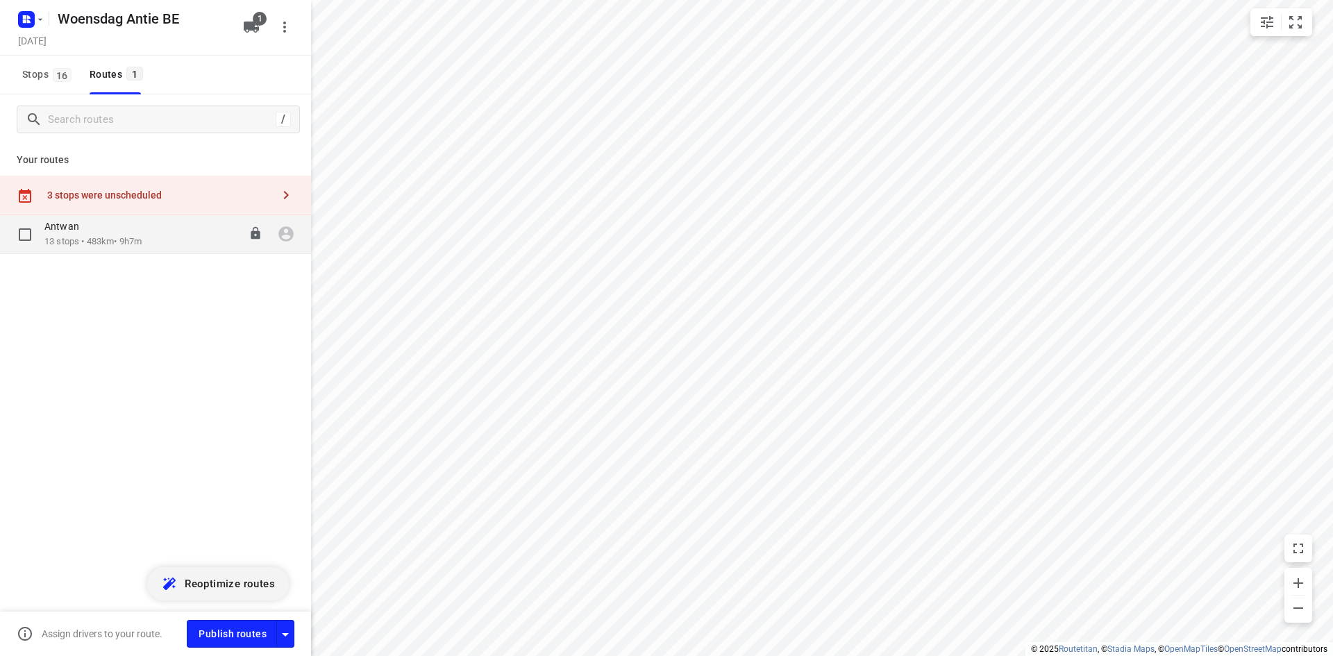
click at [94, 246] on p "13 stops • 483km • 9h7m" at bounding box center [92, 241] width 97 height 13
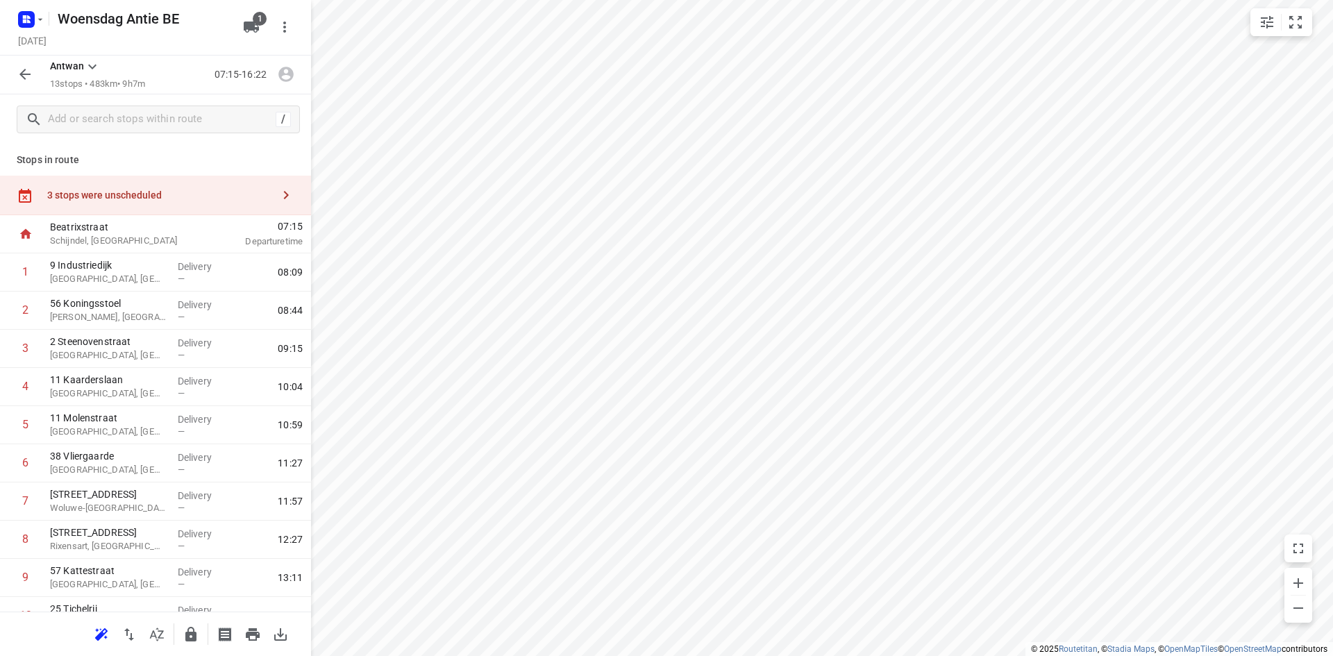
click at [181, 201] on div "3 stops were unscheduled" at bounding box center [155, 196] width 311 height 40
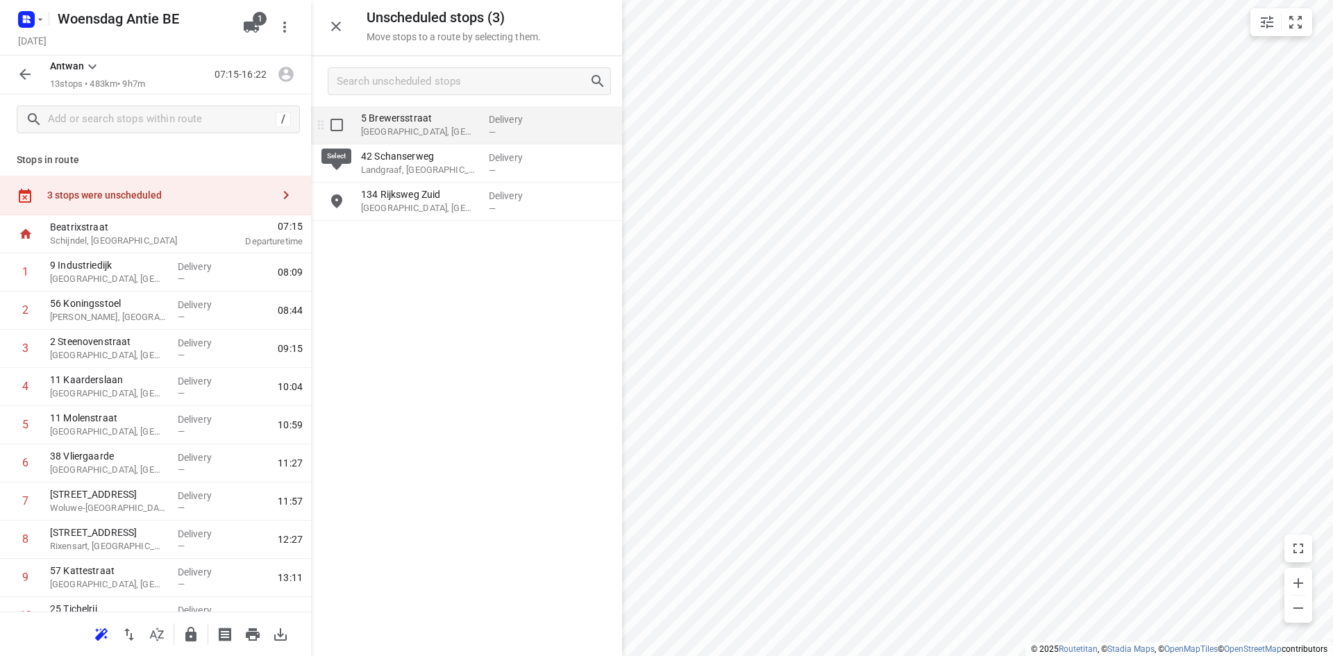
click at [331, 127] on input "grid" at bounding box center [337, 125] width 28 height 28
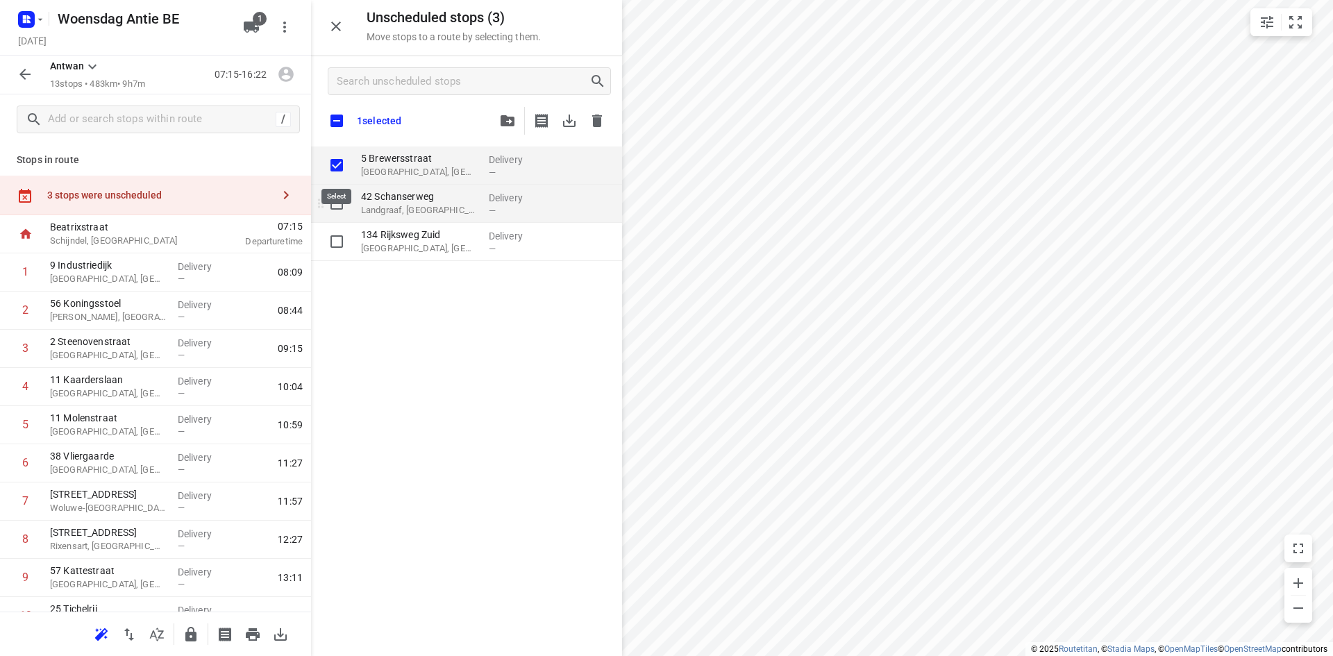
checkbox input "true"
click at [333, 204] on input "grid" at bounding box center [337, 204] width 28 height 28
checkbox input "true"
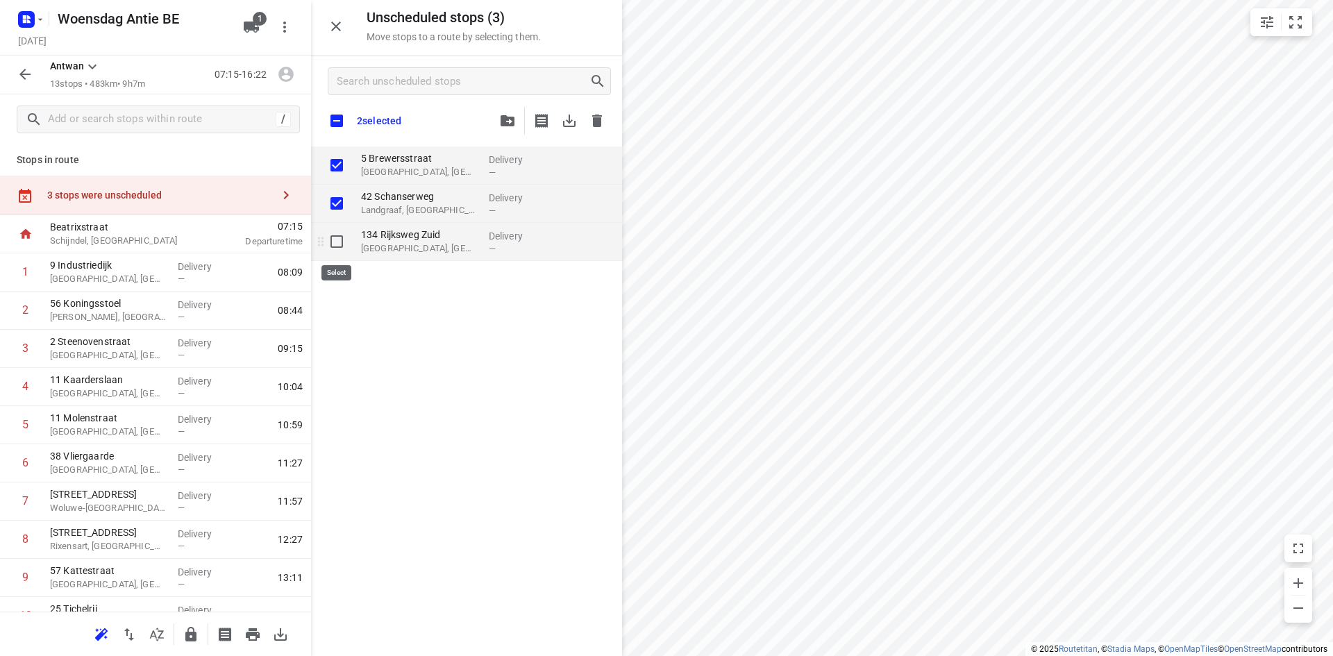
click at [335, 247] on input "grid" at bounding box center [337, 242] width 28 height 28
checkbox input "true"
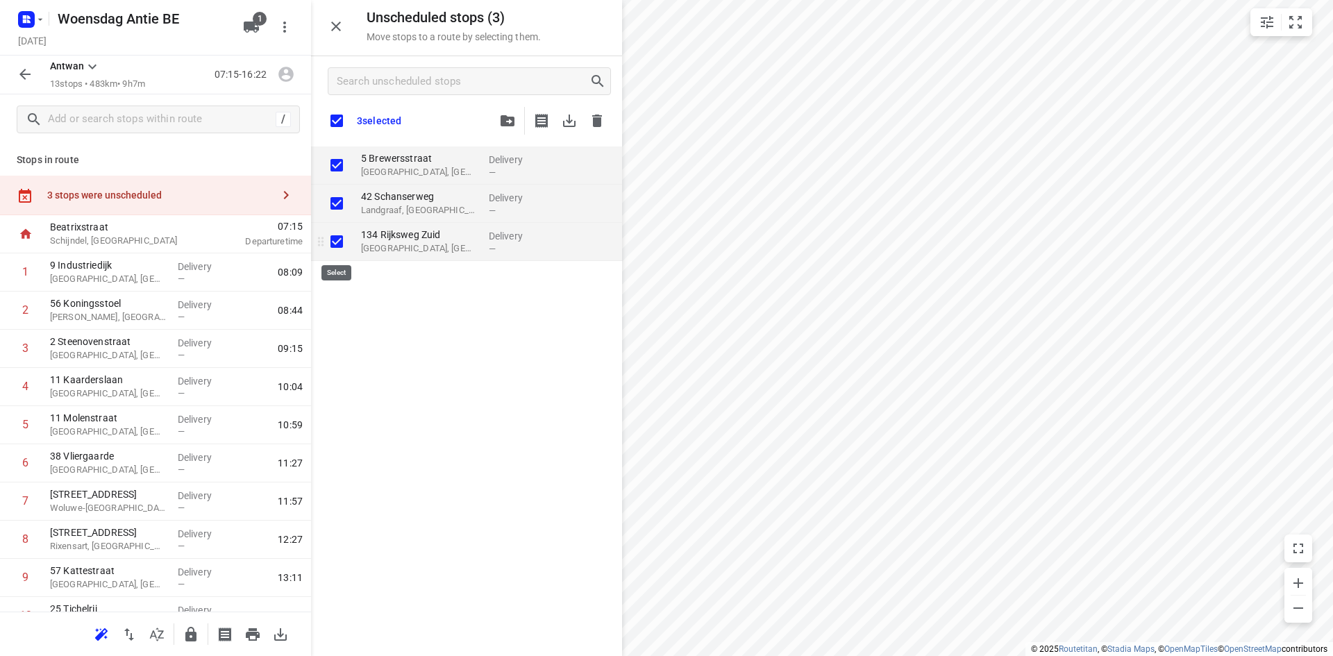
checkbox input "true"
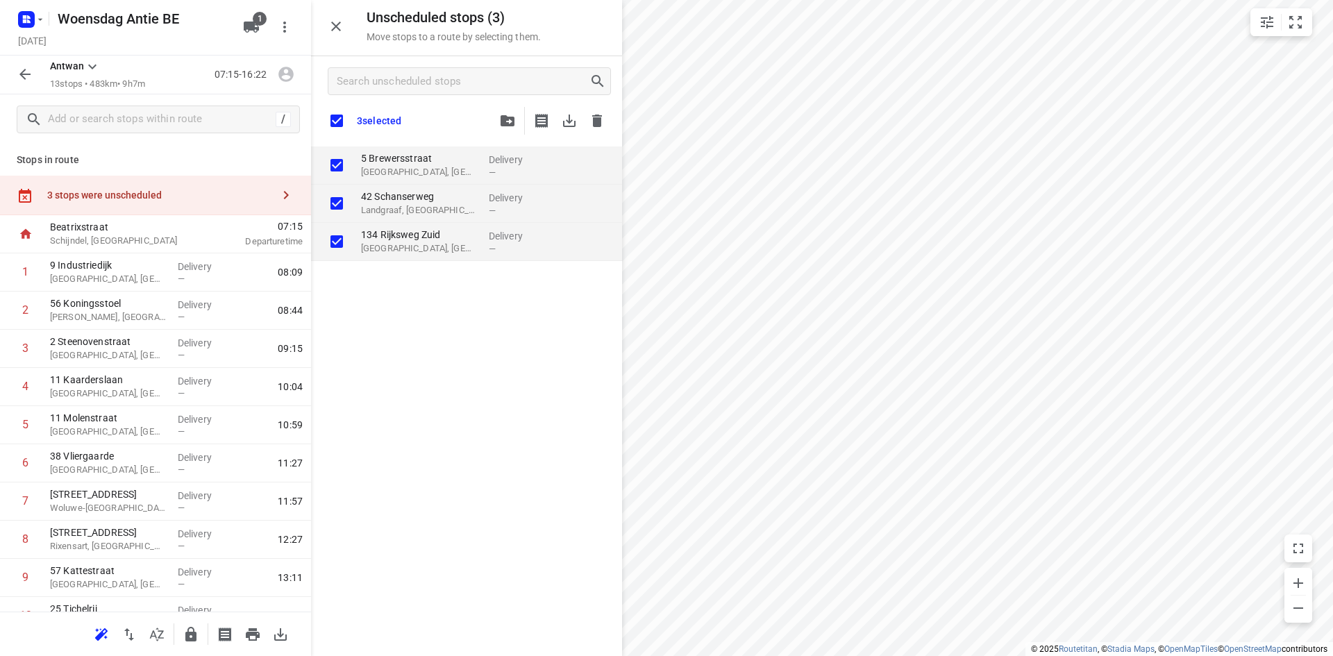
checkbox input "true"
click at [600, 127] on icon "button" at bounding box center [597, 121] width 10 height 12
checkbox input "true"
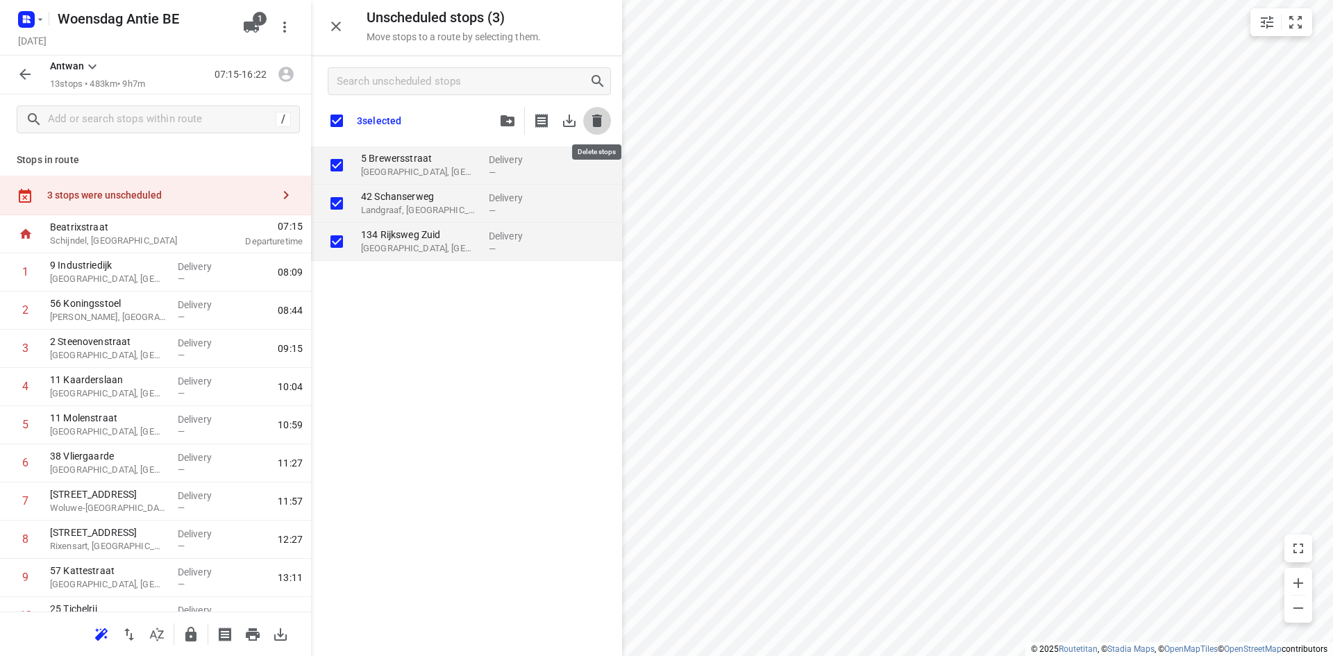
checkbox input "true"
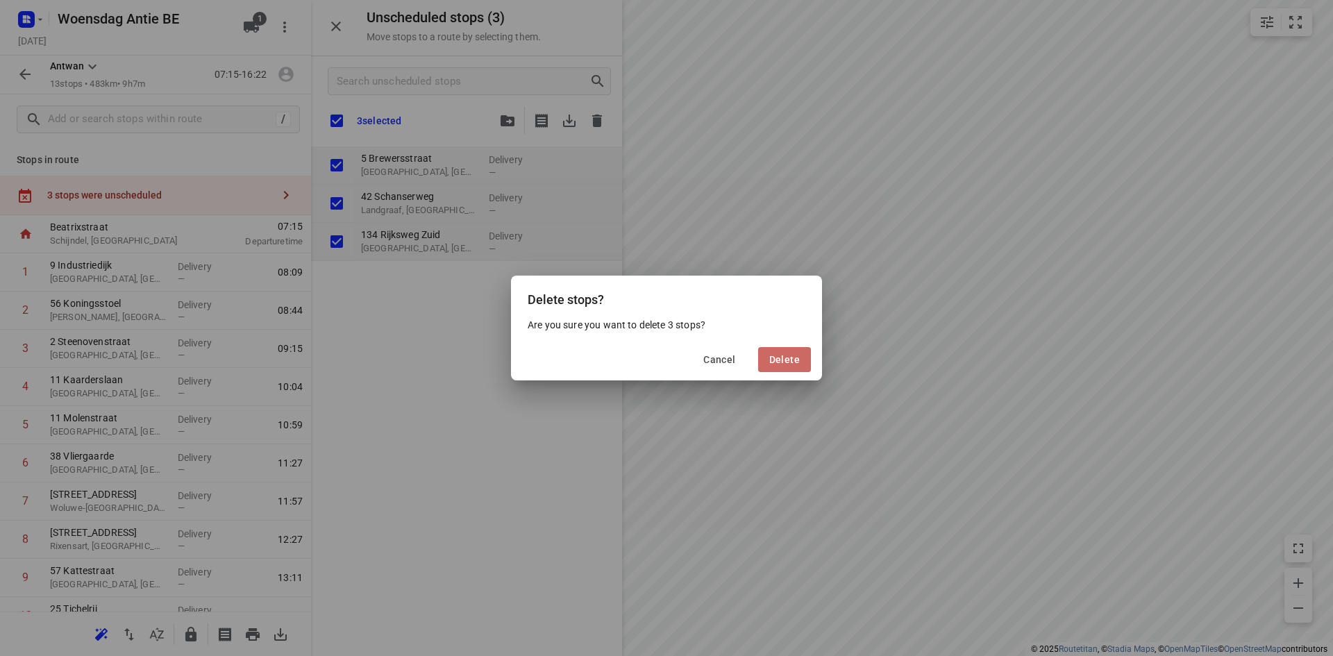
click at [784, 360] on span "Delete" at bounding box center [784, 359] width 31 height 11
checkbox input "true"
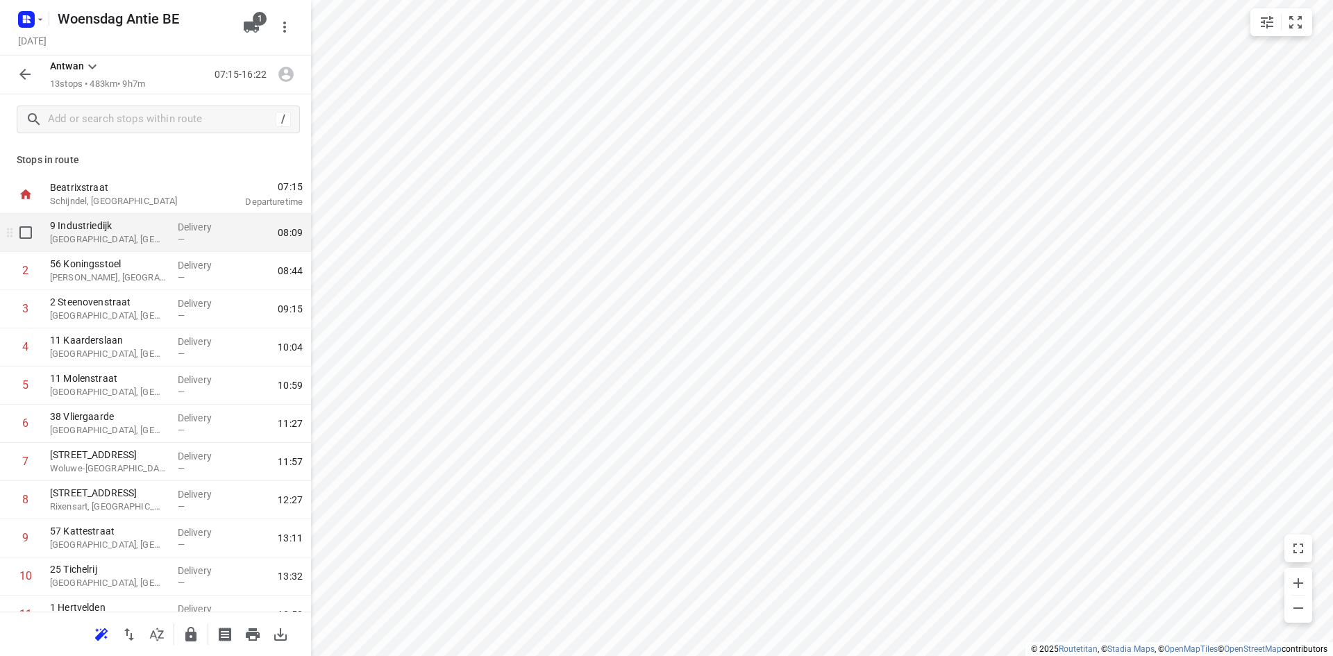
click at [85, 237] on p "[GEOGRAPHIC_DATA], [GEOGRAPHIC_DATA]" at bounding box center [108, 240] width 117 height 14
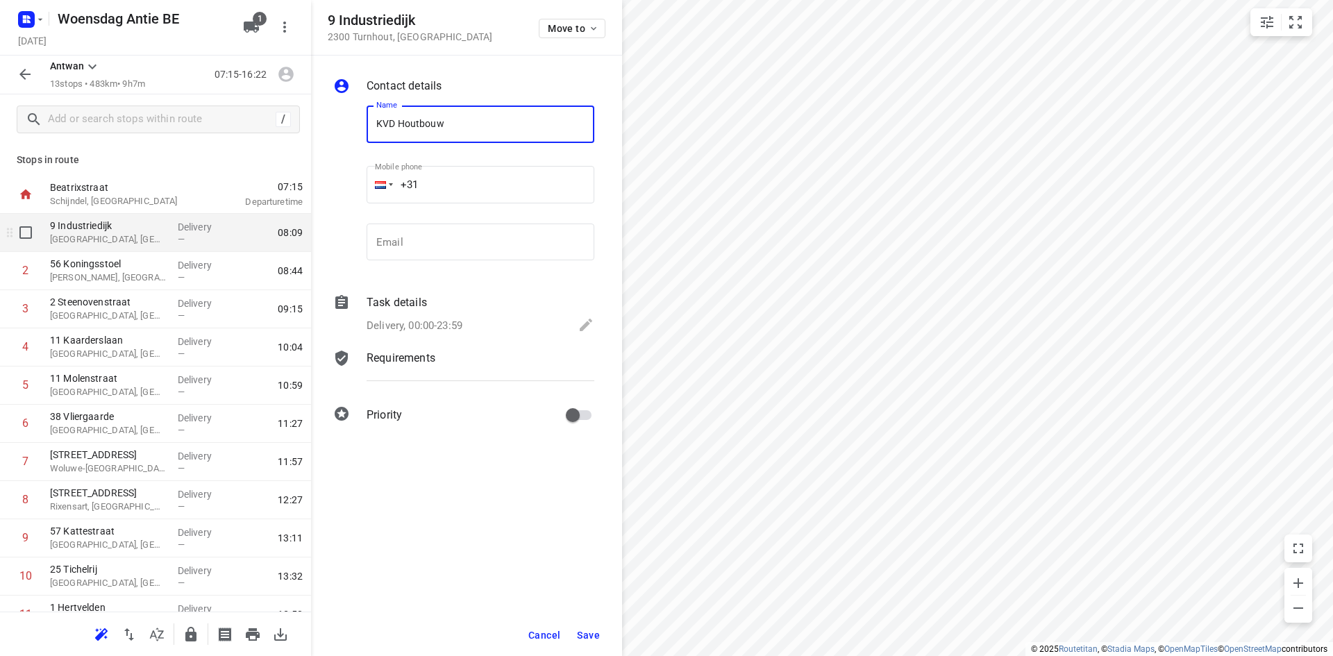
type input "KVD Houtbouw"
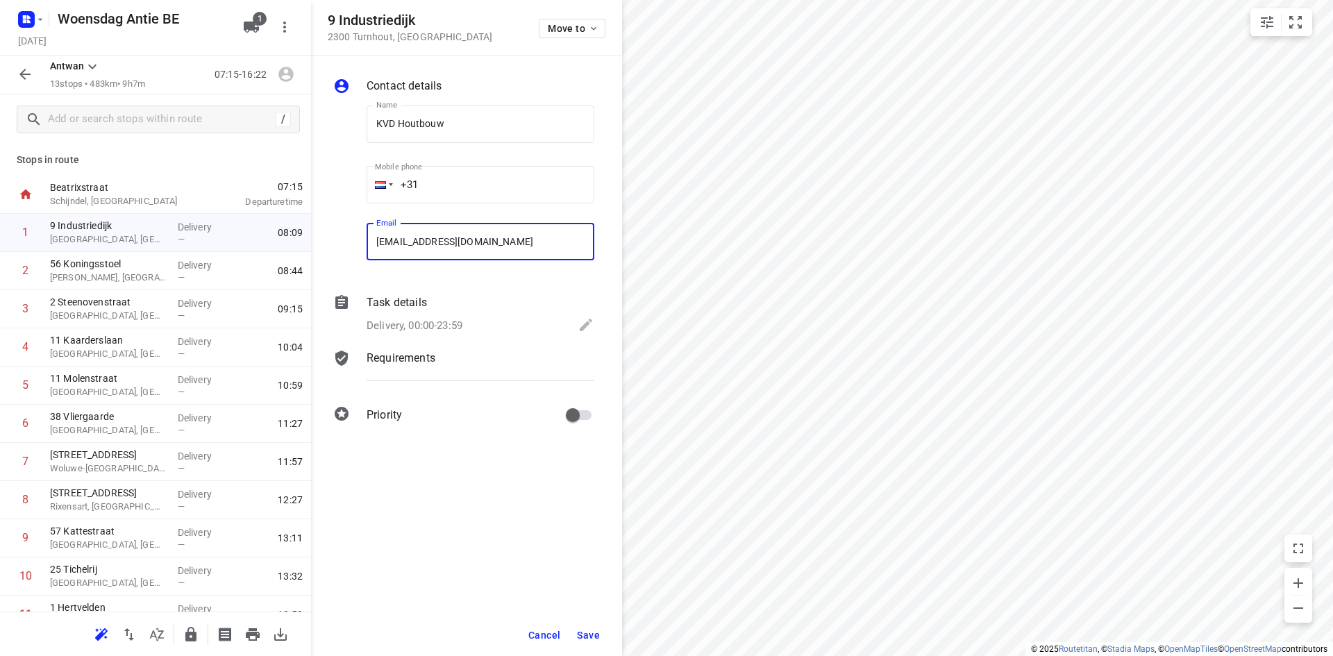
type input "[EMAIL_ADDRESS][DOMAIN_NAME]"
click at [582, 641] on button "Save" at bounding box center [588, 635] width 34 height 25
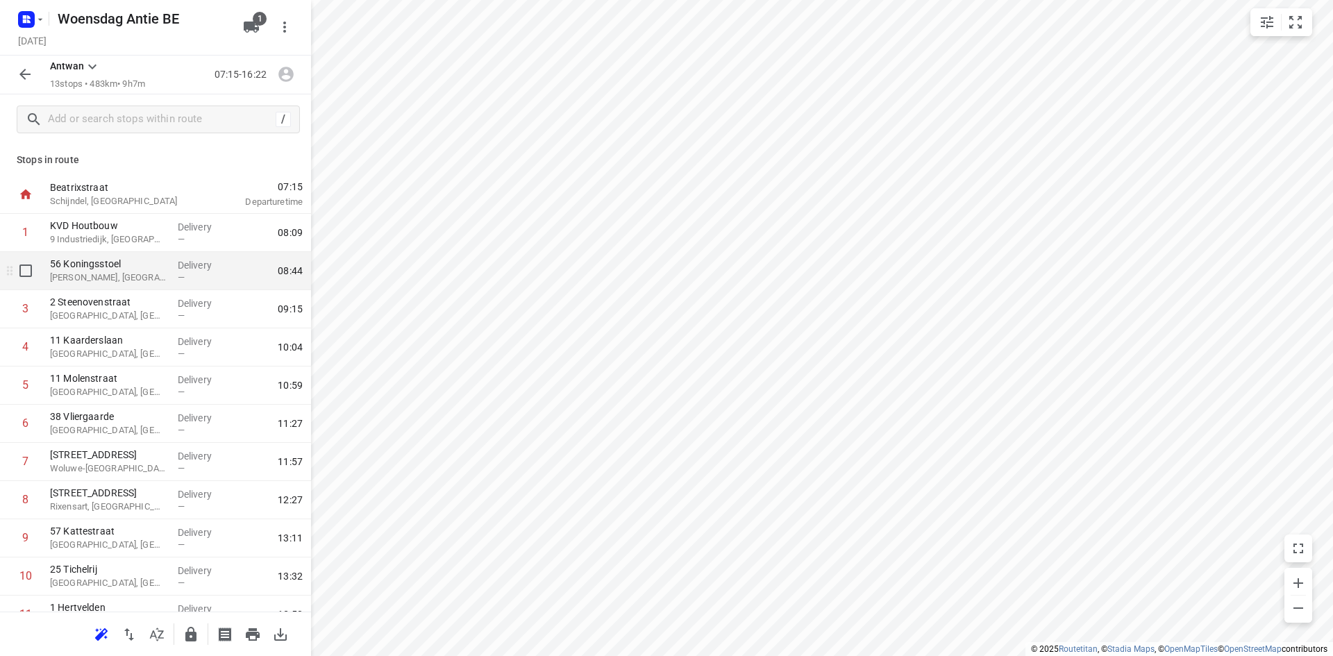
click at [71, 274] on p "[PERSON_NAME], [GEOGRAPHIC_DATA]" at bounding box center [108, 278] width 117 height 14
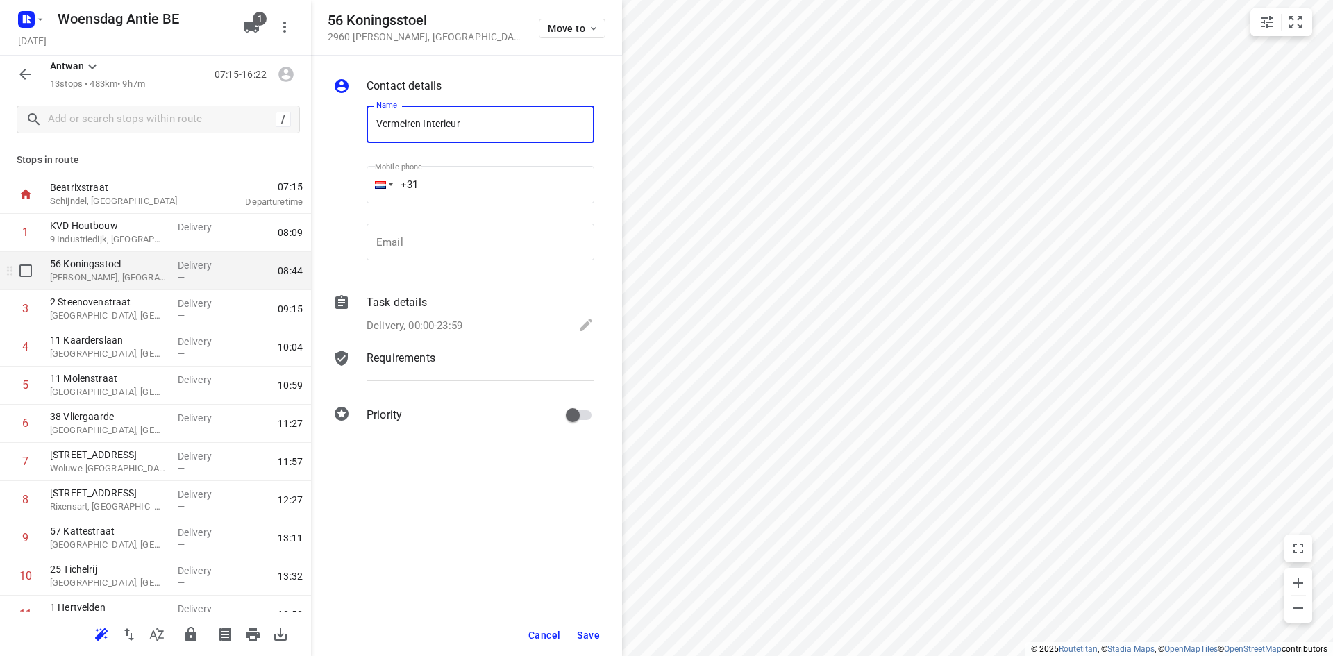
type input "Vermeiren Interieur"
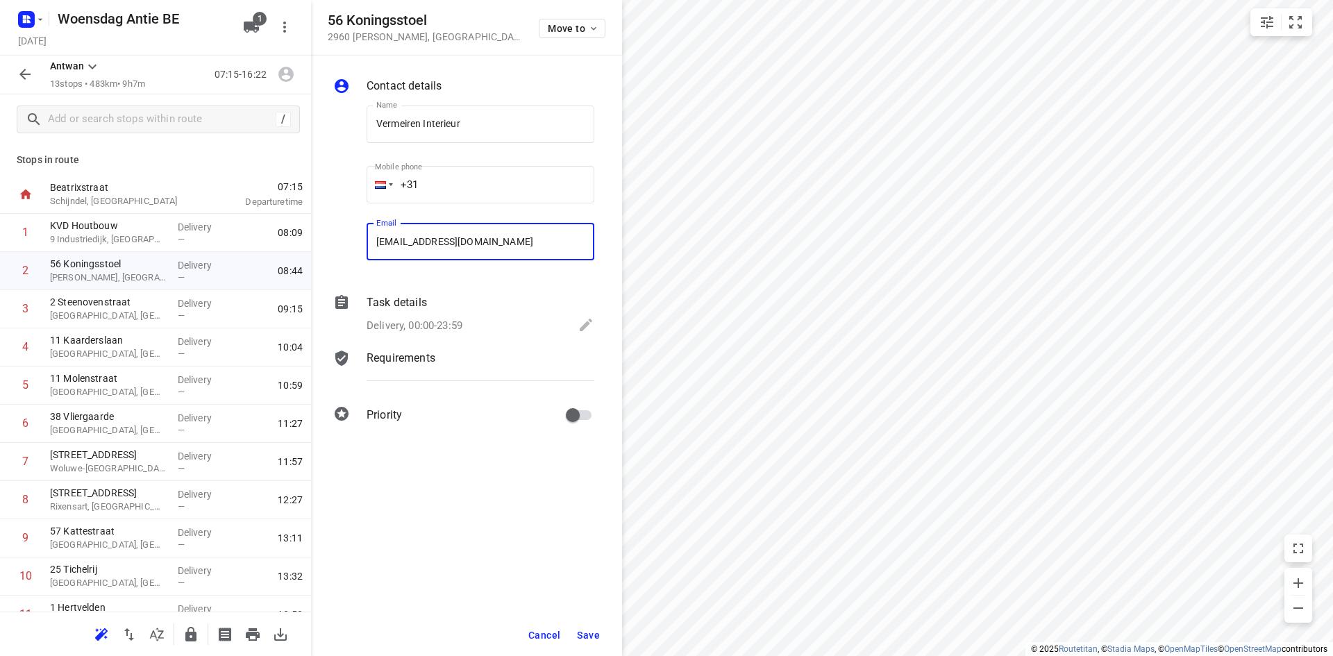
type input "[EMAIL_ADDRESS][DOMAIN_NAME]"
click at [597, 631] on span "Save" at bounding box center [588, 635] width 23 height 11
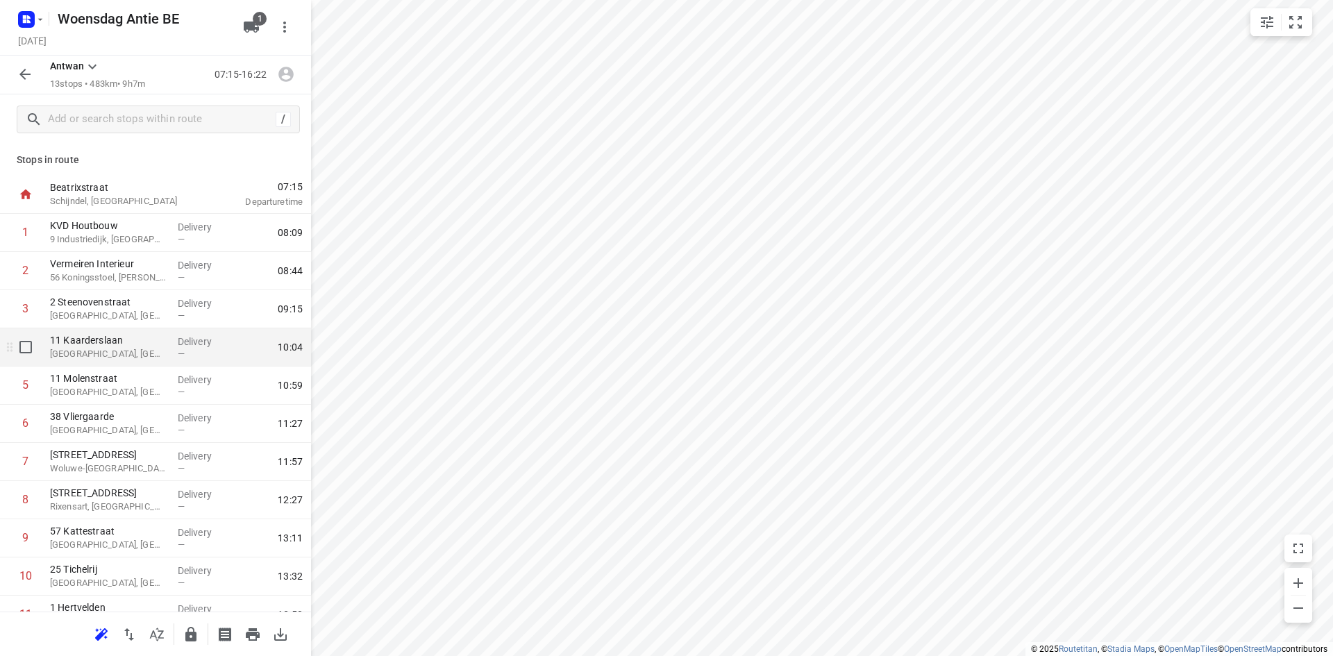
click at [158, 328] on div "[STREET_ADDRESS]" at bounding box center [108, 347] width 128 height 38
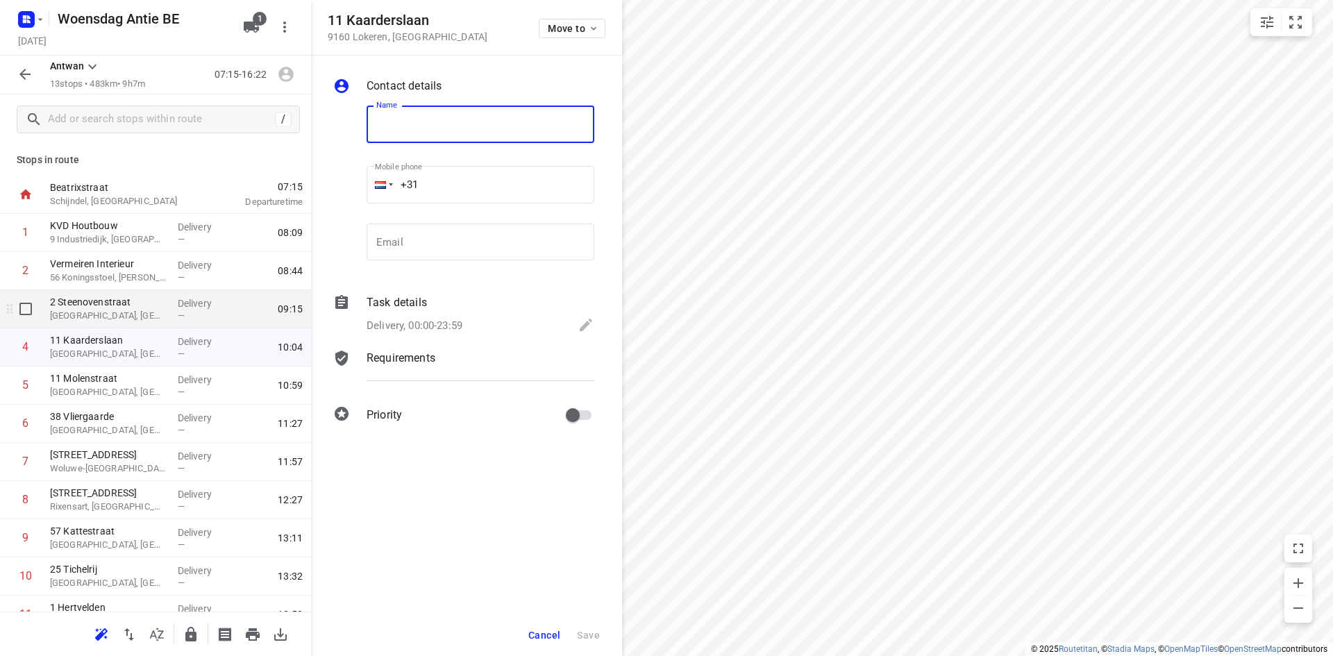
click at [147, 311] on p "[GEOGRAPHIC_DATA], [GEOGRAPHIC_DATA]" at bounding box center [108, 316] width 117 height 14
type input "[PERSON_NAME]"
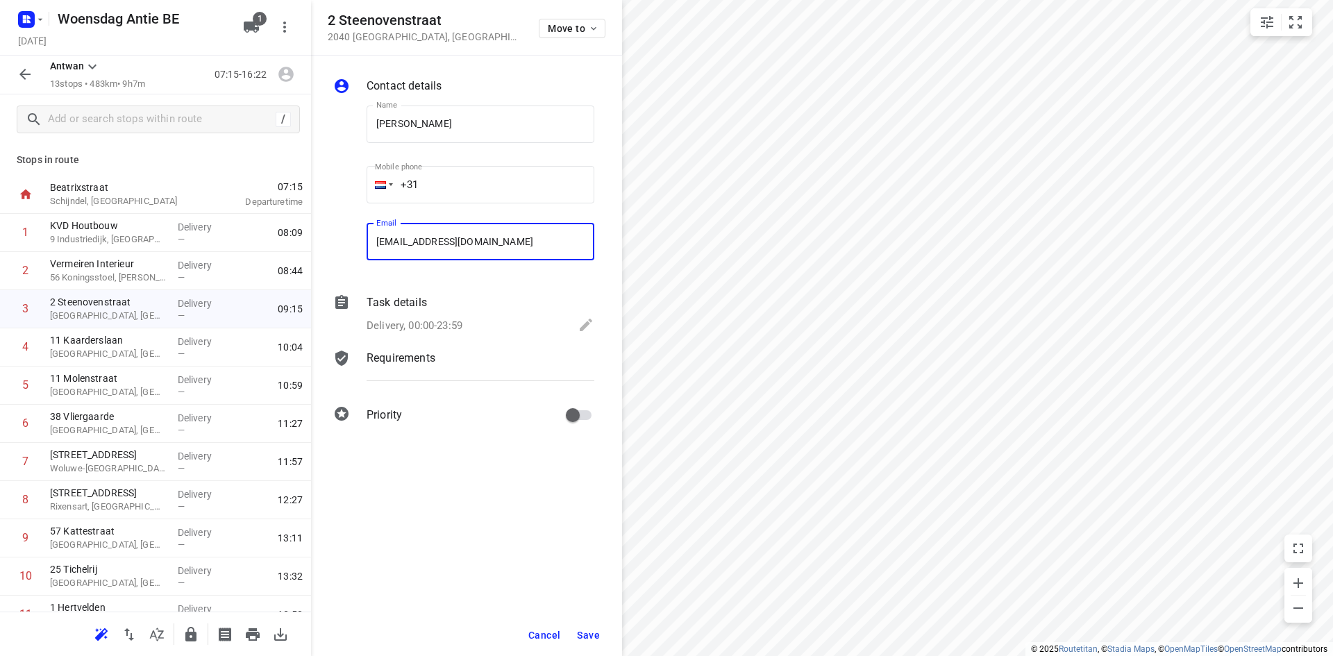
type input "[EMAIL_ADDRESS][DOMAIN_NAME]"
click at [584, 630] on span "Save" at bounding box center [588, 635] width 23 height 11
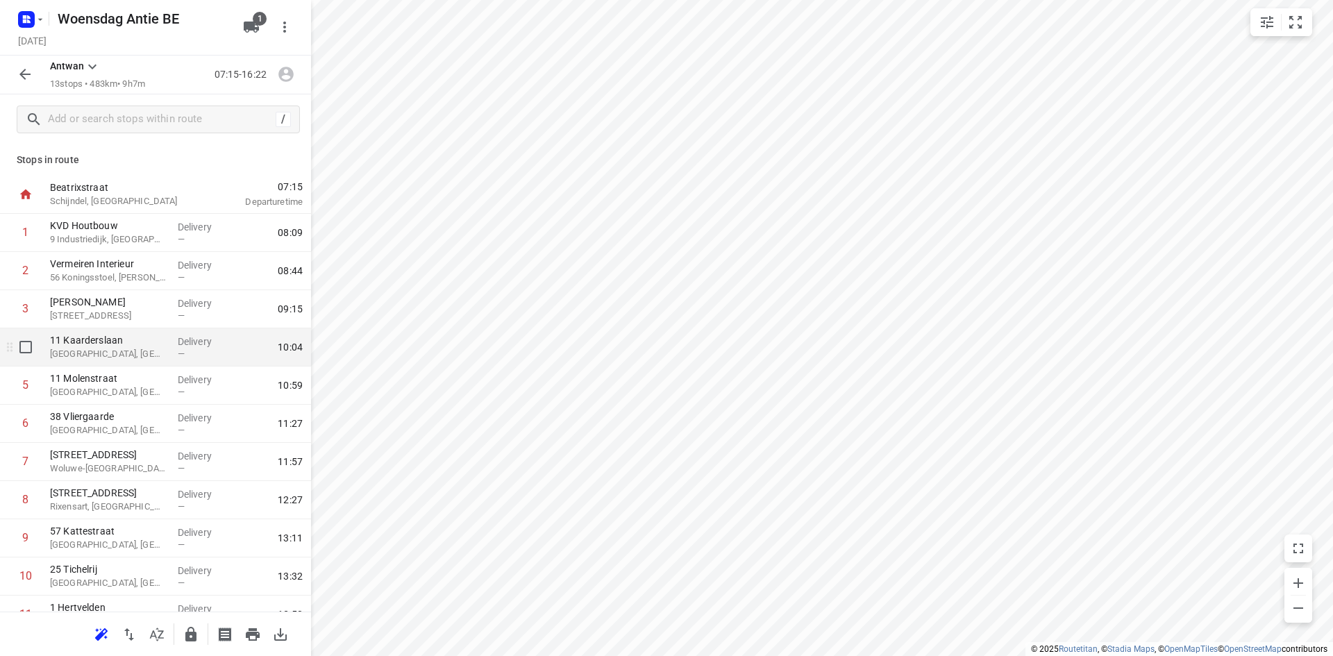
click at [94, 355] on p "[GEOGRAPHIC_DATA], [GEOGRAPHIC_DATA]" at bounding box center [108, 354] width 117 height 14
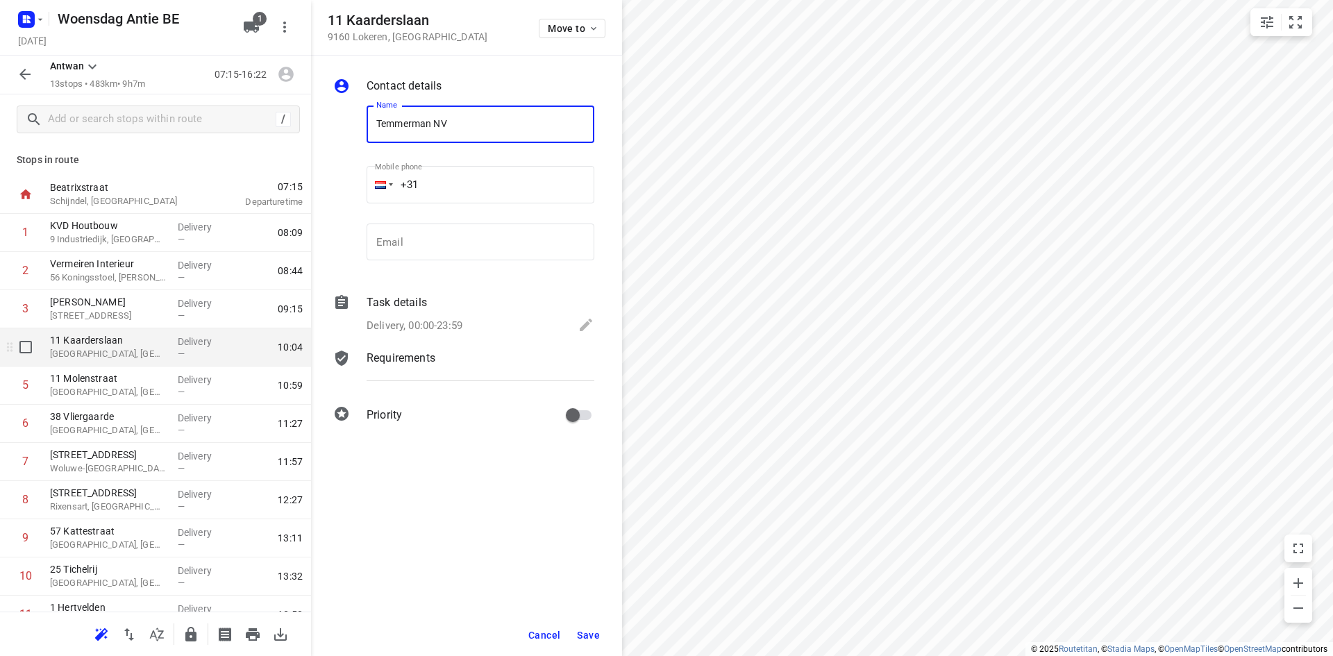
type input "Temmerman NV"
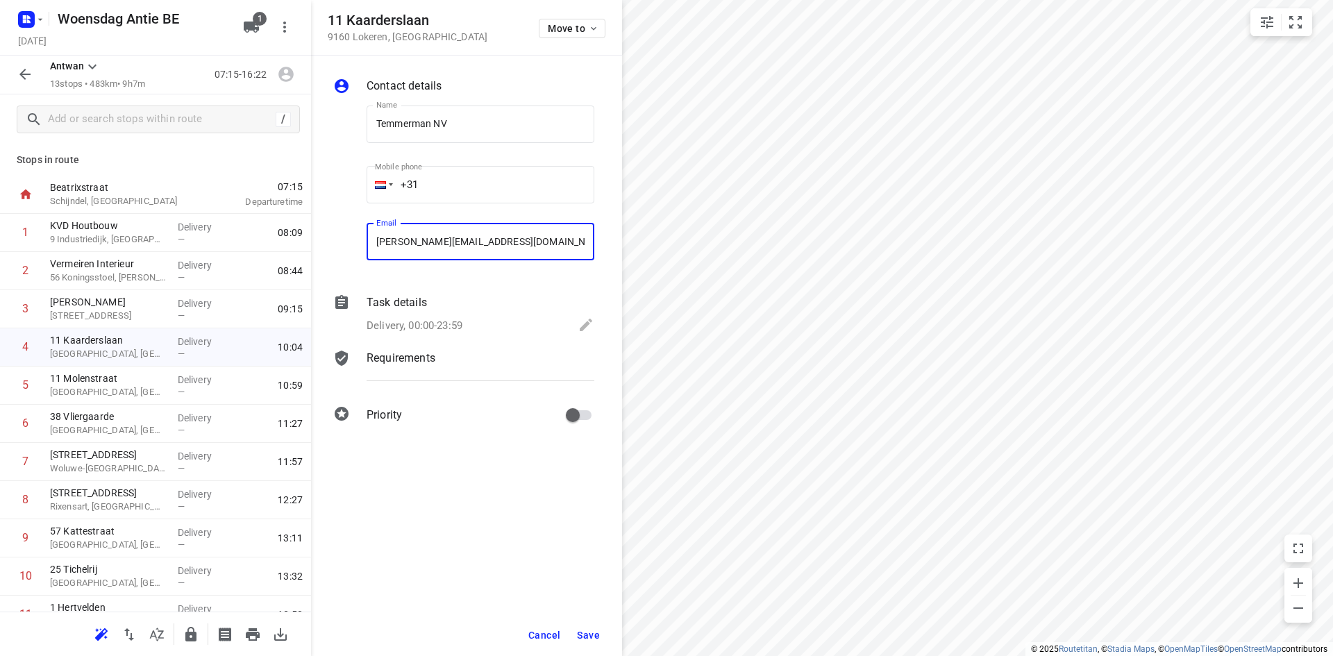
type input "[PERSON_NAME][EMAIL_ADDRESS][DOMAIN_NAME]"
click at [583, 627] on button "Save" at bounding box center [588, 635] width 34 height 25
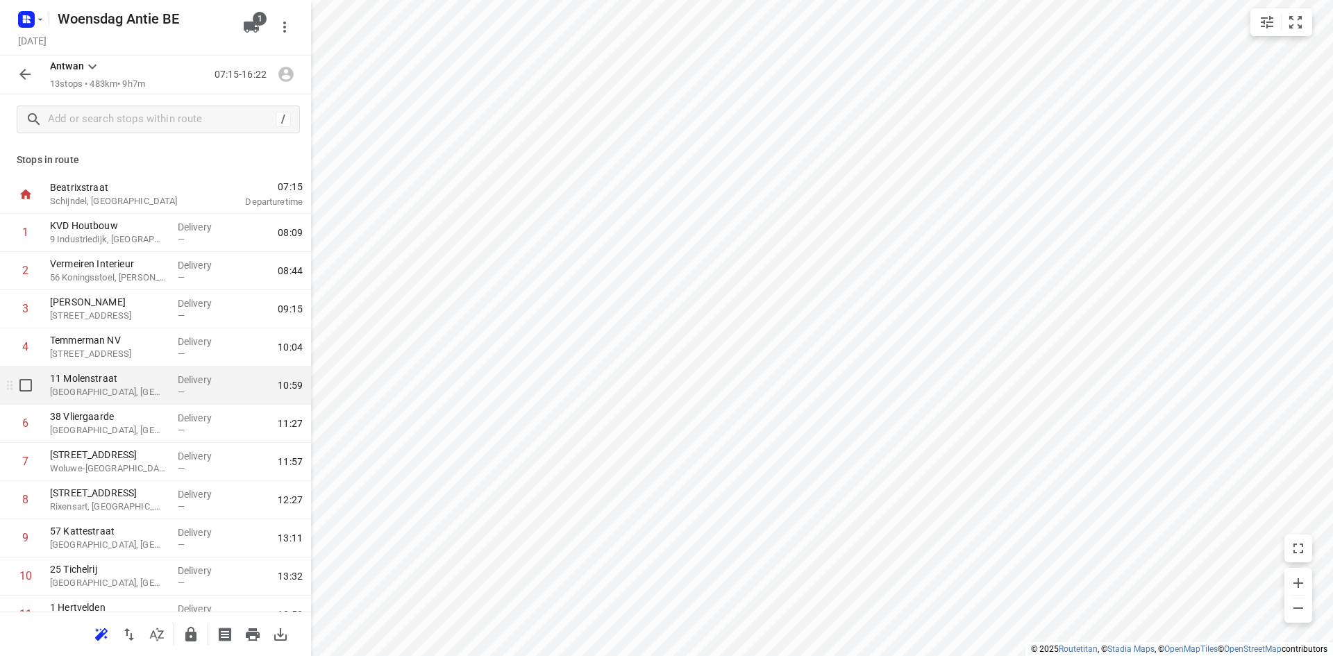
click at [109, 389] on p "[GEOGRAPHIC_DATA], [GEOGRAPHIC_DATA]" at bounding box center [108, 392] width 117 height 14
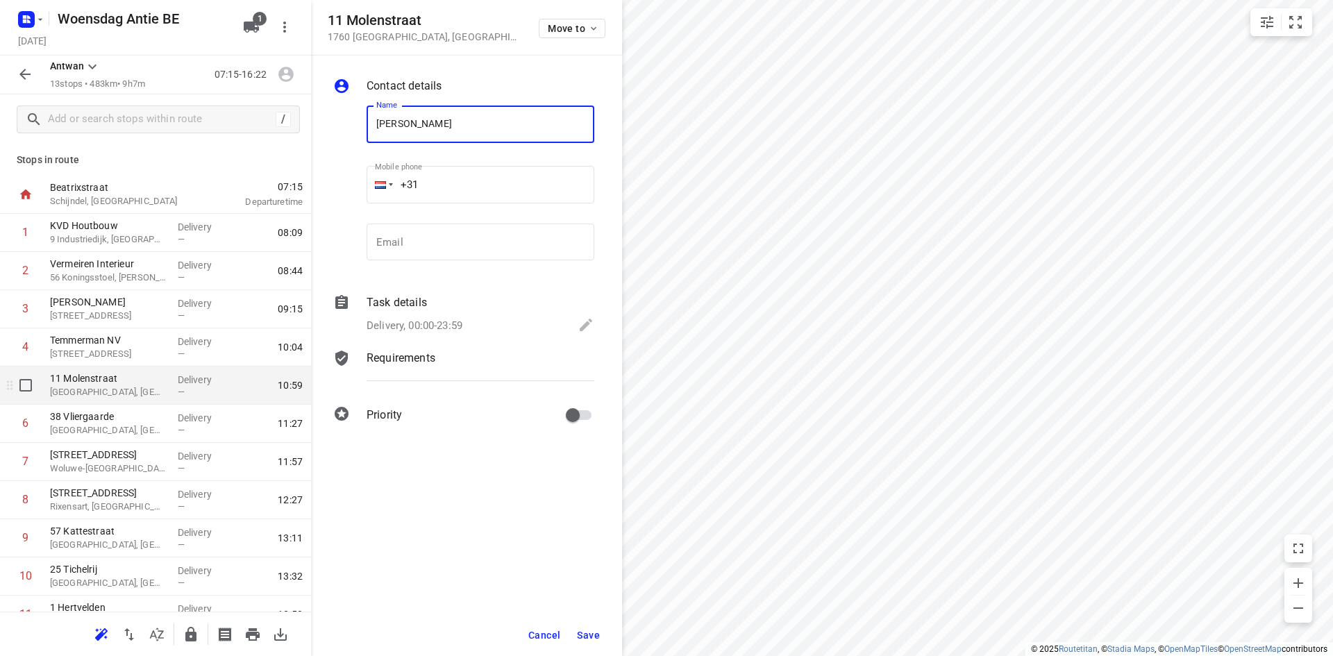
type input "[PERSON_NAME]"
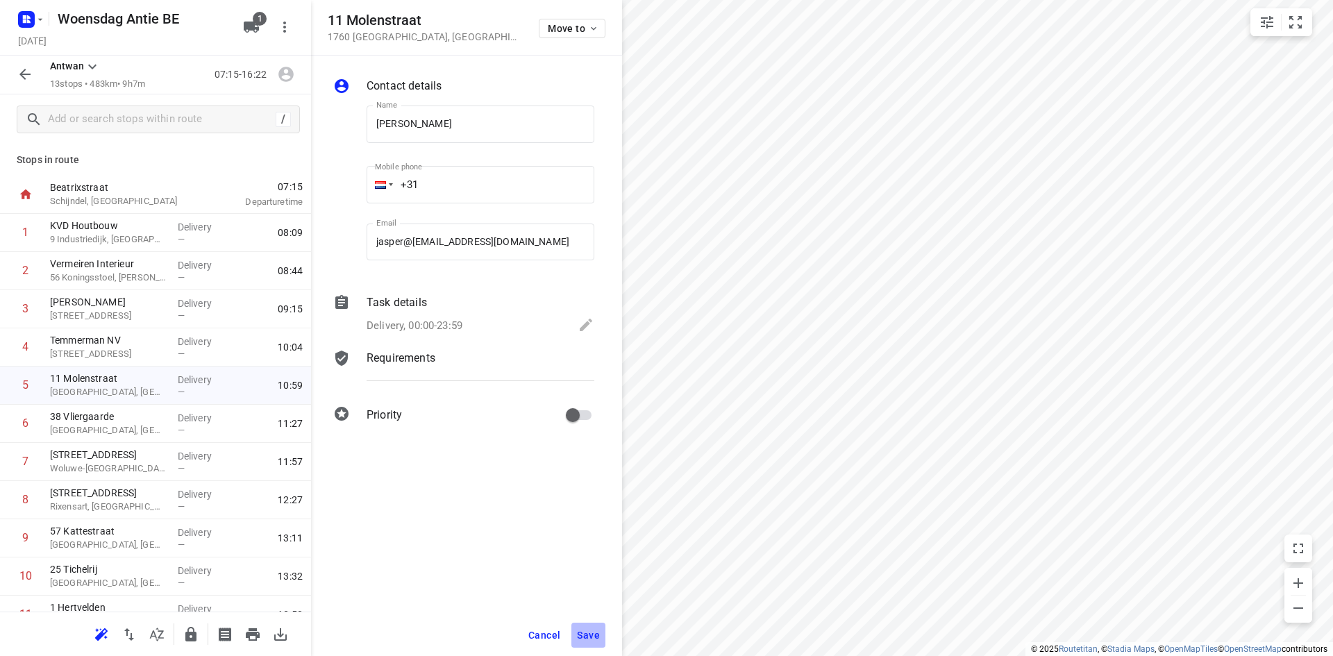
click at [578, 635] on span "Save" at bounding box center [588, 635] width 23 height 11
click at [498, 238] on input "jasper@[EMAIL_ADDRESS][DOMAIN_NAME]" at bounding box center [481, 242] width 228 height 37
click at [403, 236] on input "jasper@[EMAIL_ADDRESS][DOMAIN_NAME]" at bounding box center [481, 242] width 228 height 37
click at [412, 236] on input "jasper@[EMAIL_ADDRESS][DOMAIN_NAME]" at bounding box center [481, 242] width 228 height 37
type input "[PERSON_NAME][EMAIL_ADDRESS][DOMAIN_NAME]"
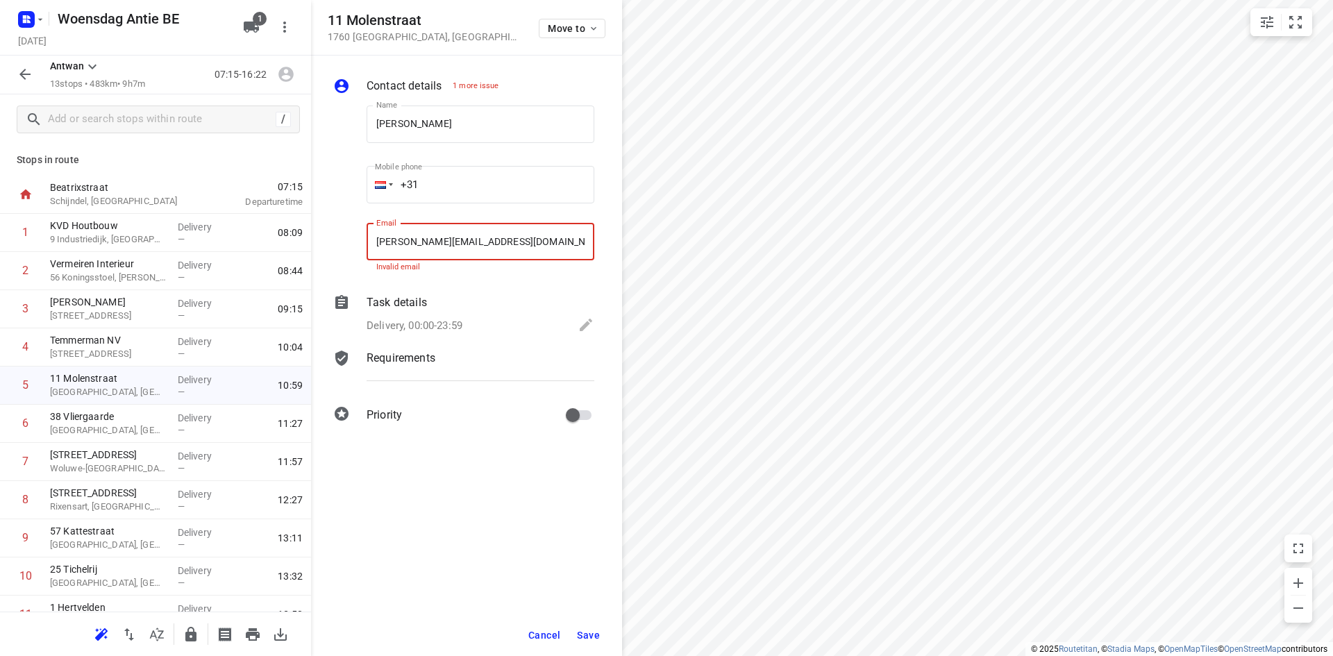
click at [589, 631] on span "Save" at bounding box center [588, 635] width 23 height 11
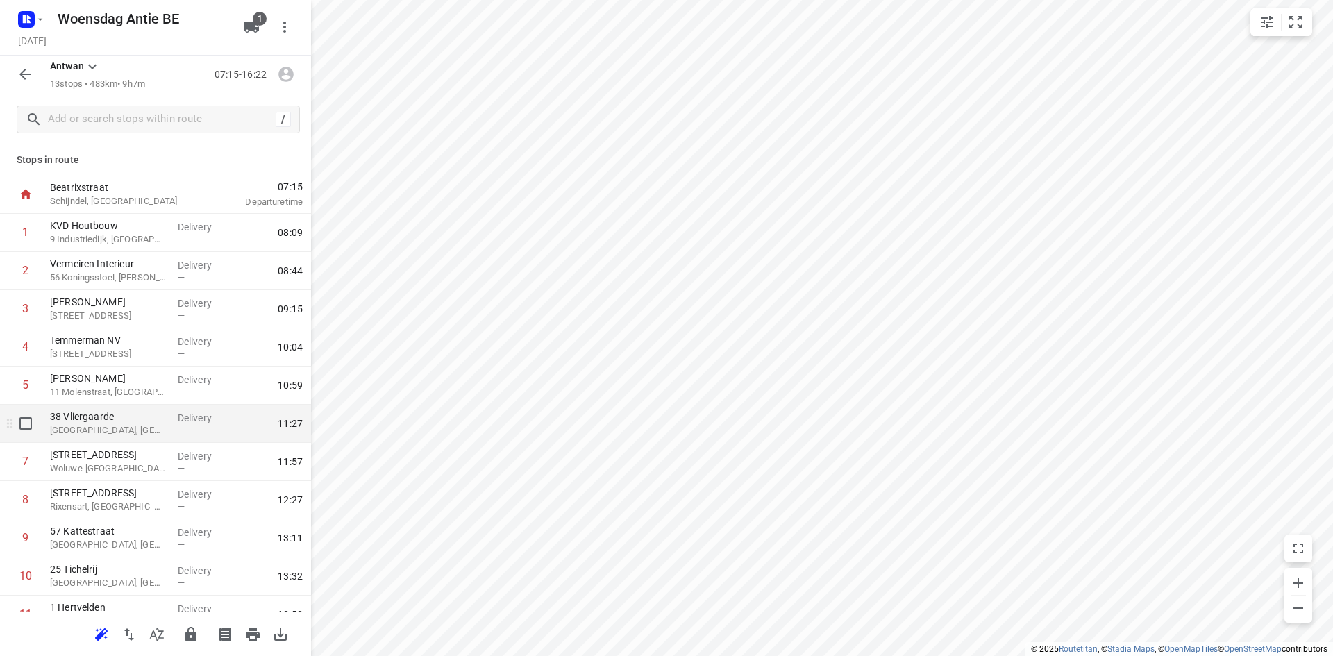
click at [120, 423] on p "38 Vliergaarde" at bounding box center [108, 417] width 117 height 14
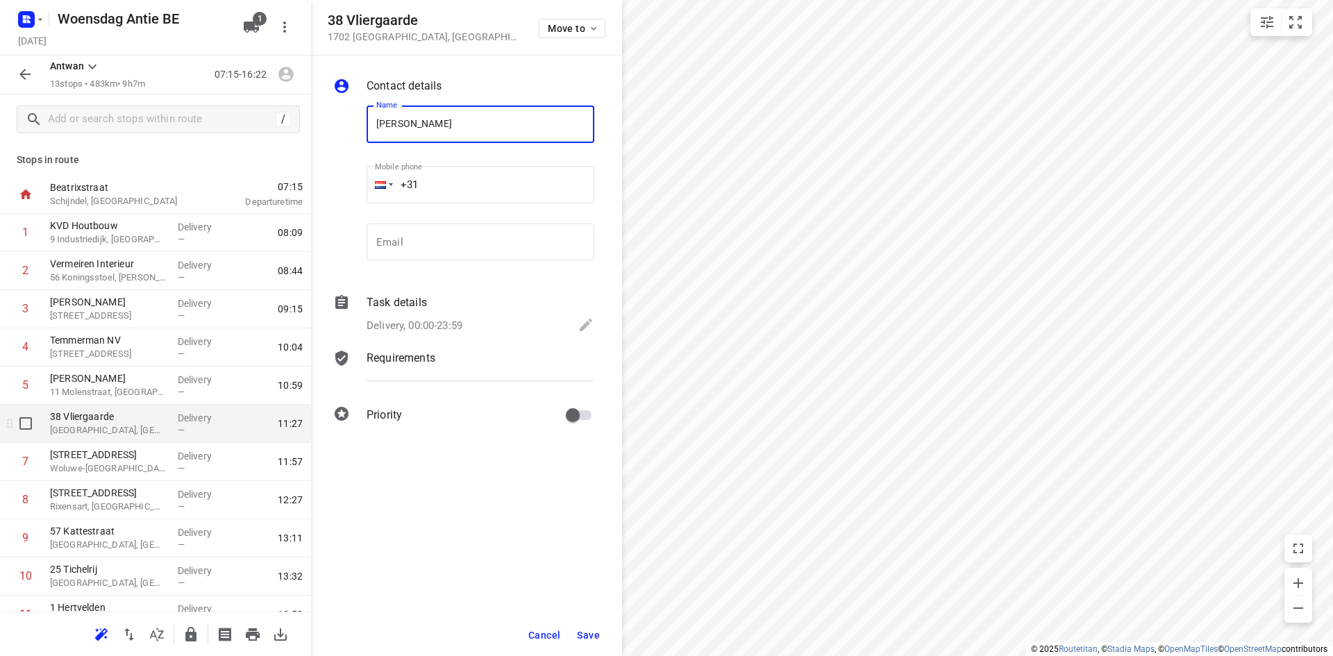
type input "[PERSON_NAME]"
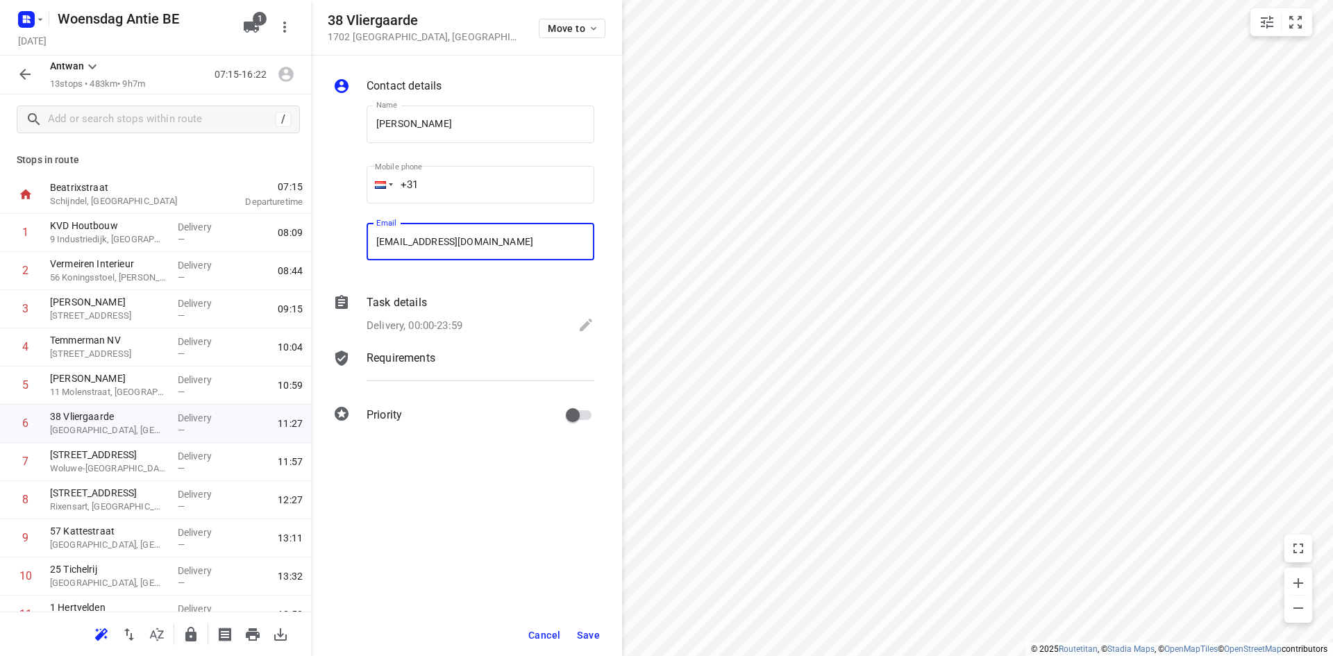
type input "[EMAIL_ADDRESS][DOMAIN_NAME]"
click at [600, 638] on button "Save" at bounding box center [588, 635] width 34 height 25
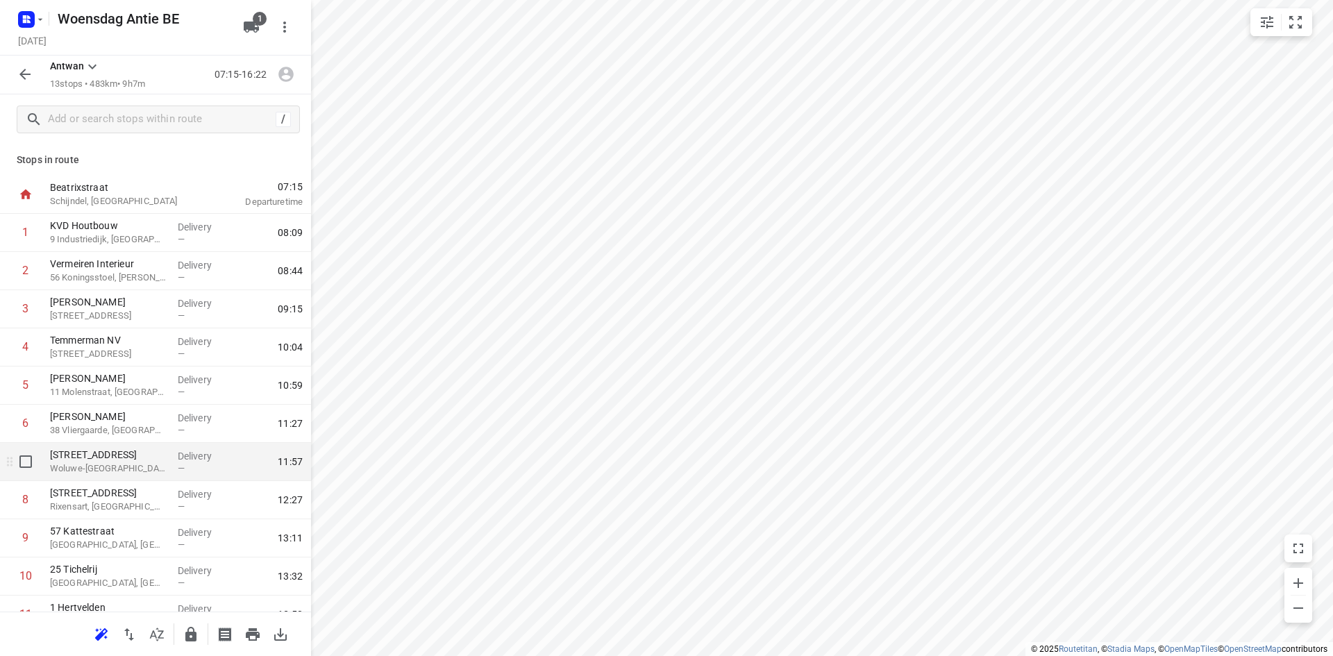
click at [136, 444] on div "[STREET_ADDRESS]" at bounding box center [108, 462] width 128 height 38
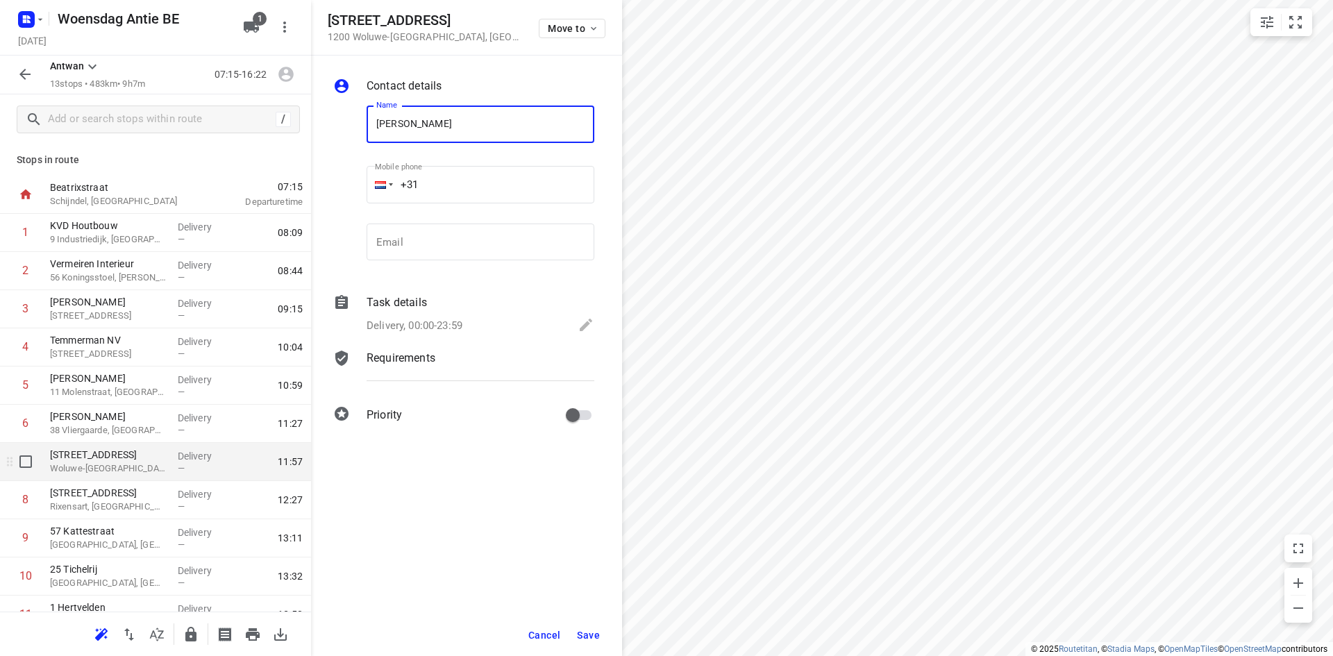
type input "[PERSON_NAME]"
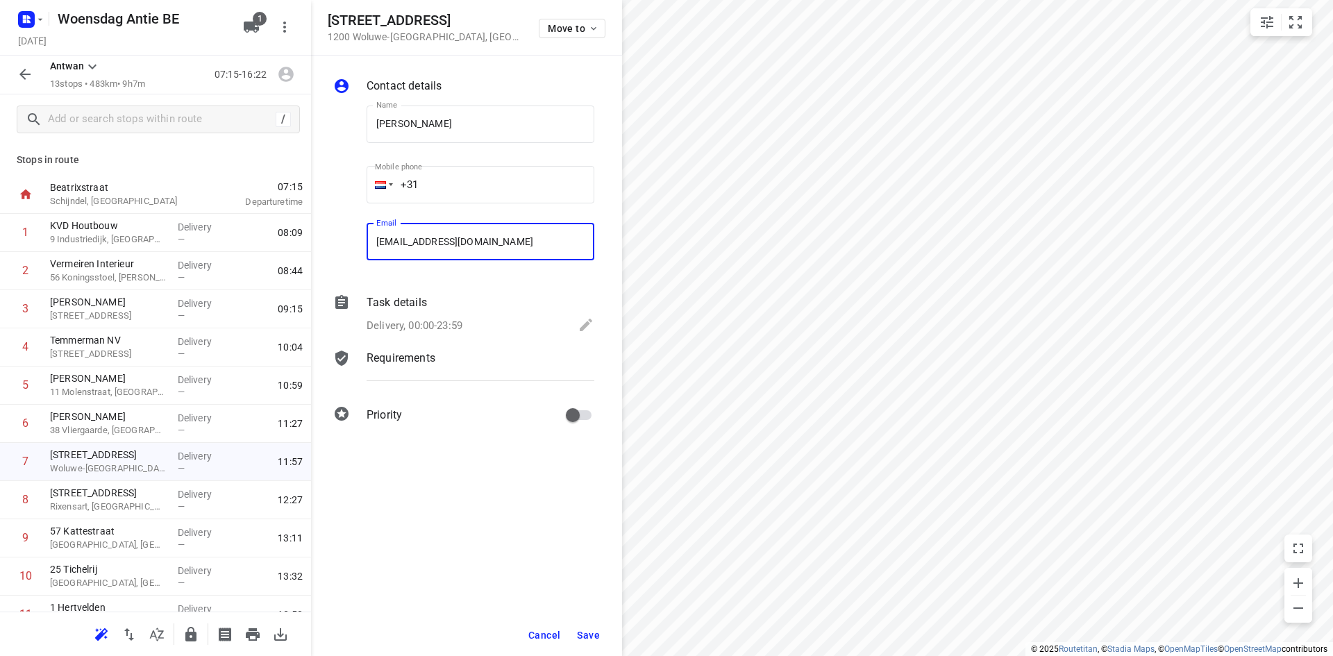
type input "[EMAIL_ADDRESS][DOMAIN_NAME]"
click at [581, 641] on button "Save" at bounding box center [588, 635] width 34 height 25
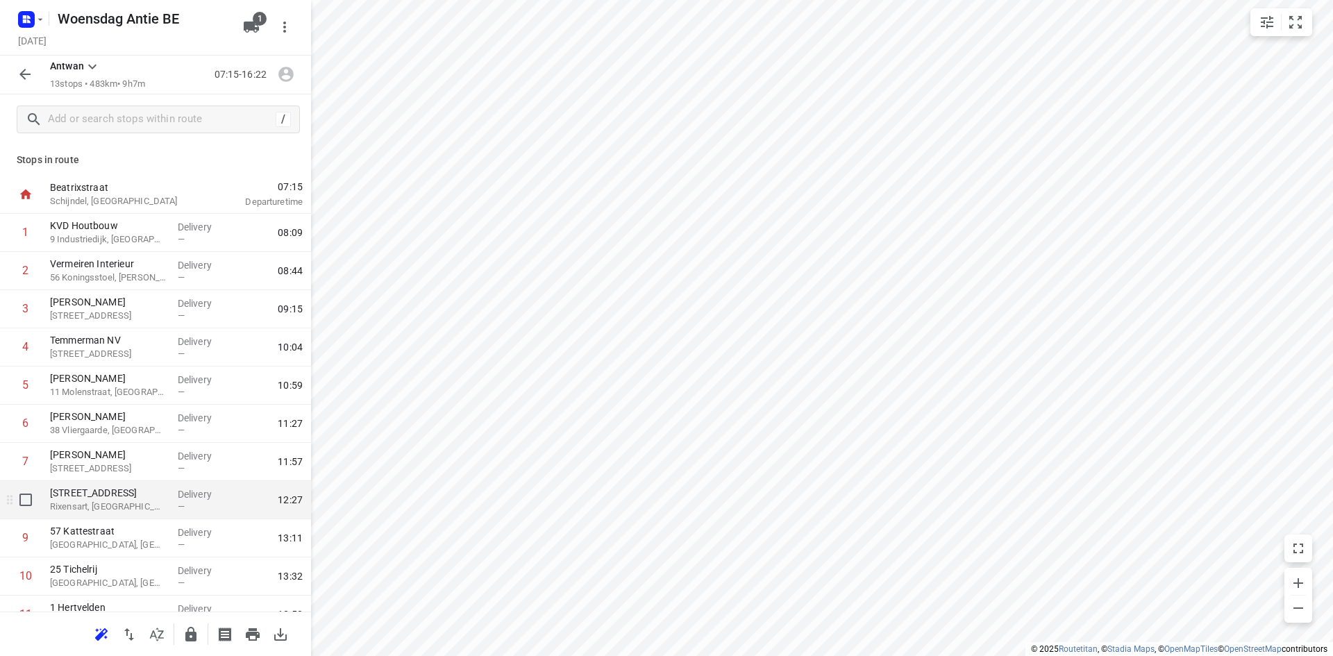
click at [111, 503] on p "Rixensart, [GEOGRAPHIC_DATA]" at bounding box center [108, 507] width 117 height 14
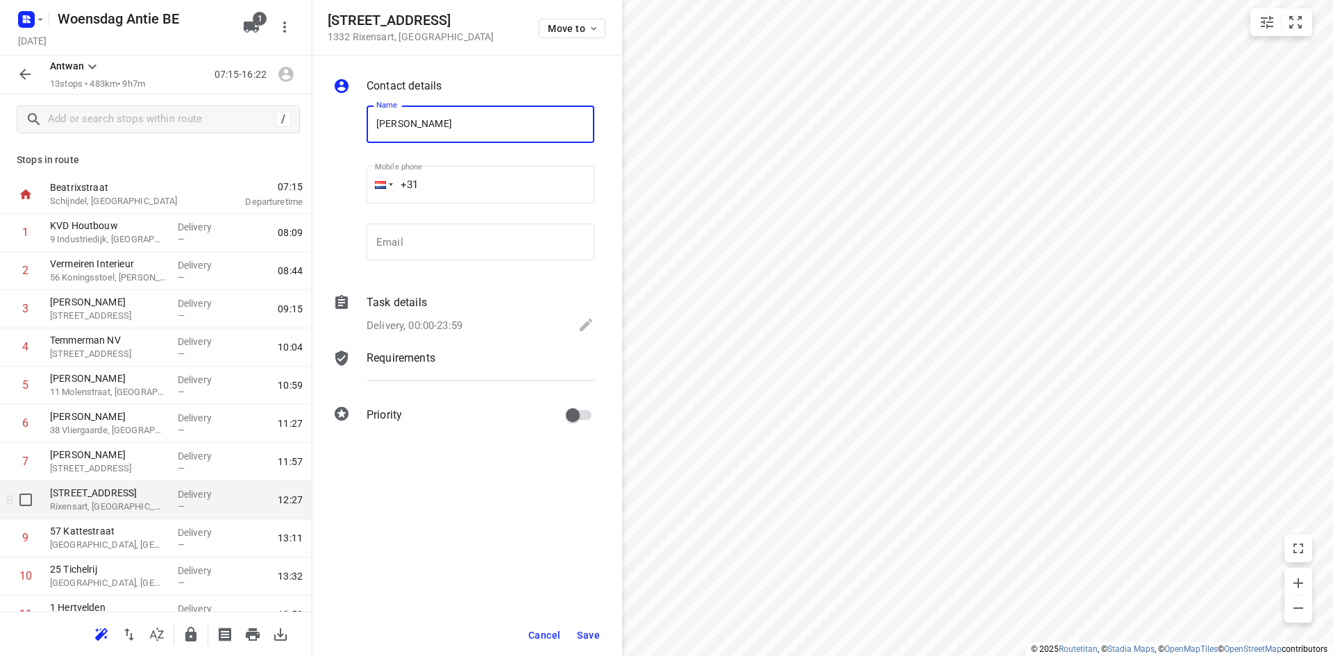
type input "[PERSON_NAME]"
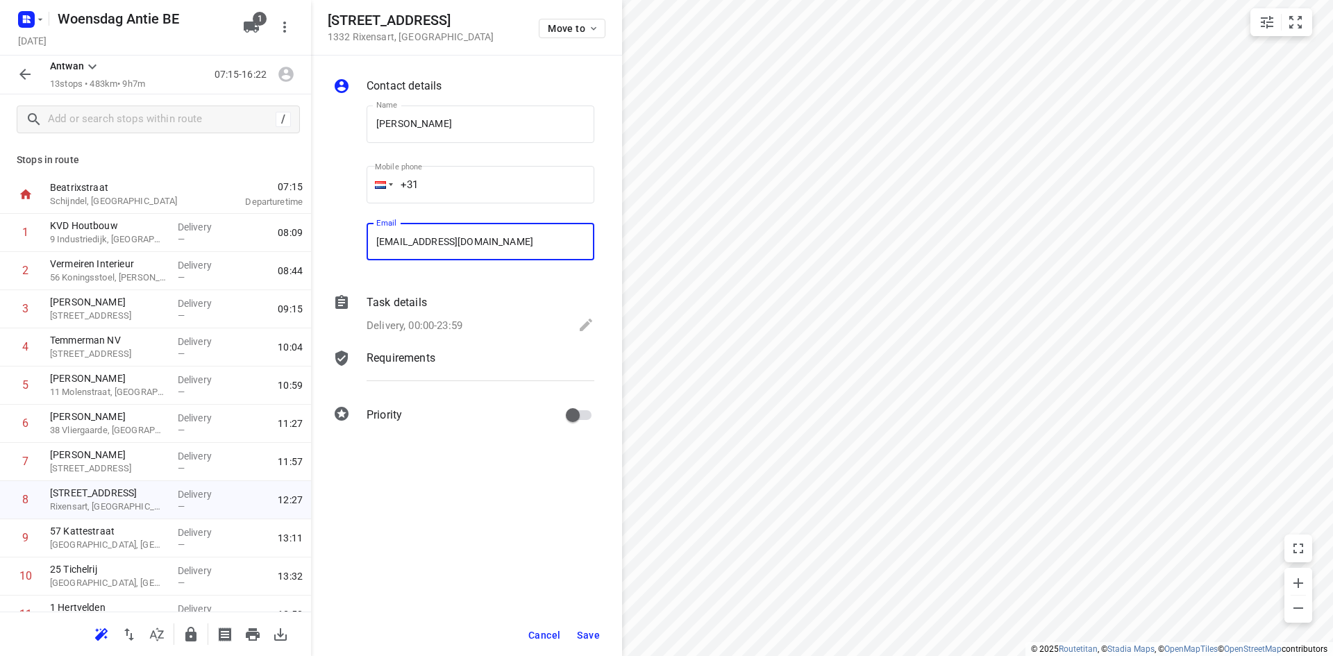
type input "[EMAIL_ADDRESS][DOMAIN_NAME]"
click at [596, 635] on span "Save" at bounding box center [588, 635] width 23 height 11
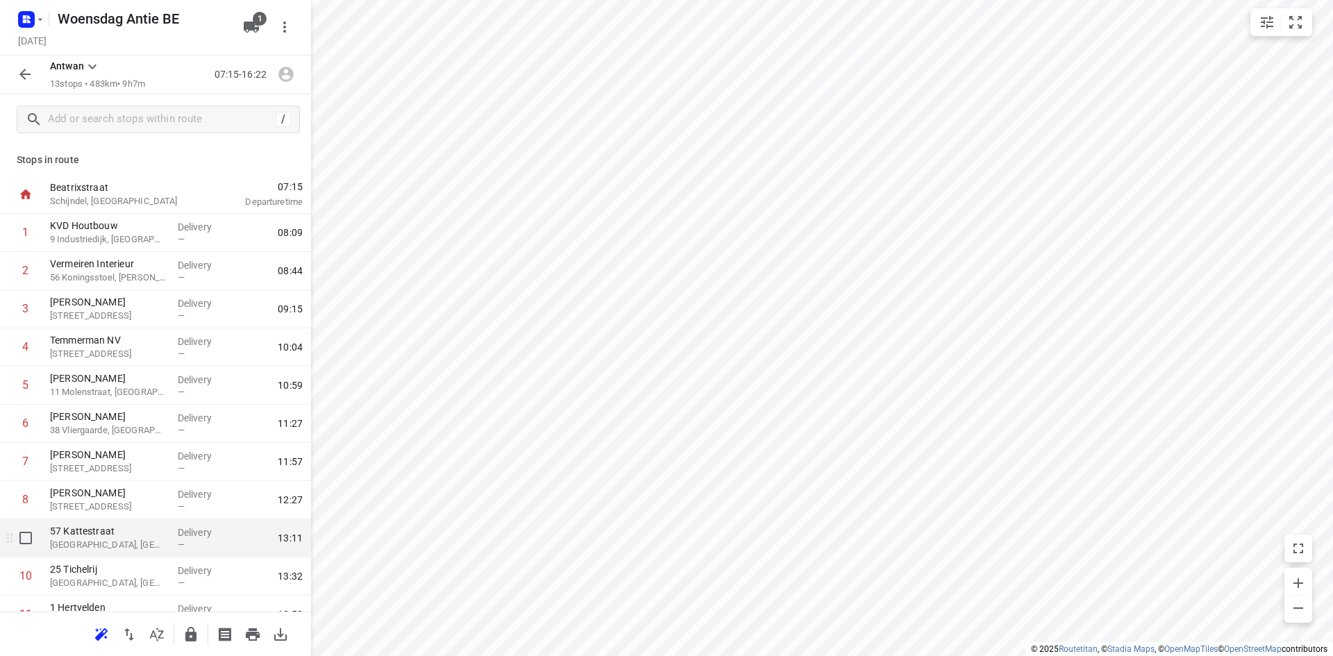
click at [124, 549] on p "[GEOGRAPHIC_DATA], [GEOGRAPHIC_DATA]" at bounding box center [108, 545] width 117 height 14
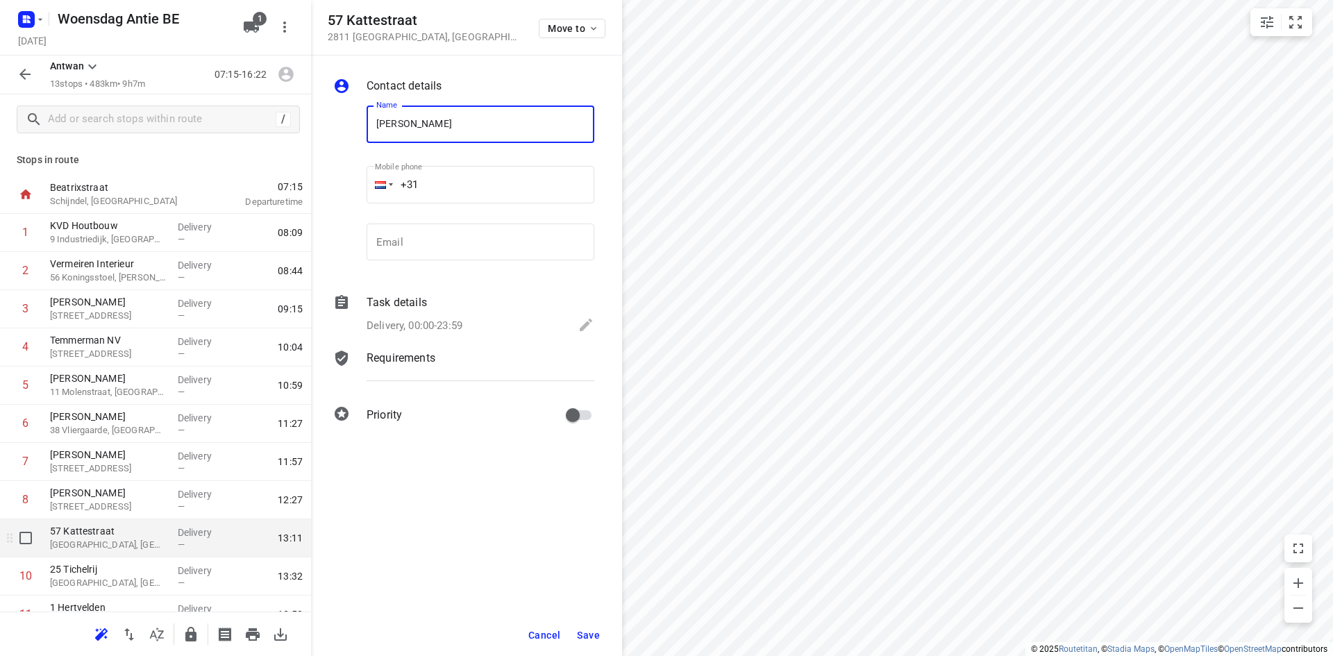
type input "[PERSON_NAME]"
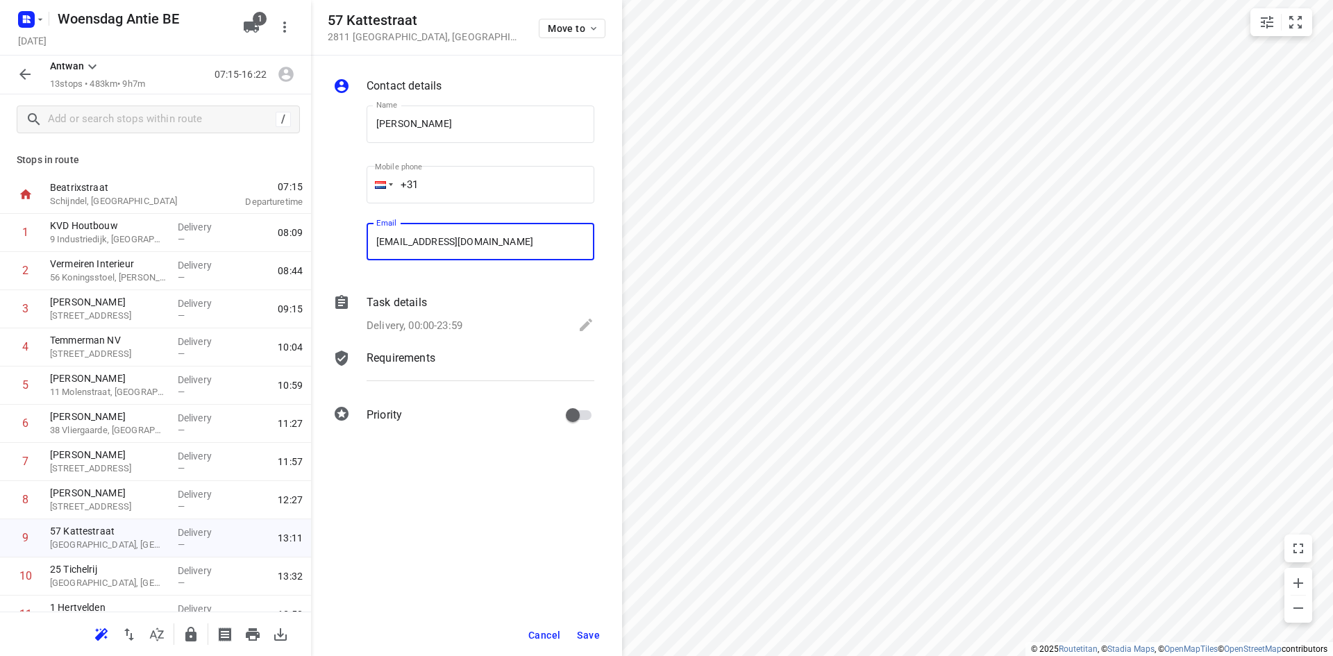
type input "[EMAIL_ADDRESS][DOMAIN_NAME]"
click at [592, 635] on span "Save" at bounding box center [588, 635] width 23 height 11
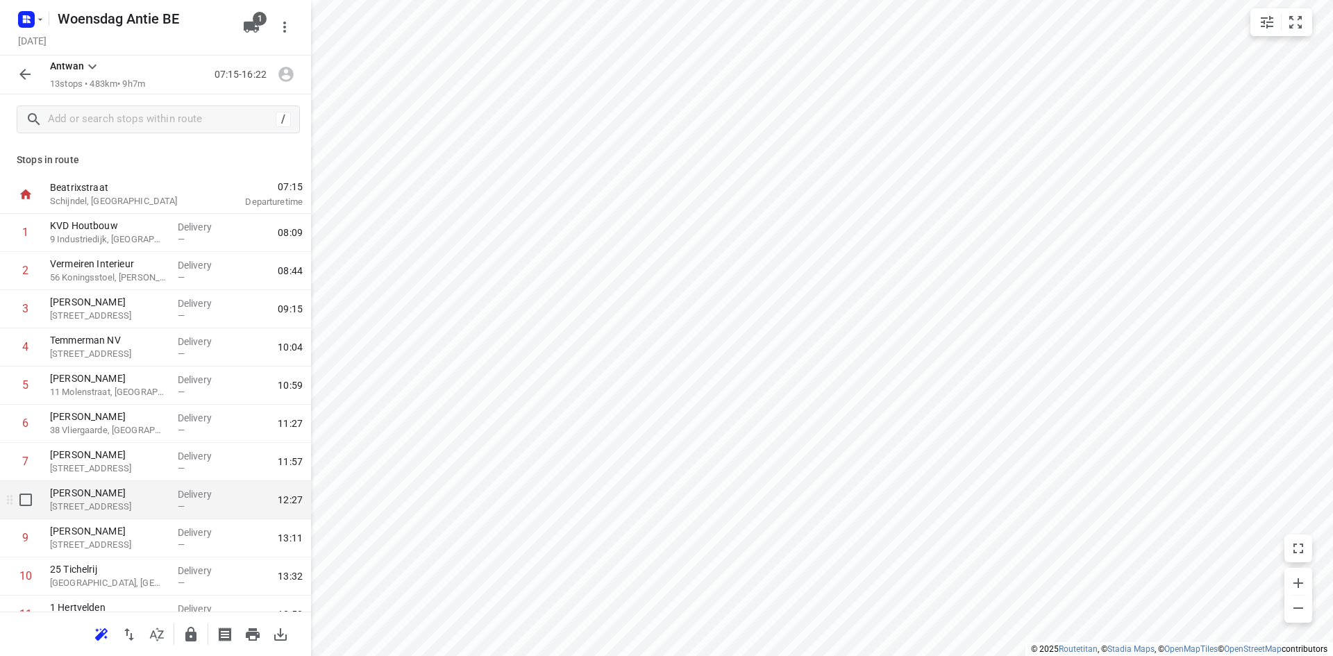
scroll to position [137, 0]
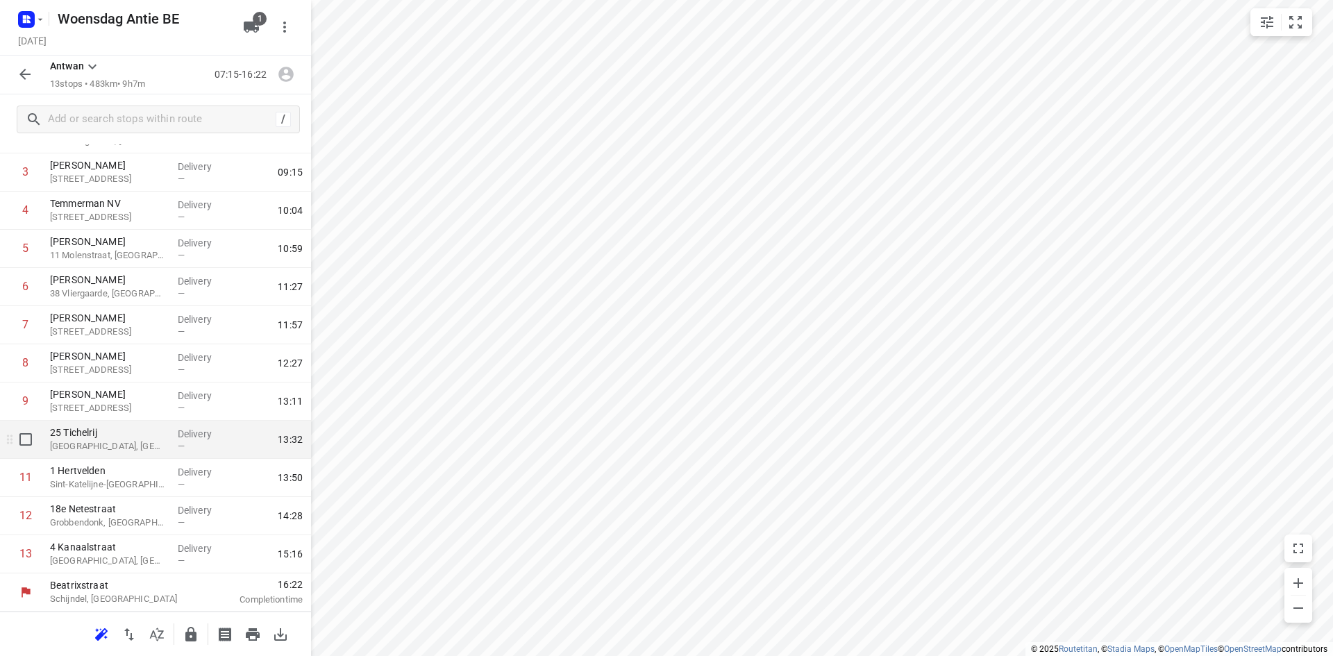
click at [126, 453] on p "[GEOGRAPHIC_DATA], [GEOGRAPHIC_DATA]" at bounding box center [108, 446] width 117 height 14
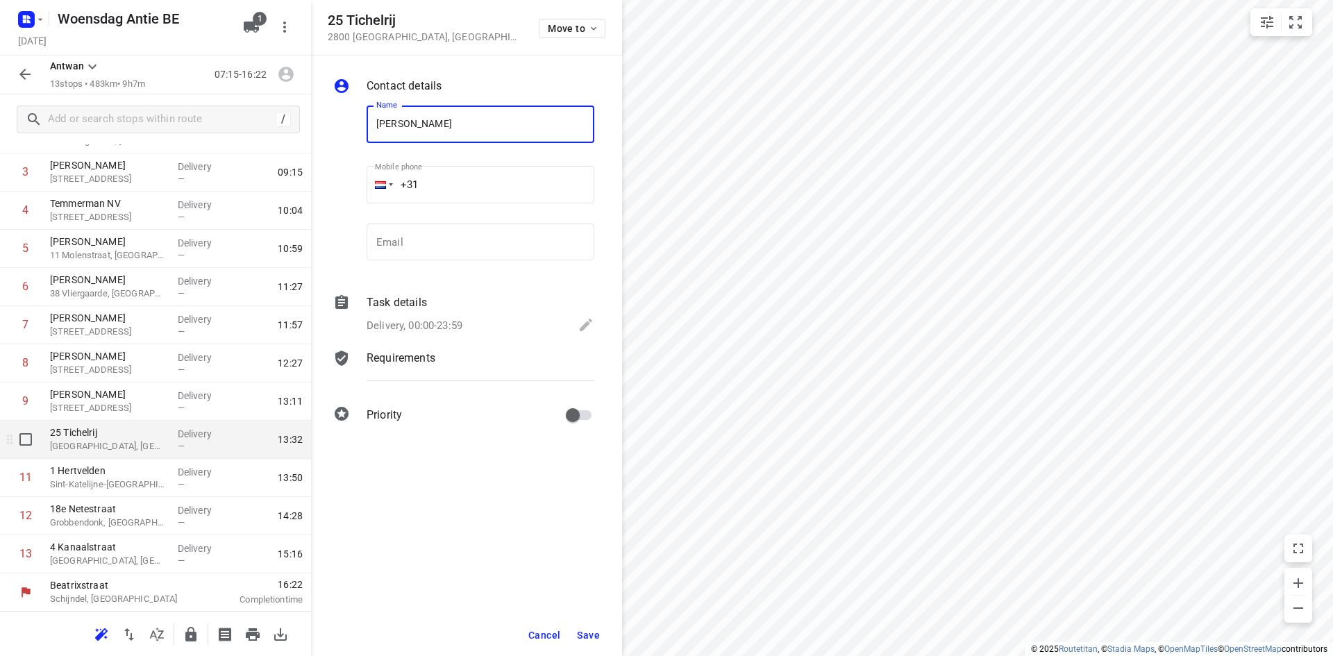
type input "[PERSON_NAME]"
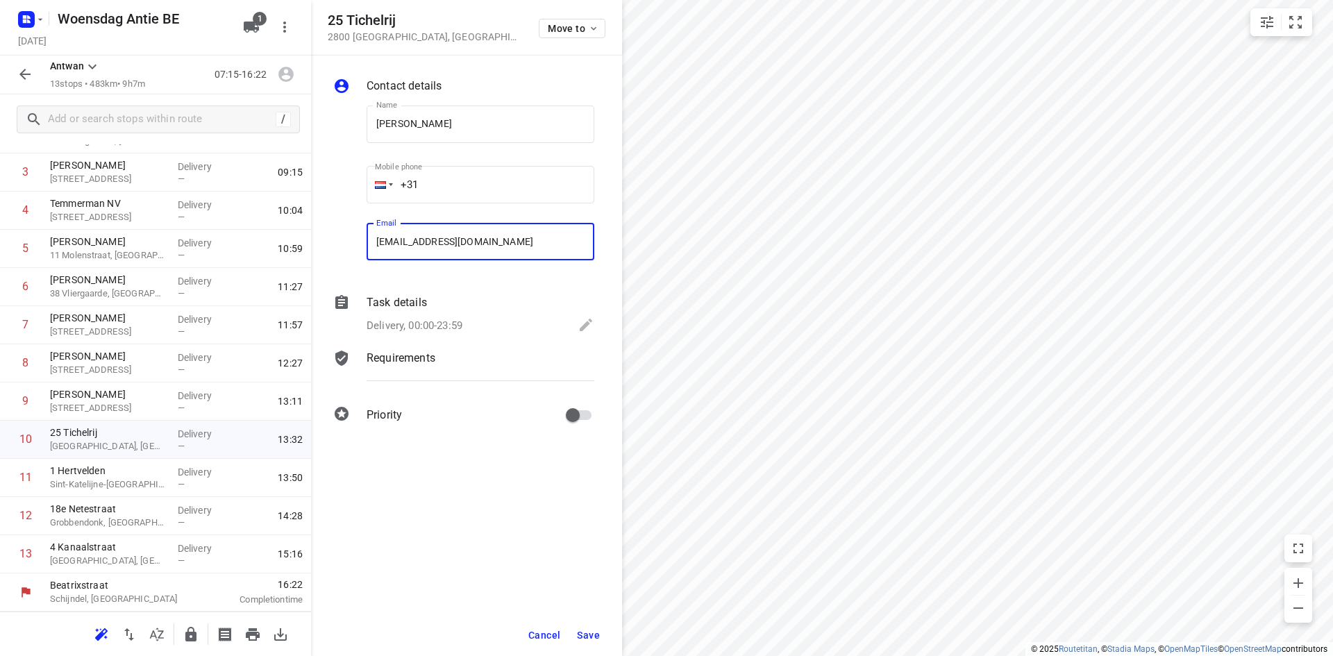
type input "[EMAIL_ADDRESS][DOMAIN_NAME]"
drag, startPoint x: 609, startPoint y: 635, endPoint x: 594, endPoint y: 634, distance: 14.6
click at [600, 634] on div "Cancel Save" at bounding box center [466, 635] width 311 height 42
click at [591, 634] on span "Save" at bounding box center [588, 635] width 23 height 11
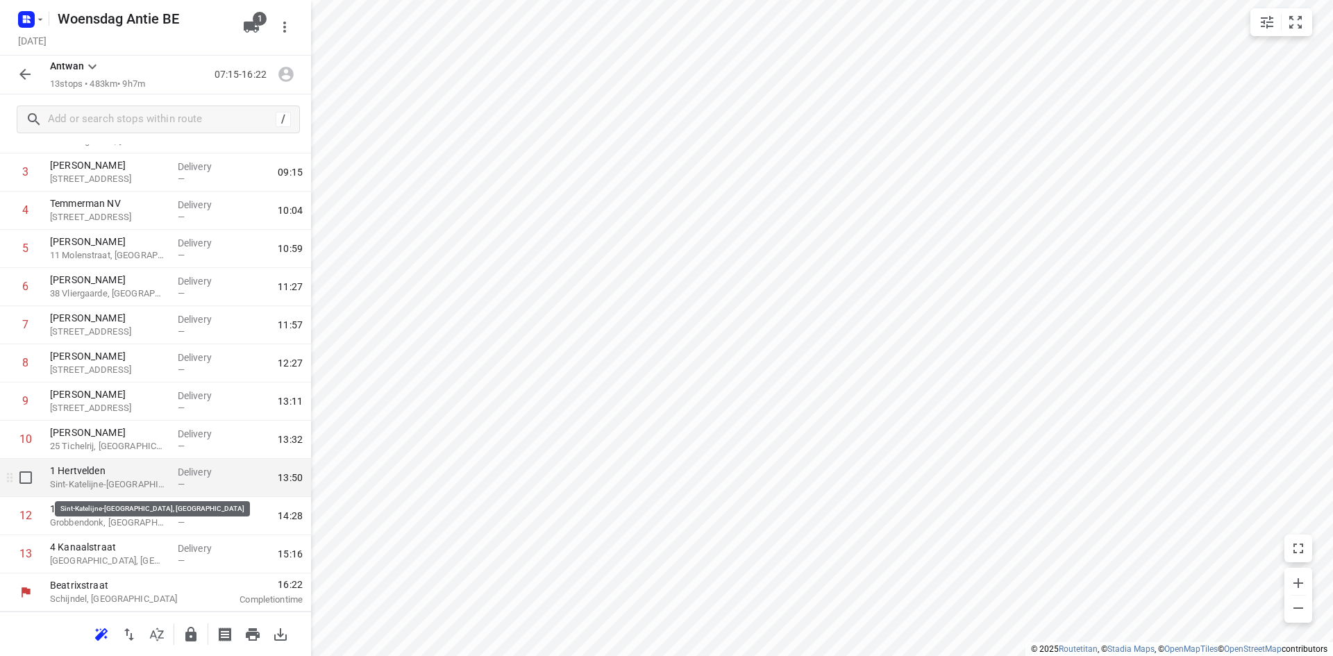
click at [124, 478] on p "Sint-Katelijne-[GEOGRAPHIC_DATA], [GEOGRAPHIC_DATA]" at bounding box center [108, 485] width 117 height 14
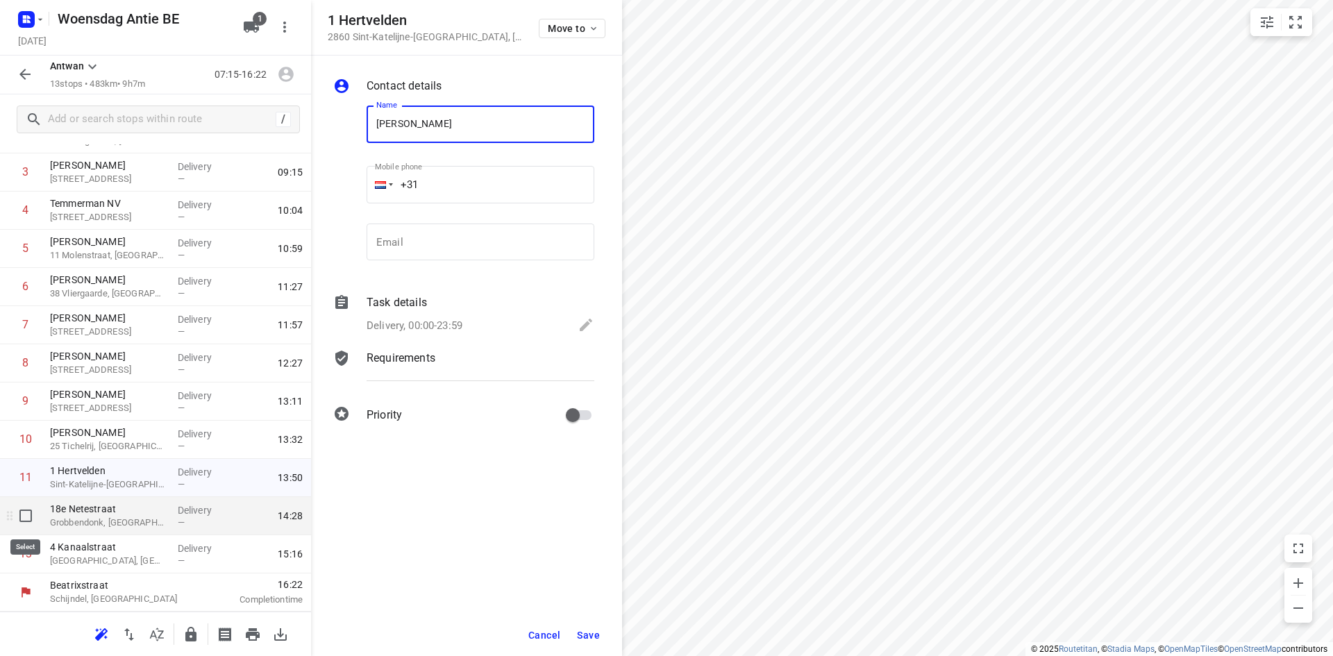
type input "[PERSON_NAME]"
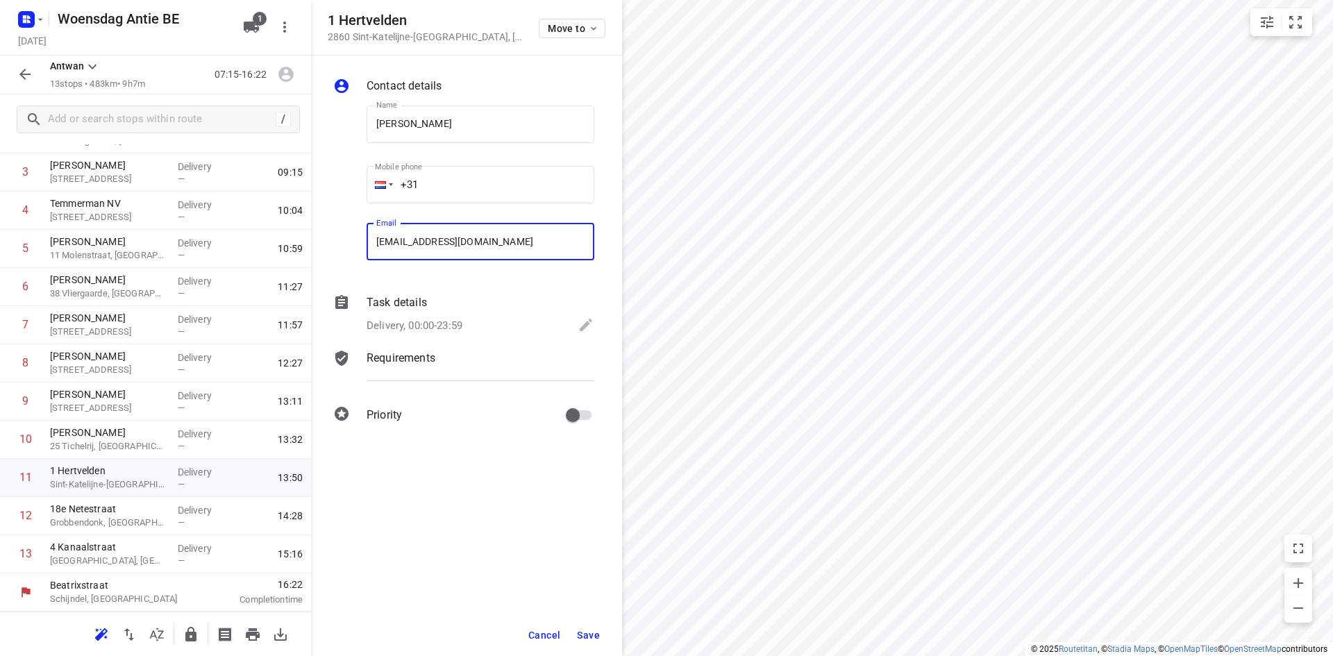
type input "[EMAIL_ADDRESS][DOMAIN_NAME]"
click at [589, 631] on span "Save" at bounding box center [588, 635] width 23 height 11
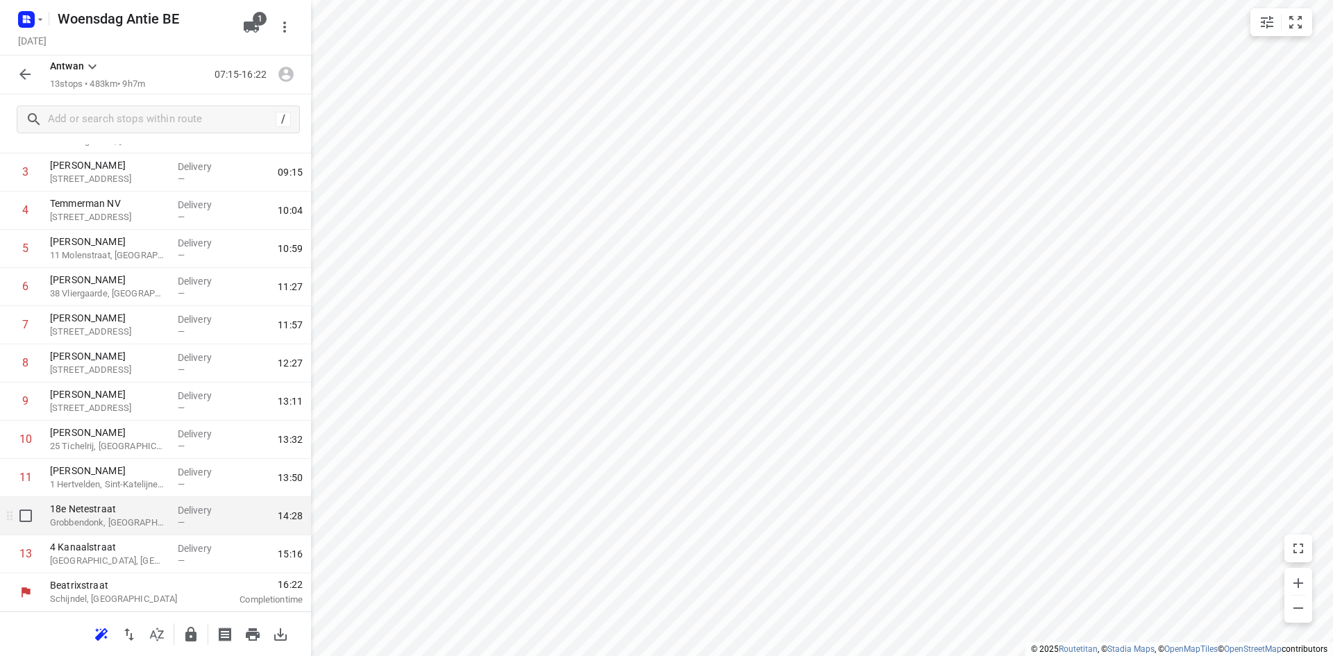
click at [137, 513] on p "18e Netestraat" at bounding box center [108, 509] width 117 height 14
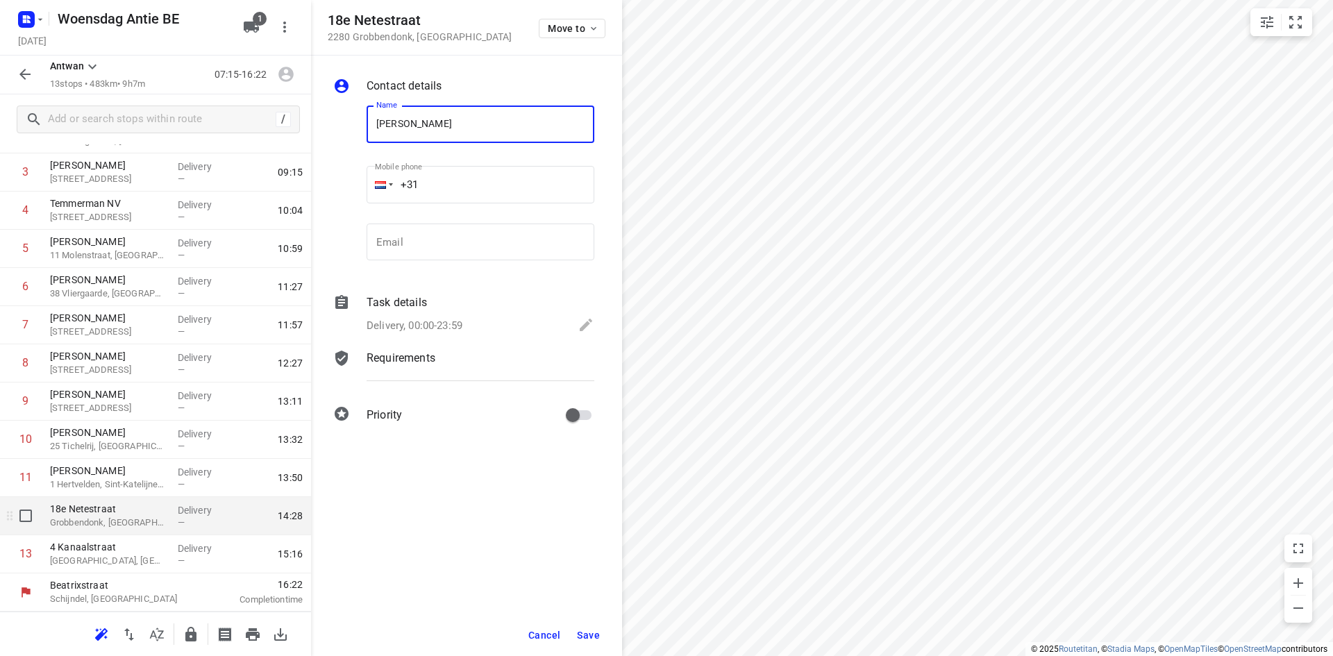
type input "[PERSON_NAME]"
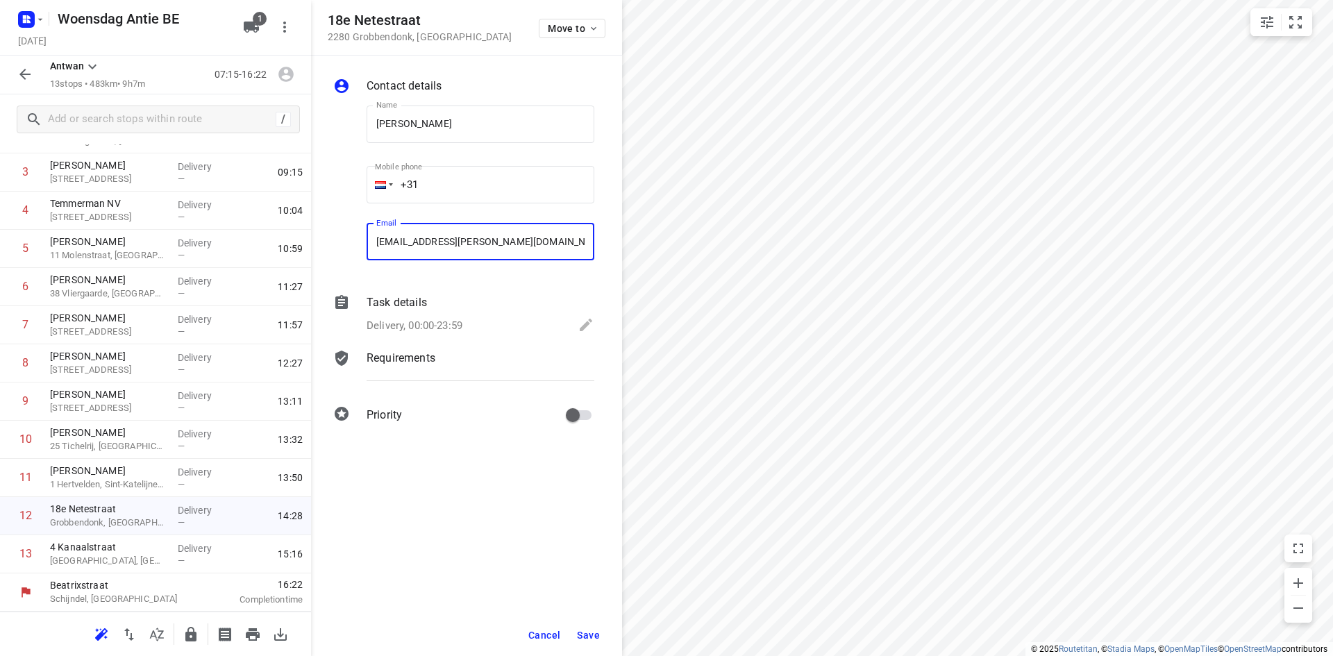
type input "[EMAIL_ADDRESS][PERSON_NAME][DOMAIN_NAME]"
click at [595, 632] on span "Save" at bounding box center [588, 635] width 23 height 11
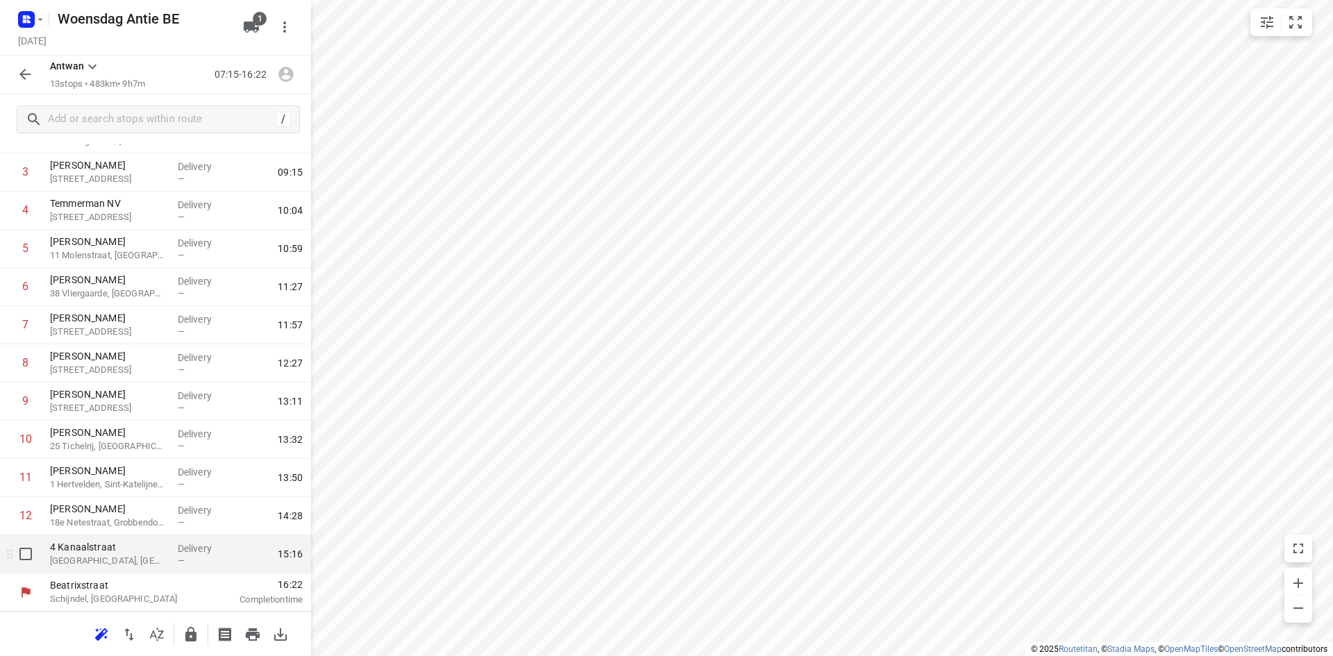
click at [82, 553] on p "4 Kanaalstraat" at bounding box center [108, 547] width 117 height 14
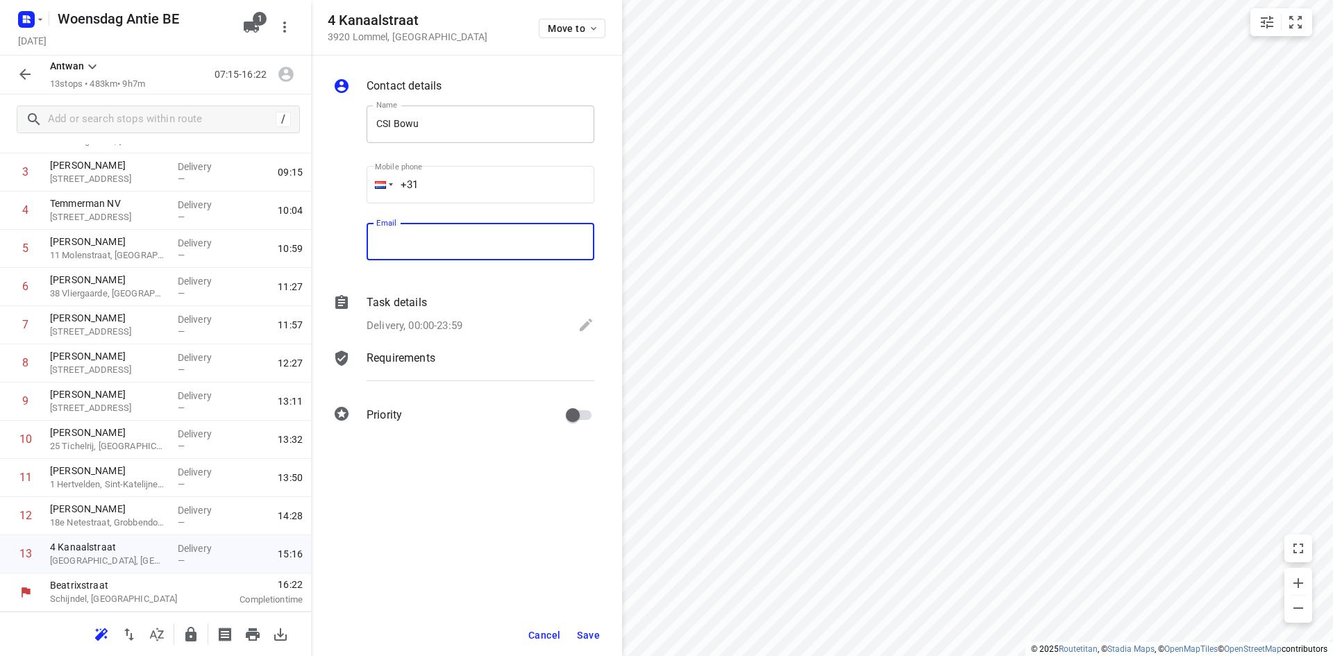
click at [433, 118] on input "CSI Bowu" at bounding box center [481, 124] width 228 height 37
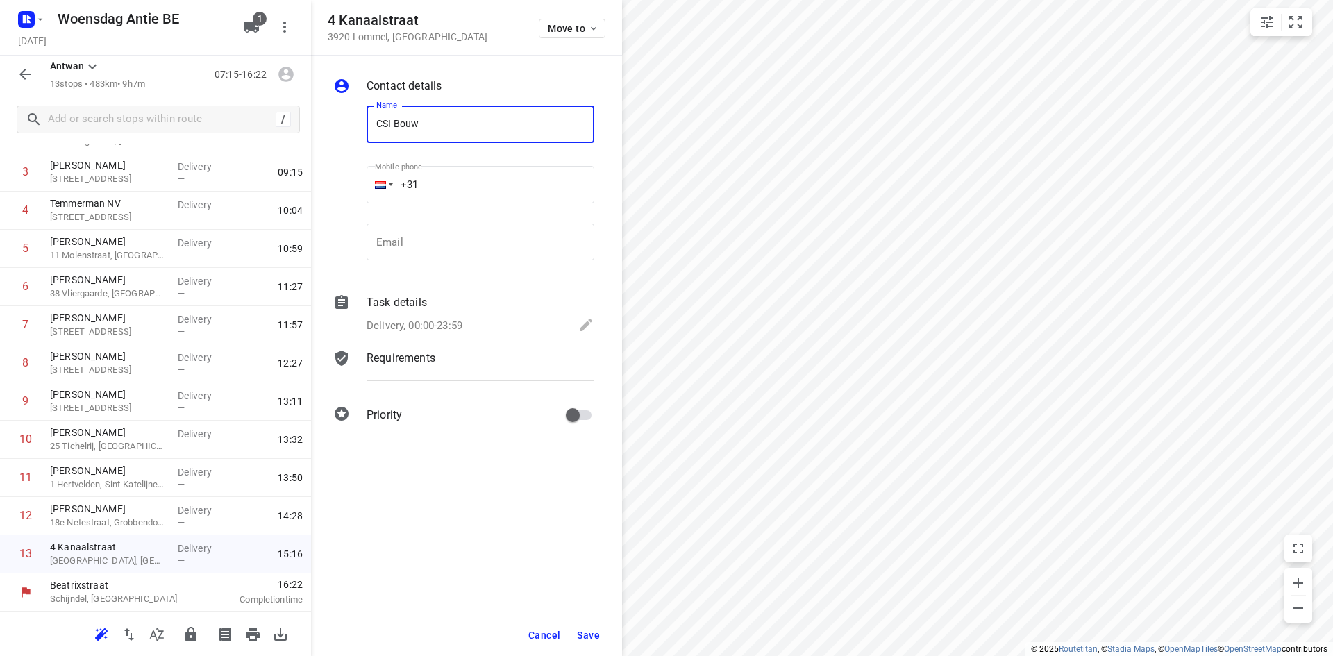
type input "CSI Bouw"
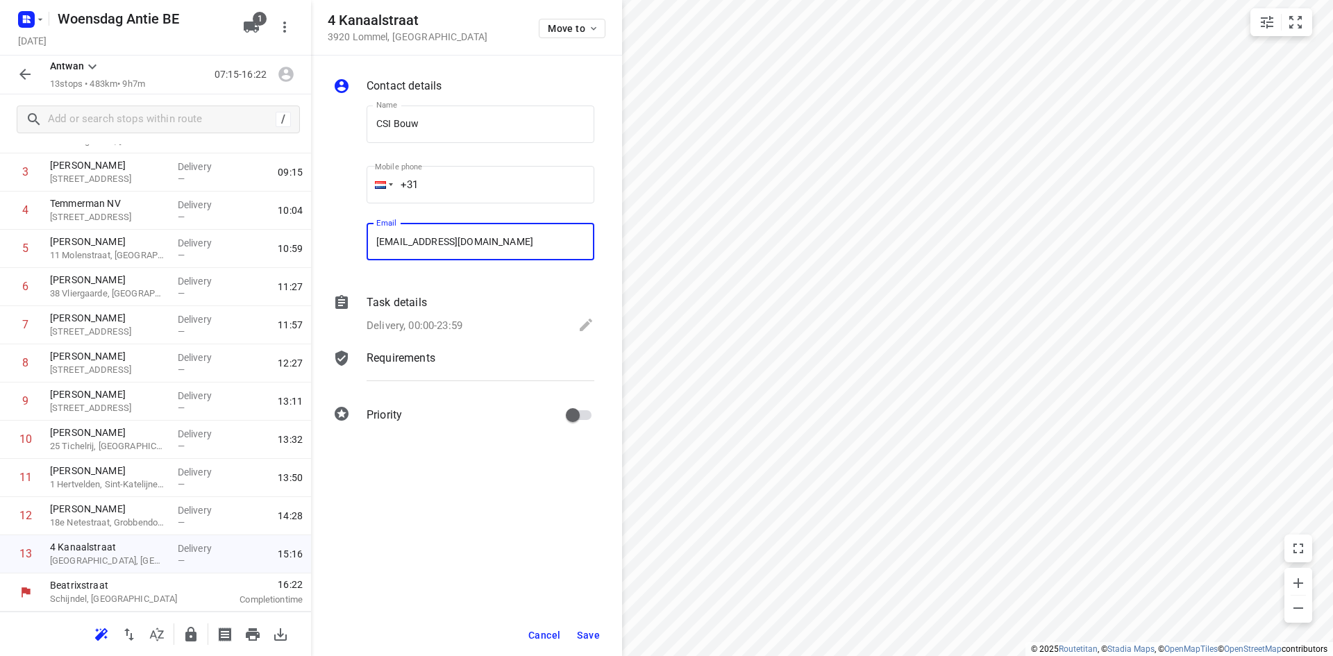
type input "[EMAIL_ADDRESS][DOMAIN_NAME]"
click at [586, 641] on button "Save" at bounding box center [588, 635] width 34 height 25
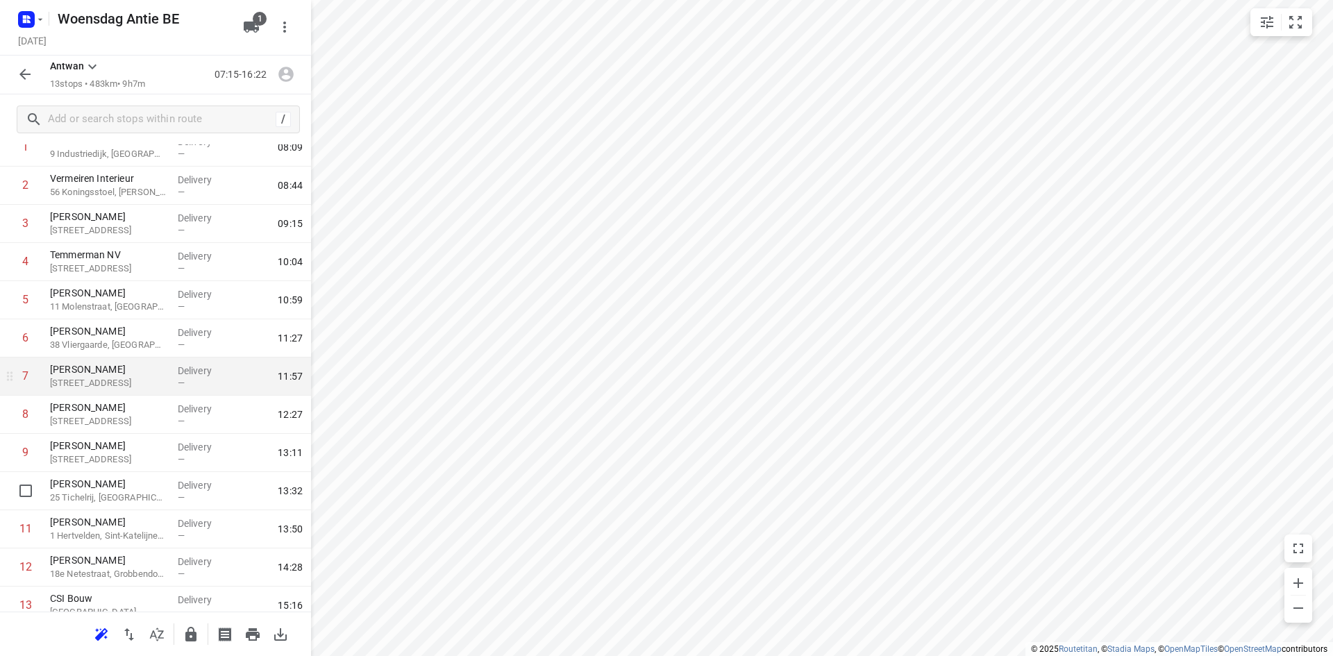
scroll to position [0, 0]
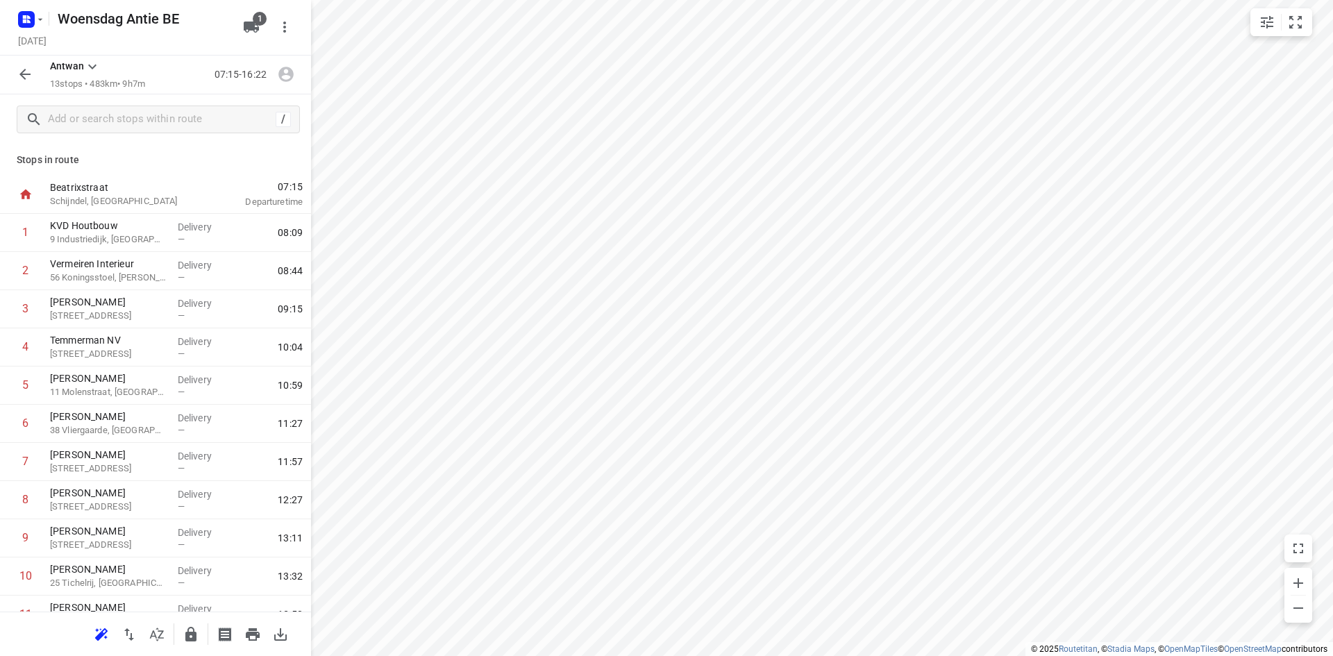
click at [113, 149] on div "Stops in [GEOGRAPHIC_DATA], [GEOGRAPHIC_DATA] 07:15 Departure time 1 KVD Houtbo…" at bounding box center [155, 377] width 311 height 467
click at [28, 83] on button "button" at bounding box center [25, 74] width 28 height 28
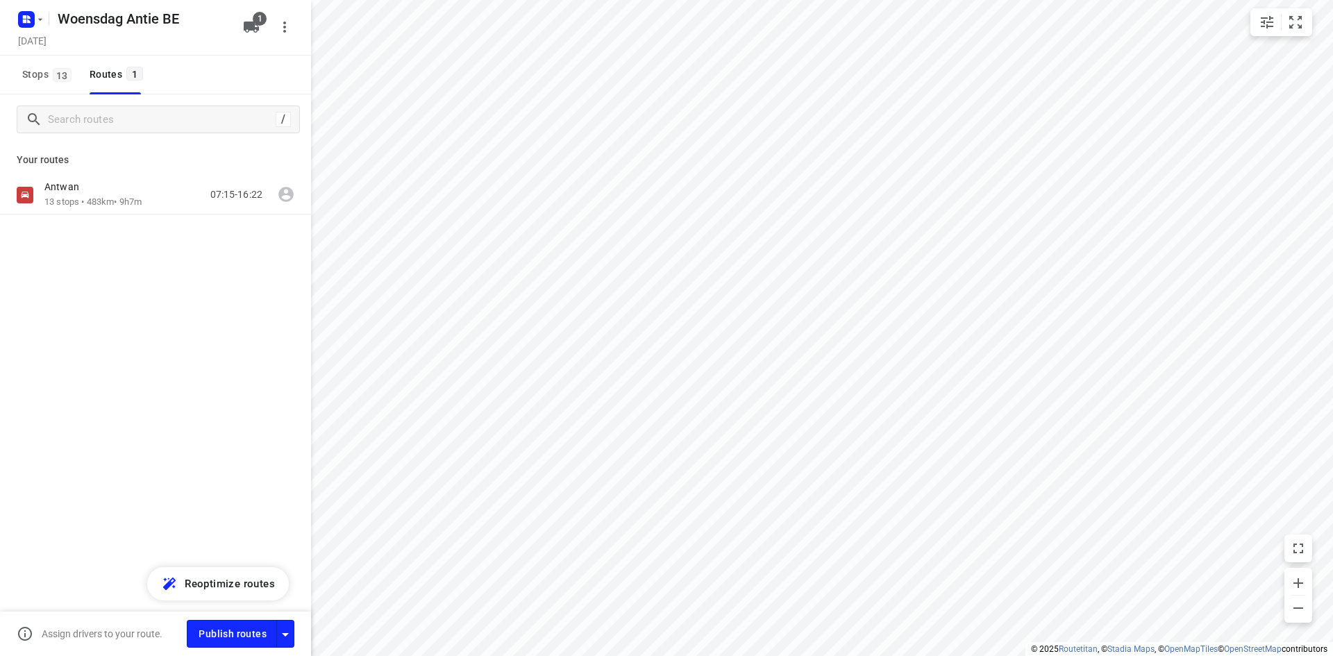
click at [144, 308] on div "Antwan 13 stops • 483km • 9h7m 07:15-16:22" at bounding box center [155, 244] width 311 height 136
click at [154, 296] on div "Antwan 13 stops • 483km • 9h7m 07:15-16:22" at bounding box center [155, 244] width 311 height 136
click at [133, 195] on div "Antwan" at bounding box center [92, 187] width 97 height 15
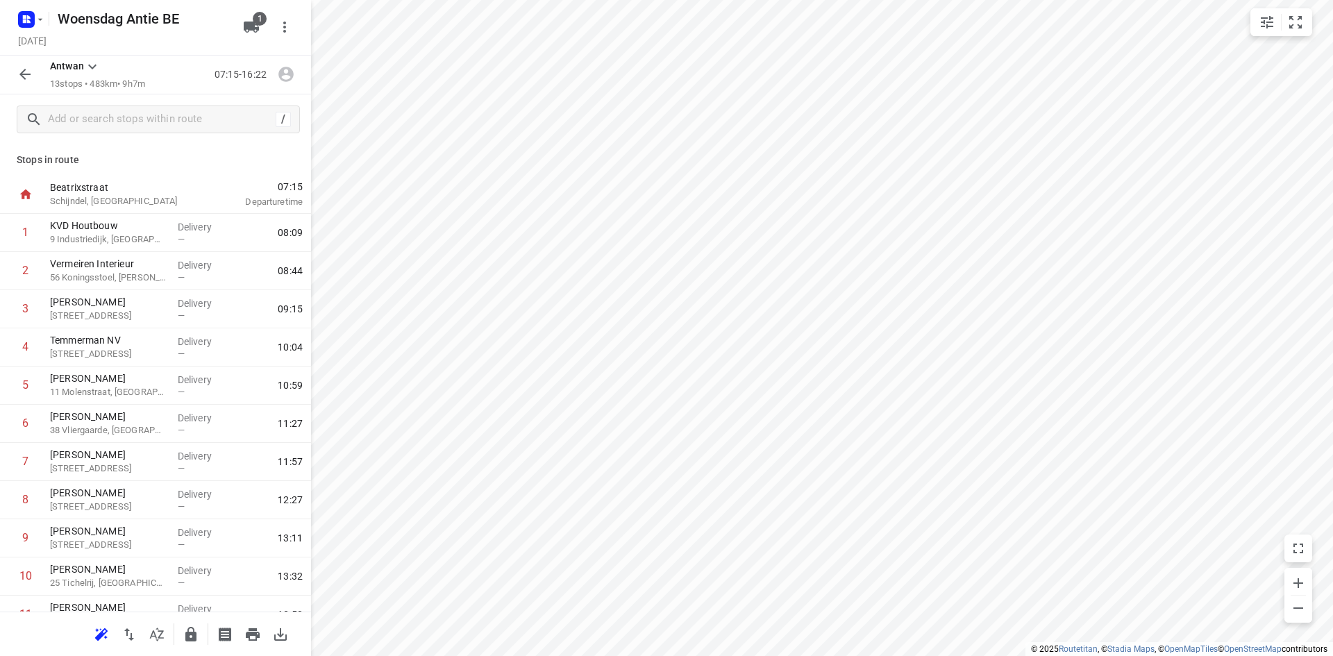
click at [25, 66] on icon "button" at bounding box center [25, 74] width 17 height 17
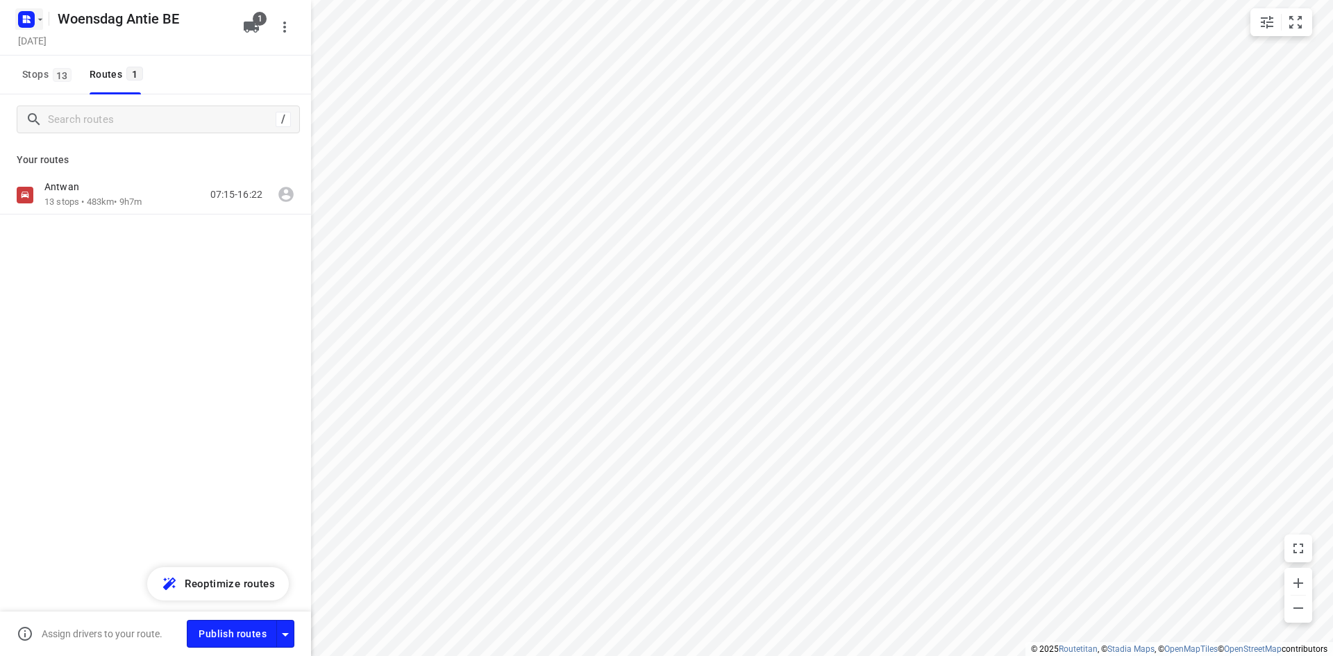
click at [26, 27] on rect "button" at bounding box center [26, 19] width 17 height 17
click at [45, 45] on span "Back to projects" at bounding box center [140, 49] width 226 height 16
